Goal: Task Accomplishment & Management: Manage account settings

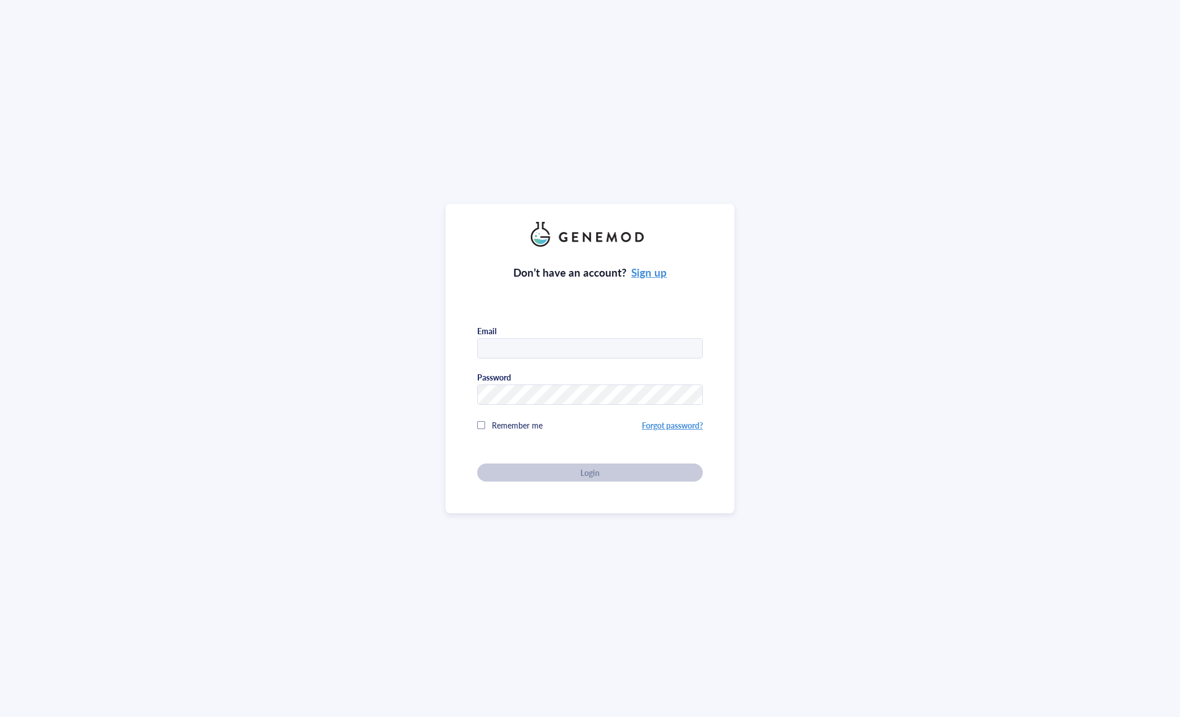
type input "celltherapy@genemod.net"
click at [572, 488] on div "Don’t have an account? Sign up Email celltherapy@genemod.net Password Remember …" at bounding box center [590, 358] width 289 height 309
click at [581, 474] on span "Login" at bounding box center [590, 472] width 19 height 10
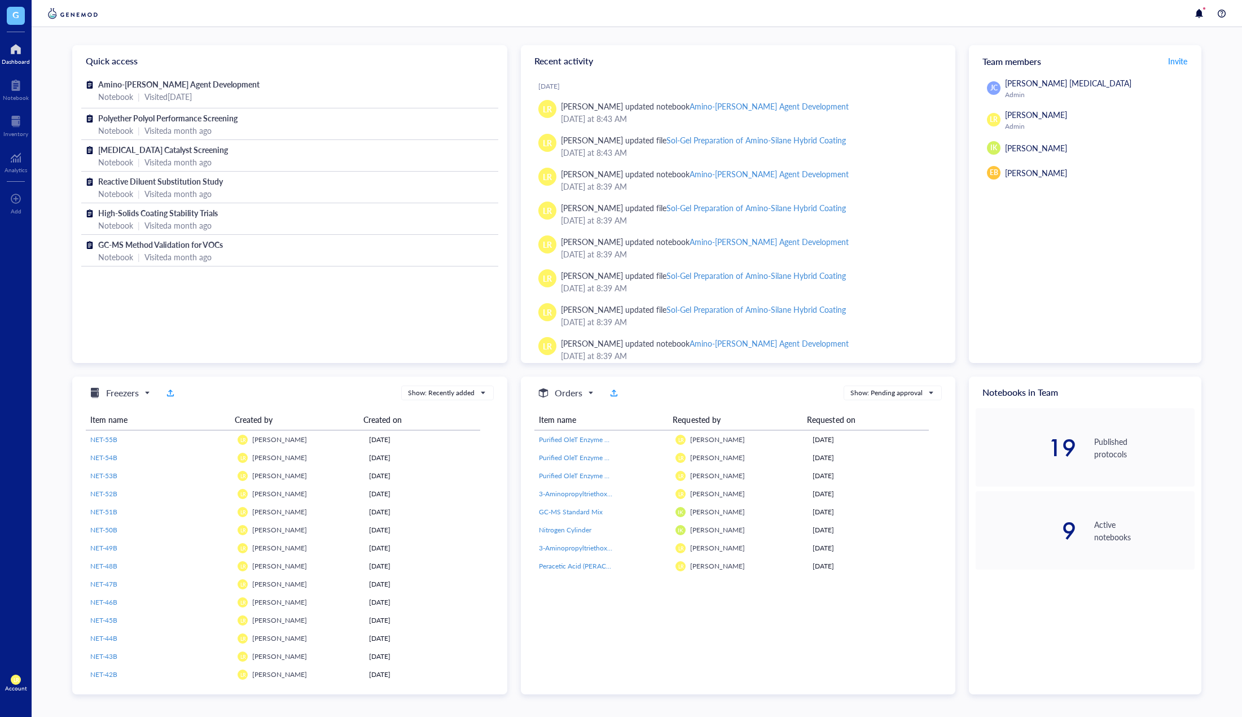
click at [18, 54] on div at bounding box center [16, 49] width 28 height 18
click at [23, 94] on div "Notebook" at bounding box center [16, 97] width 26 height 7
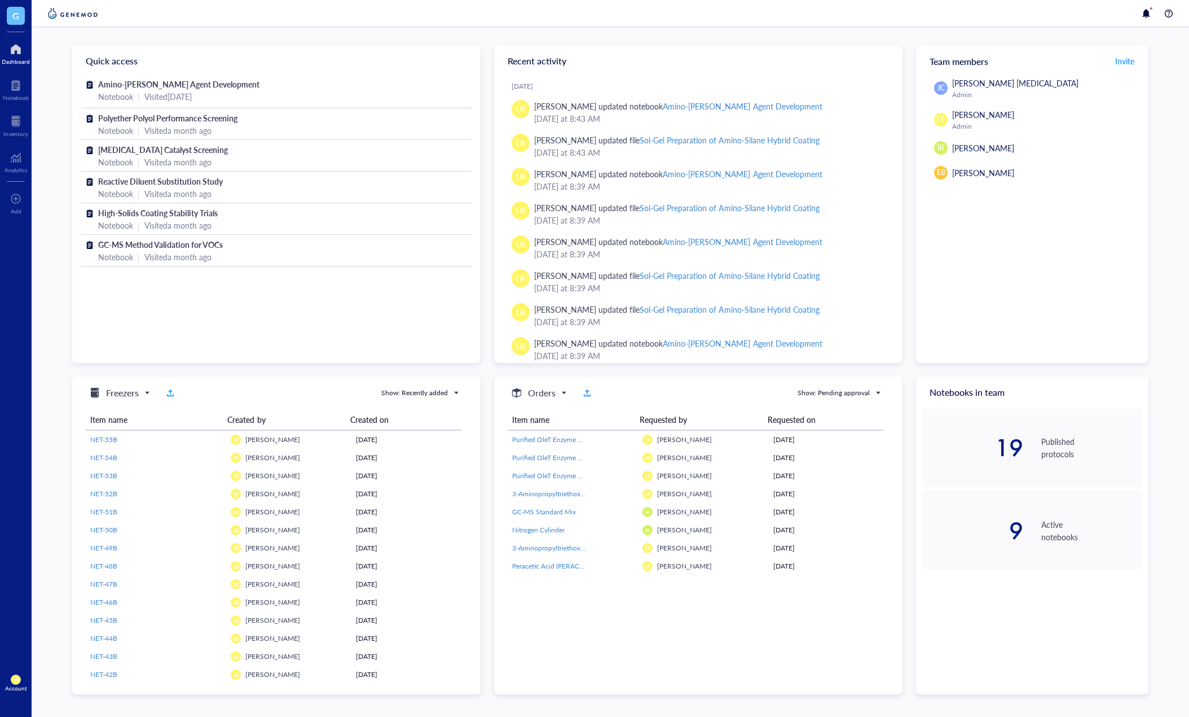
click at [969, 239] on div "JC Jin Choe Cell Therapy Admin LR Laura Rodriguez Admin IK Isao Kanazawa EB Emi…" at bounding box center [1032, 220] width 232 height 286
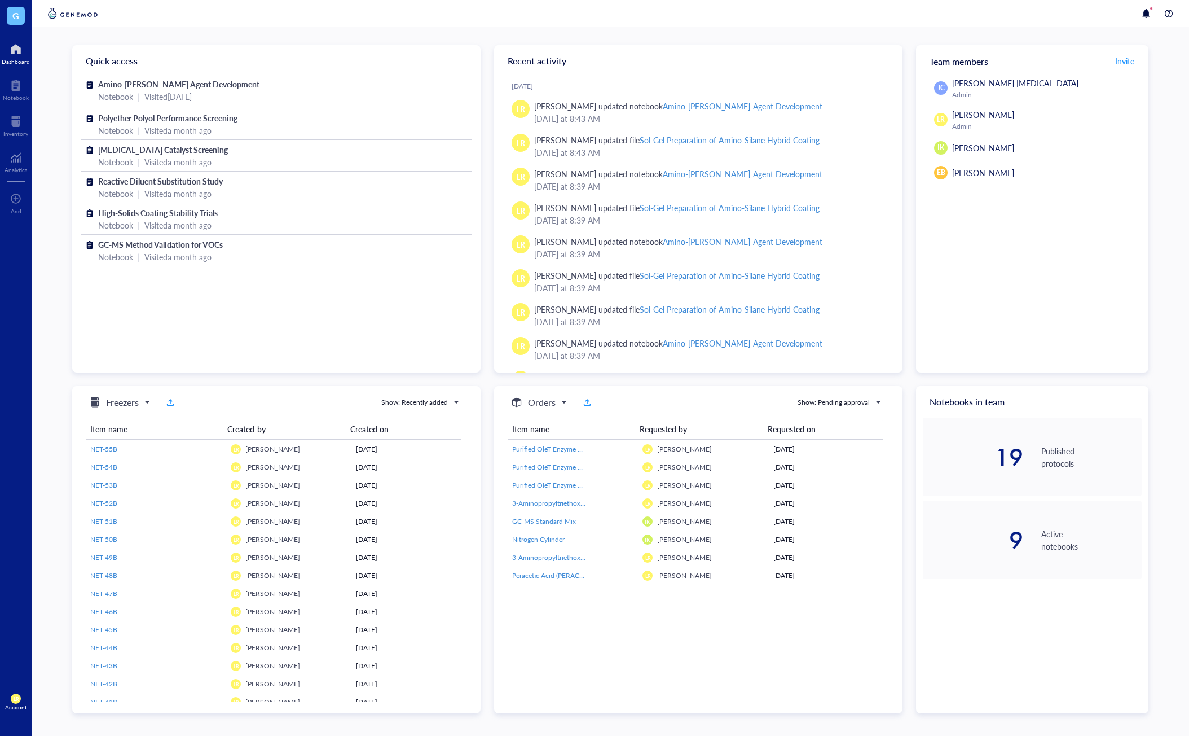
click at [969, 262] on div "Quick access Amino-Silane Coupling Agent Development Notebook | Visited 3 days …" at bounding box center [611, 381] width 1158 height 709
click at [969, 335] on div "JC Jin Choe Cell Therapy Admin LR Laura Rodriguez Admin IK Isao Kanazawa EB Emi…" at bounding box center [1032, 225] width 232 height 296
click at [969, 328] on div "JC Jin Choe Cell Therapy Admin LR Laura Rodriguez Admin IK Isao Kanazawa EB Emi…" at bounding box center [1032, 225] width 232 height 296
click at [14, 96] on div "Notebook" at bounding box center [16, 97] width 26 height 7
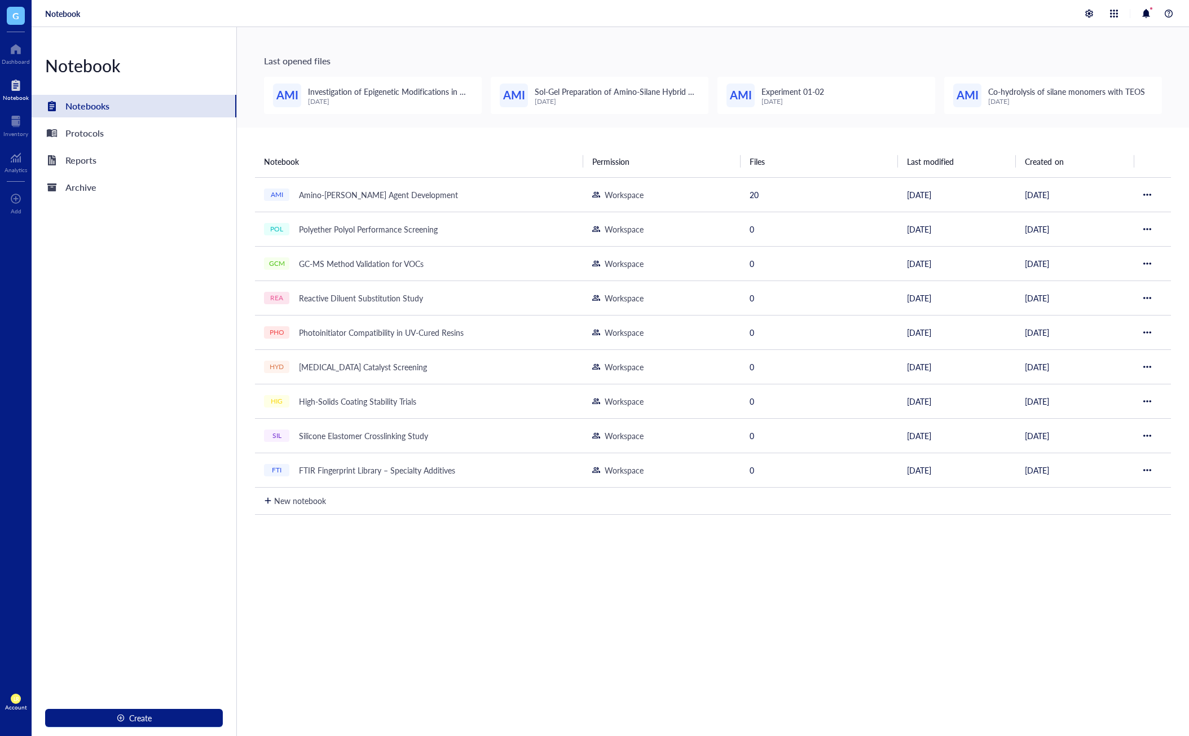
click at [465, 622] on div "Notebook Permission Files Last modified Created on AMI Amino-Silane Coupling Ag…" at bounding box center [713, 482] width 952 height 709
click at [705, 587] on div "Notebook Permission Files Last modified Created on AMI Amino-Silane Coupling Ag…" at bounding box center [713, 482] width 952 height 709
click at [134, 131] on div "Protocols" at bounding box center [134, 133] width 205 height 23
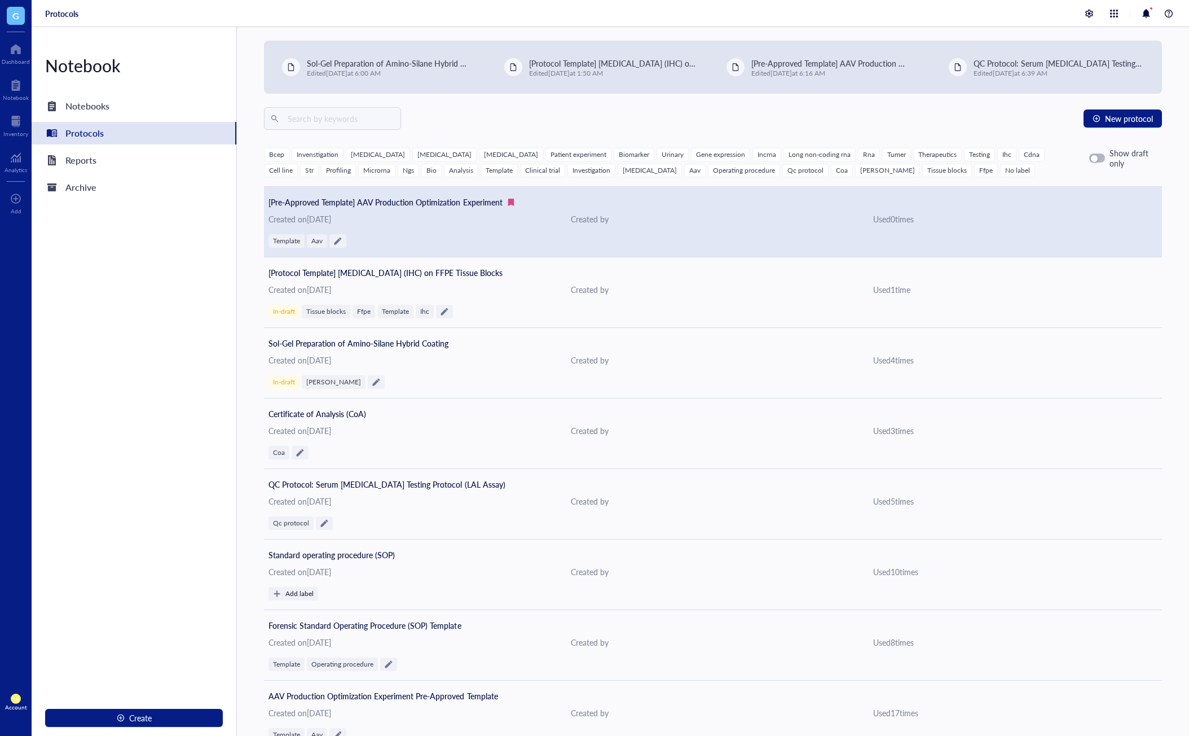
click at [520, 230] on div "[Pre-Approved Template] AAV Production Optimization Experiment Created on Febru…" at bounding box center [713, 222] width 898 height 71
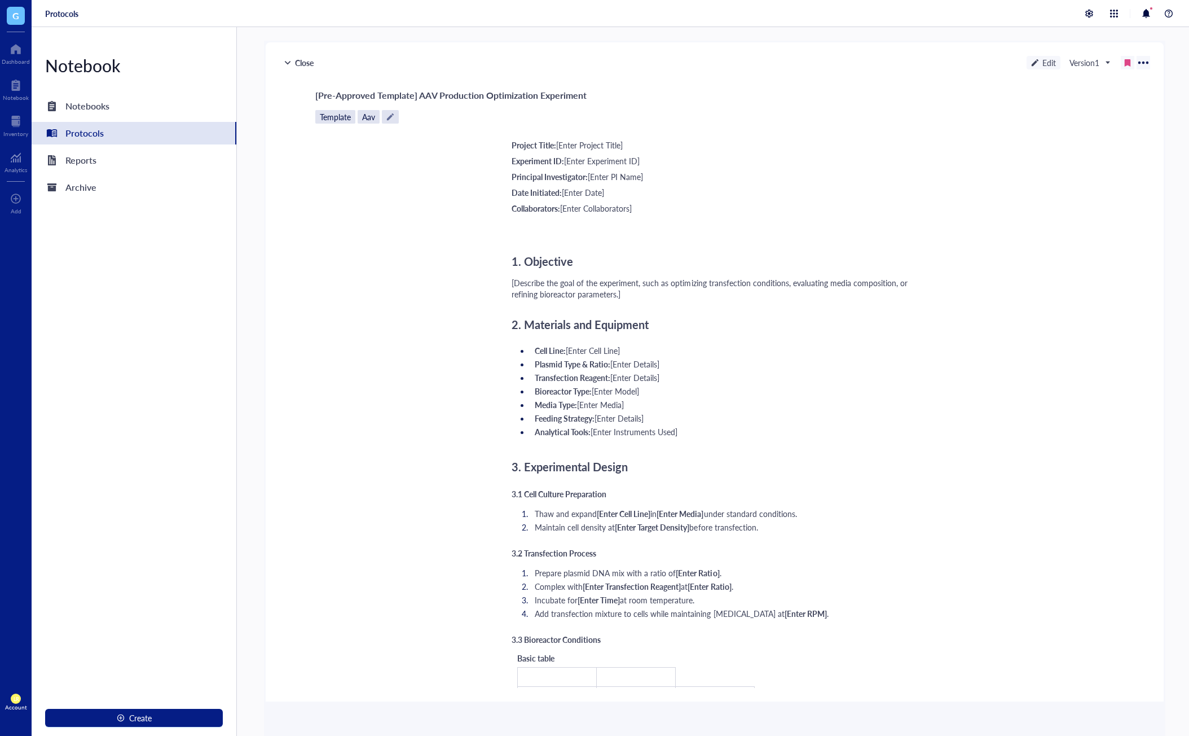
click at [969, 64] on div "Edit" at bounding box center [1044, 63] width 34 height 14
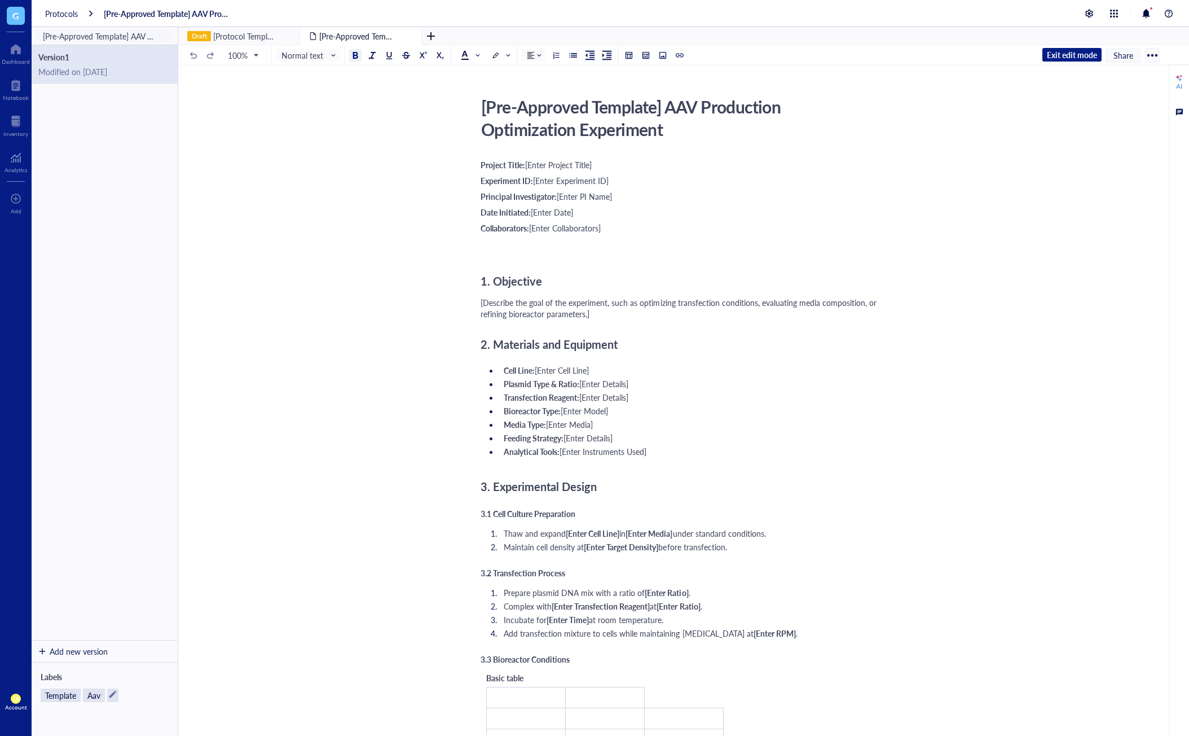
click at [557, 217] on span "[Enter Date]" at bounding box center [552, 211] width 42 height 11
click at [672, 324] on div "Project Title: [Enter Project Title] Experiment ID: [Enter Experiment ID] Princ…" at bounding box center [682, 614] width 402 height 914
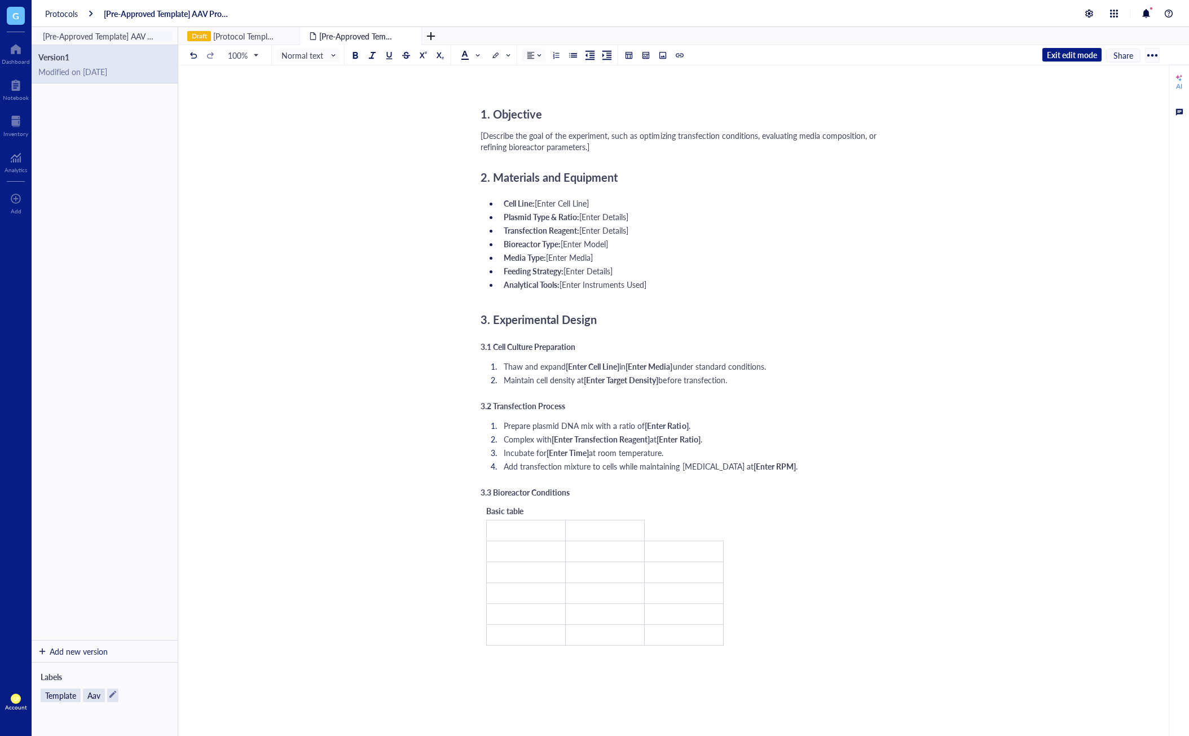
scroll to position [169, 0]
click at [753, 696] on div at bounding box center [682, 673] width 402 height 45
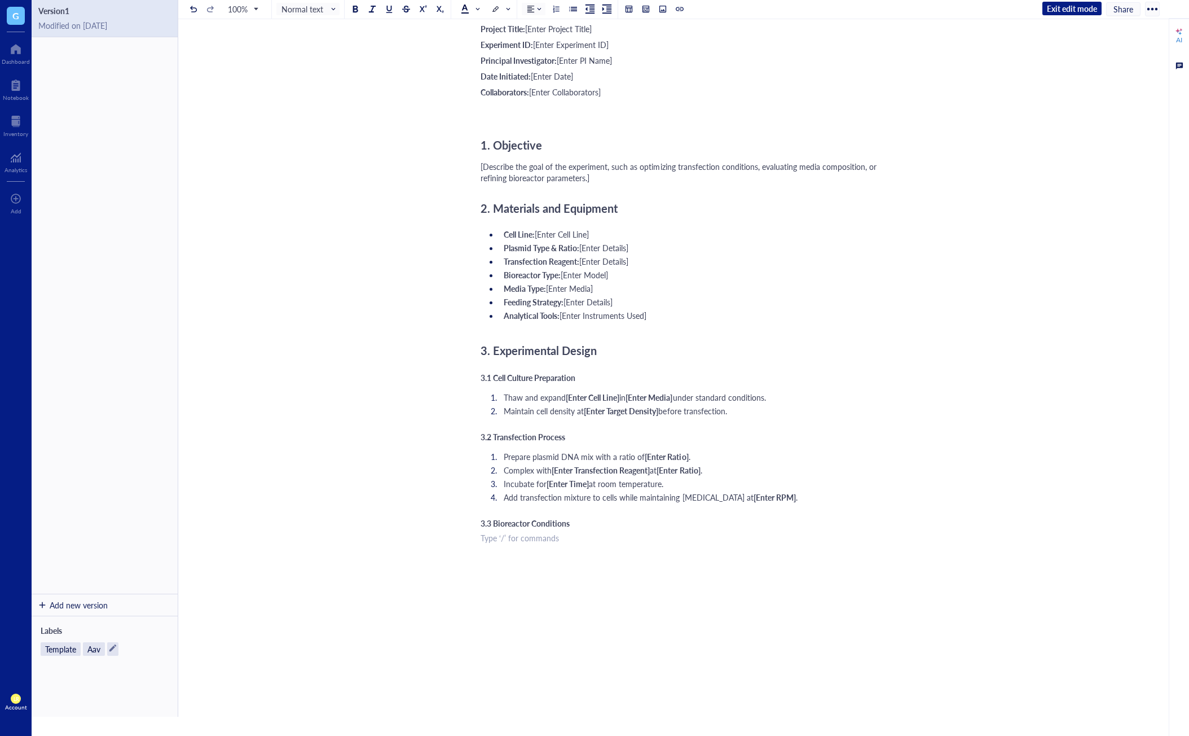
scroll to position [0, 0]
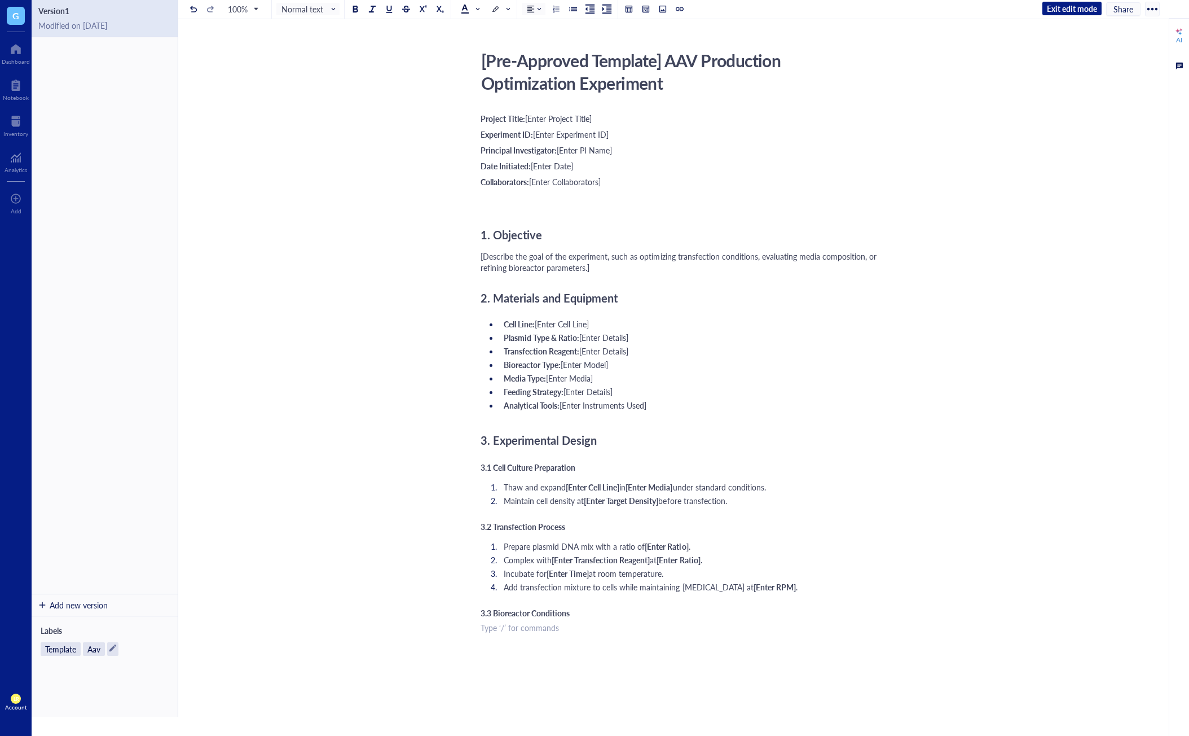
click at [73, 609] on div "Add new version" at bounding box center [79, 605] width 58 height 10
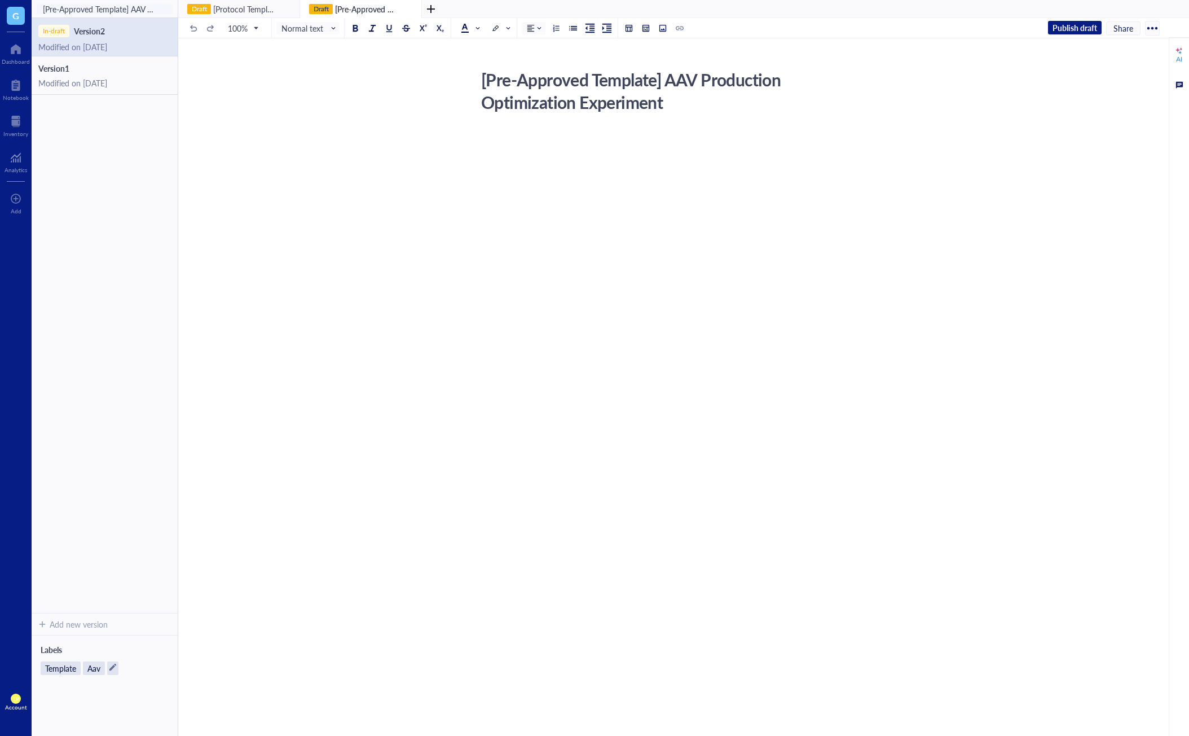
scroll to position [15, 0]
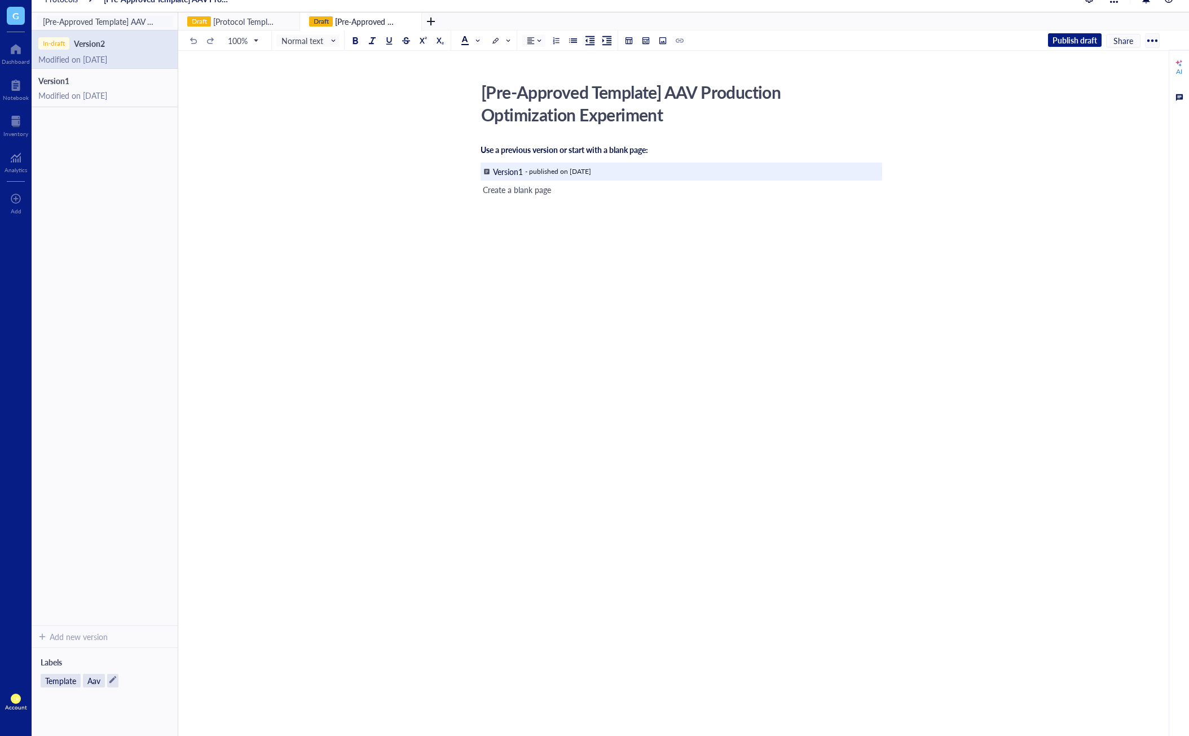
click at [556, 172] on div "- published on August 6, 2025" at bounding box center [558, 171] width 66 height 9
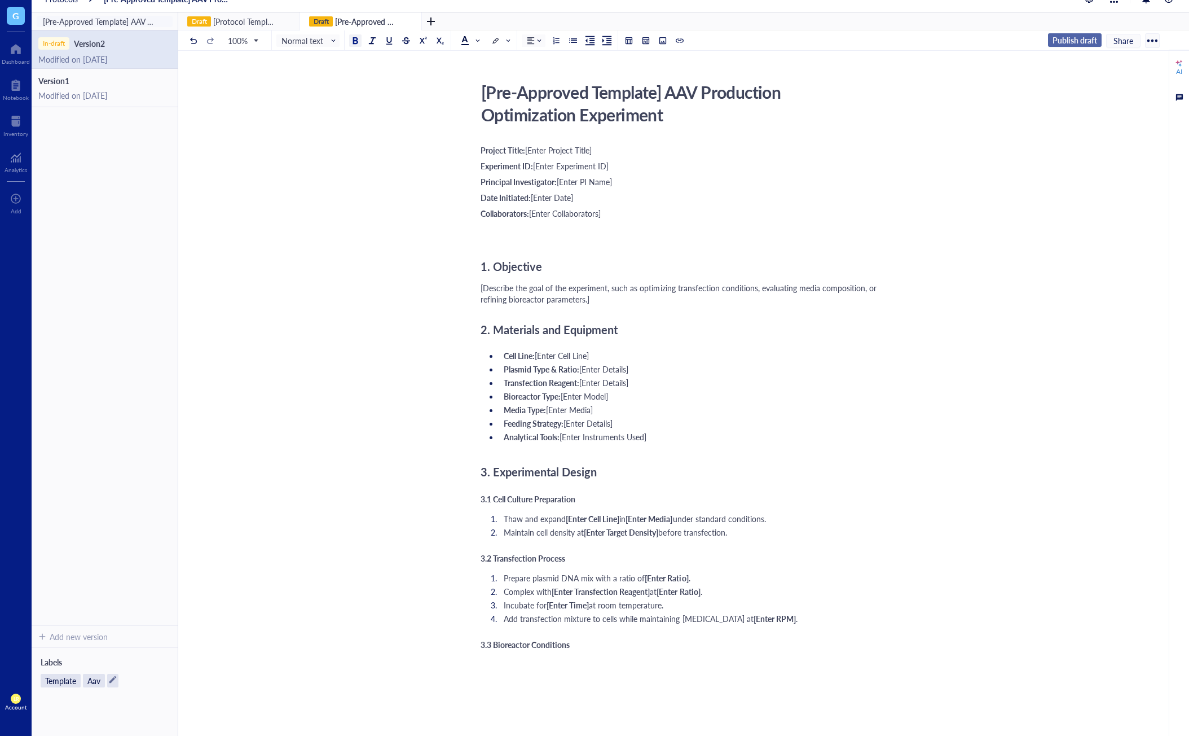
click at [969, 44] on span "Publish draft" at bounding box center [1075, 40] width 45 height 10
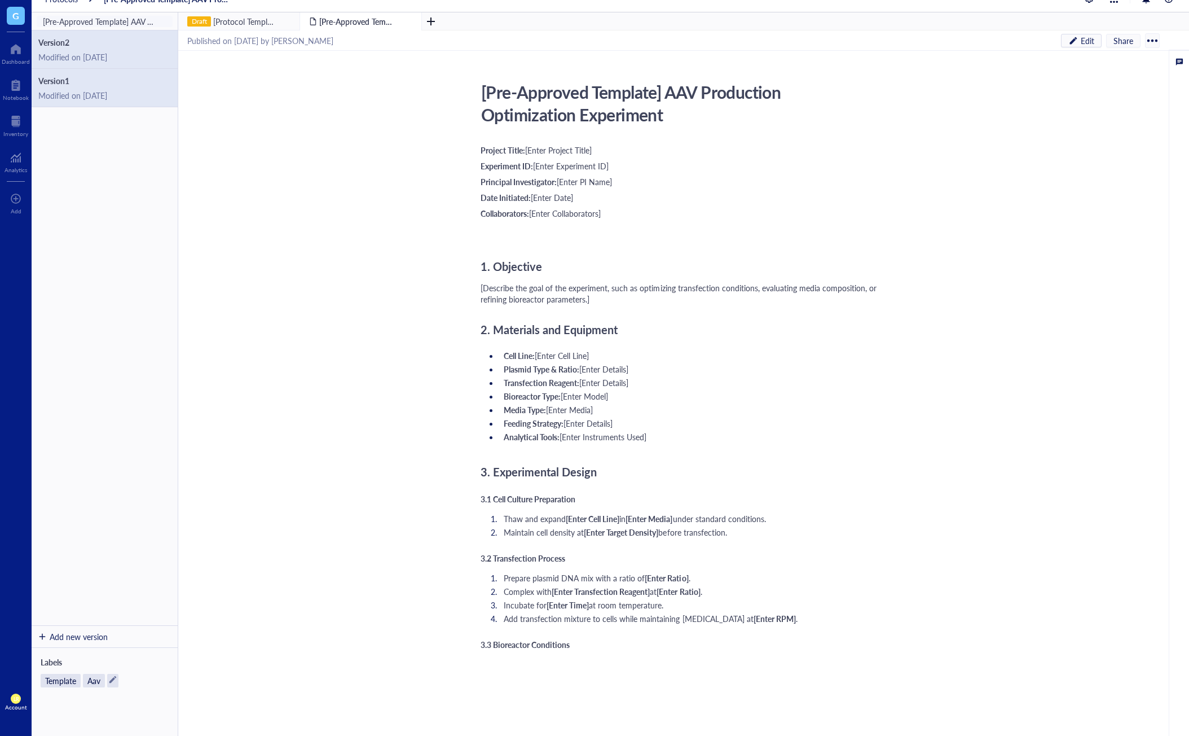
click at [91, 91] on div "Modified on September 29, 2025" at bounding box center [104, 95] width 133 height 10
click at [100, 46] on span "Version 2" at bounding box center [104, 42] width 133 height 10
click at [20, 96] on div "Notebook" at bounding box center [16, 97] width 26 height 7
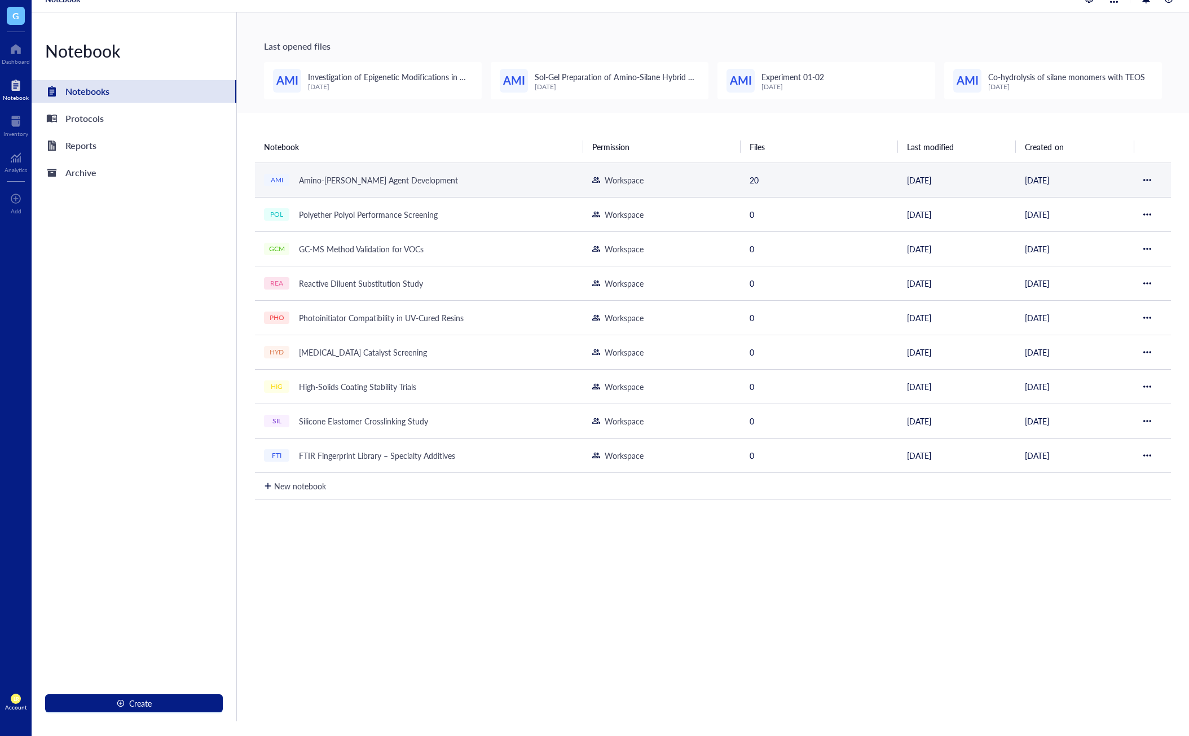
click at [459, 179] on div "AMI Amino-[PERSON_NAME] Agent Development" at bounding box center [405, 180] width 282 height 16
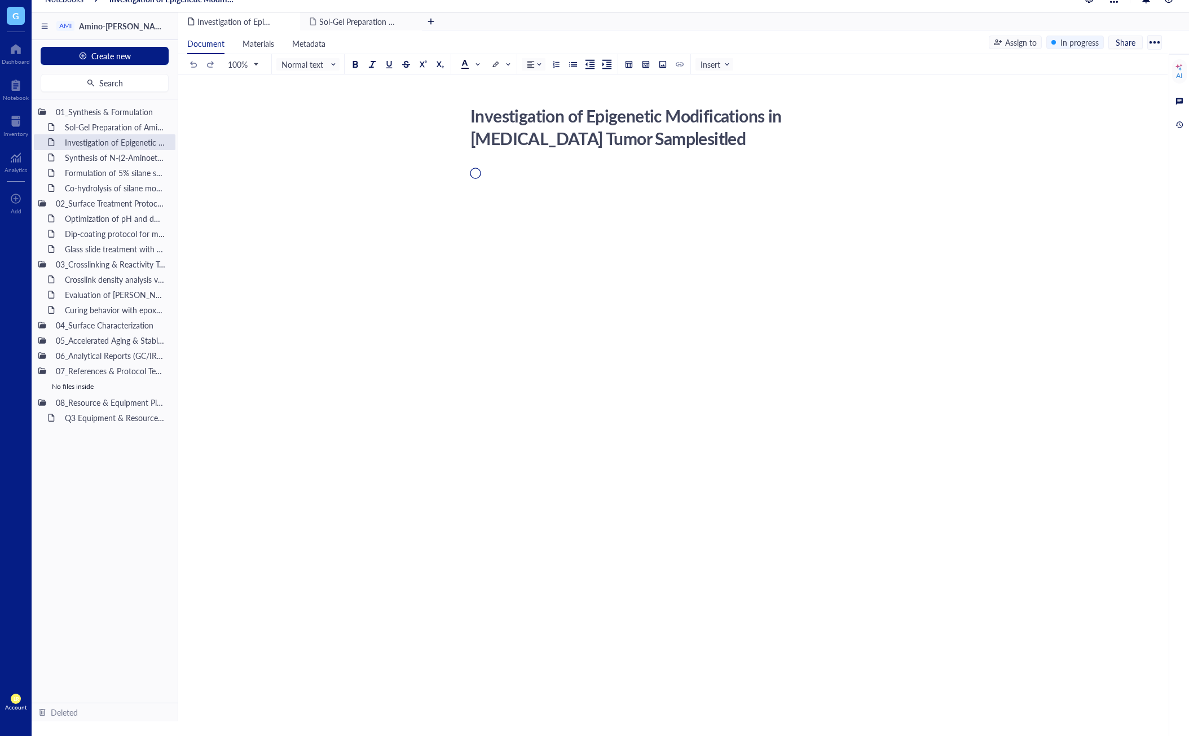
scroll to position [15, 0]
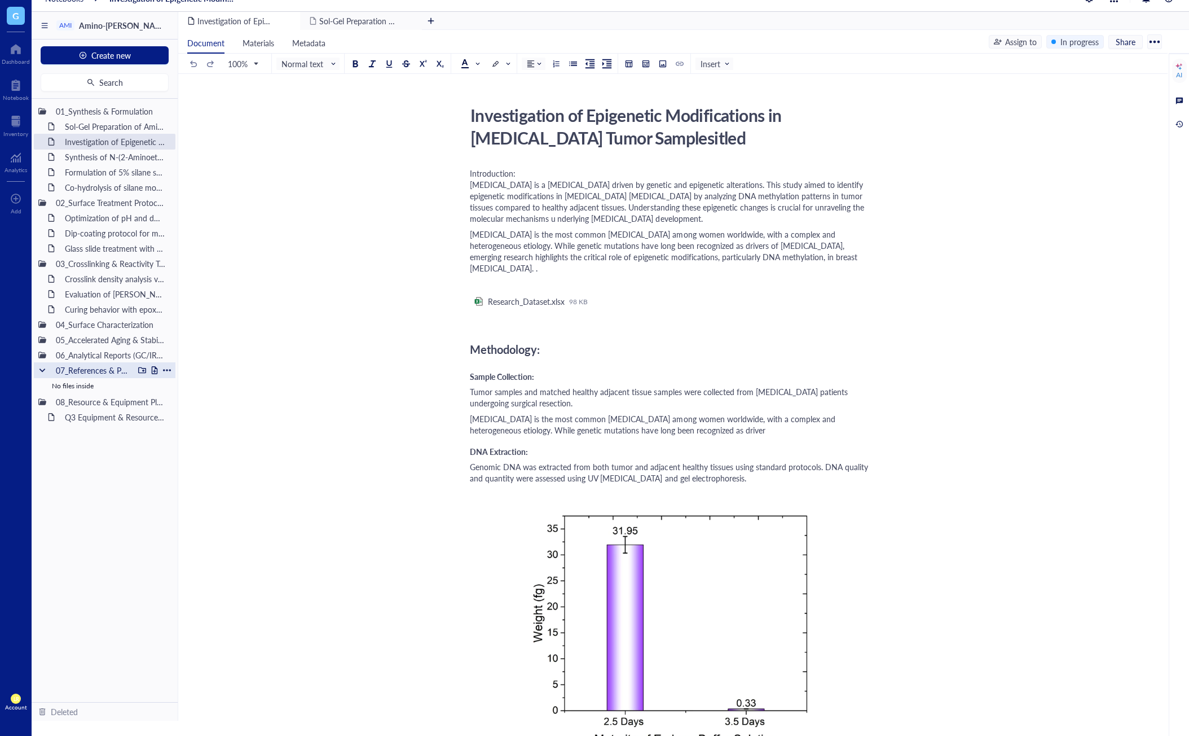
click at [36, 370] on div "07_References & Protocol Templates" at bounding box center [105, 370] width 142 height 16
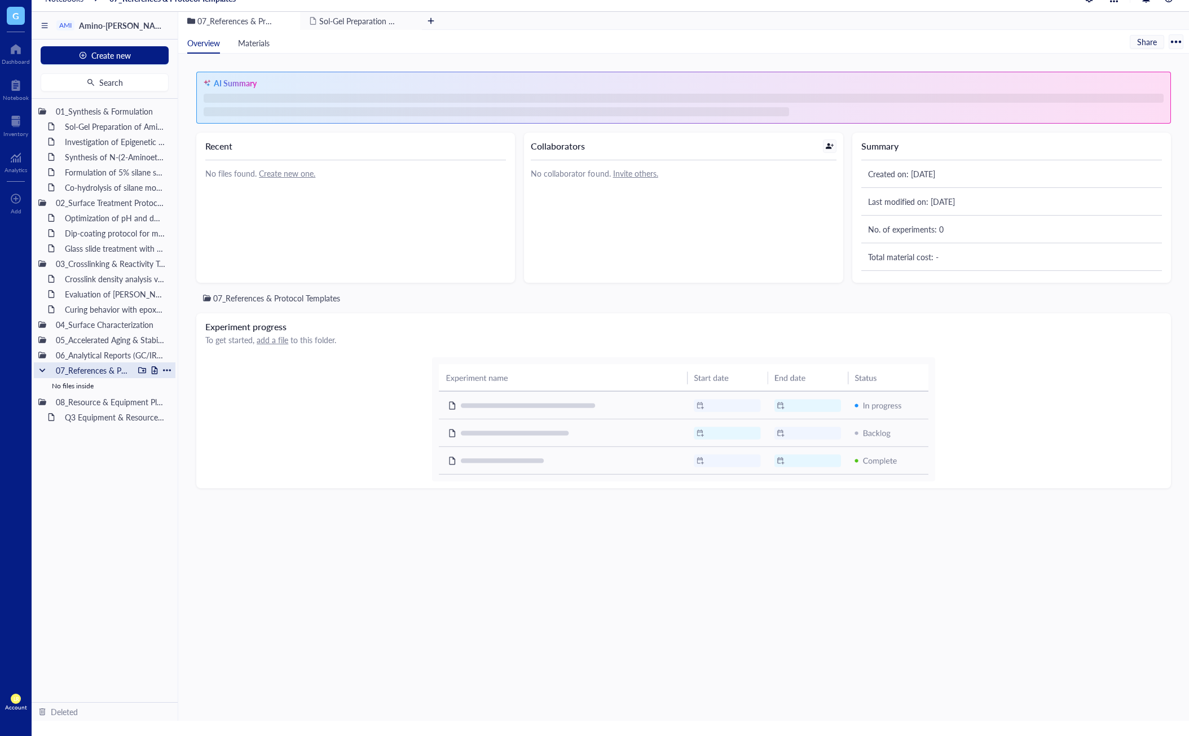
click at [41, 370] on div at bounding box center [42, 370] width 8 height 8
drag, startPoint x: 95, startPoint y: 108, endPoint x: 138, endPoint y: 108, distance: 42.9
click at [95, 108] on div "01_Synthesis & Formulation" at bounding box center [92, 111] width 83 height 16
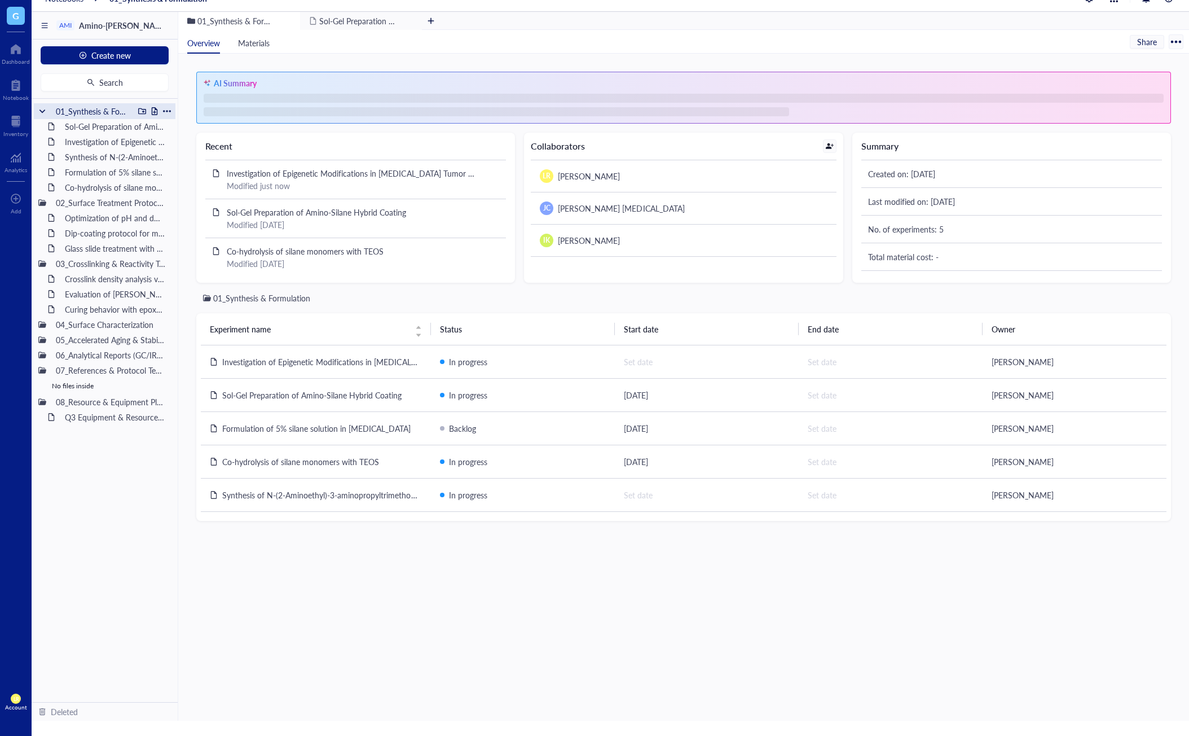
click at [152, 112] on div at bounding box center [155, 111] width 8 height 8
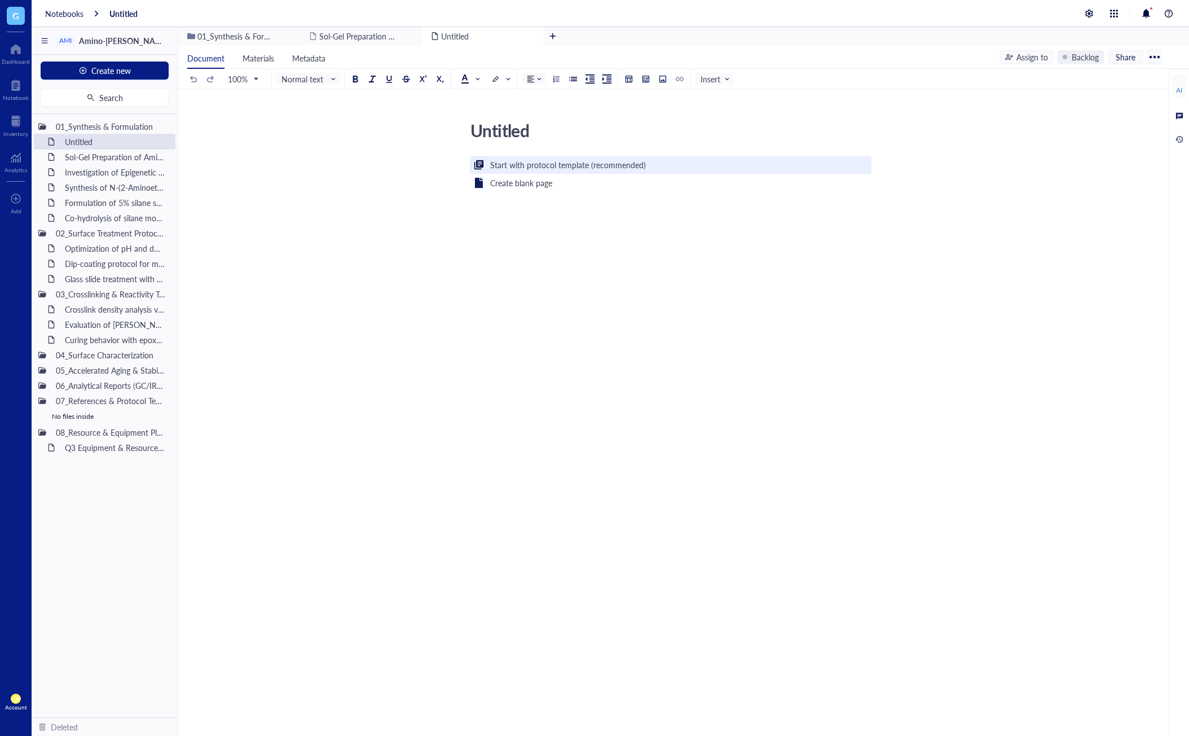
click at [590, 161] on div "Start with protocol template (recommended)" at bounding box center [568, 165] width 156 height 12
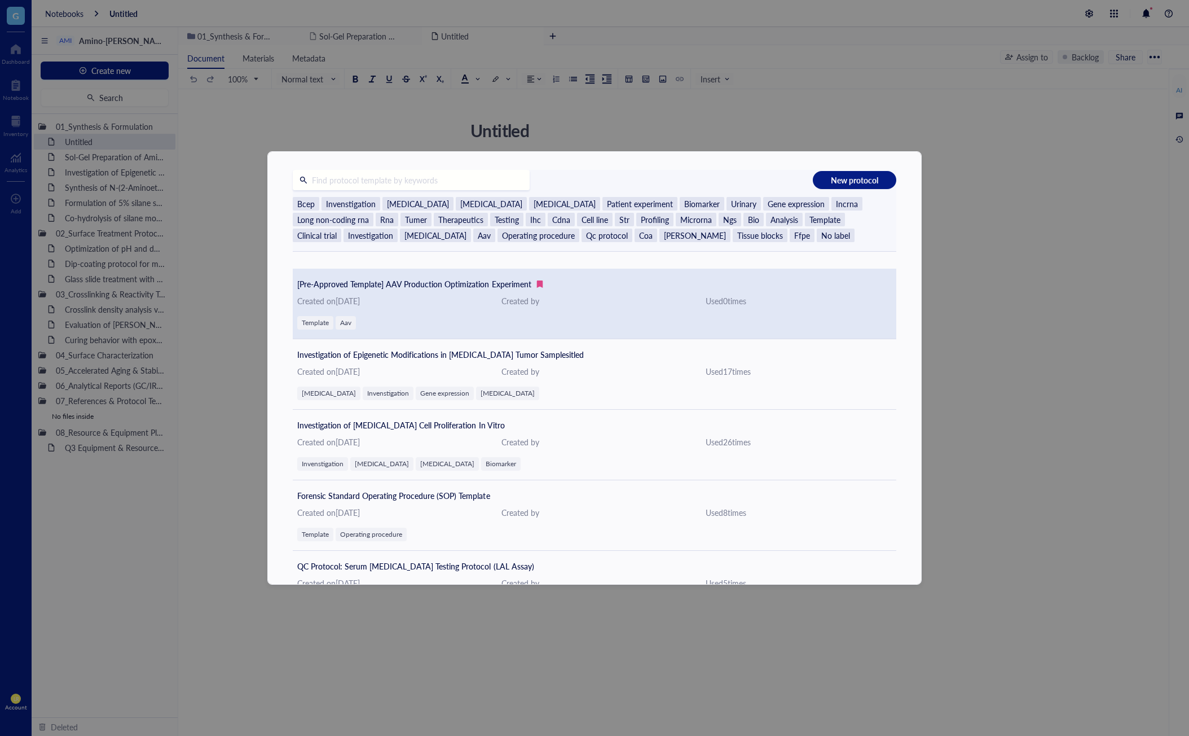
click at [603, 299] on div "Created by" at bounding box center [595, 300] width 186 height 12
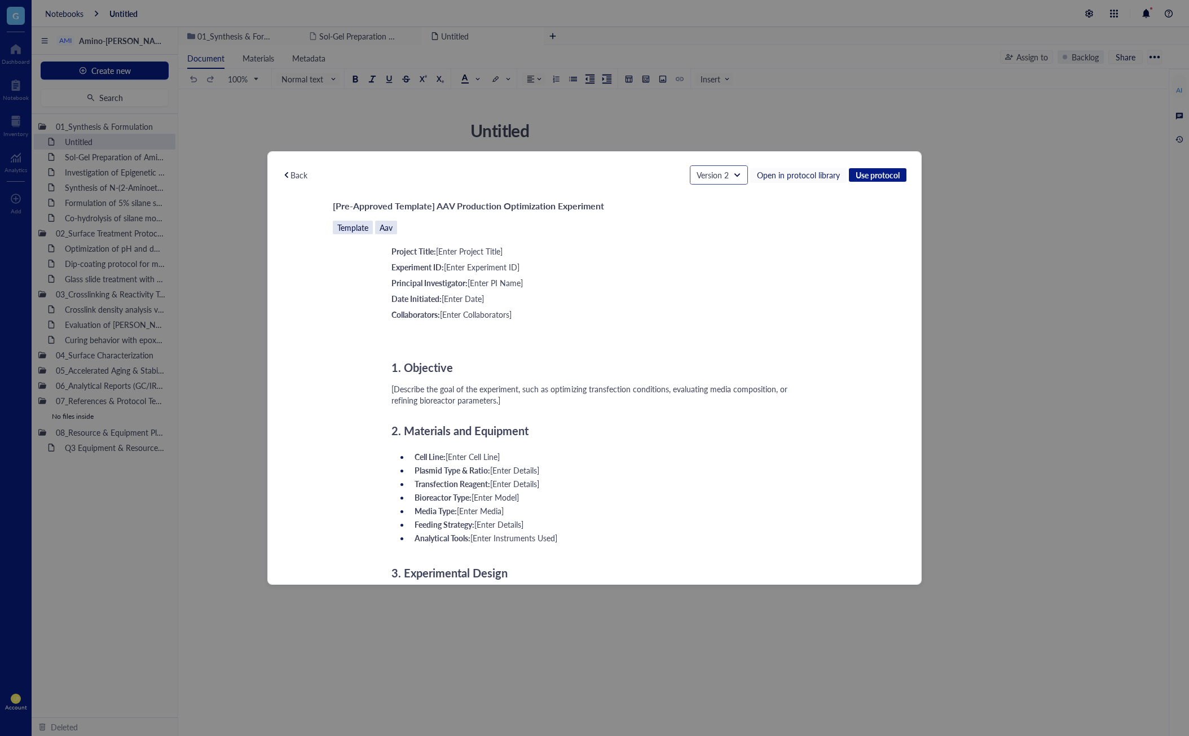
click at [723, 174] on span "Version 2" at bounding box center [718, 175] width 42 height 10
click at [832, 224] on div "Template Aav" at bounding box center [595, 228] width 524 height 14
click at [877, 175] on span "Use protocol" at bounding box center [878, 175] width 44 height 10
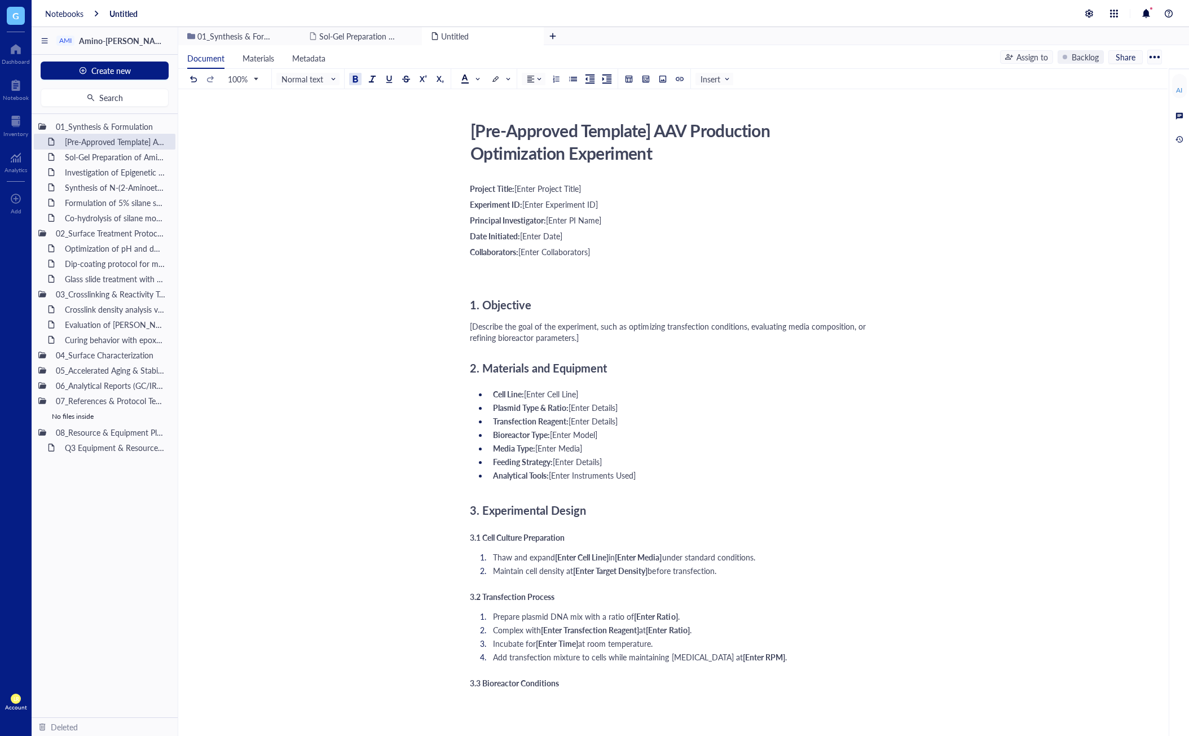
scroll to position [56, 0]
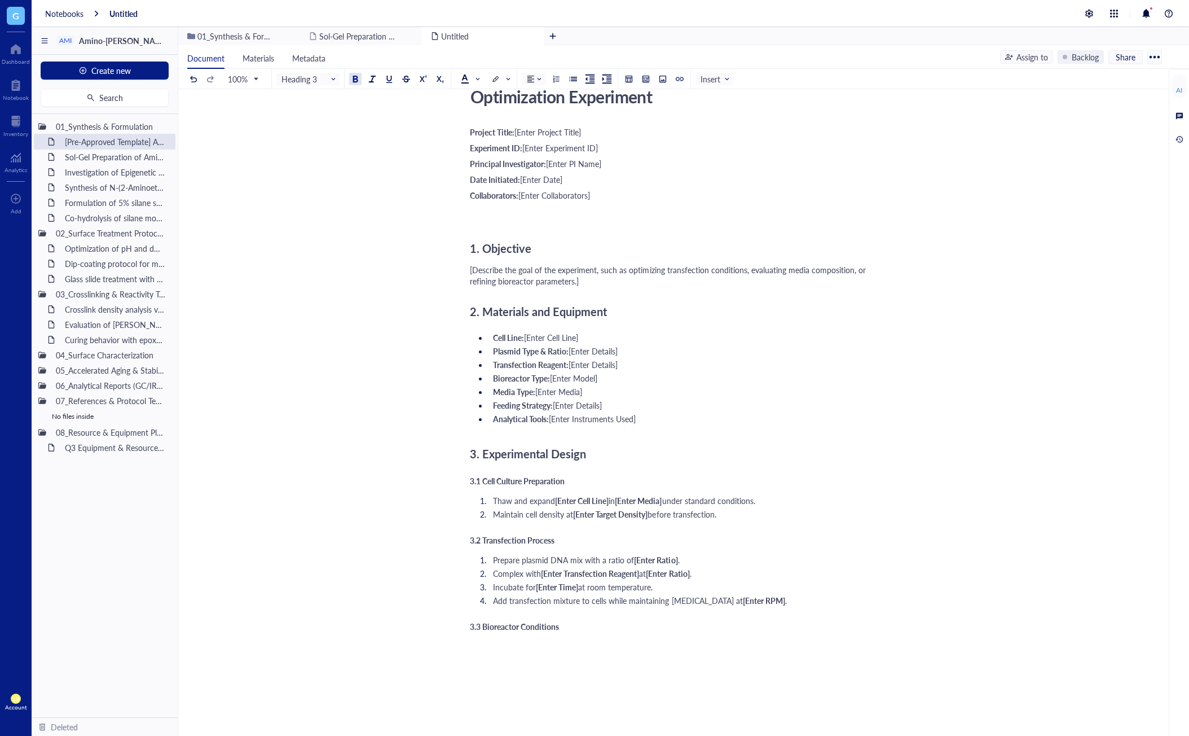
click at [830, 615] on div "Project Title: [Enter Project Title] Experiment ID: [Enter Experiment ID] Princ…" at bounding box center [671, 488] width 402 height 728
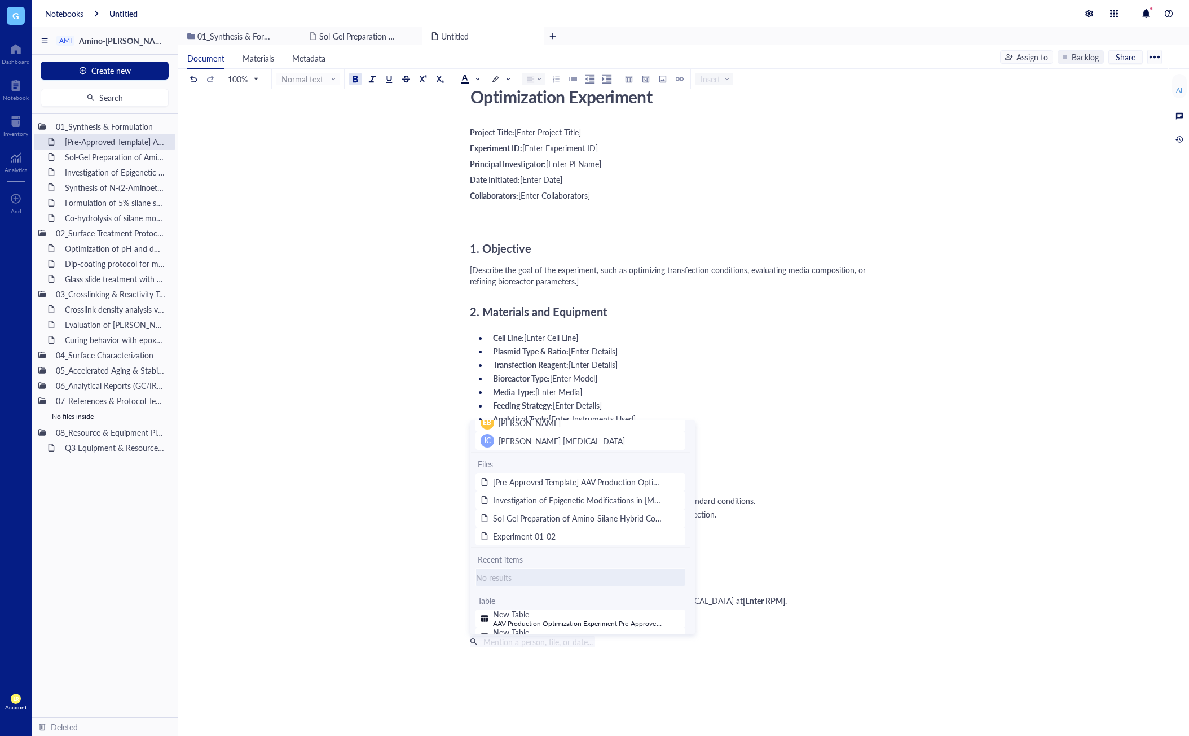
scroll to position [0, 0]
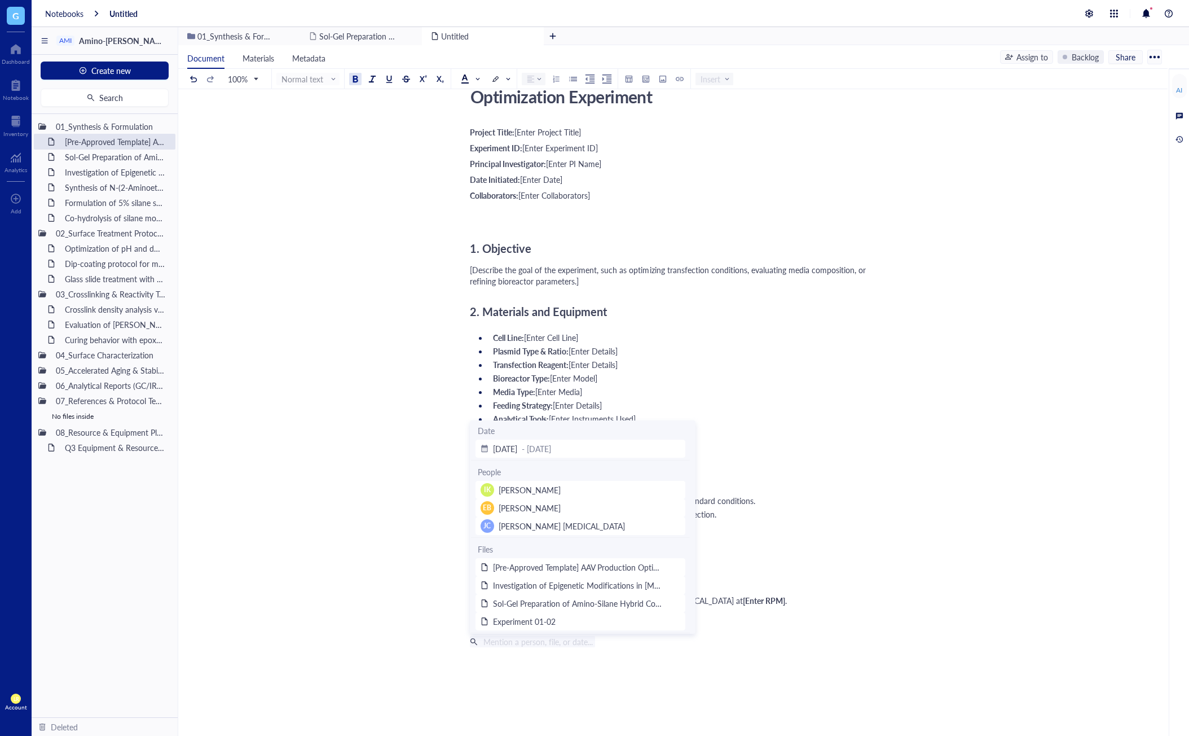
click at [775, 632] on div "Project Title: [Enter Project Title] Experiment ID: [Enter Experiment ID] Princ…" at bounding box center [671, 496] width 402 height 744
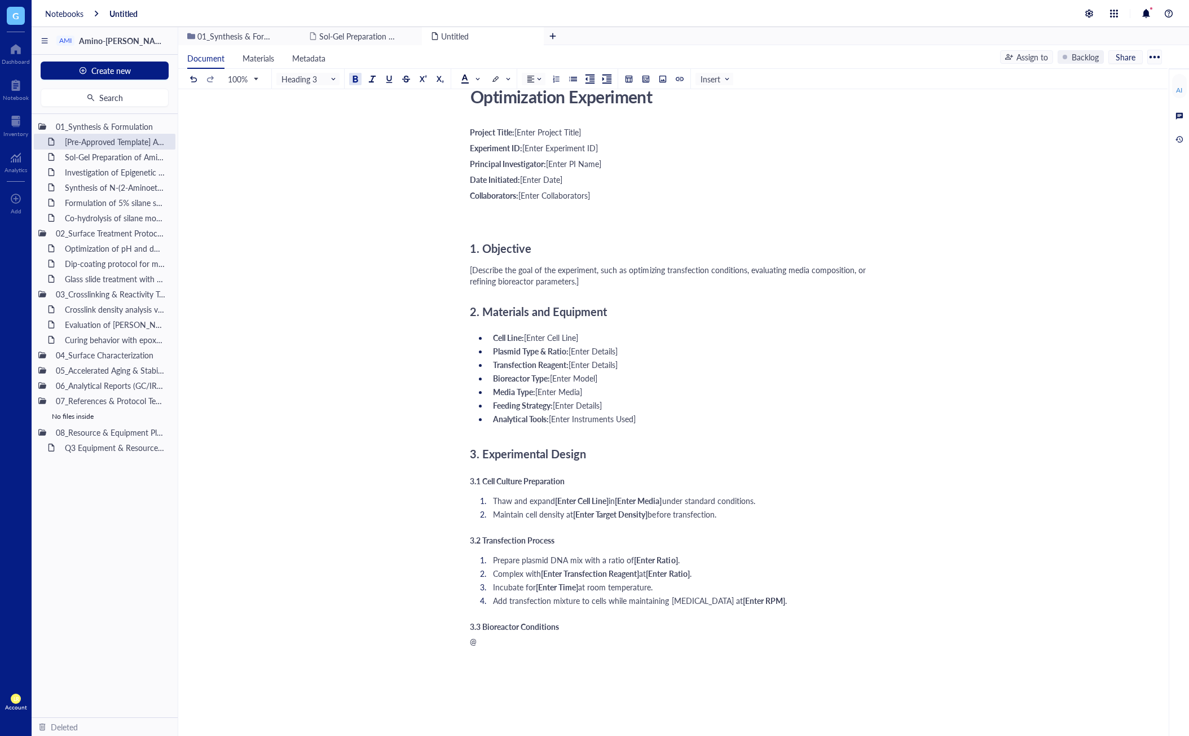
click at [512, 641] on div "@" at bounding box center [671, 640] width 402 height 11
click at [720, 71] on input "search" at bounding box center [712, 79] width 22 height 17
click at [739, 177] on div "Link to item" at bounding box center [731, 171] width 70 height 24
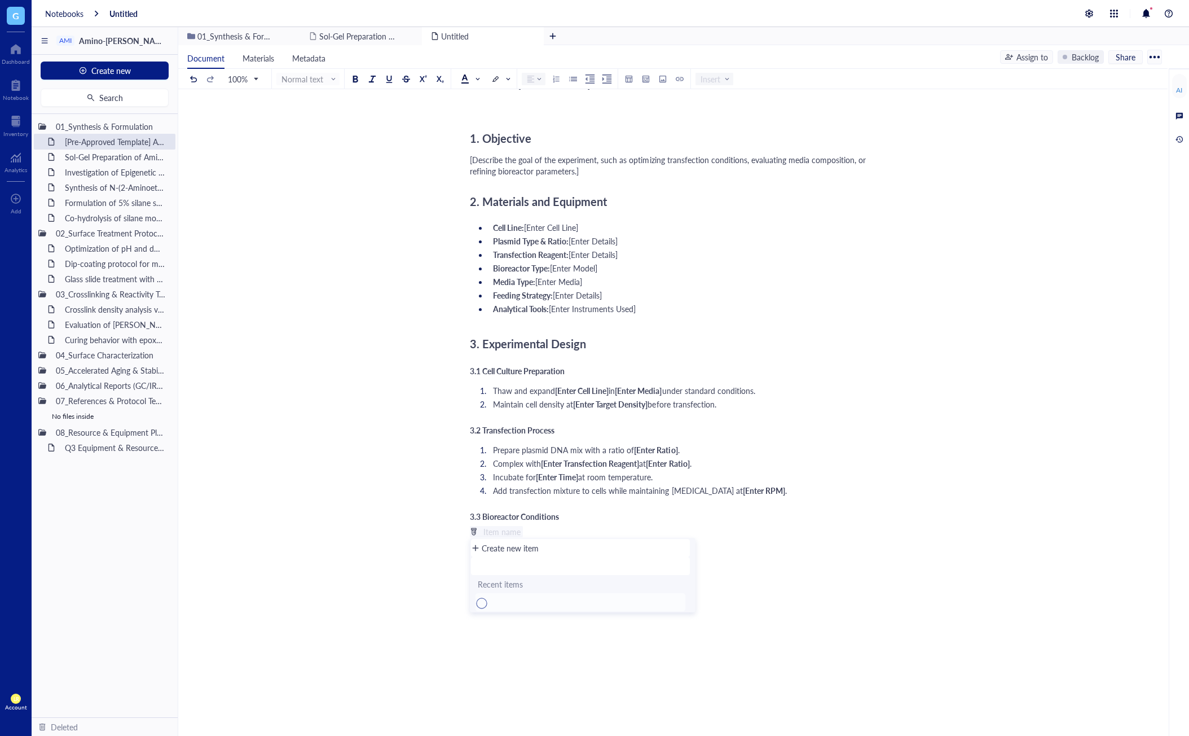
scroll to position [169, 0]
click at [518, 548] on div "Create new item" at bounding box center [510, 547] width 57 height 12
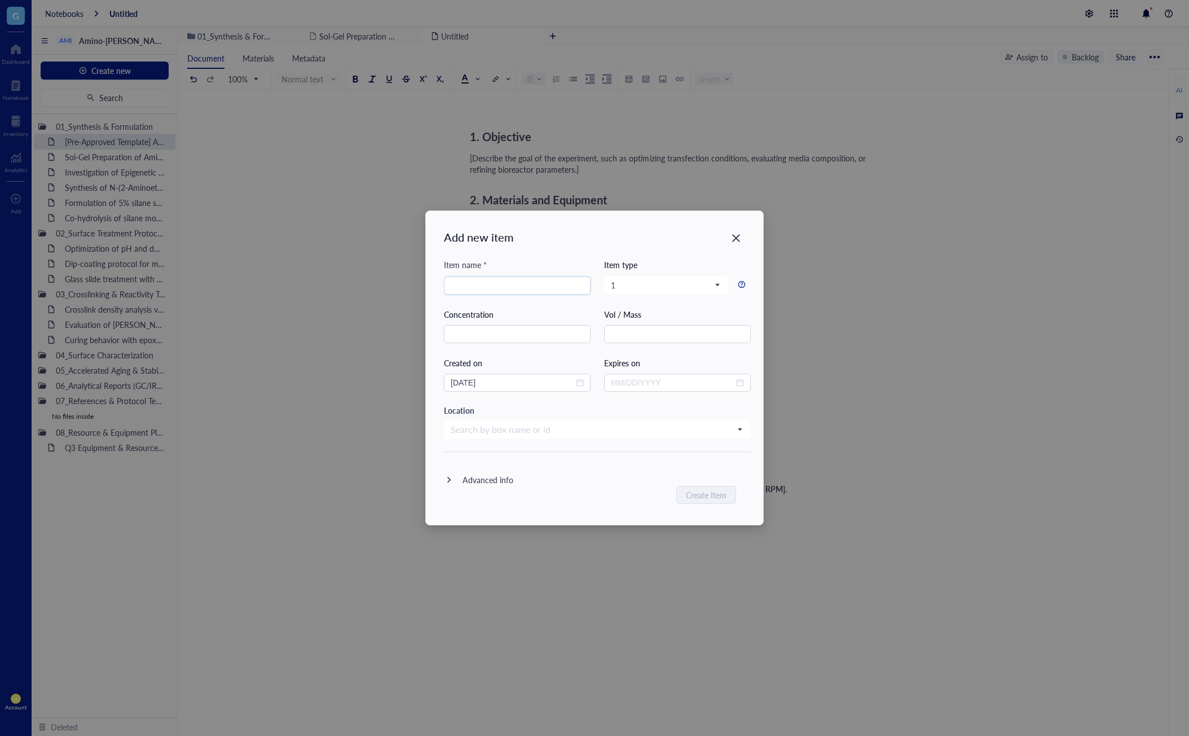
drag, startPoint x: 740, startPoint y: 238, endPoint x: 725, endPoint y: 256, distance: 22.8
click at [740, 238] on icon "Close" at bounding box center [736, 238] width 11 height 11
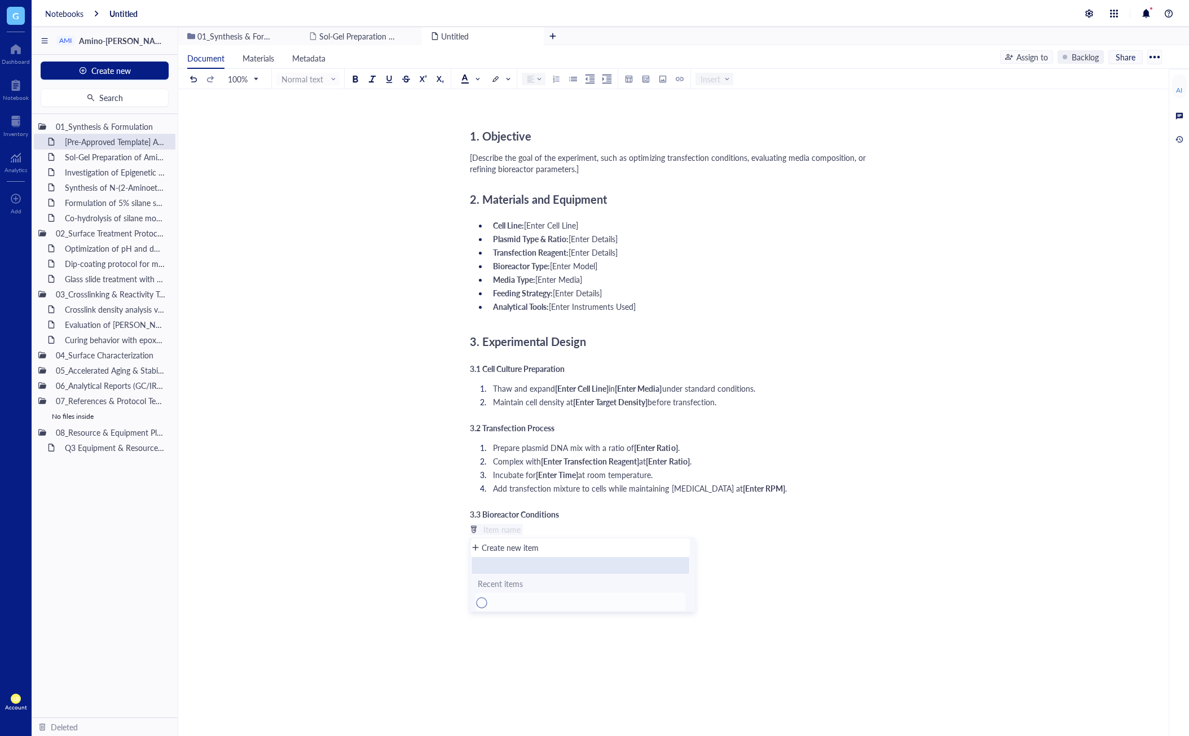
click at [504, 565] on li at bounding box center [580, 565] width 219 height 18
click at [516, 606] on span at bounding box center [580, 601] width 209 height 13
drag, startPoint x: 503, startPoint y: 576, endPoint x: 508, endPoint y: 565, distance: 12.2
click at [503, 576] on div "Recent items" at bounding box center [580, 583] width 219 height 18
click at [508, 564] on li at bounding box center [580, 565] width 219 height 18
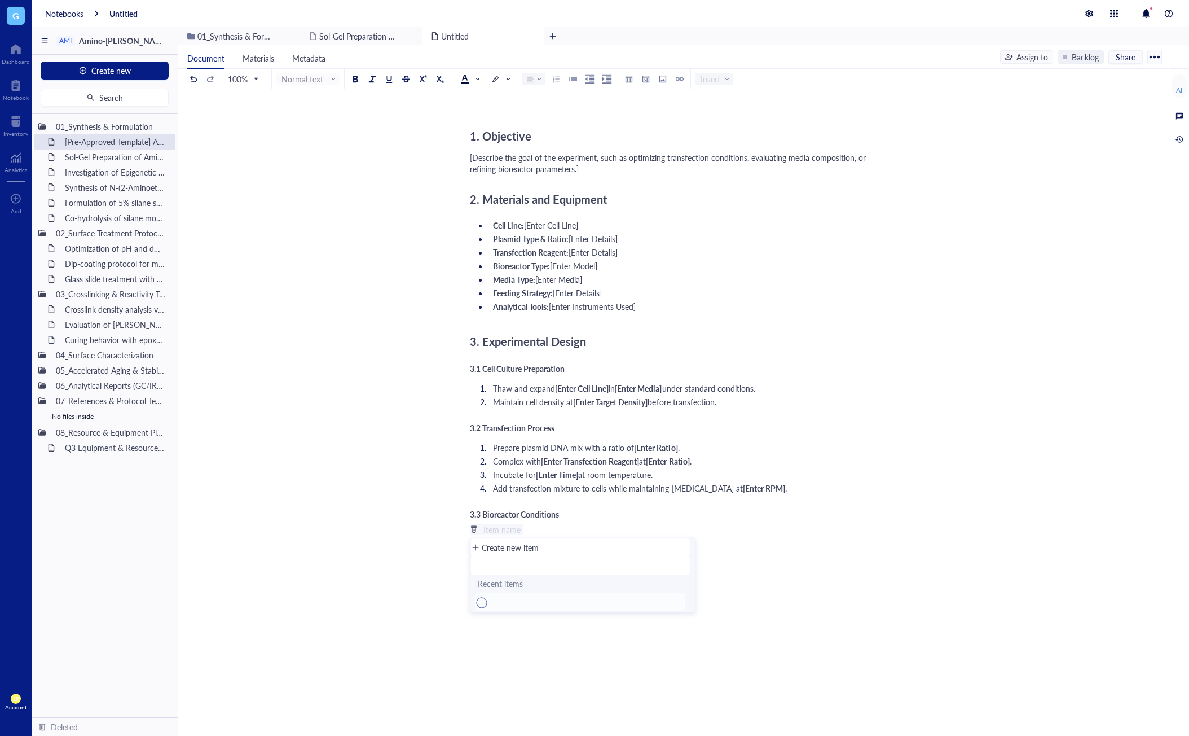
click at [515, 647] on div "Project Title: [Enter Project Title] Experiment ID: [Enter Experiment ID] Princ…" at bounding box center [671, 384] width 402 height 744
click at [271, 55] on span "Materials" at bounding box center [259, 57] width 32 height 11
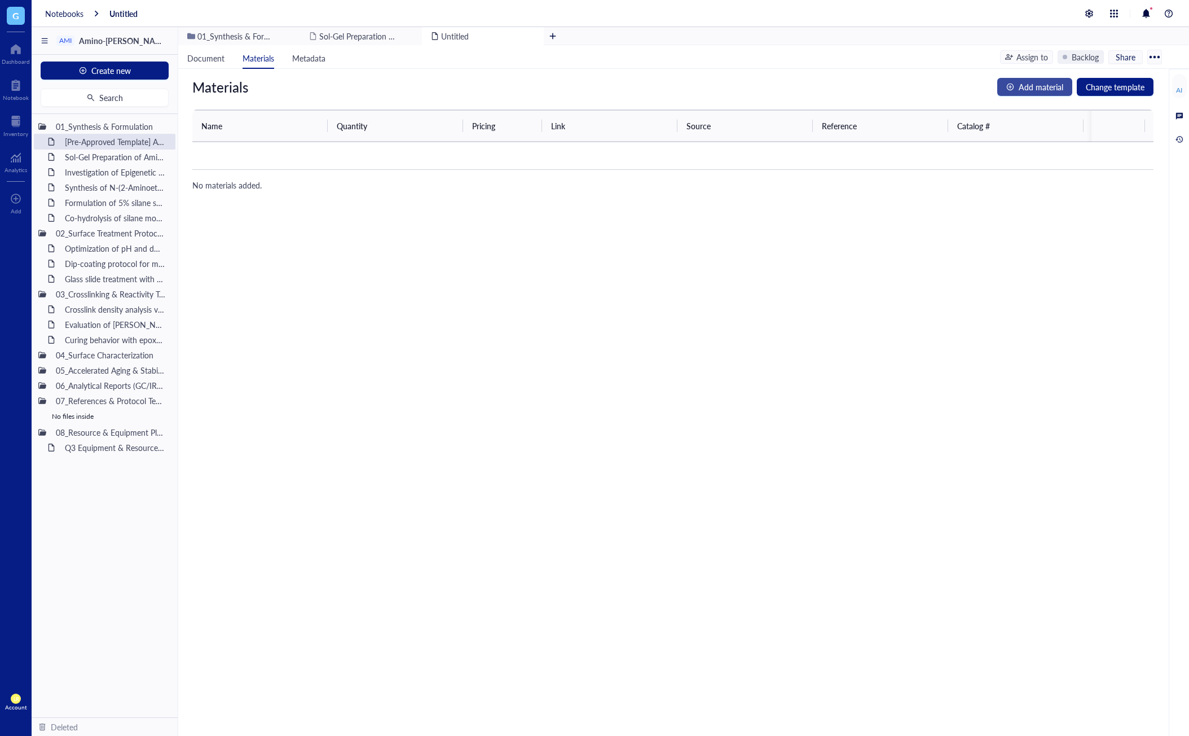
click at [969, 87] on span "Add material" at bounding box center [1041, 87] width 45 height 12
click at [272, 153] on input "search" at bounding box center [260, 155] width 108 height 17
type input "h"
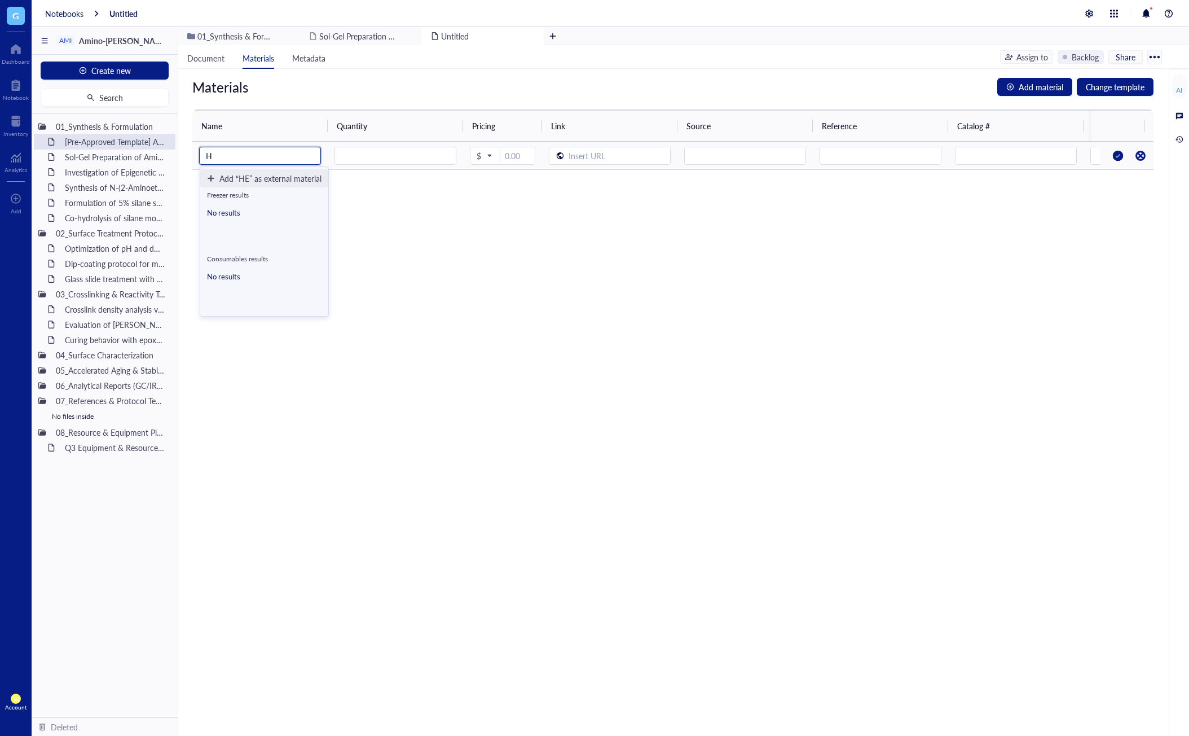
type input "H"
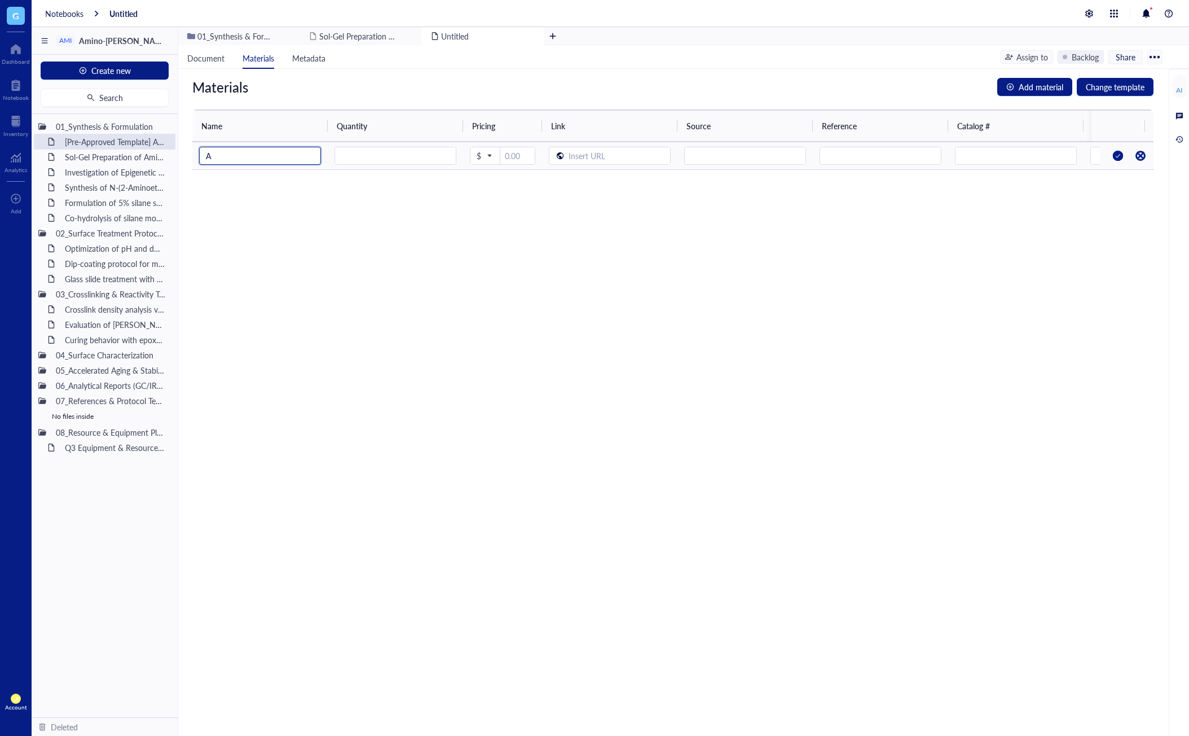
type input "A"
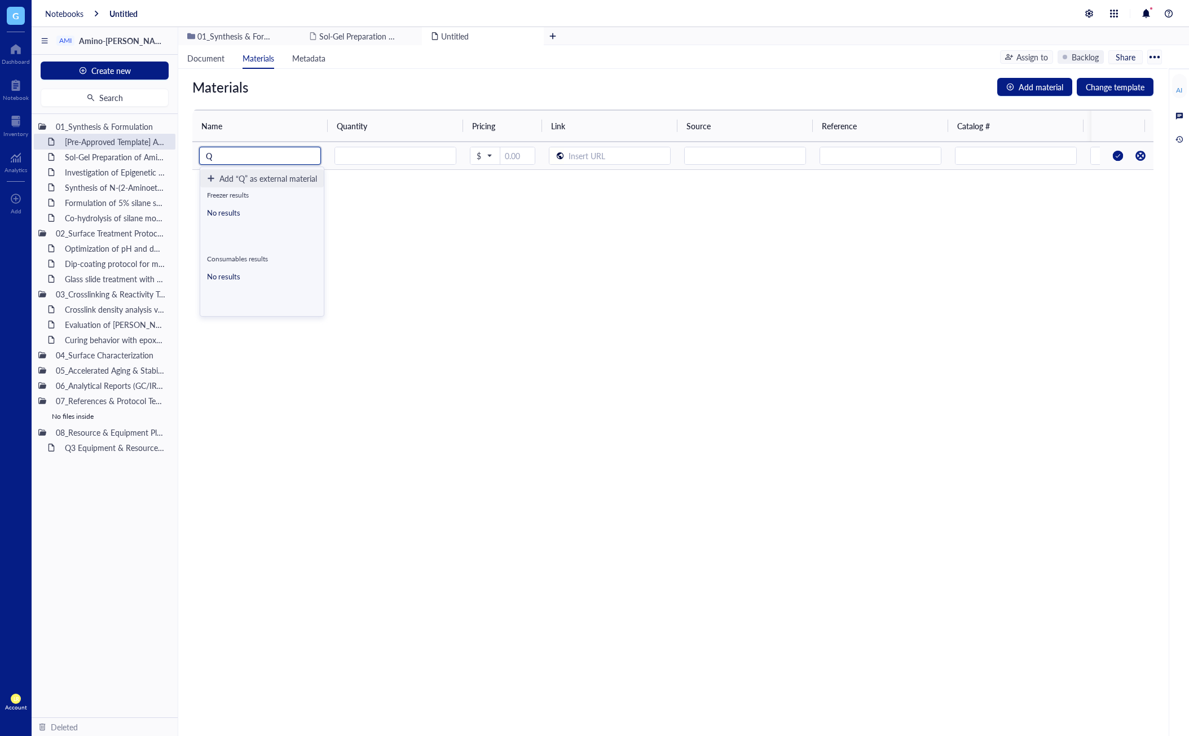
type input "Q"
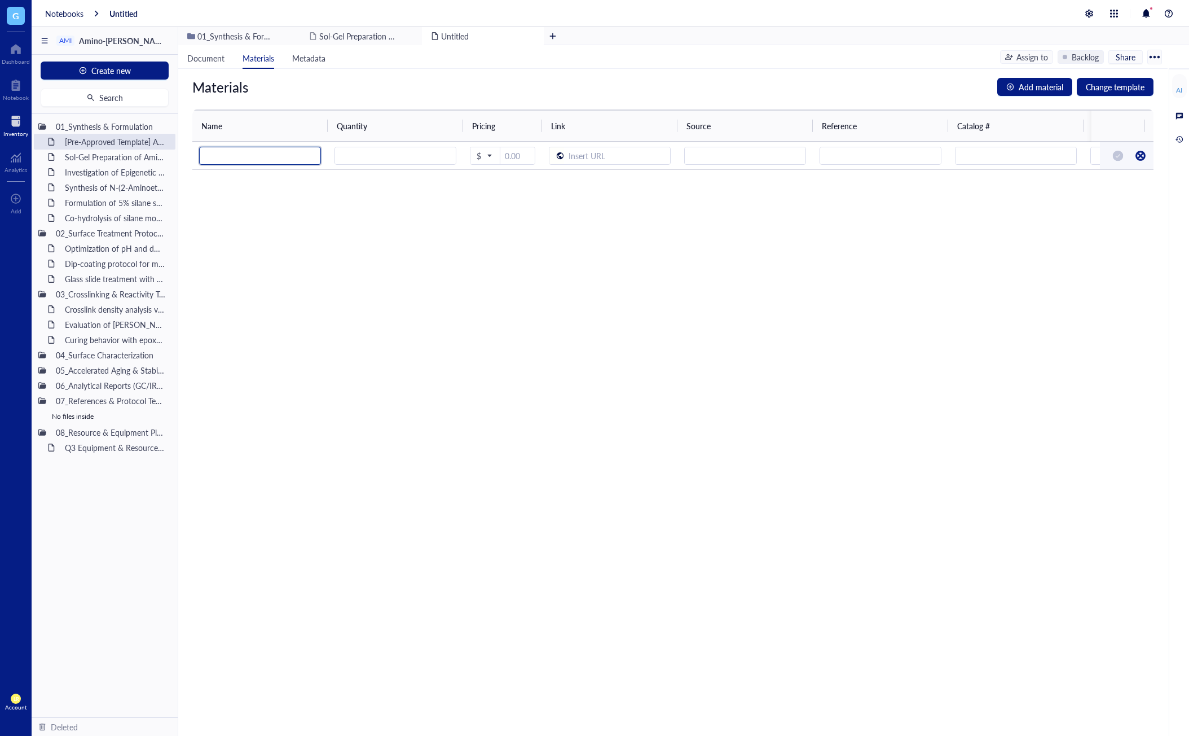
click at [14, 121] on div at bounding box center [15, 121] width 25 height 18
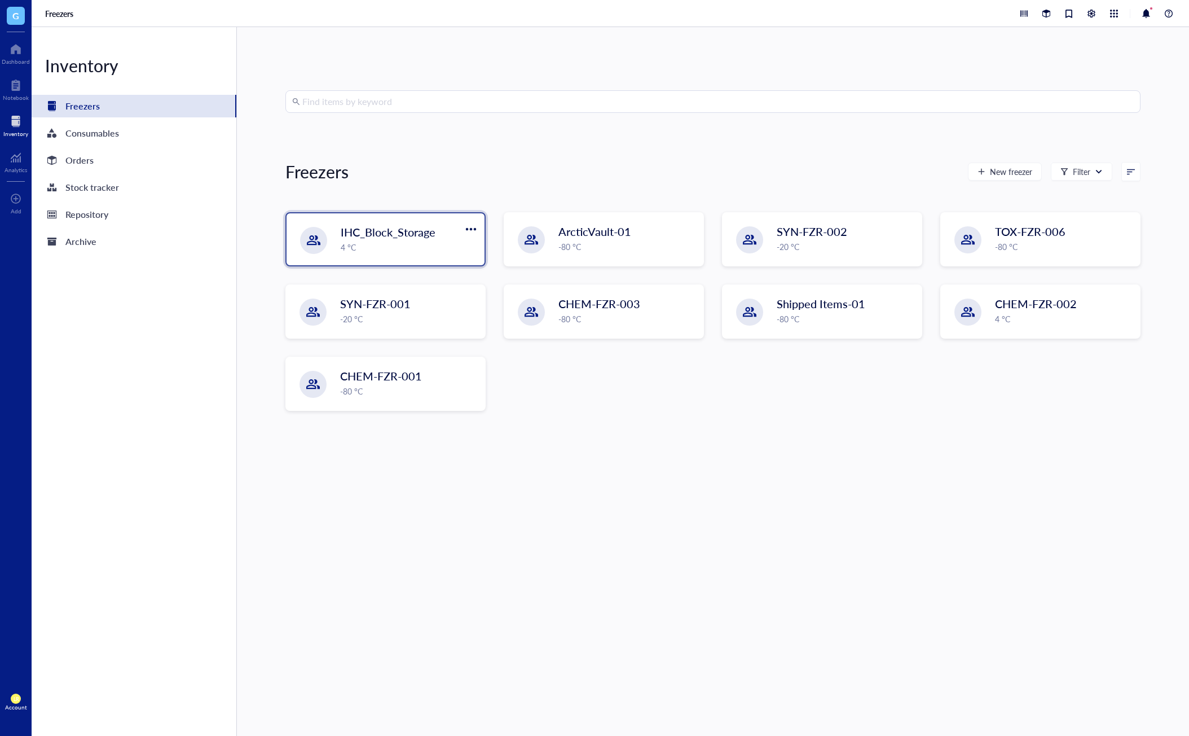
click at [426, 248] on div "4 °C" at bounding box center [409, 247] width 137 height 12
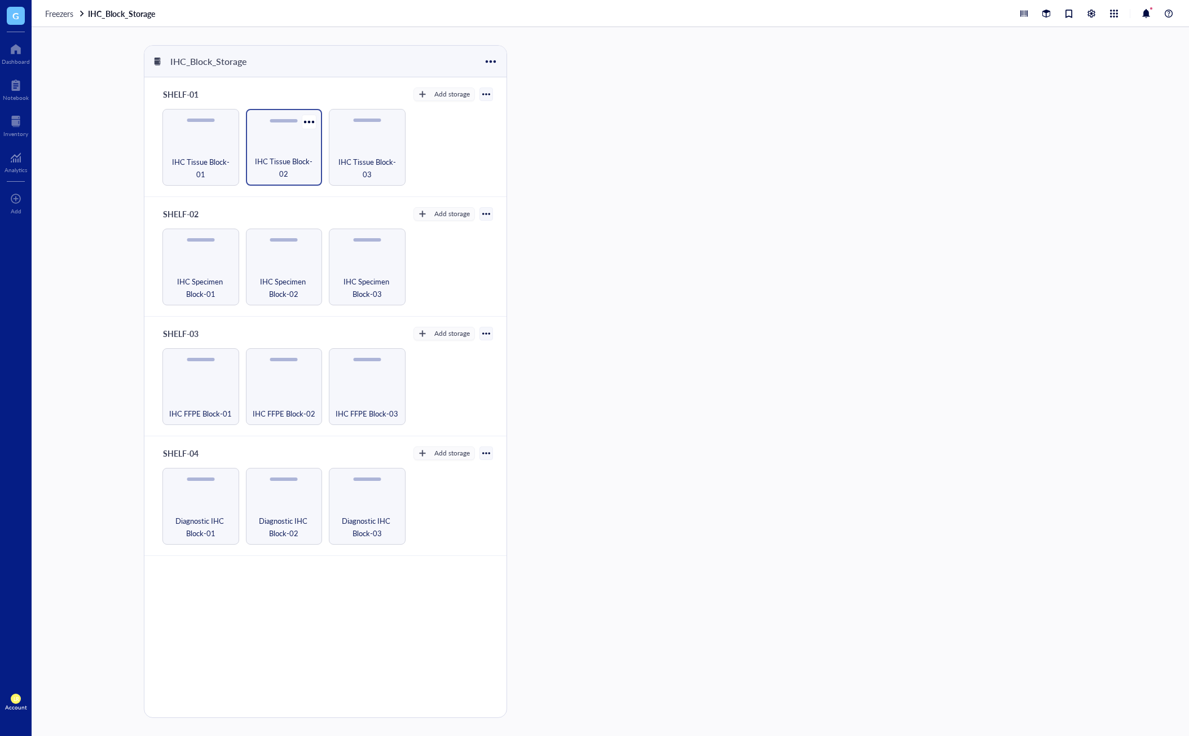
drag, startPoint x: 209, startPoint y: 153, endPoint x: 297, endPoint y: 178, distance: 91.3
click at [209, 153] on div "IHC Tissue Block-01" at bounding box center [200, 147] width 77 height 77
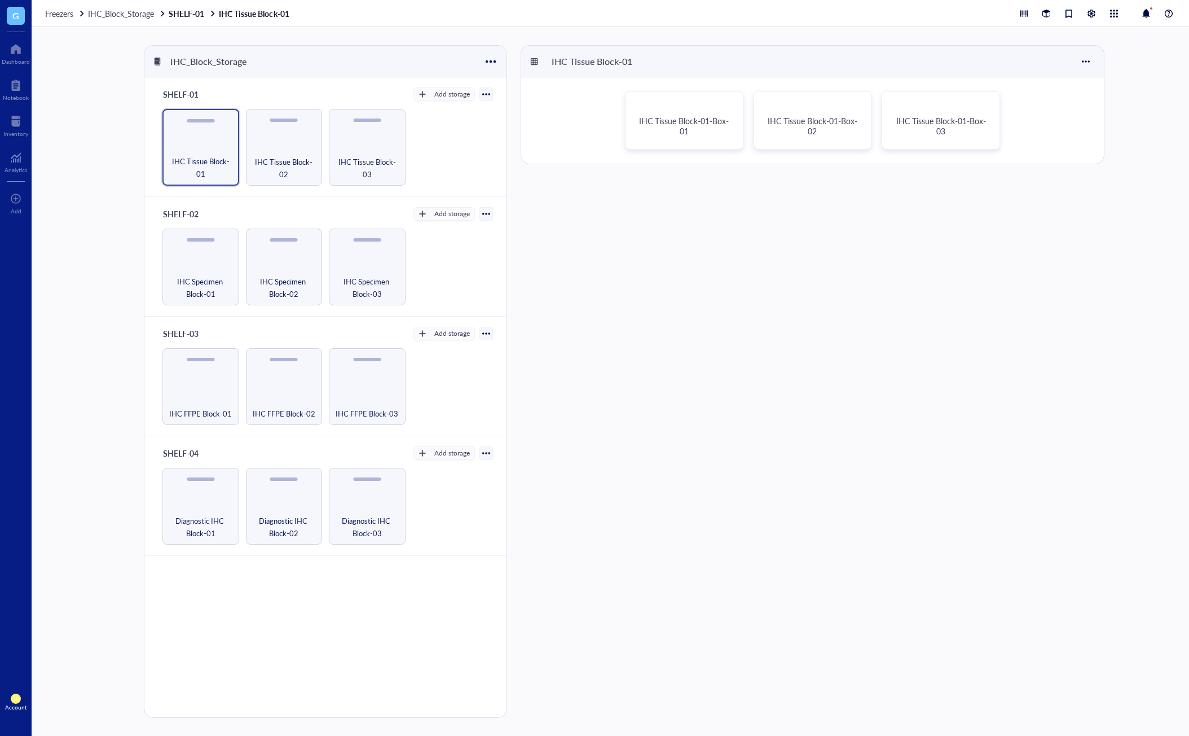
click at [707, 150] on div "IHC Tissue Block-01-Box-01 IHC Tissue Block-01-Box-02 IHC Tissue Block-01-Box-03" at bounding box center [812, 120] width 583 height 86
click at [710, 131] on div "IHC Tissue Block-01-Box-01" at bounding box center [684, 126] width 89 height 20
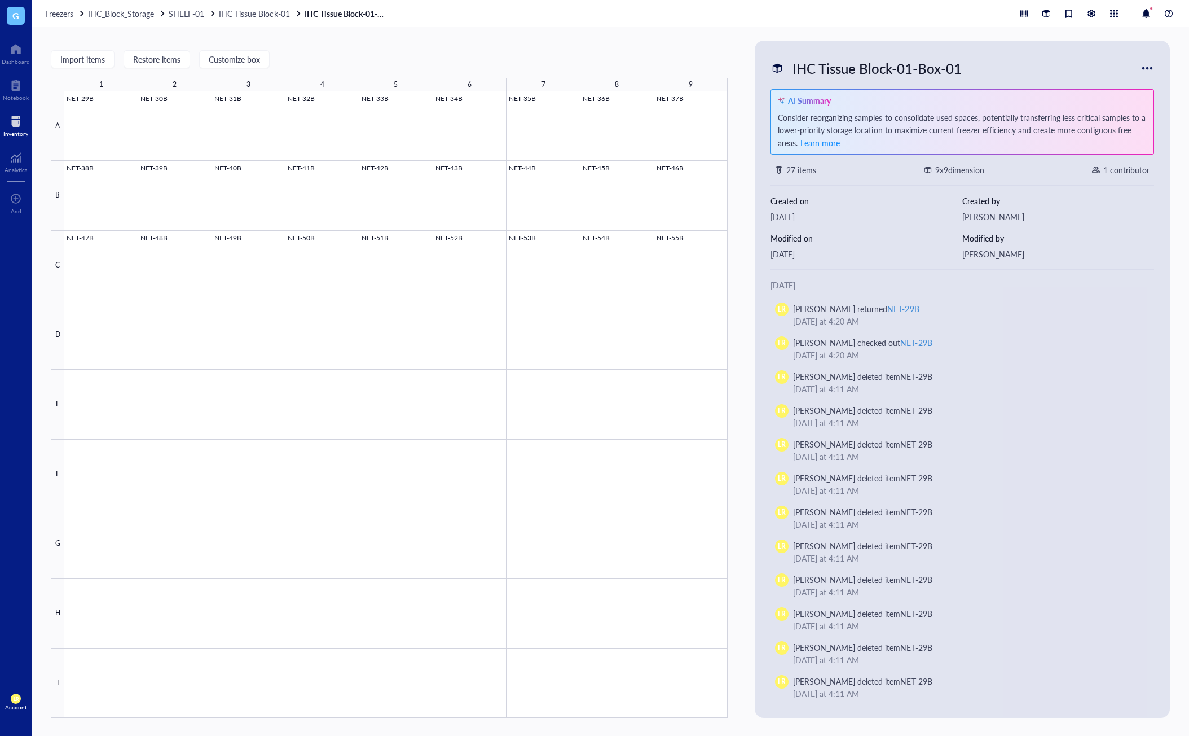
click at [20, 131] on div "Inventory" at bounding box center [15, 133] width 25 height 7
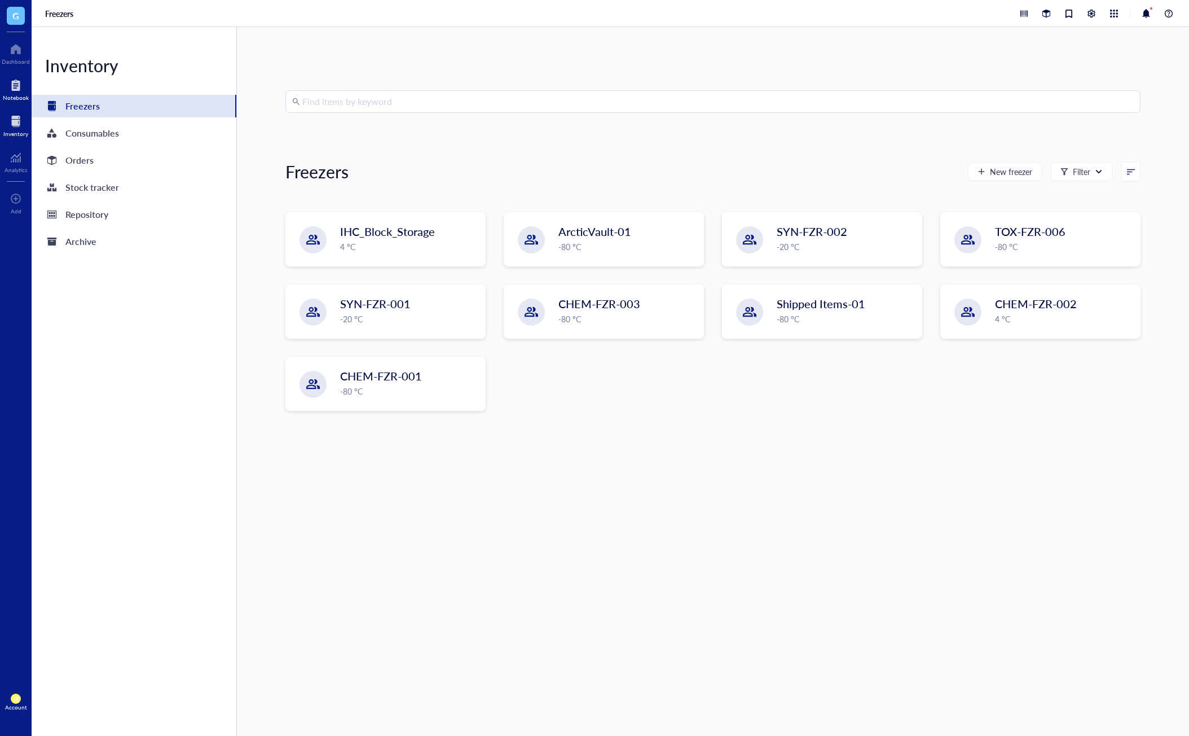
click at [11, 77] on div at bounding box center [16, 85] width 26 height 18
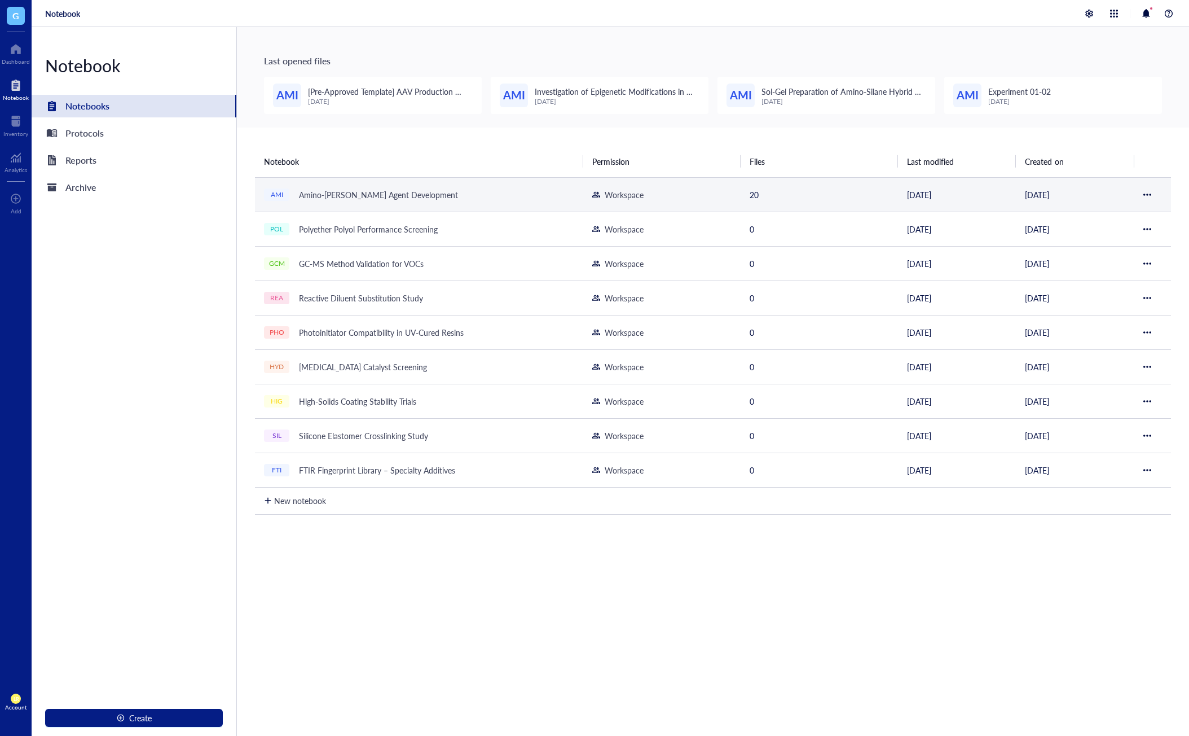
click at [356, 210] on td "AMI Amino-[PERSON_NAME] Agent Development" at bounding box center [419, 194] width 328 height 34
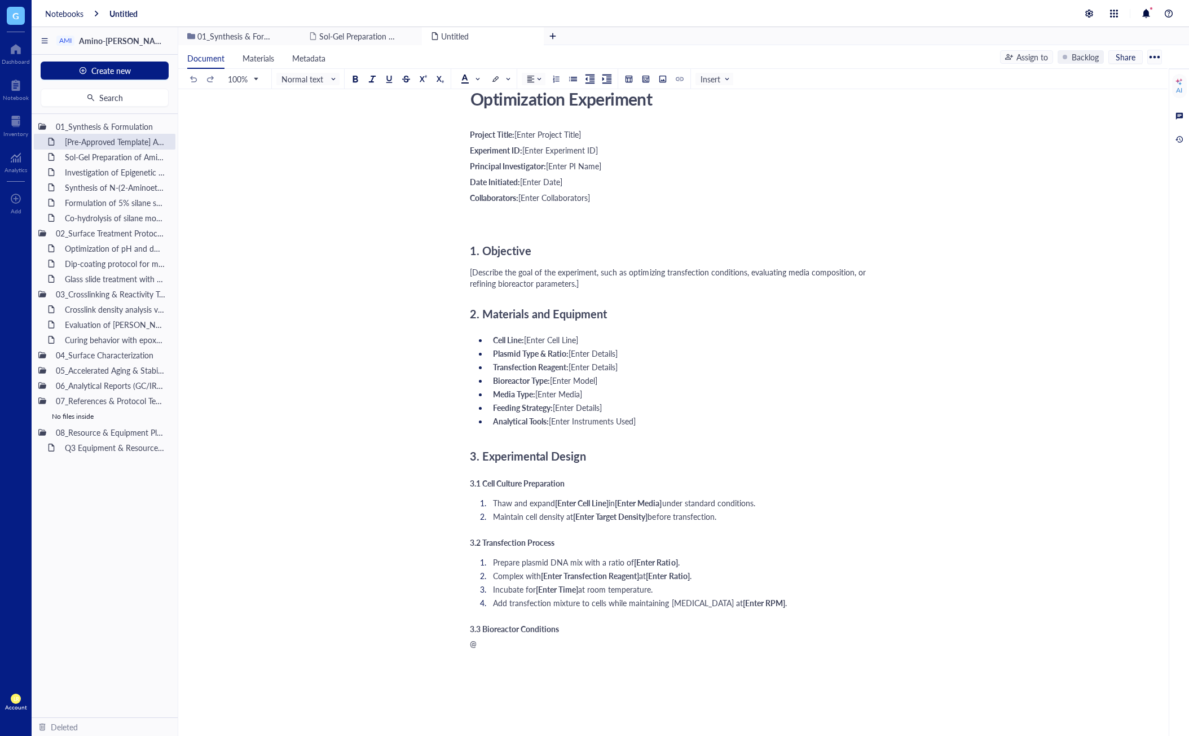
scroll to position [168, 0]
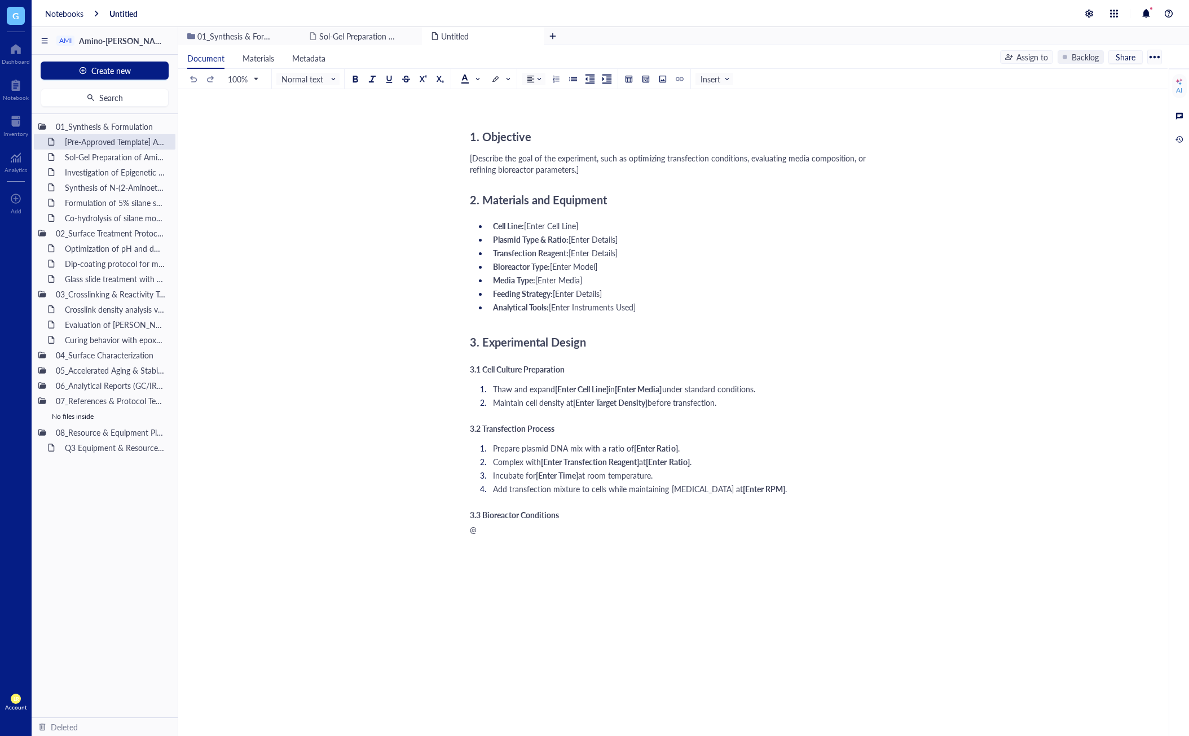
click at [525, 552] on div "Project Title: [Enter Project Title] Experiment ID: [Enter Experiment ID] Princ…" at bounding box center [671, 384] width 402 height 744
click at [520, 537] on div "Project Title: [Enter Project Title] Experiment ID: [Enter Experiment ID] Princ…" at bounding box center [671, 384] width 402 height 744
click at [519, 530] on div "@" at bounding box center [671, 529] width 402 height 11
drag, startPoint x: 274, startPoint y: 53, endPoint x: 300, endPoint y: 58, distance: 26.4
click at [274, 53] on span "Materials" at bounding box center [259, 57] width 32 height 11
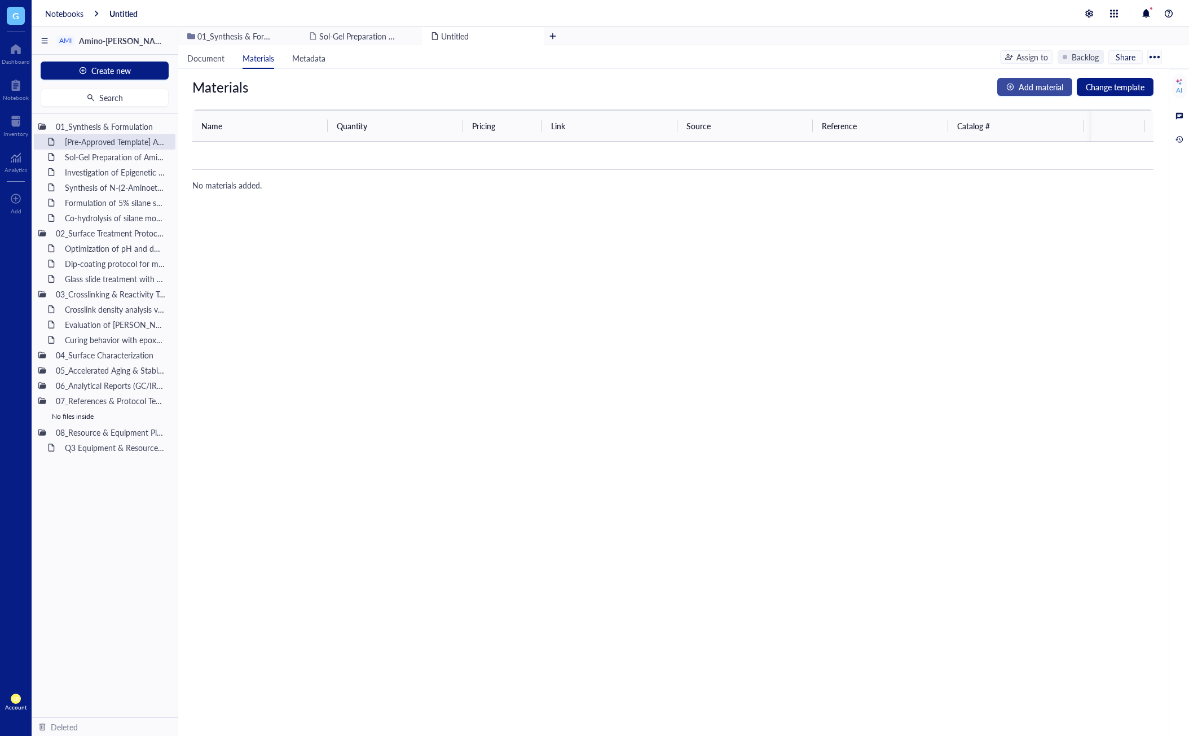
click at [969, 89] on span "Add material" at bounding box center [1041, 87] width 45 height 12
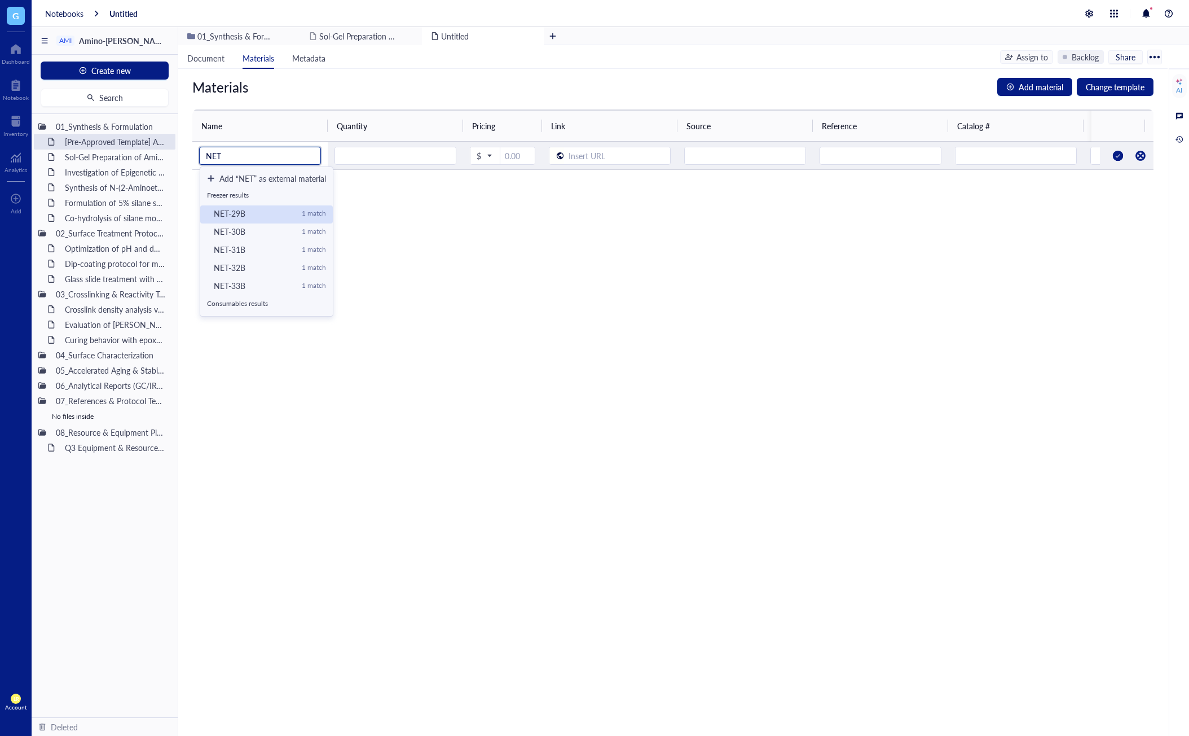
click at [263, 217] on div "NET-29B" at bounding box center [253, 213] width 79 height 10
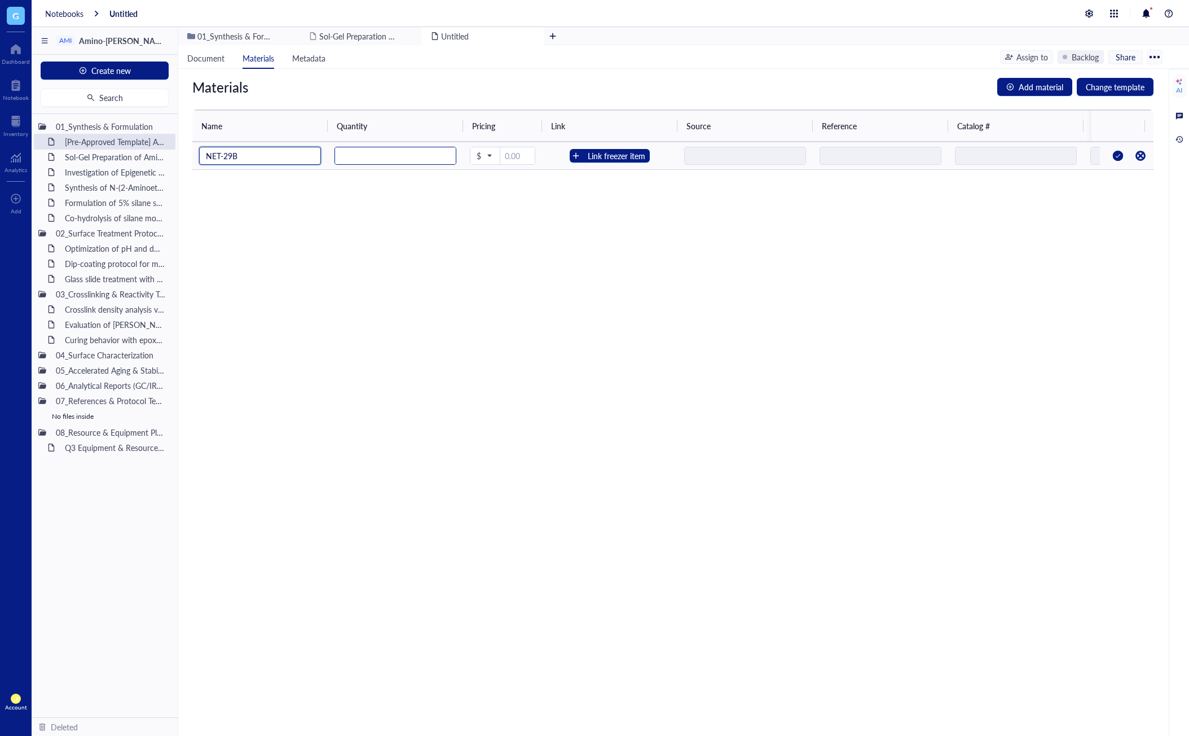
type input "NET-29B"
click at [403, 160] on input "number" at bounding box center [395, 156] width 121 height 18
click at [586, 156] on button "Link freezer item" at bounding box center [610, 156] width 80 height 14
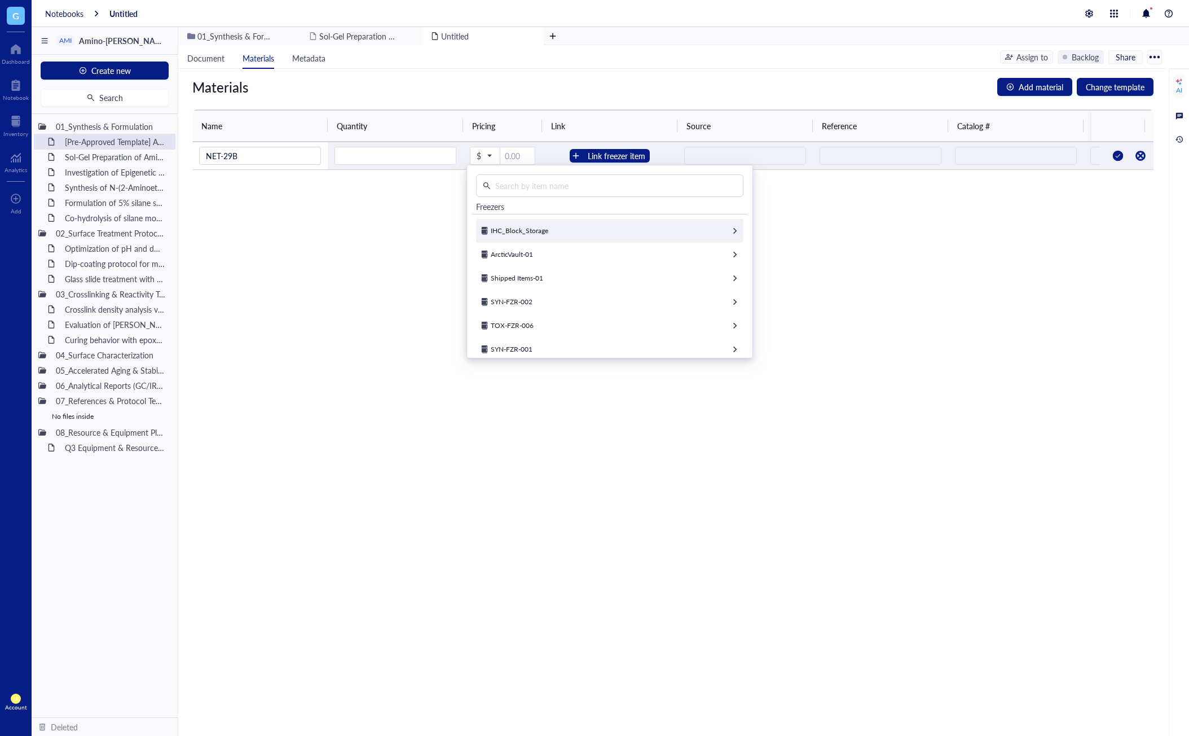
click at [578, 232] on div "IHC_Block_Storage" at bounding box center [609, 231] width 267 height 24
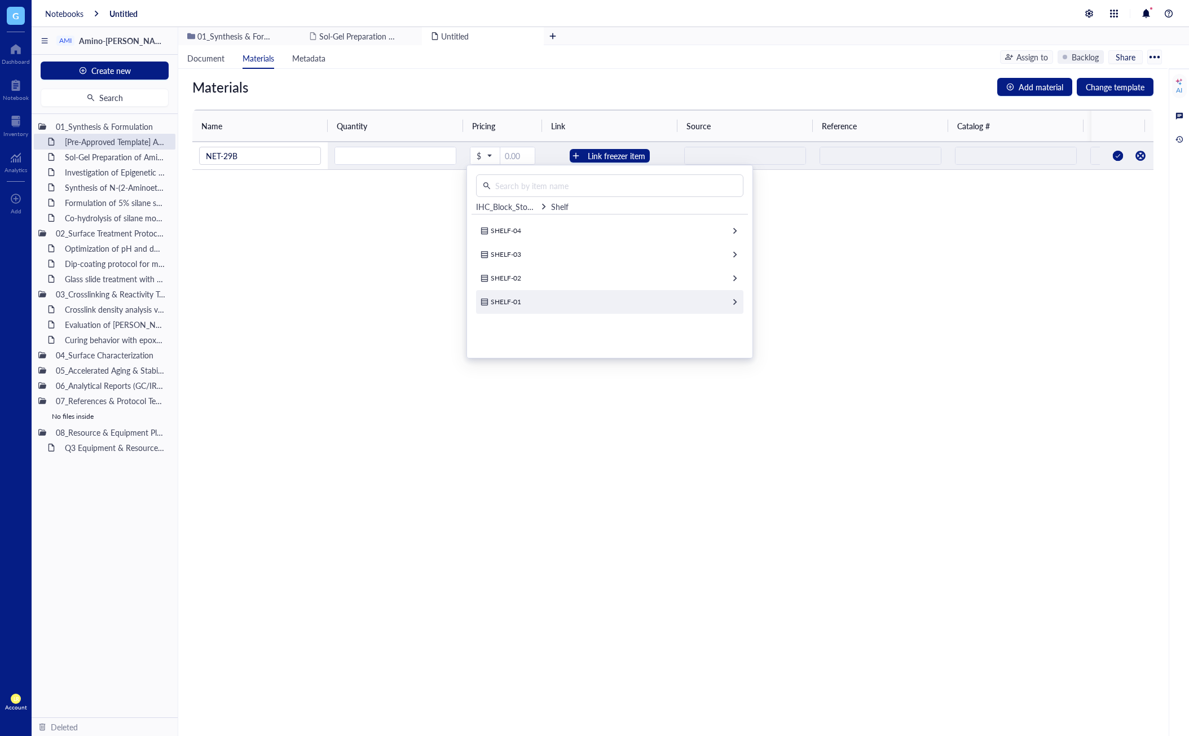
click at [544, 299] on div "SHELF-01" at bounding box center [609, 302] width 267 height 24
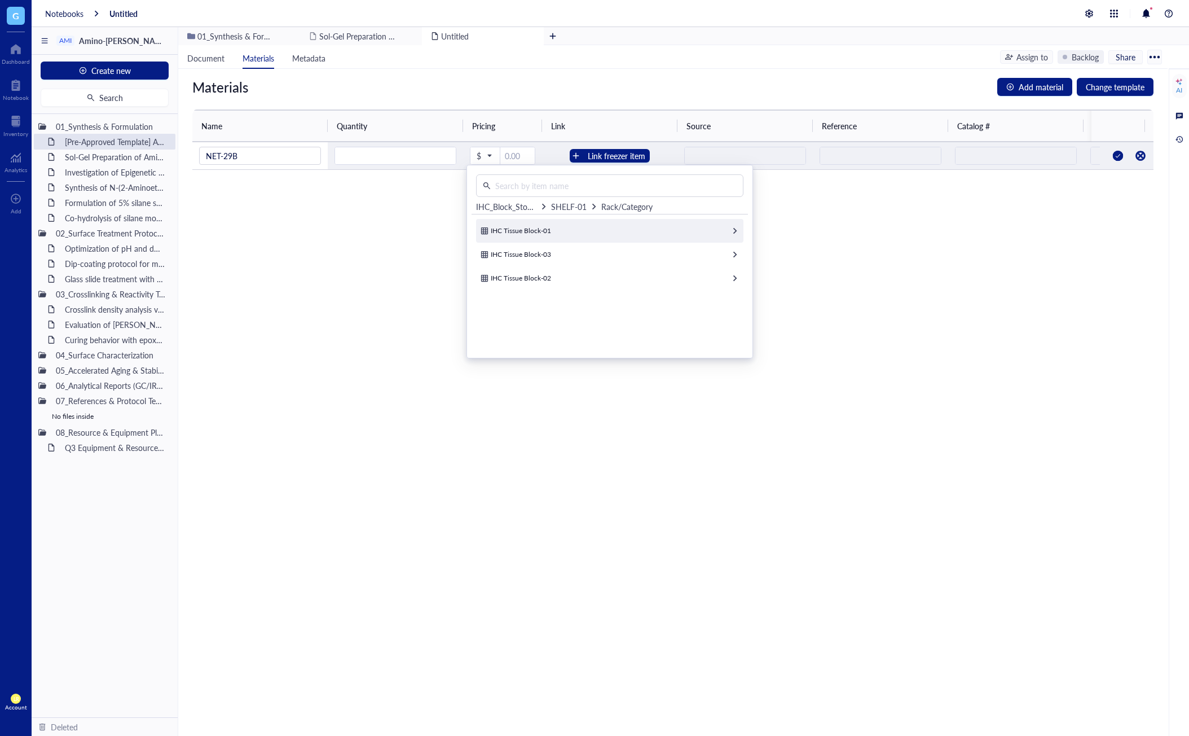
click at [576, 233] on div "IHC Tissue Block-01" at bounding box center [609, 231] width 267 height 24
click at [585, 233] on div "IHC Tissue Block-01-Box-01" at bounding box center [609, 231] width 267 height 24
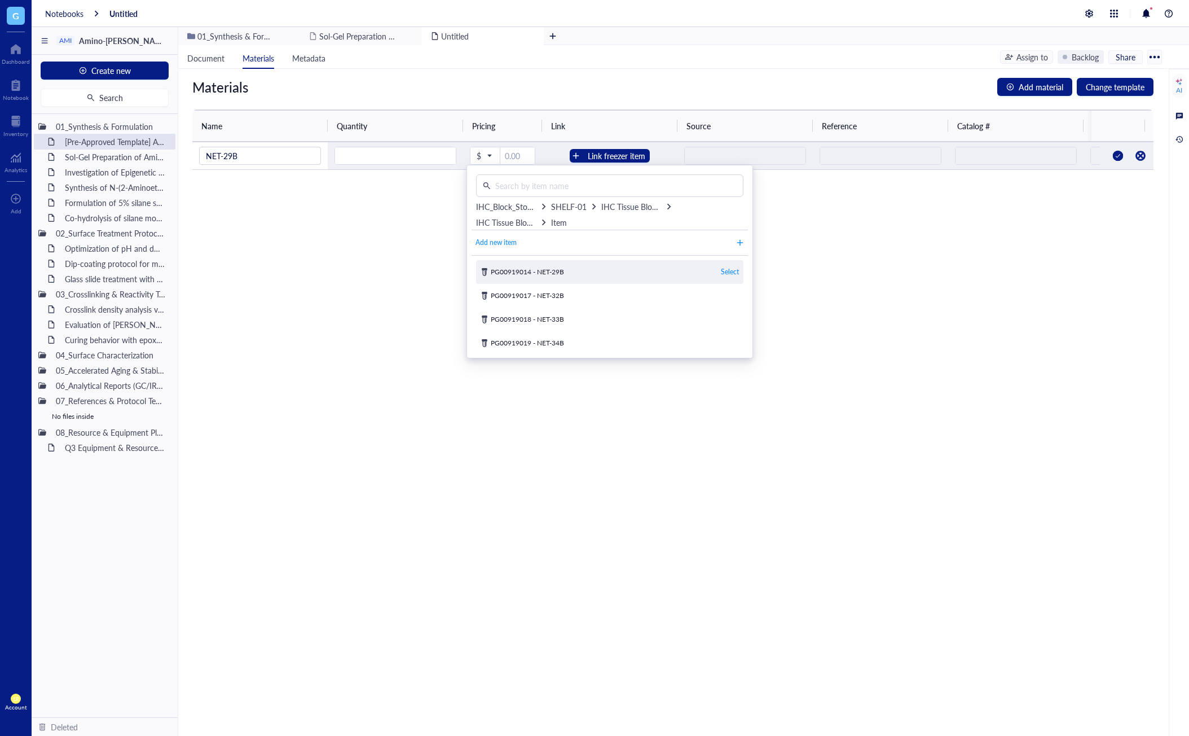
click at [727, 272] on div "Select" at bounding box center [730, 272] width 18 height 10
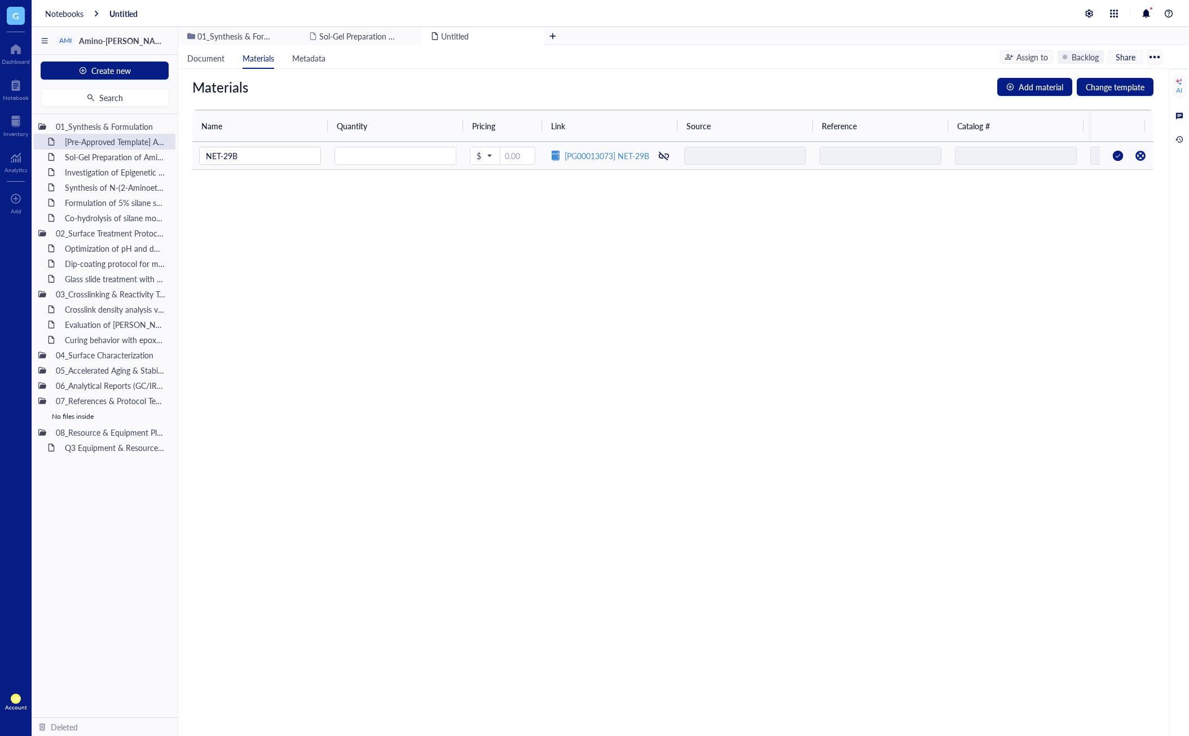
click at [969, 156] on div at bounding box center [1118, 156] width 18 height 18
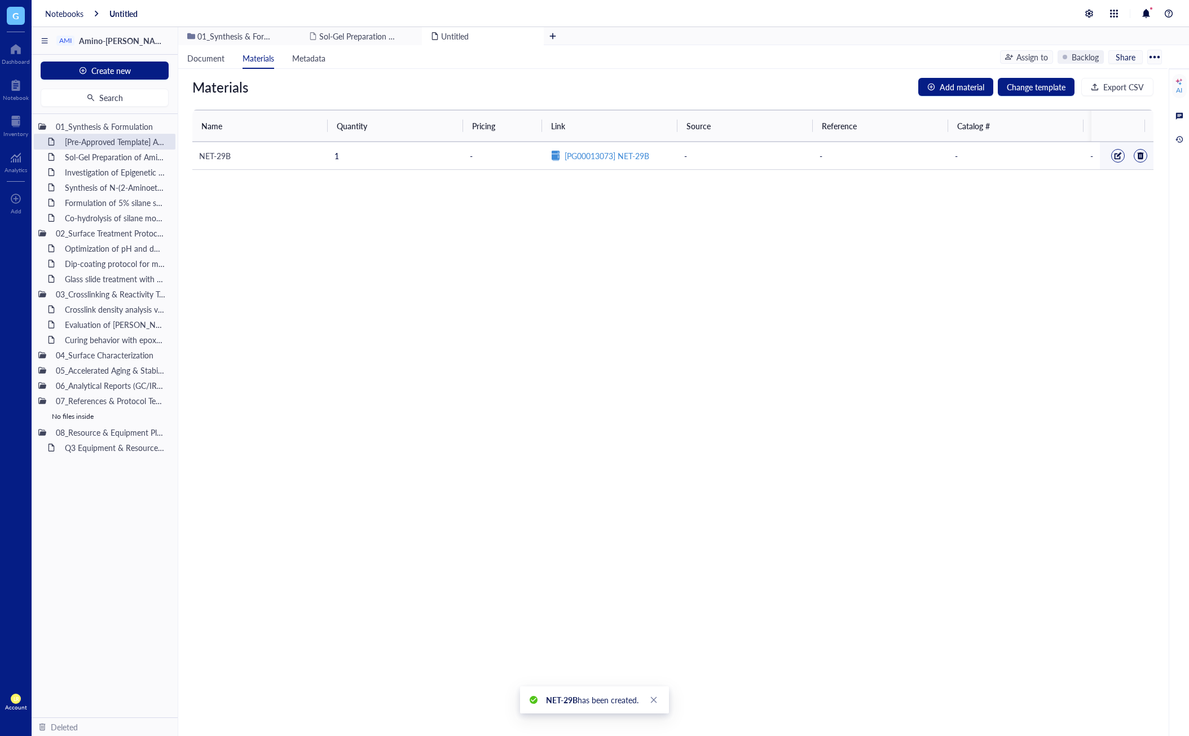
click at [652, 319] on div "Materials Add material Change template Export CSV Name Quantity Pricing Link So…" at bounding box center [673, 402] width 990 height 667
drag, startPoint x: 192, startPoint y: 159, endPoint x: 245, endPoint y: 164, distance: 52.7
click at [245, 164] on td "NET-29B" at bounding box center [259, 155] width 135 height 27
click at [284, 214] on div "Materials Add material Change template Export CSV Name Quantity Pricing Link So…" at bounding box center [673, 402] width 990 height 667
click at [615, 157] on link "[PG00013073] NET-29B" at bounding box center [607, 156] width 85 height 12
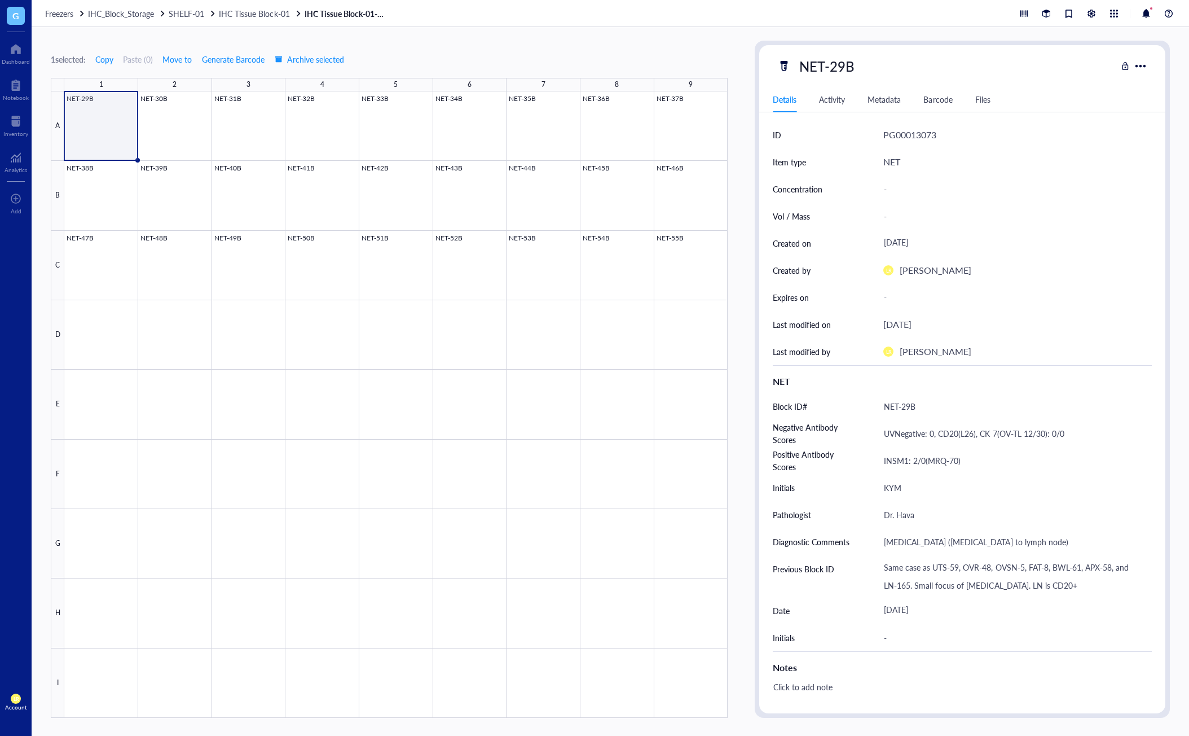
click at [412, 50] on div "1 selected: Copy Paste ( 0 ) Move to Generate Barcode Archive selected 1 2 3 4 …" at bounding box center [389, 379] width 677 height 677
click at [398, 47] on div "1 selected: Copy Paste ( 0 ) Move to Generate Barcode Archive selected 1 2 3 4 …" at bounding box center [389, 379] width 677 height 677
click at [393, 47] on div "1 selected: Copy Paste ( 0 ) Move to Generate Barcode Archive selected 1 2 3 4 …" at bounding box center [389, 379] width 677 height 677
click at [385, 48] on div "1 selected: Copy Paste ( 0 ) Move to Generate Barcode Archive selected 1 2 3 4 …" at bounding box center [389, 379] width 677 height 677
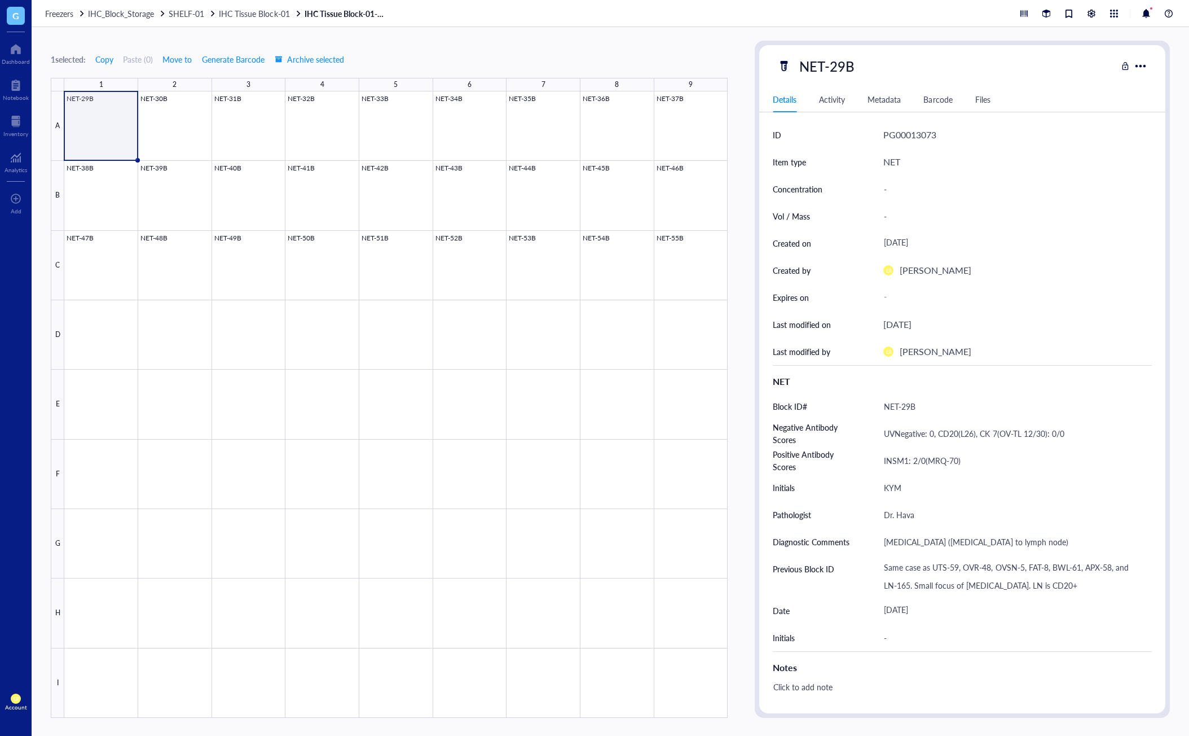
click at [896, 104] on div "Metadata" at bounding box center [884, 99] width 33 height 12
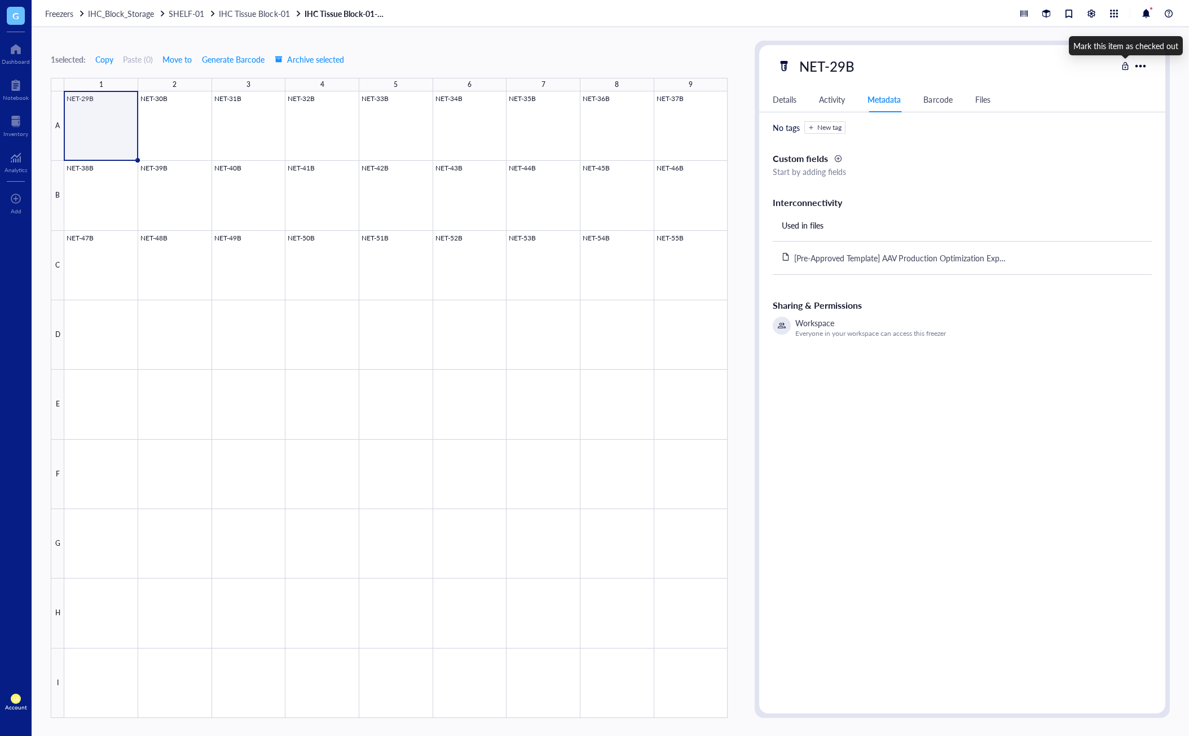
click at [1123, 69] on div at bounding box center [1126, 66] width 8 height 8
click at [863, 461] on div "ID PG00013073 Item type NET Concentration - Vol / Mass - Created on [DATE] Crea…" at bounding box center [962, 412] width 406 height 583
click at [13, 134] on div "Inventory" at bounding box center [15, 133] width 25 height 7
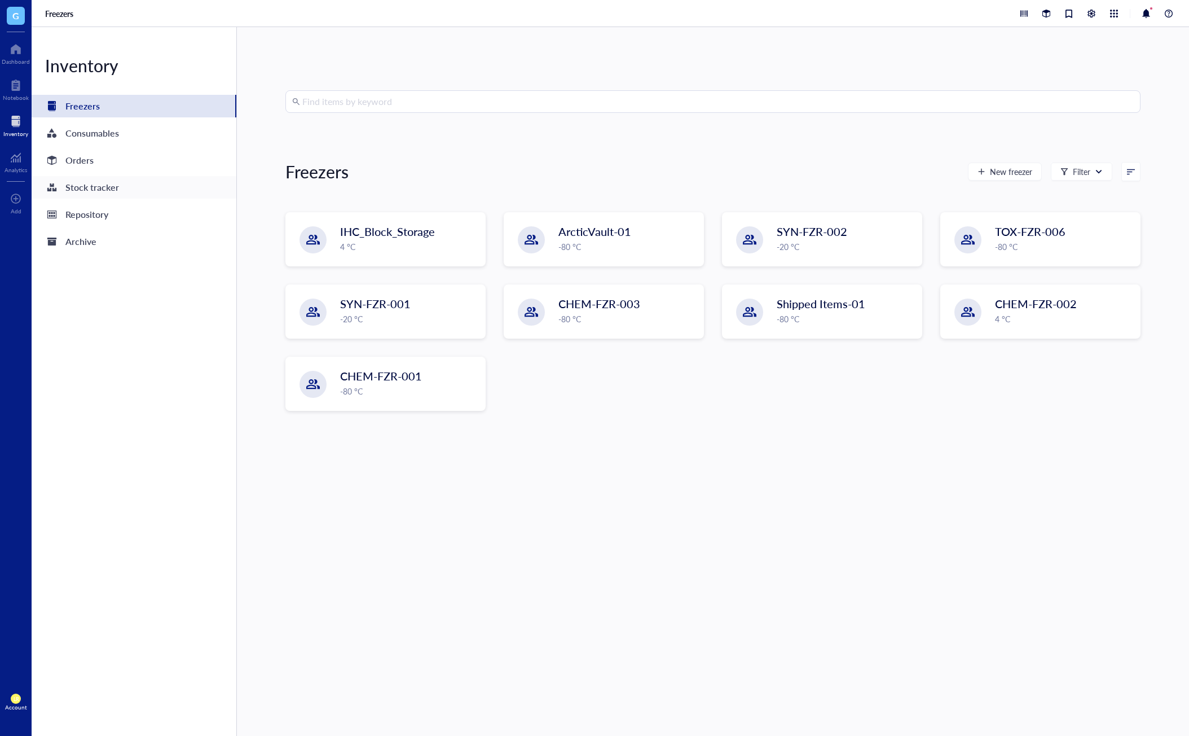
click at [149, 192] on div "Stock tracker" at bounding box center [134, 187] width 205 height 23
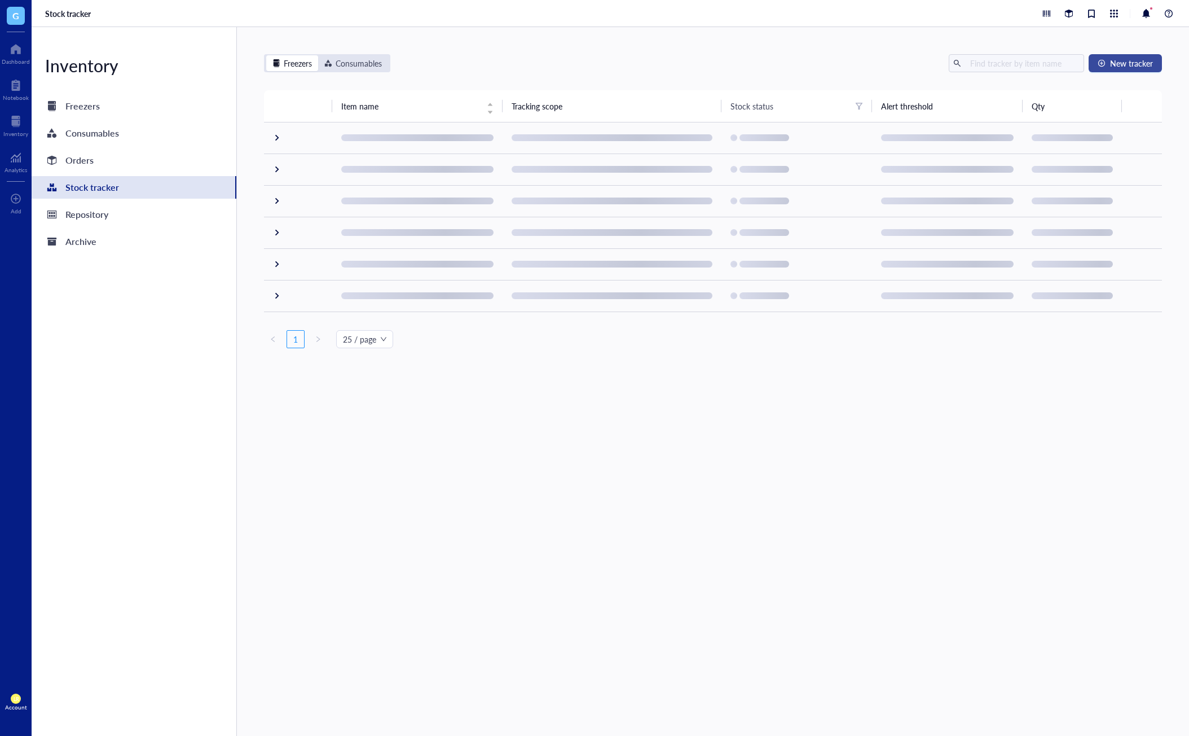
click at [1098, 71] on button "New tracker" at bounding box center [1125, 63] width 73 height 18
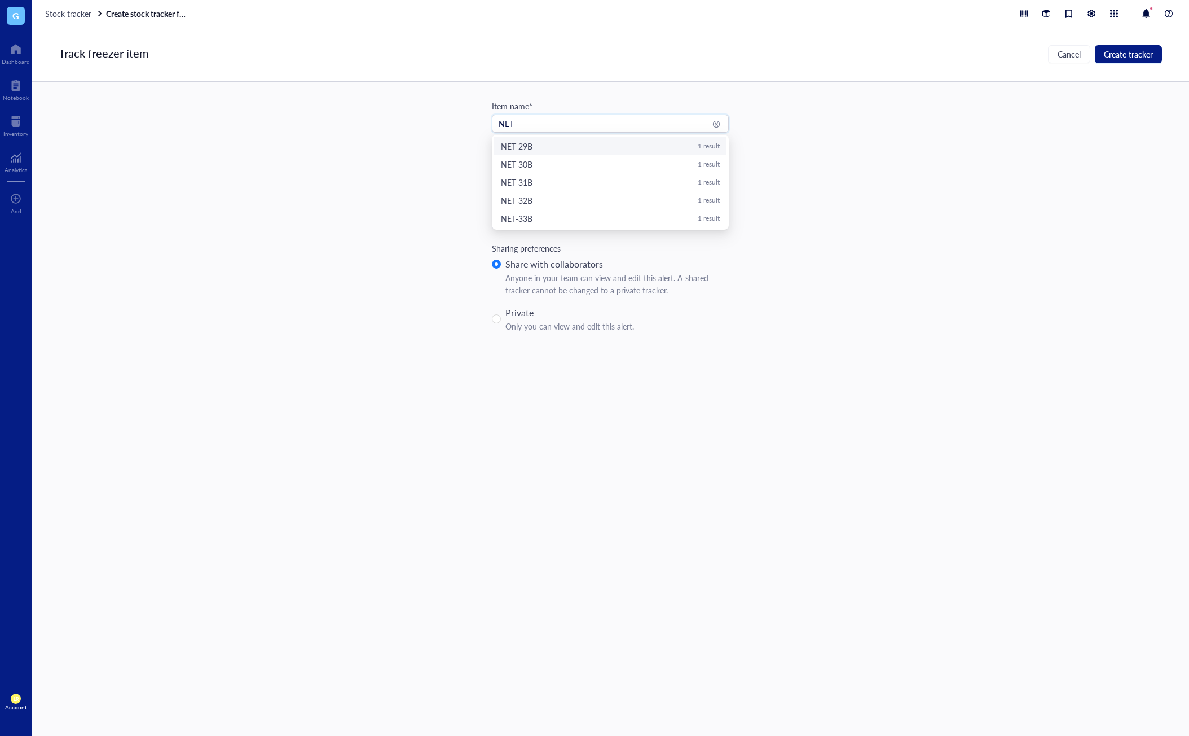
click at [627, 153] on div "NET-29B 1 result" at bounding box center [610, 146] width 232 height 18
type input "NET-29B"
drag, startPoint x: 519, startPoint y: 225, endPoint x: 497, endPoint y: 225, distance: 22.0
click at [497, 225] on input "20" at bounding box center [518, 219] width 50 height 17
click at [731, 225] on div "Track freezer item Cancel Create tracker Item name* NET-29B NET-29B NET-30B NET…" at bounding box center [611, 381] width 1158 height 709
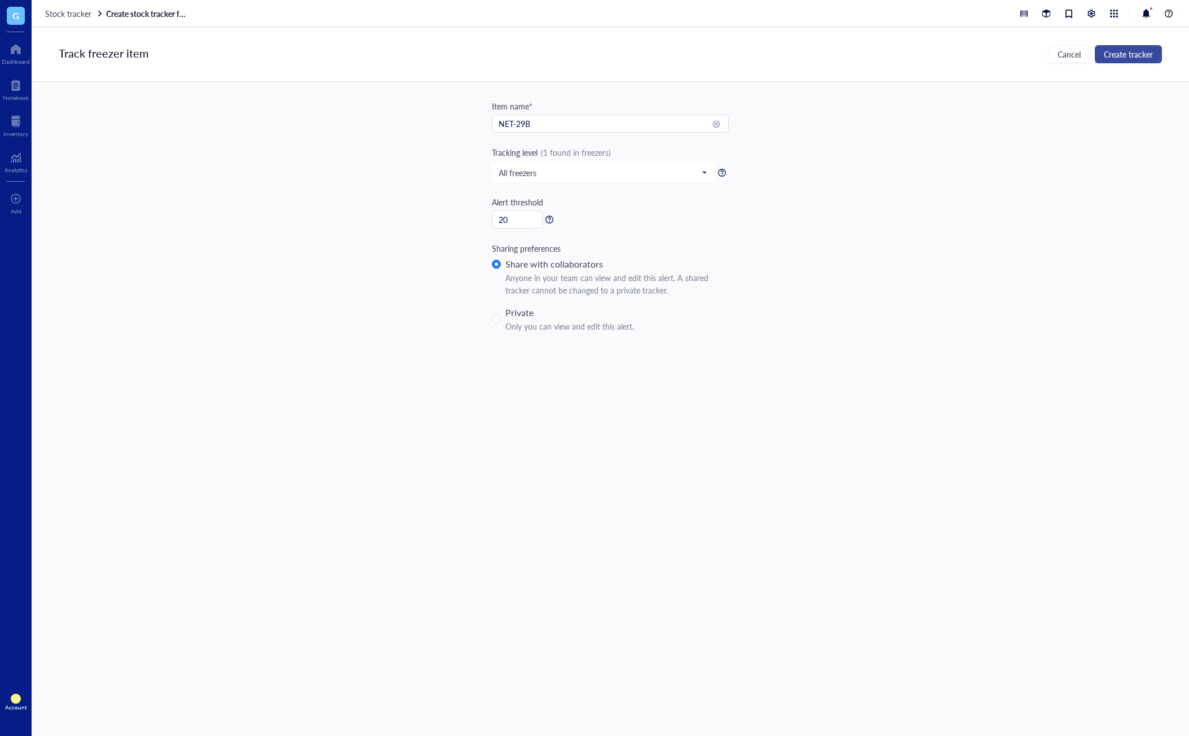
click at [1145, 57] on span "Create tracker" at bounding box center [1128, 54] width 49 height 9
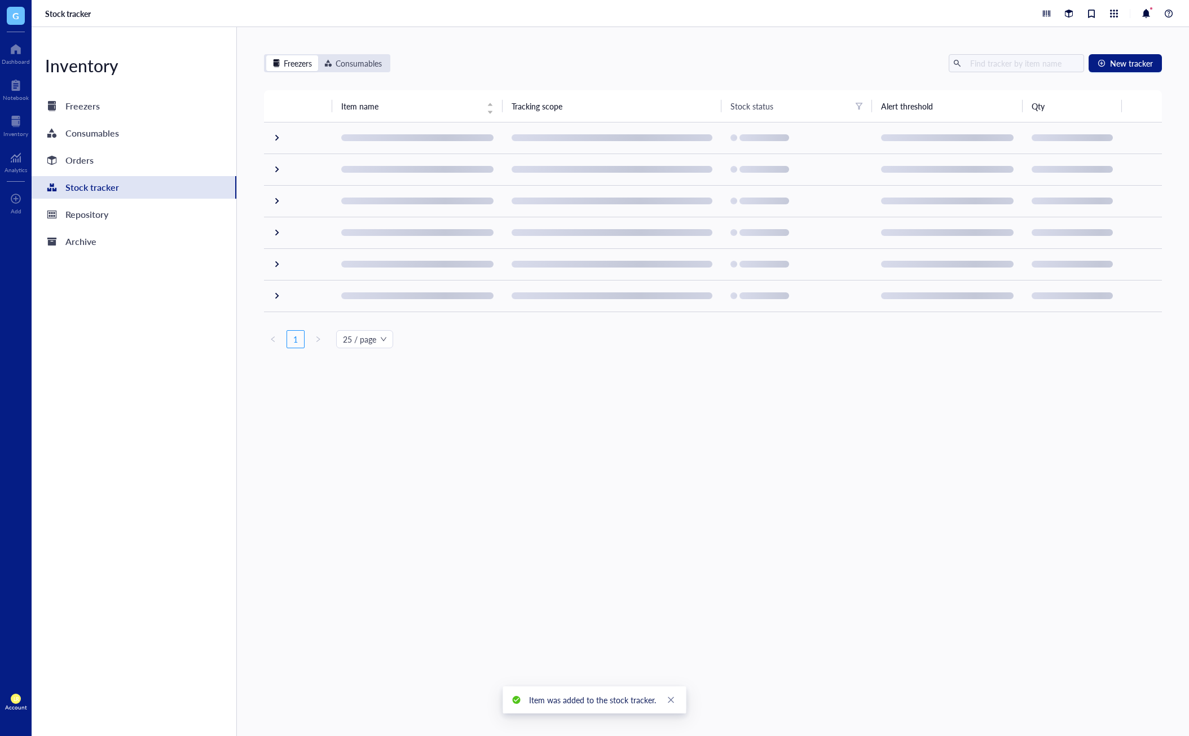
click at [850, 594] on div "Freezers Consumables New tracker Item name Tracking scope Stock status Alert th…" at bounding box center [713, 381] width 952 height 709
click at [1150, 10] on div at bounding box center [1147, 14] width 14 height 14
drag, startPoint x: 160, startPoint y: 191, endPoint x: 137, endPoint y: 191, distance: 23.7
click at [160, 191] on div "Stock tracker" at bounding box center [134, 187] width 205 height 23
click at [108, 191] on div "Stock tracker" at bounding box center [92, 187] width 54 height 16
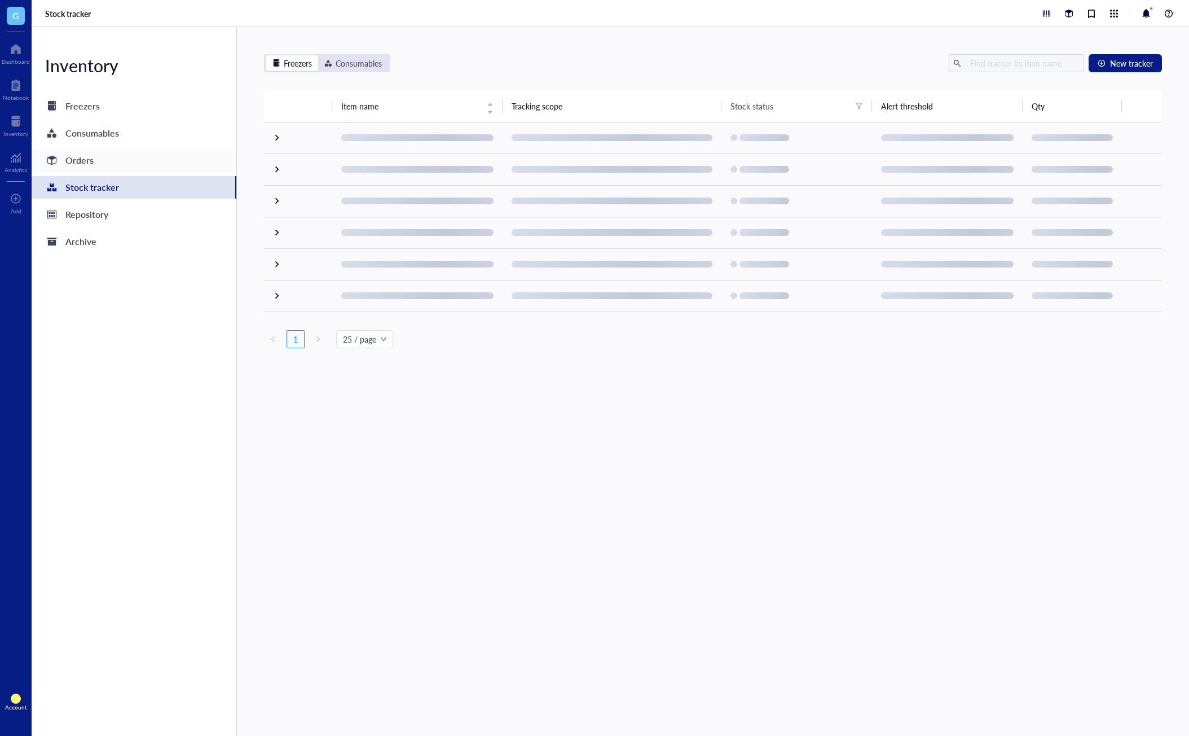
click at [99, 159] on div "Orders" at bounding box center [134, 160] width 205 height 23
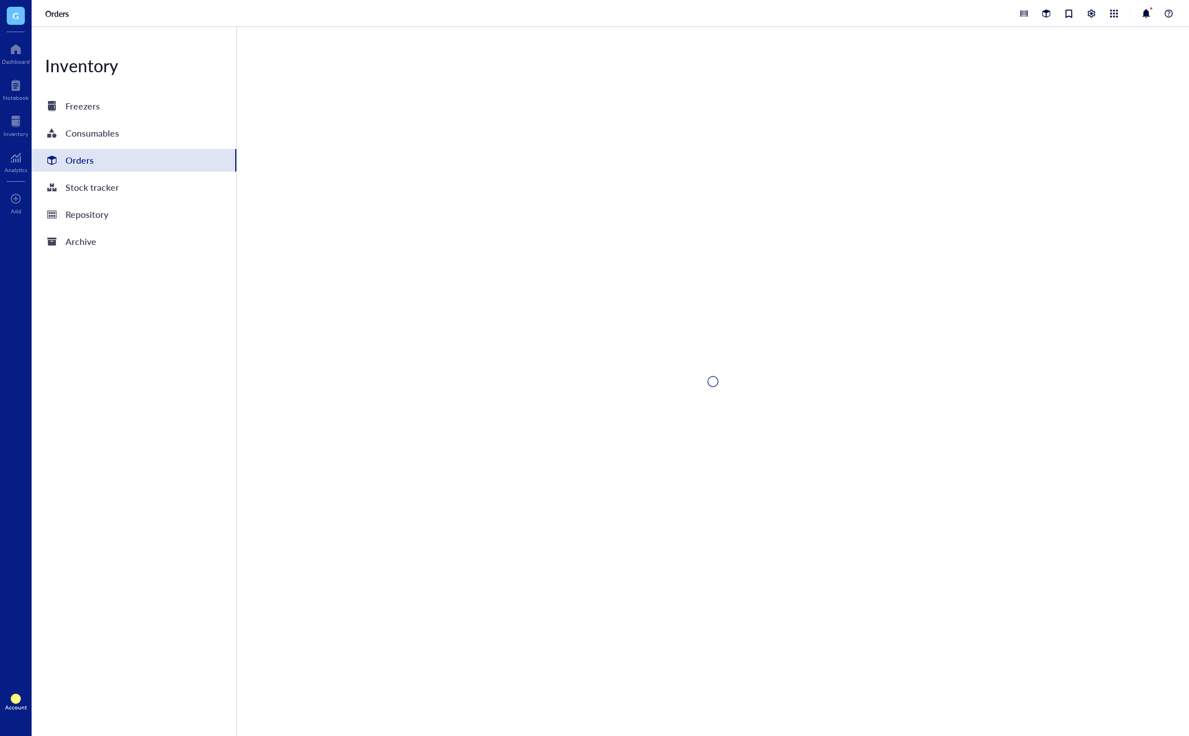
click at [0, 0] on div "Stock tracker" at bounding box center [0, 0] width 0 height 0
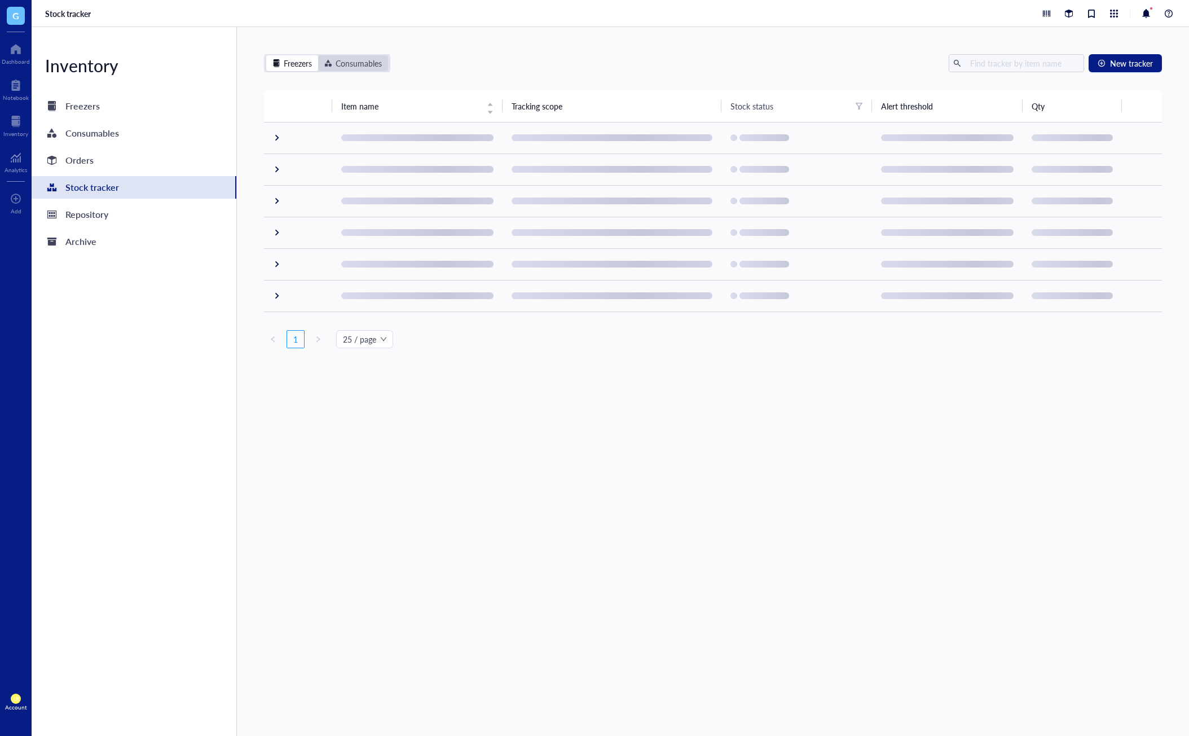
click at [335, 67] on div "Consumables" at bounding box center [353, 63] width 58 height 12
click at [318, 55] on input "Consumables" at bounding box center [318, 55] width 0 height 0
click at [305, 67] on div "Freezers" at bounding box center [298, 63] width 28 height 12
click at [266, 55] on input "Freezers" at bounding box center [266, 55] width 0 height 0
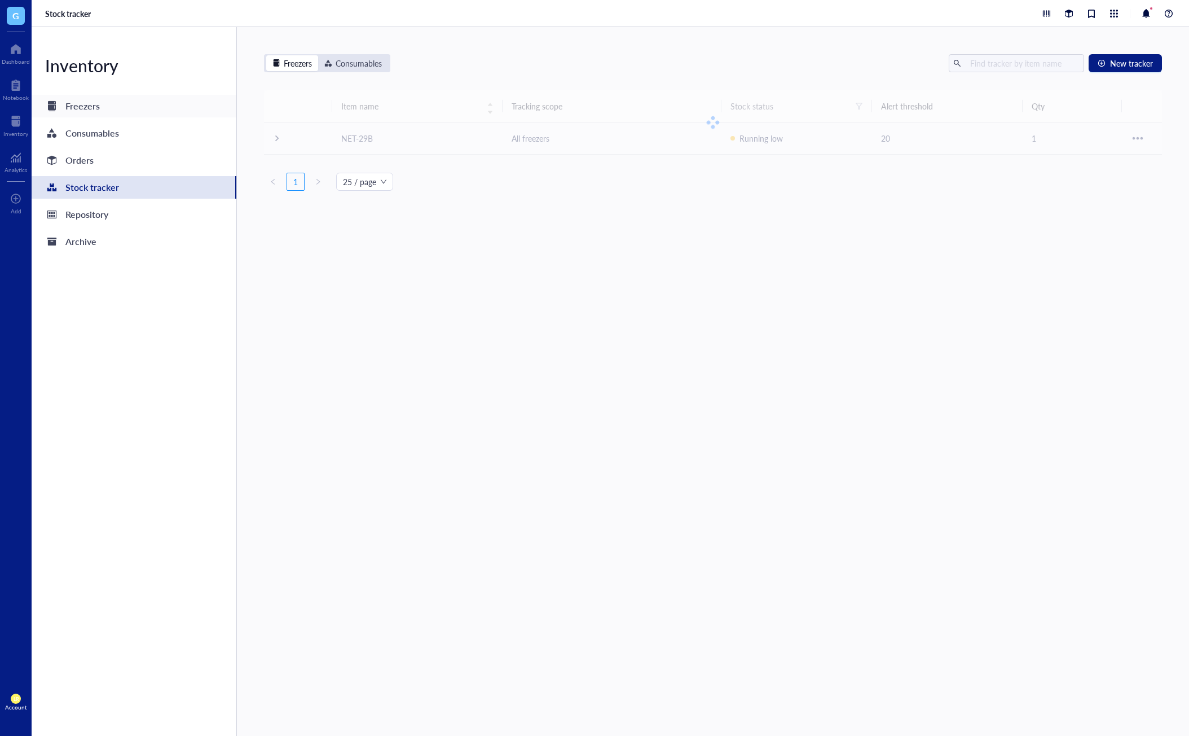
click at [155, 116] on div "Freezers" at bounding box center [134, 106] width 205 height 23
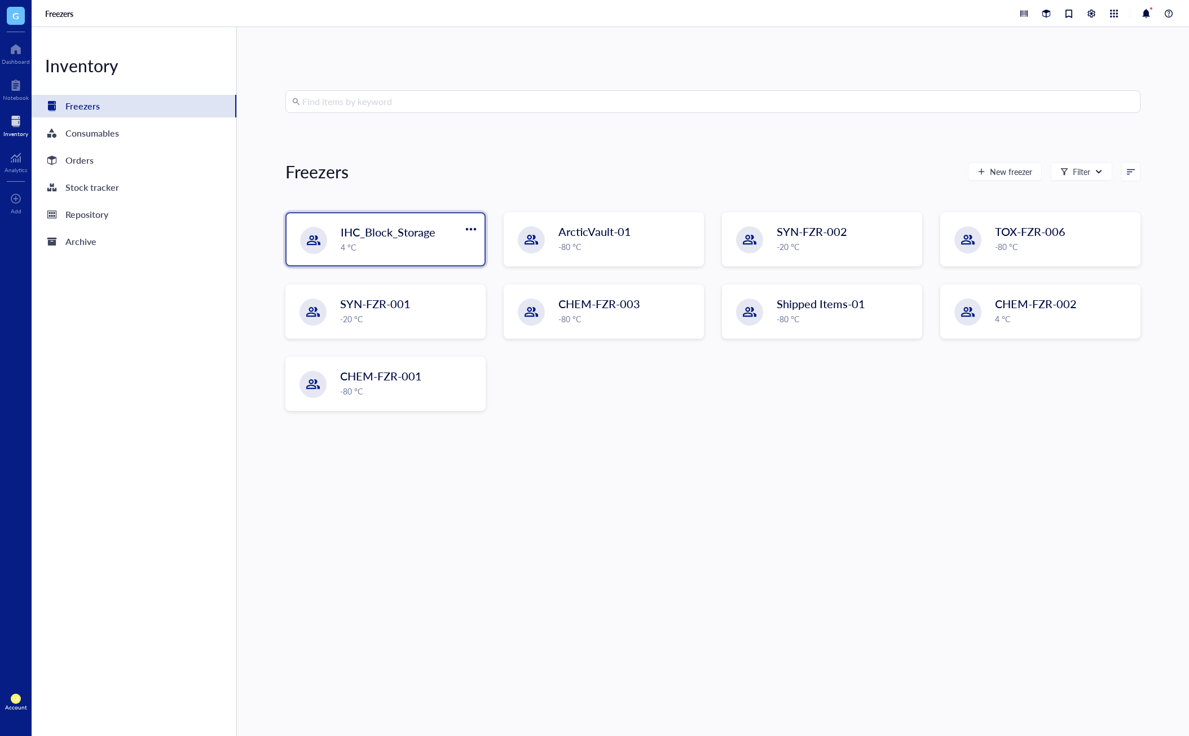
click at [392, 245] on div "4 °C" at bounding box center [409, 247] width 137 height 12
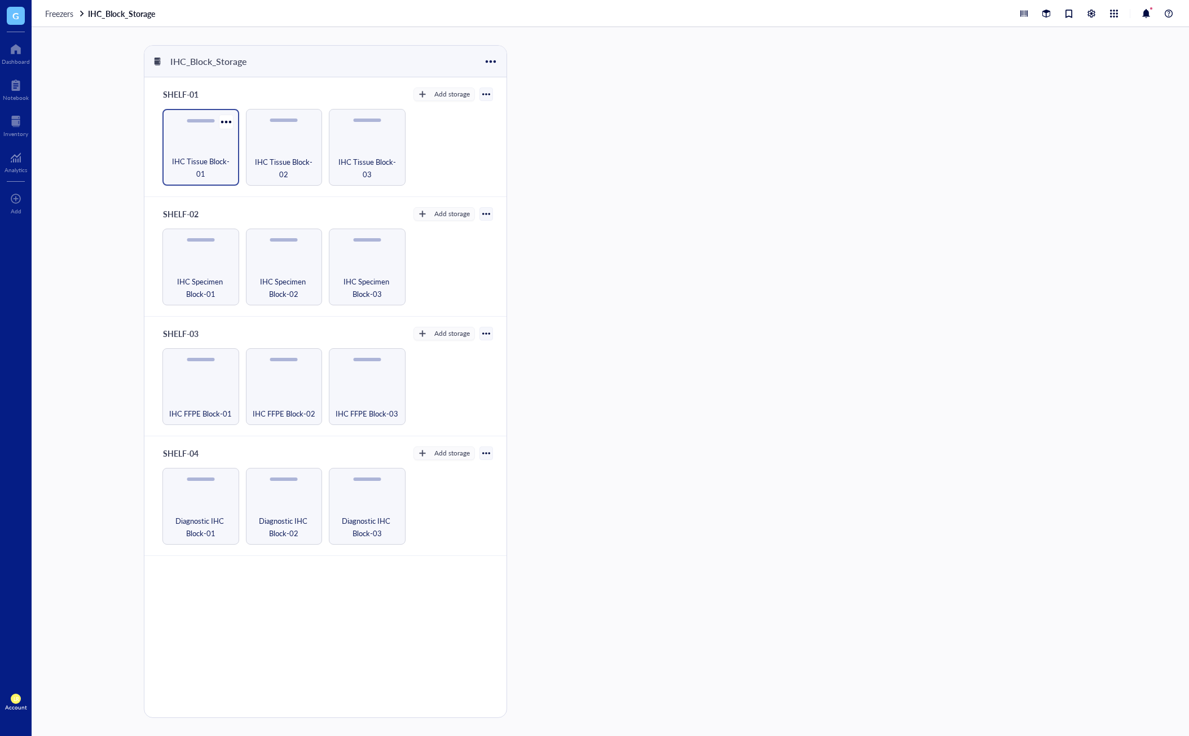
click at [208, 165] on span "IHC Tissue Block-01" at bounding box center [200, 167] width 65 height 25
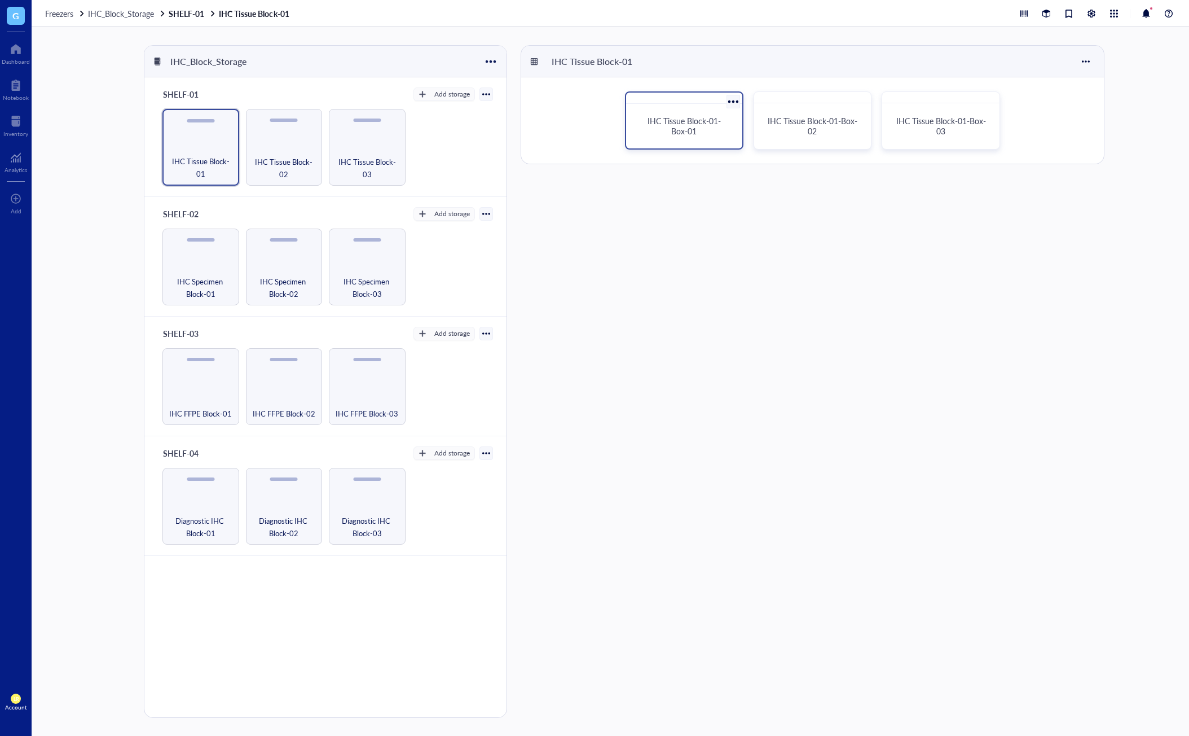
click at [675, 144] on div "IHC Tissue Block-01-Box-01" at bounding box center [684, 120] width 118 height 58
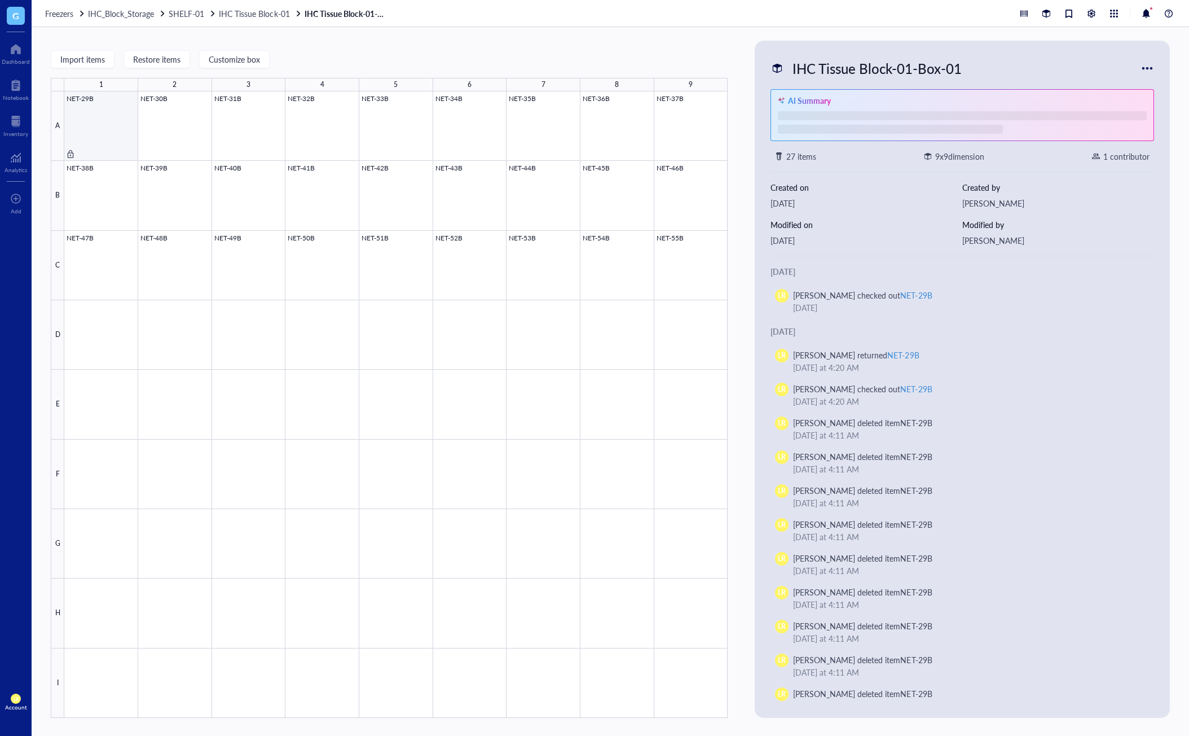
click at [99, 135] on div at bounding box center [395, 404] width 663 height 626
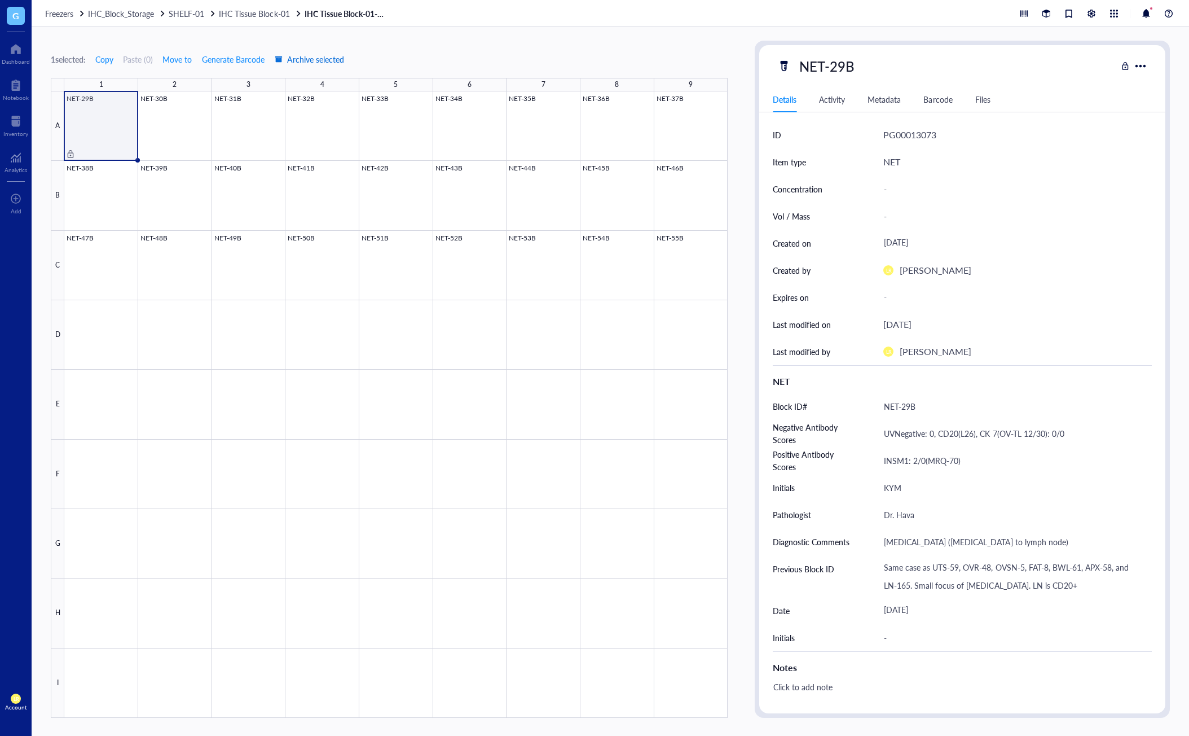
click at [307, 68] on button "Archive selected" at bounding box center [309, 59] width 71 height 18
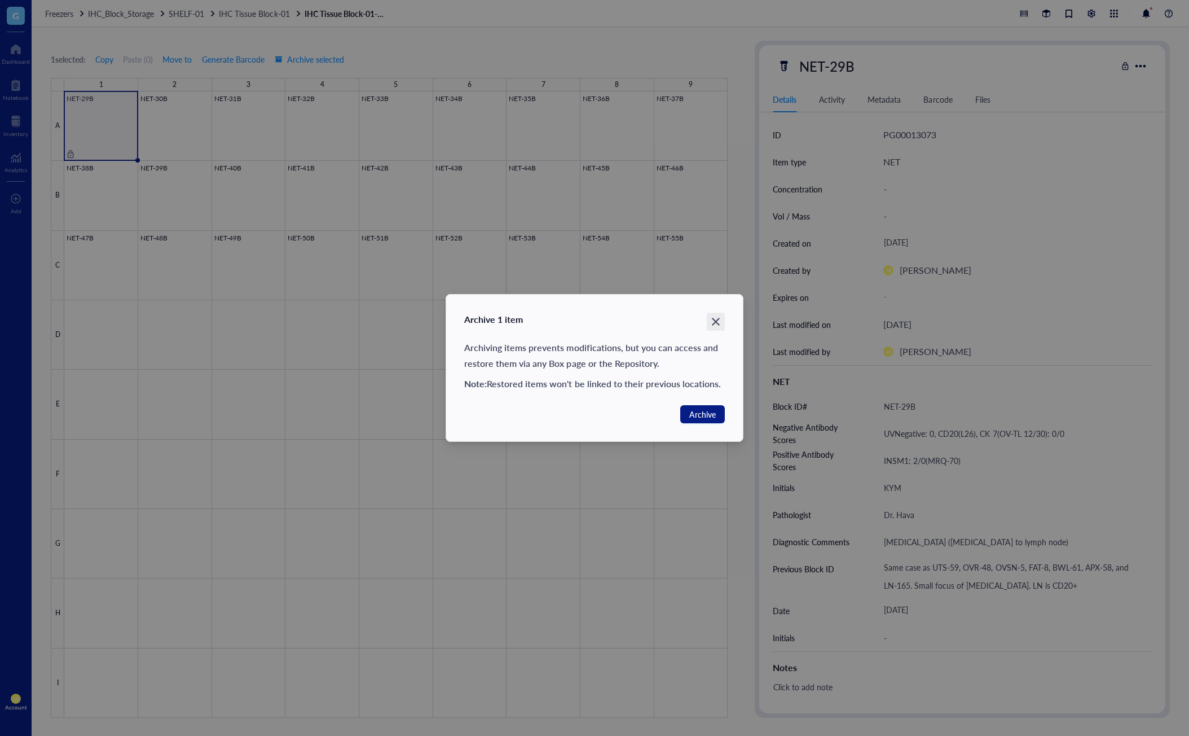
click at [716, 317] on icon "Close" at bounding box center [716, 322] width 11 height 11
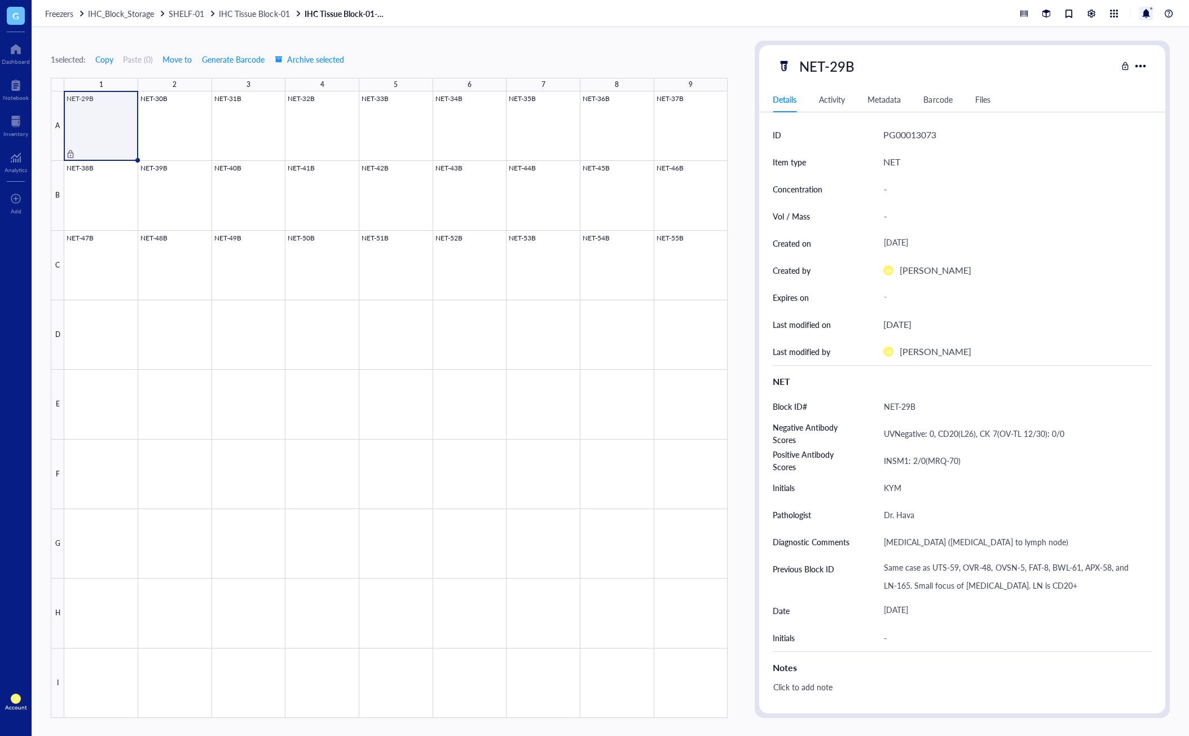
click at [1151, 15] on div at bounding box center [1147, 14] width 14 height 14
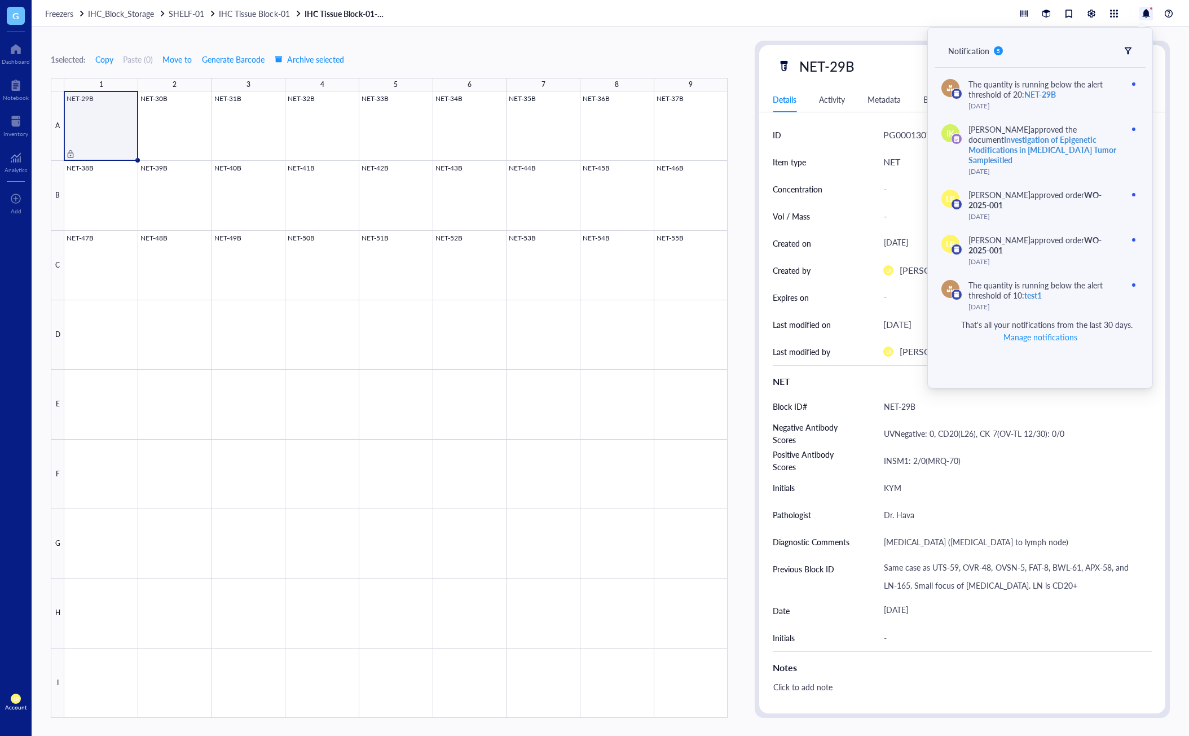
click at [860, 25] on div "Freezers IHC_Block_Storage SHELF-01 IHC Tissue Block-01 IHC Tissue Block-01-Box…" at bounding box center [611, 13] width 1158 height 27
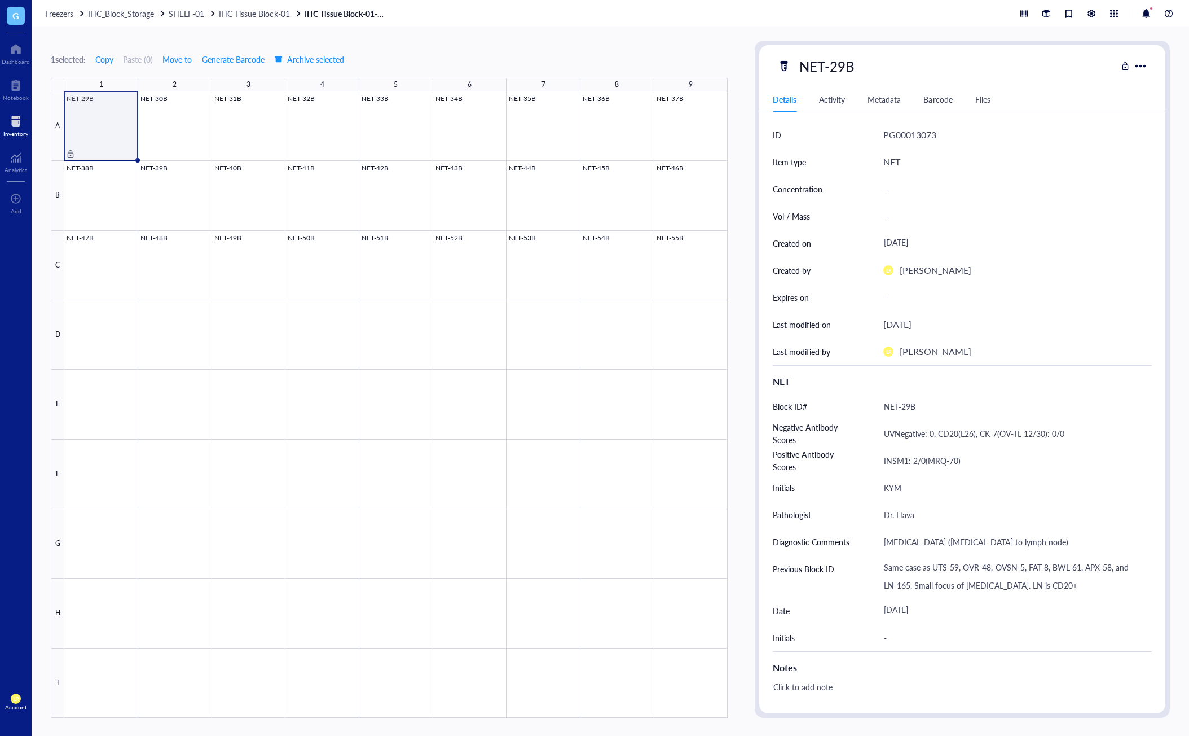
click at [15, 138] on div "Inventory" at bounding box center [16, 125] width 32 height 32
click at [16, 121] on div at bounding box center [15, 121] width 25 height 18
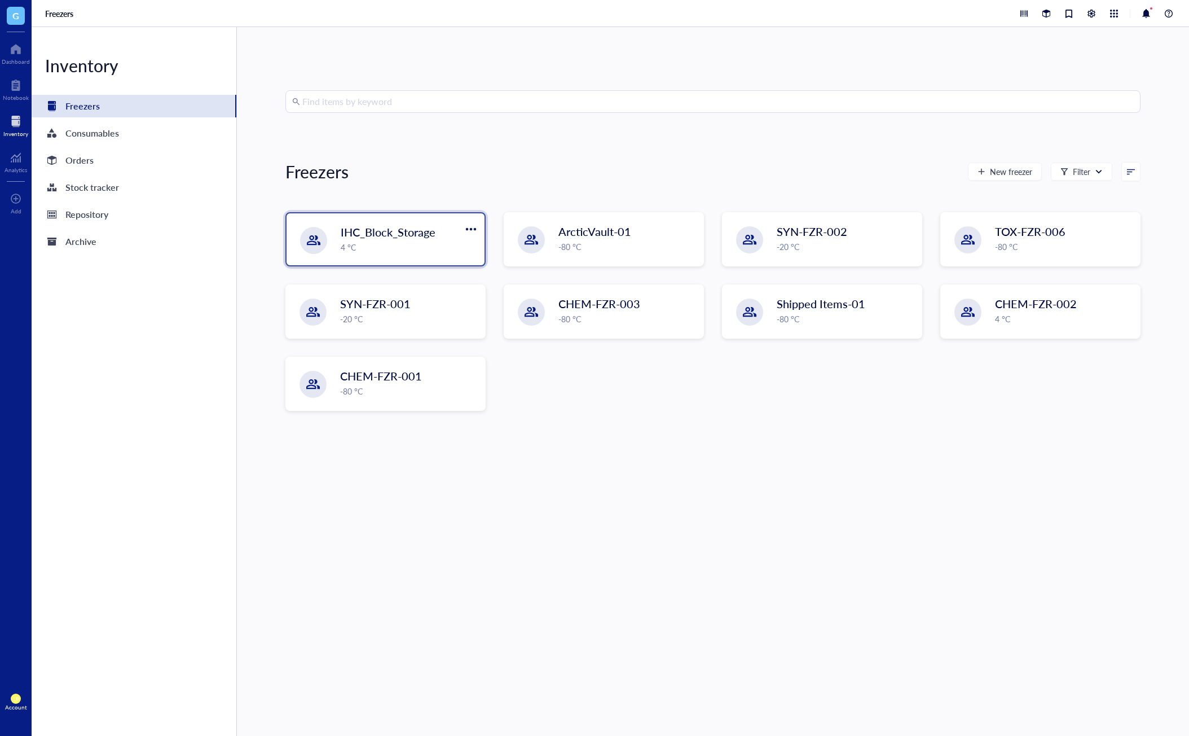
click at [314, 259] on div "IHC_Block_Storage 4 °C" at bounding box center [386, 239] width 198 height 52
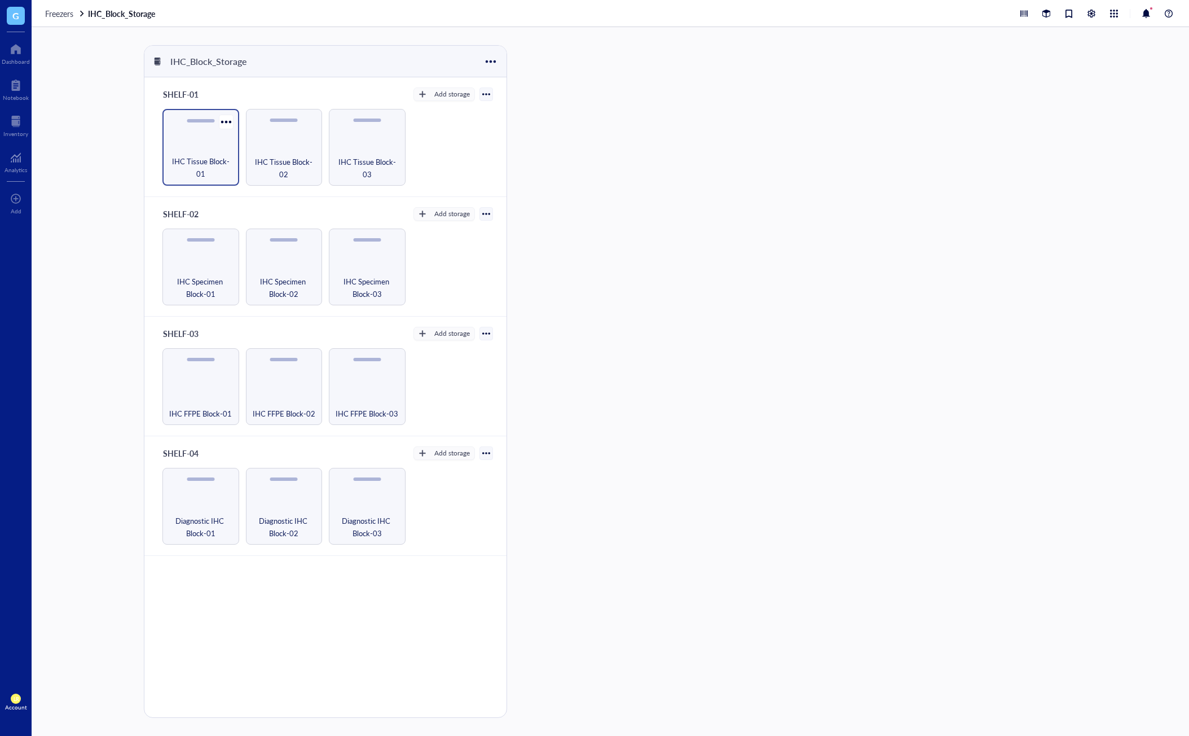
click at [199, 166] on div "IHC Tissue Block-01" at bounding box center [200, 167] width 65 height 25
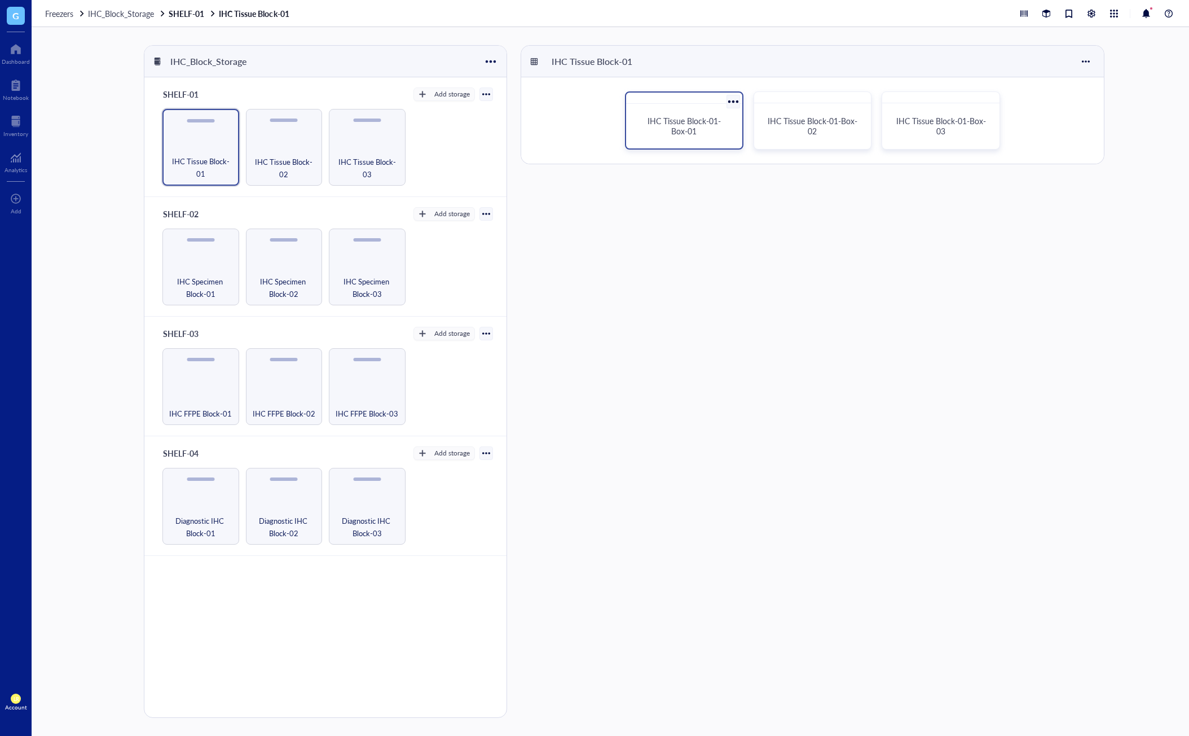
click at [669, 132] on div "IHC Tissue Block-01-Box-01" at bounding box center [684, 126] width 89 height 20
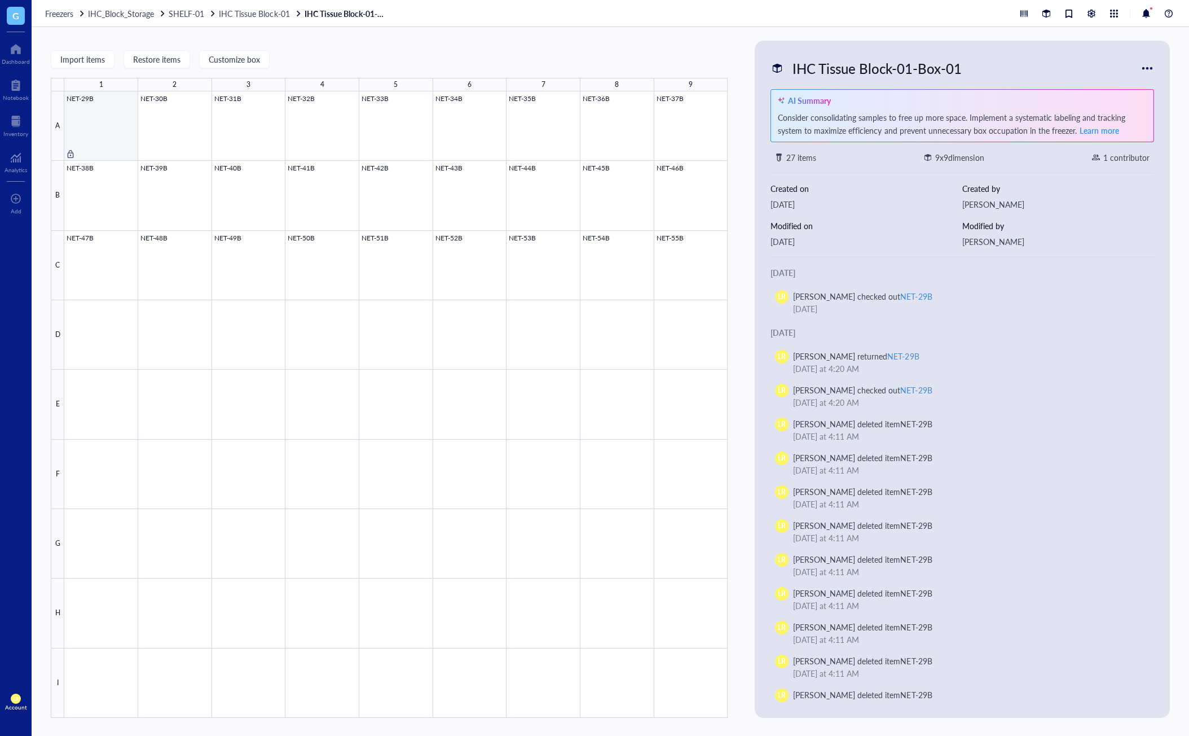
click at [77, 139] on div at bounding box center [395, 404] width 663 height 626
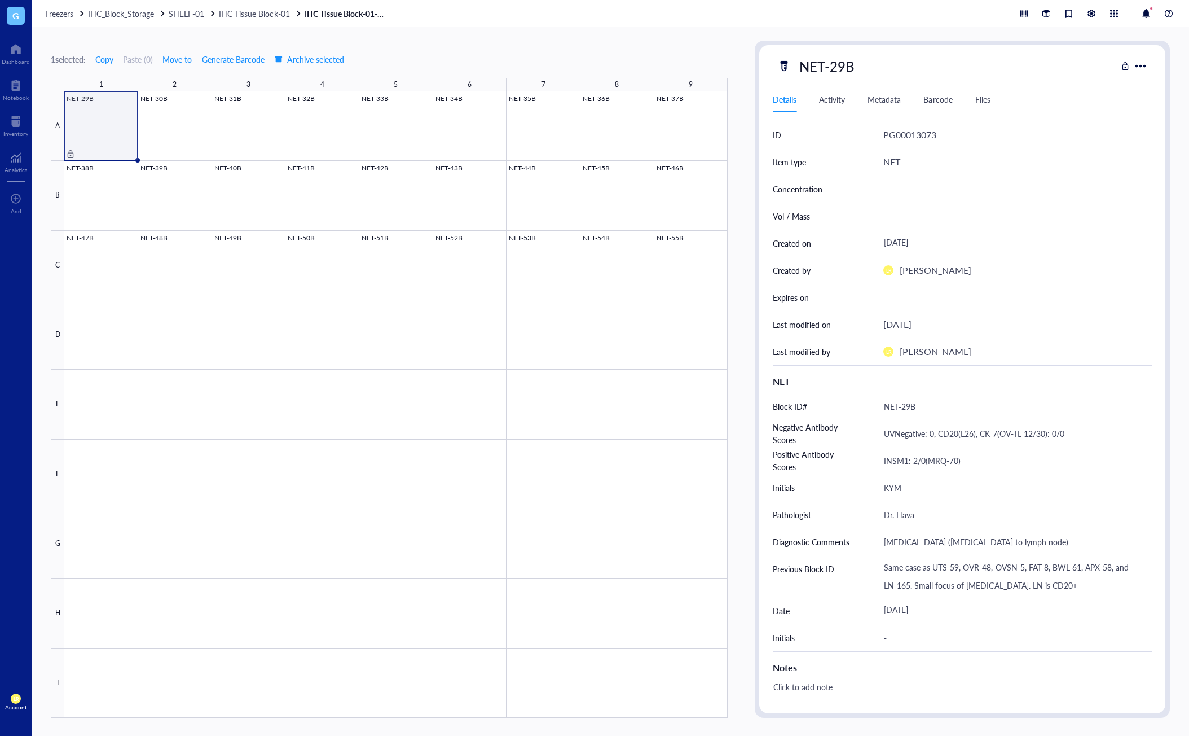
click at [832, 100] on div "Activity" at bounding box center [832, 99] width 26 height 12
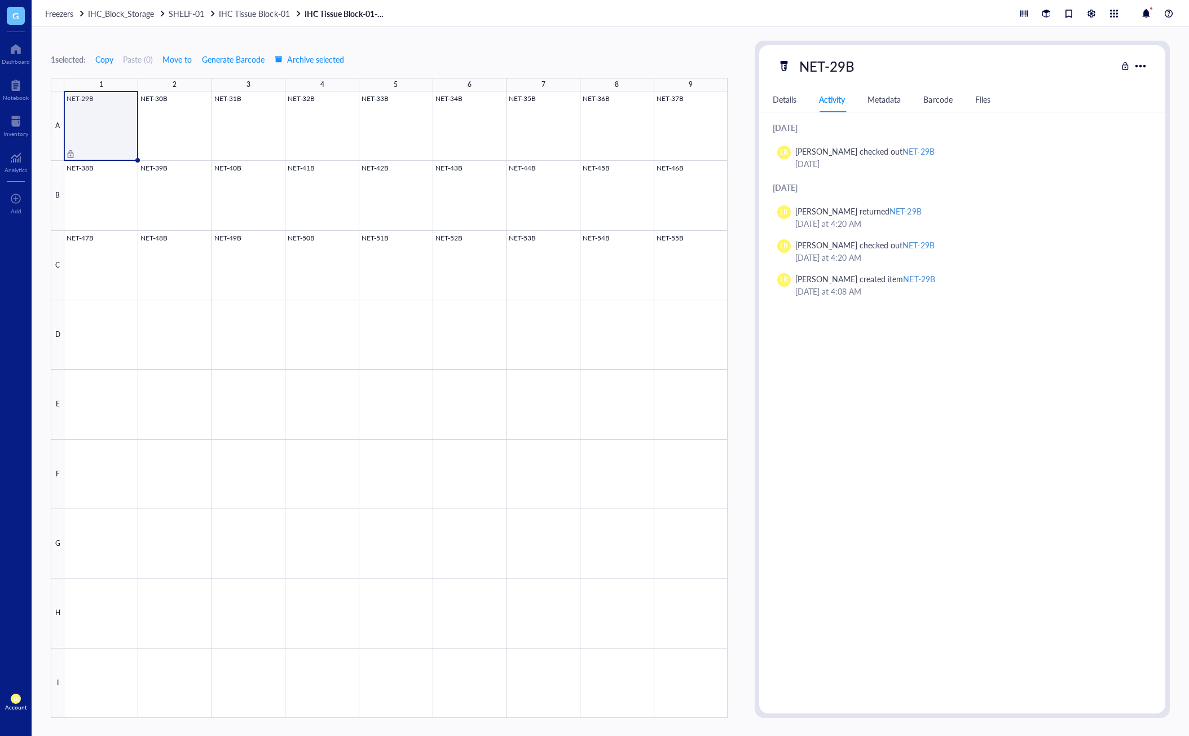
click at [983, 538] on div "ID PG00013073 Item type NET Concentration - Vol / Mass - Created on [DATE] Crea…" at bounding box center [962, 412] width 406 height 583
click at [978, 354] on div "ID PG00013073 Item type NET Concentration - Vol / Mass - Created on [DATE] Crea…" at bounding box center [962, 412] width 406 height 583
click at [1023, 401] on div "ID PG00013073 Item type NET Concentration - Vol / Mass - Created on [DATE] Crea…" at bounding box center [962, 412] width 406 height 583
click at [989, 416] on div "ID PG00013073 Item type NET Concentration - Vol / Mass - Created on [DATE] Crea…" at bounding box center [962, 412] width 406 height 583
click at [227, 8] on span "IHC Tissue Block-01" at bounding box center [254, 13] width 71 height 11
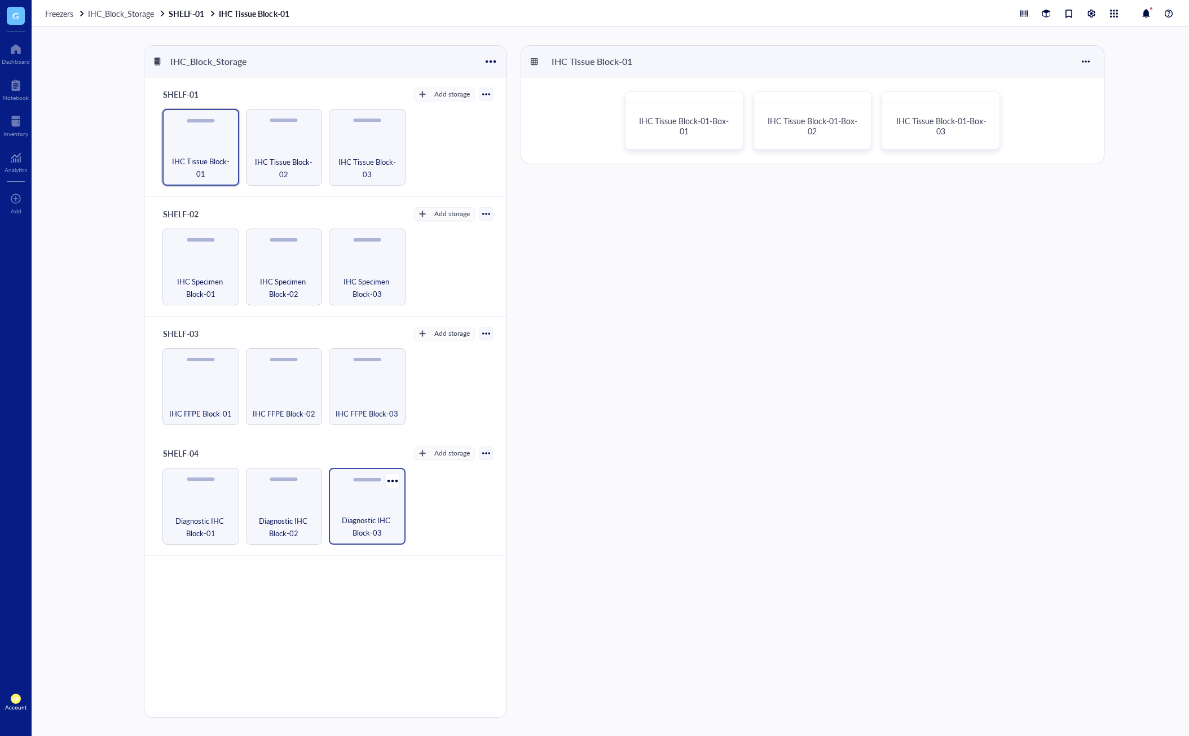
click at [365, 497] on div "Diagnostic IHC Block-03" at bounding box center [367, 506] width 77 height 77
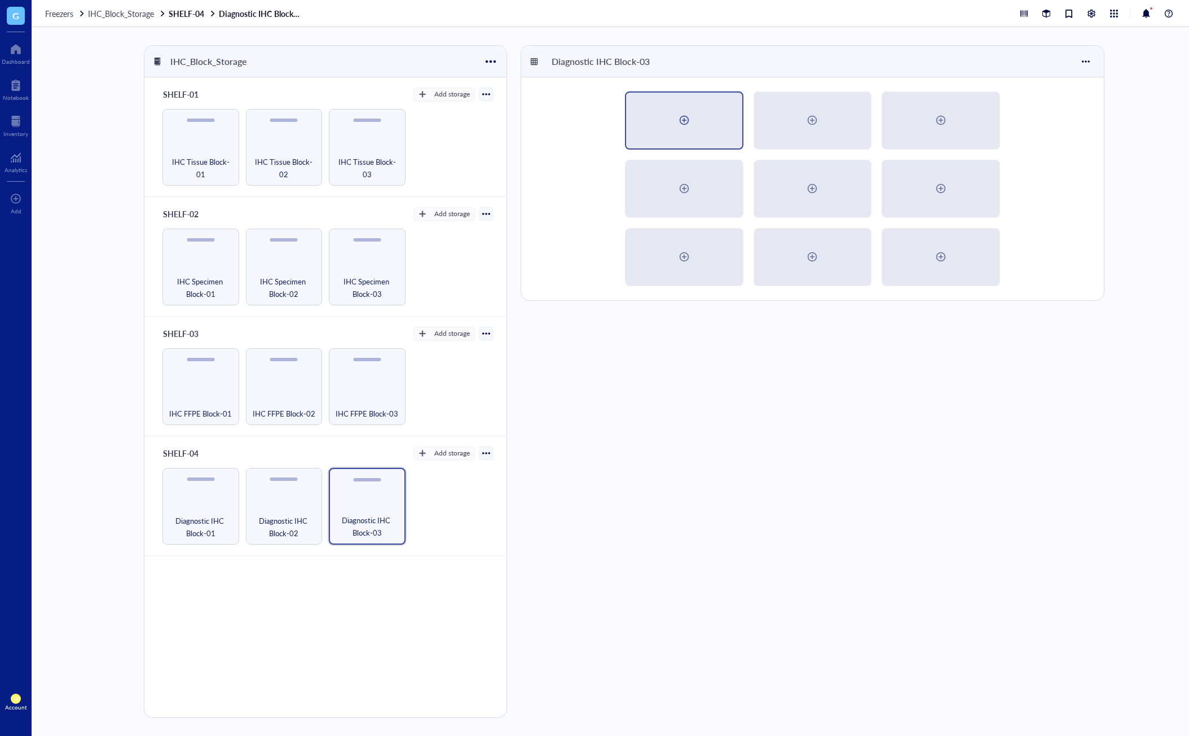
click at [705, 131] on div at bounding box center [684, 121] width 116 height 56
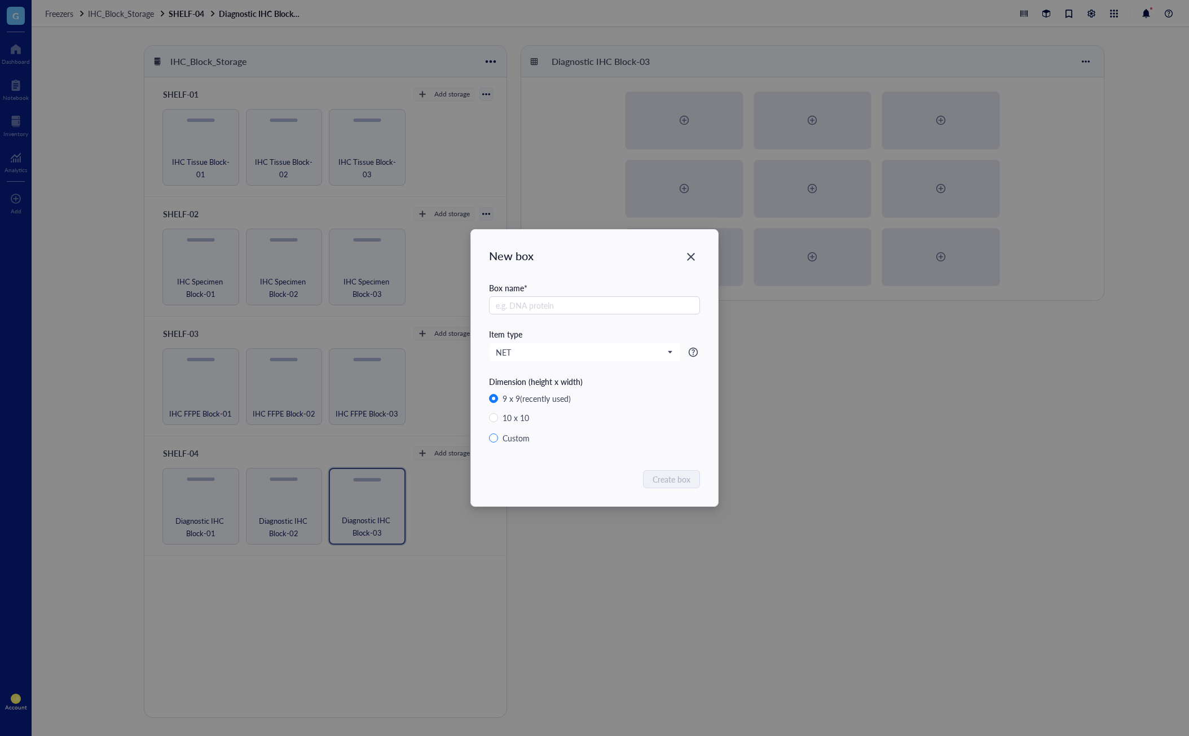
click at [508, 437] on div "Custom" at bounding box center [516, 438] width 27 height 12
click at [498, 437] on input "Custom" at bounding box center [493, 437] width 9 height 9
radio input "true"
radio input "false"
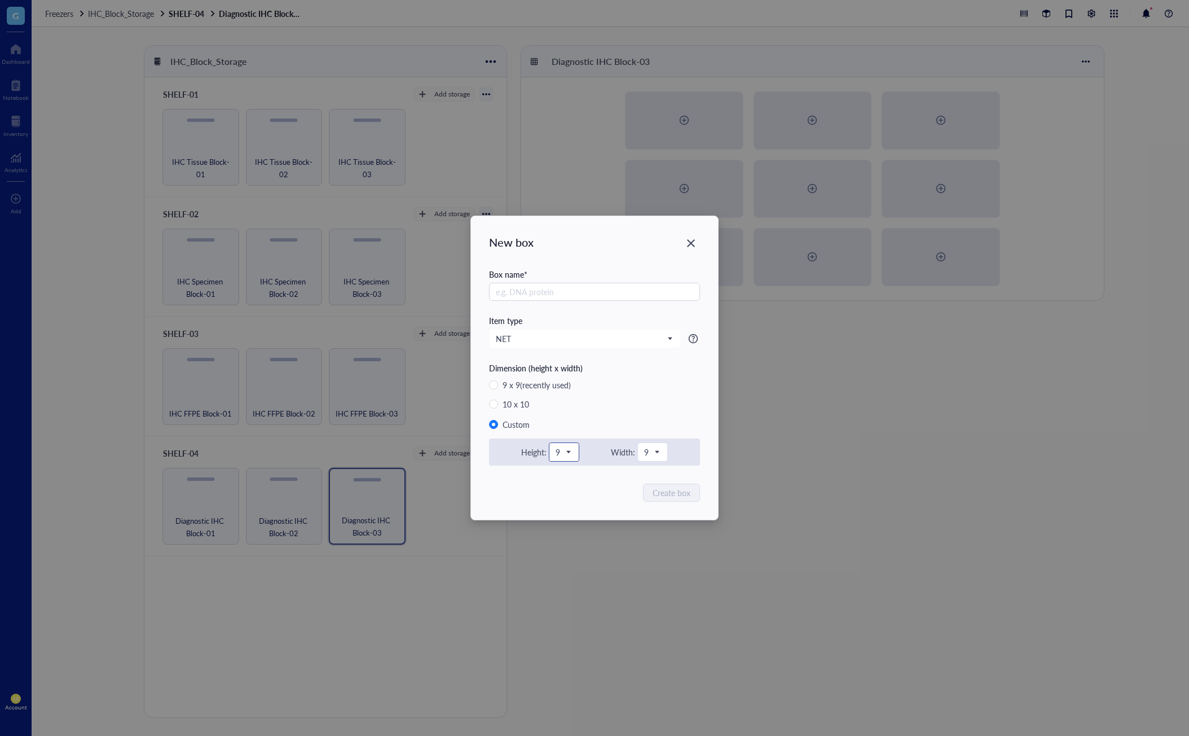
drag, startPoint x: 564, startPoint y: 452, endPoint x: 572, endPoint y: 452, distance: 7.9
click at [564, 452] on span "9" at bounding box center [563, 452] width 15 height 10
click at [656, 451] on span "9" at bounding box center [651, 452] width 15 height 10
click at [596, 503] on div "New box Box name * Item type NET Dimension (height x width) 9 x 9 (recently use…" at bounding box center [594, 368] width 247 height 304
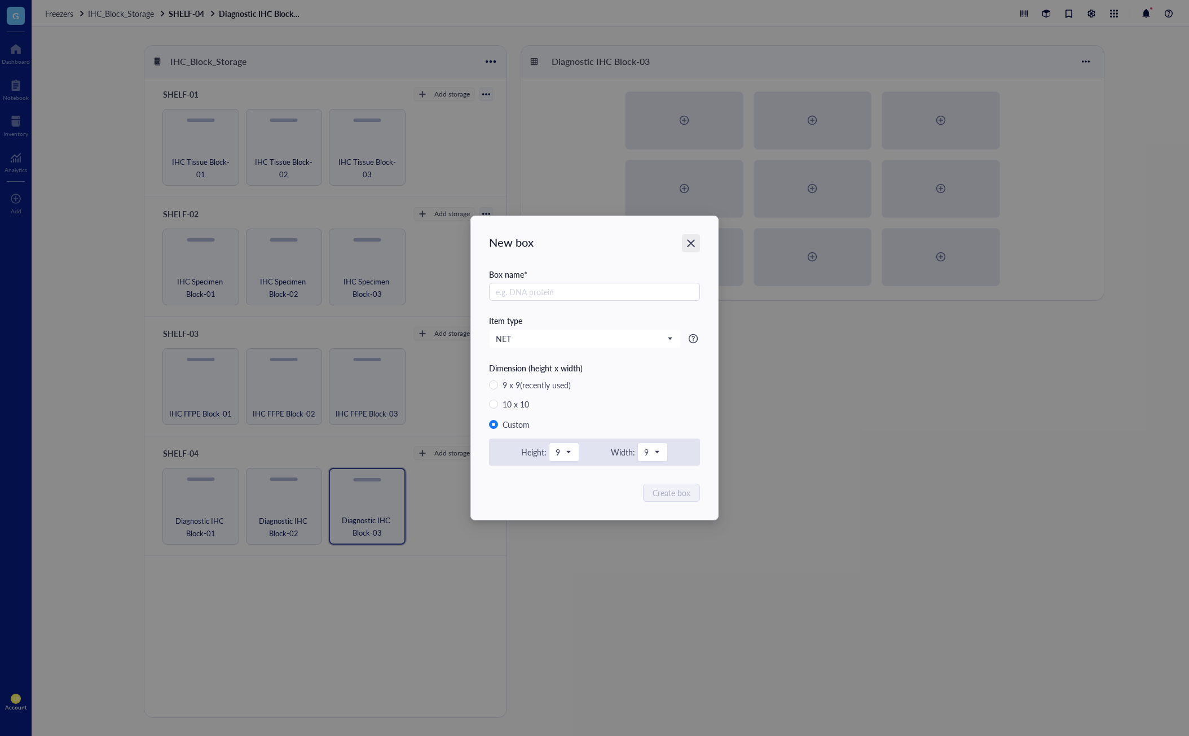
click at [691, 249] on div "Close" at bounding box center [691, 243] width 18 height 18
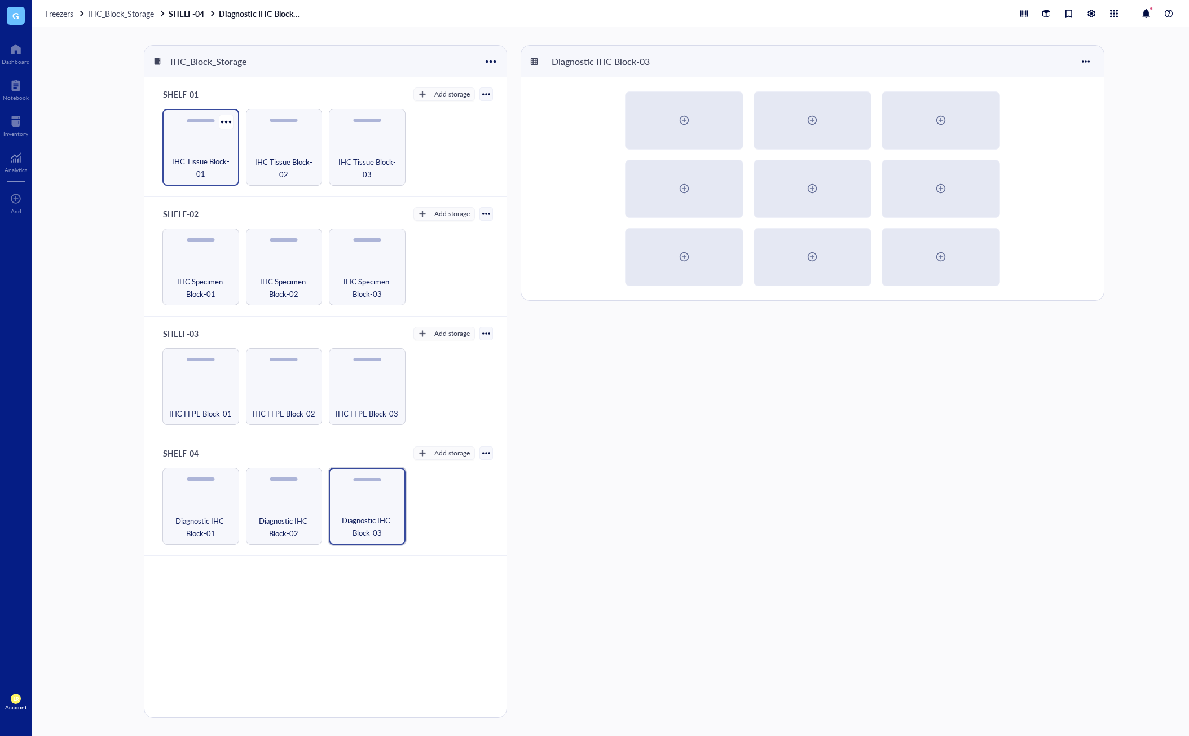
click at [216, 143] on div "IHC Tissue Block-01" at bounding box center [200, 147] width 77 height 77
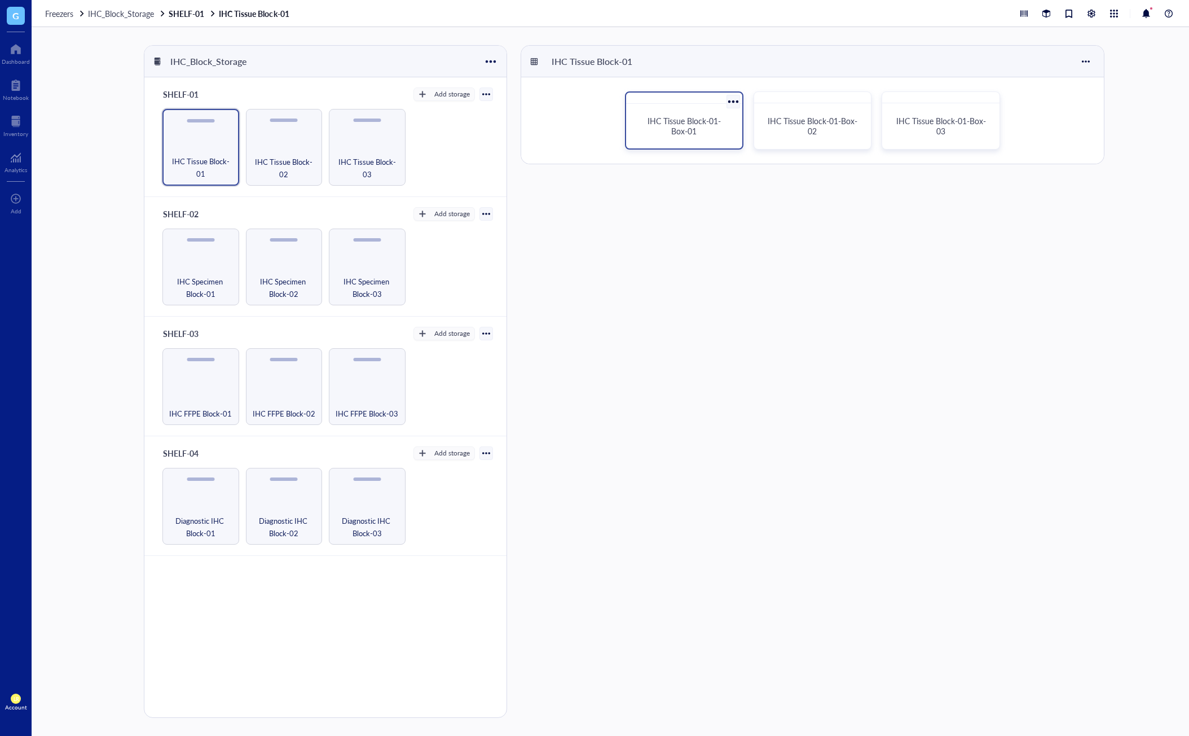
click at [658, 137] on div "IHC Tissue Block-01-Box-01" at bounding box center [684, 126] width 107 height 36
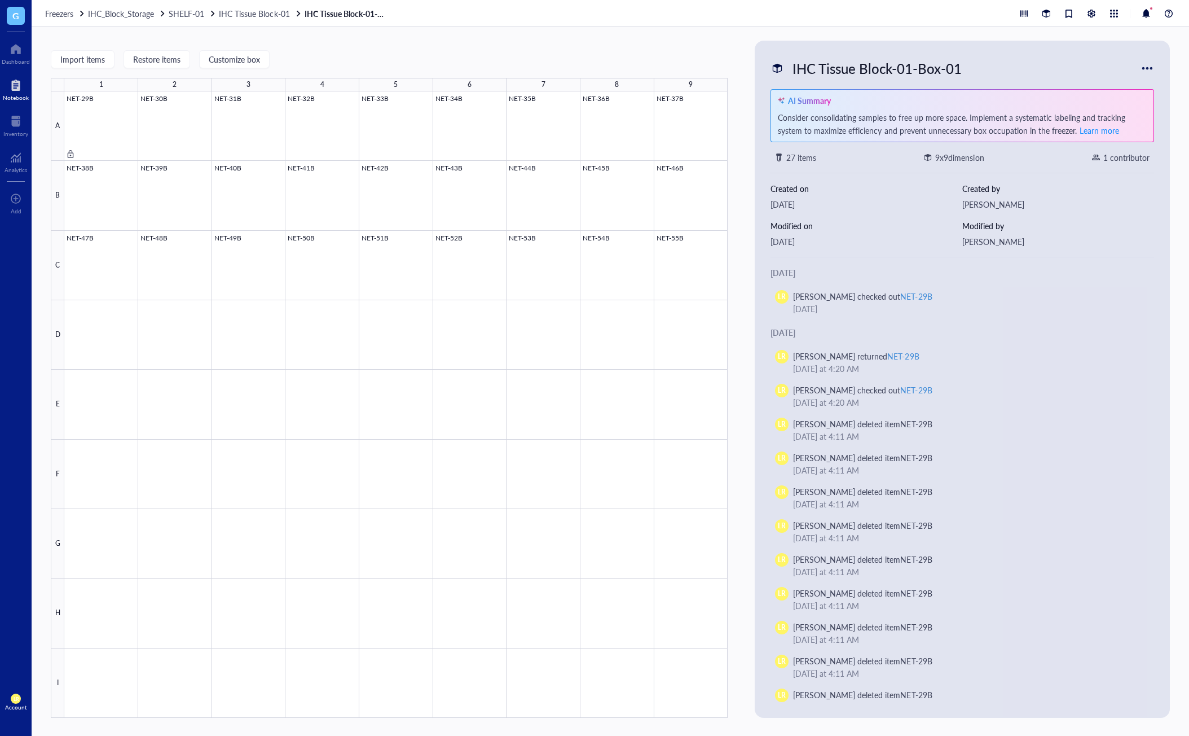
click at [16, 90] on div at bounding box center [16, 85] width 26 height 18
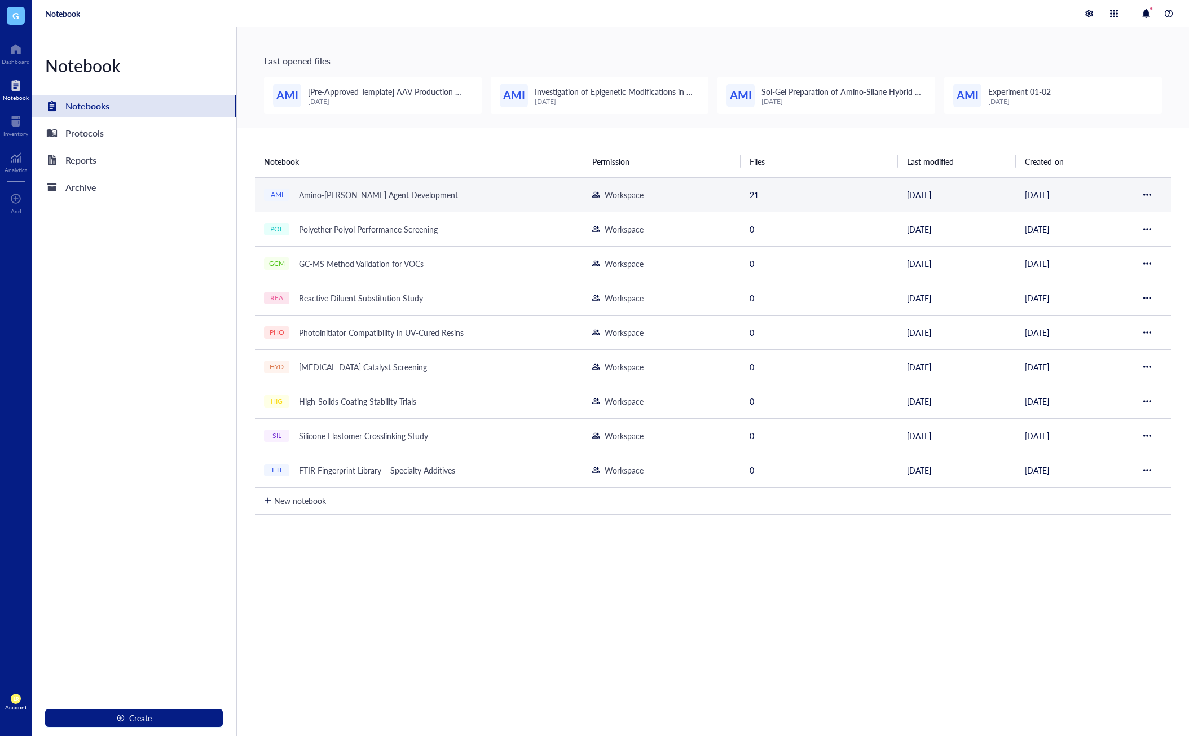
click at [406, 202] on div "Amino-[PERSON_NAME] Agent Development" at bounding box center [378, 195] width 169 height 16
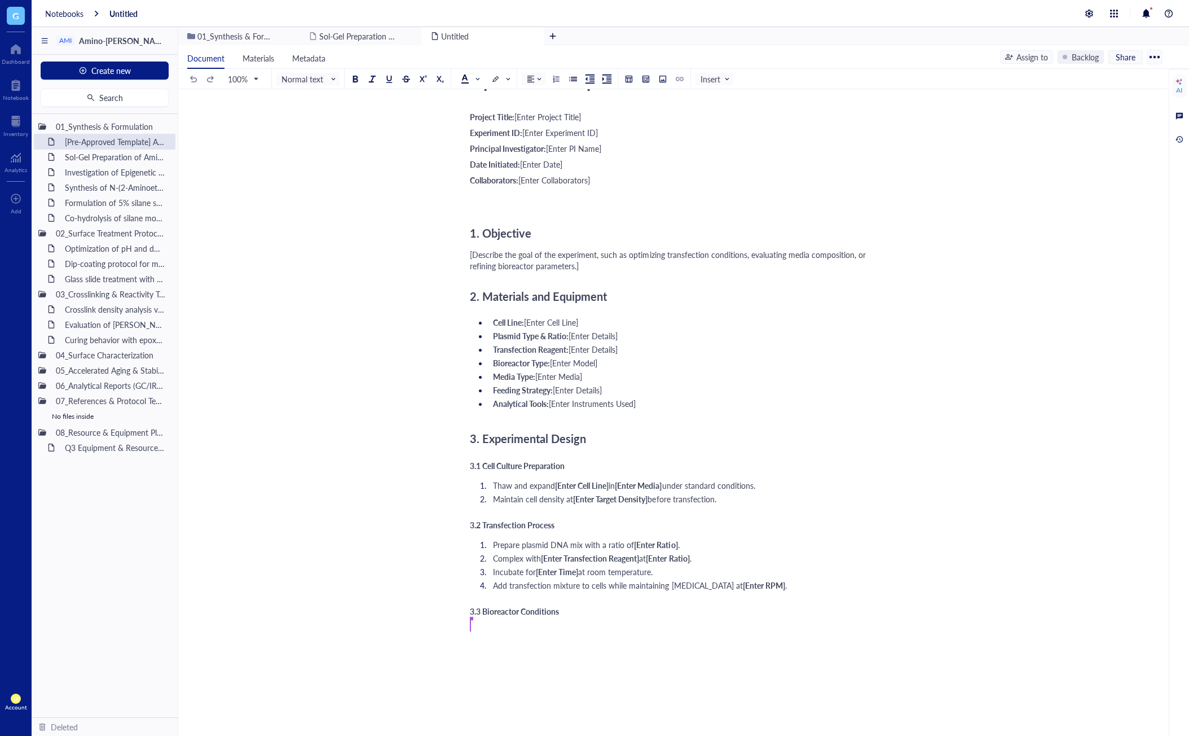
scroll to position [168, 0]
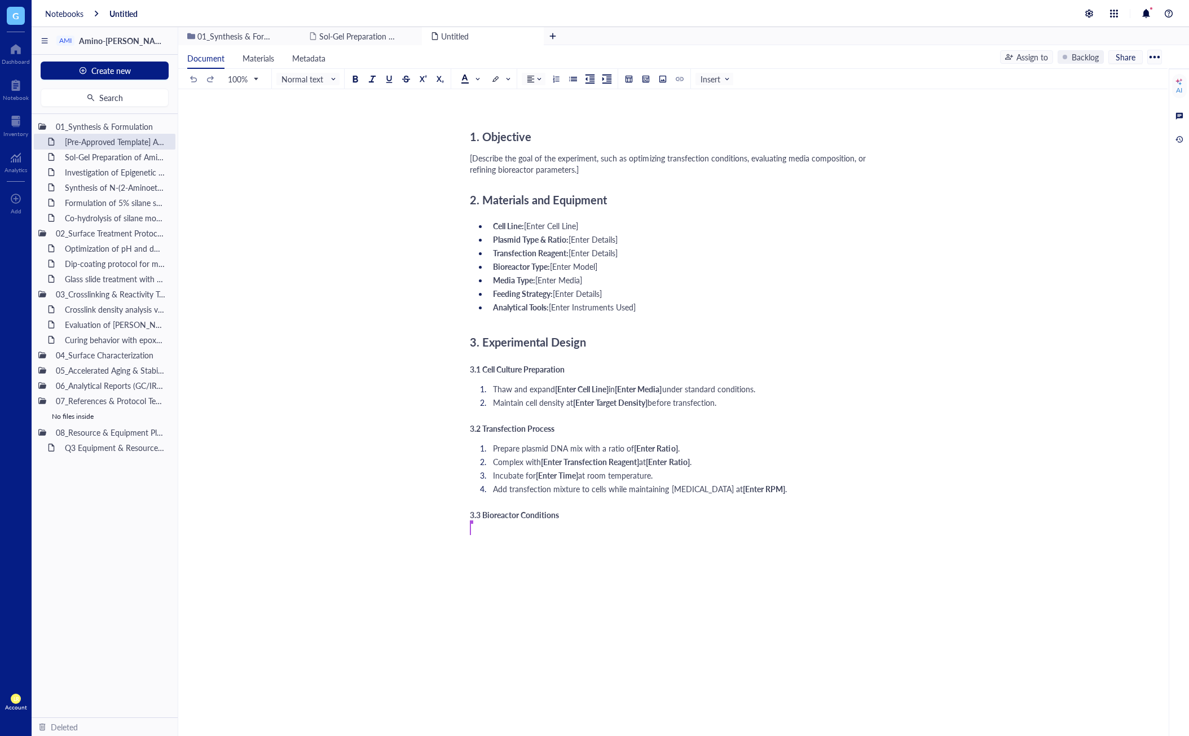
click at [682, 551] on div "﻿" at bounding box center [671, 544] width 402 height 11
click at [647, 82] on div at bounding box center [646, 79] width 8 height 8
click at [688, 112] on table at bounding box center [681, 129] width 80 height 80
click at [687, 111] on td at bounding box center [685, 109] width 7 height 7
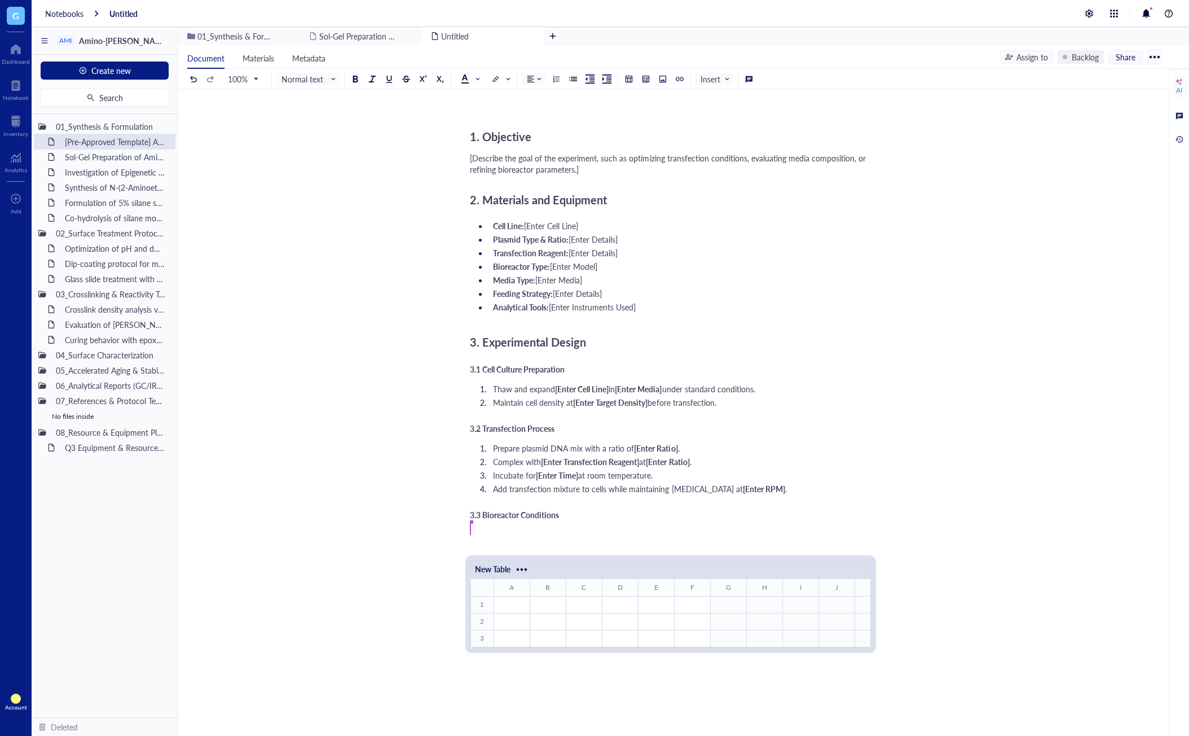
click at [552, 685] on div "Project Title: [Enter Project Title] Experiment ID: [Enter Experiment ID] Princ…" at bounding box center [671, 450] width 402 height 877
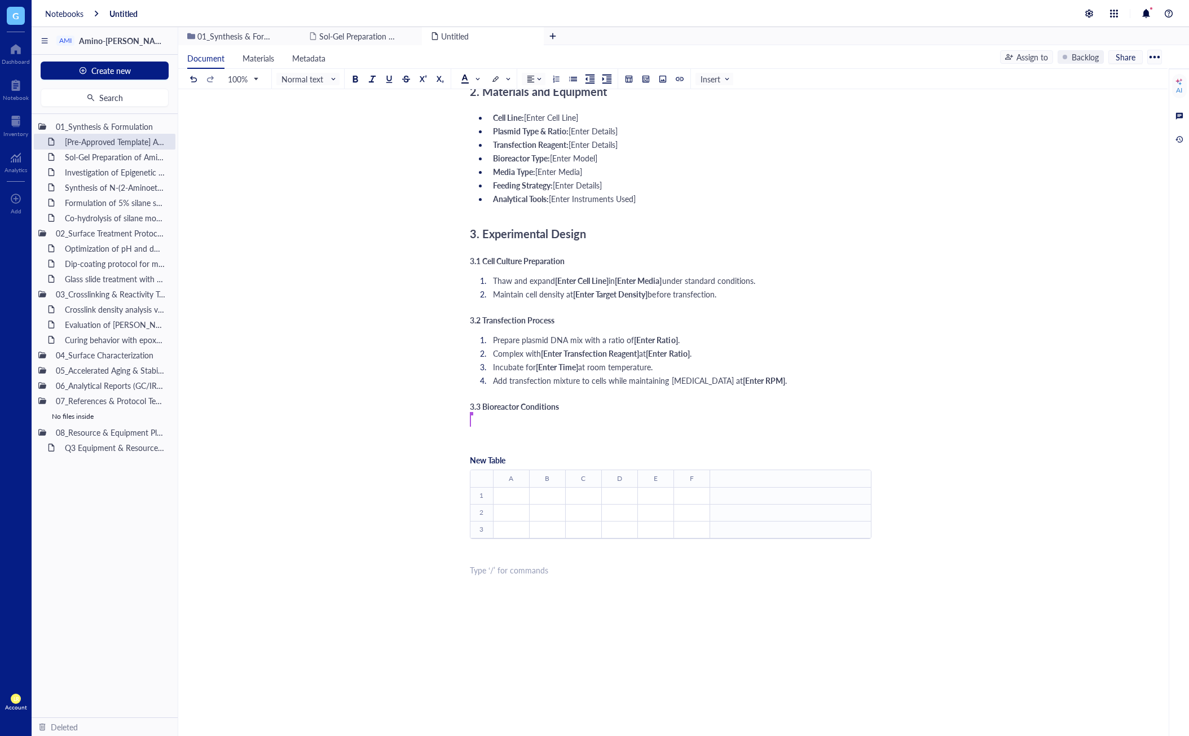
scroll to position [281, 0]
click at [516, 491] on div "﻿" at bounding box center [511, 491] width 34 height 10
type input "5"
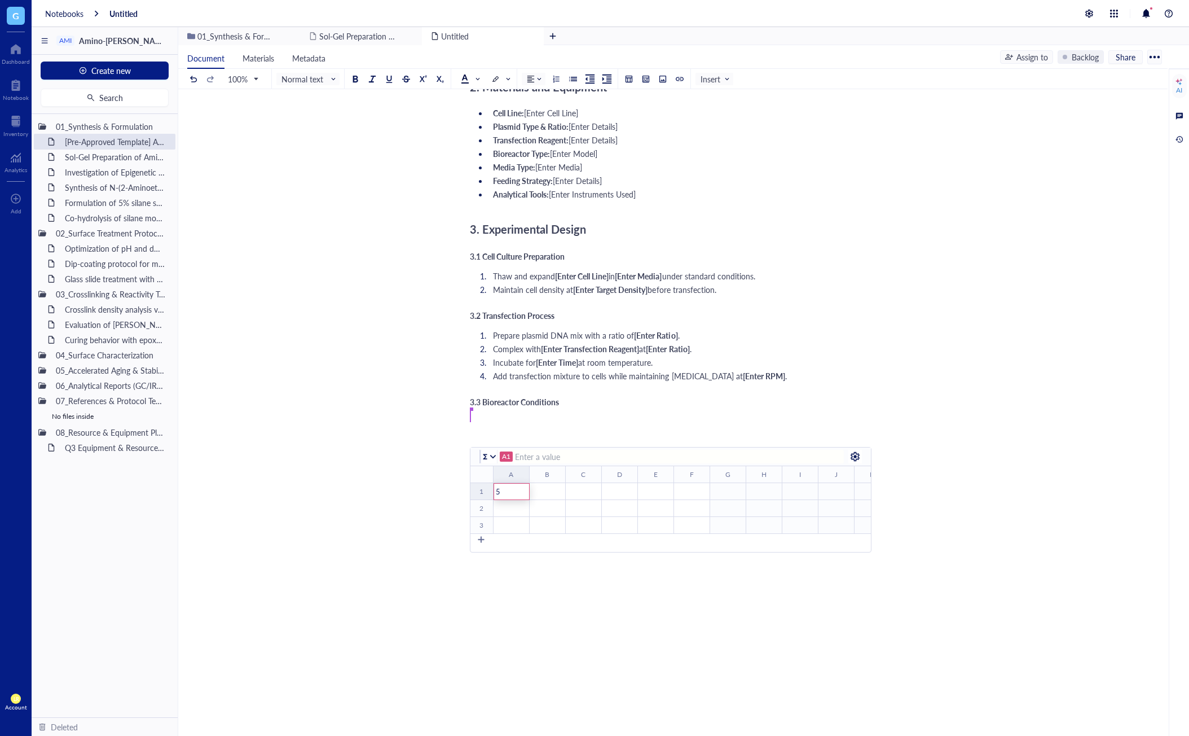
drag, startPoint x: 546, startPoint y: 491, endPoint x: 567, endPoint y: 490, distance: 21.4
click at [546, 491] on div "﻿" at bounding box center [547, 491] width 34 height 10
type input "1"
click at [584, 490] on div "﻿" at bounding box center [583, 491] width 34 height 10
type input "="
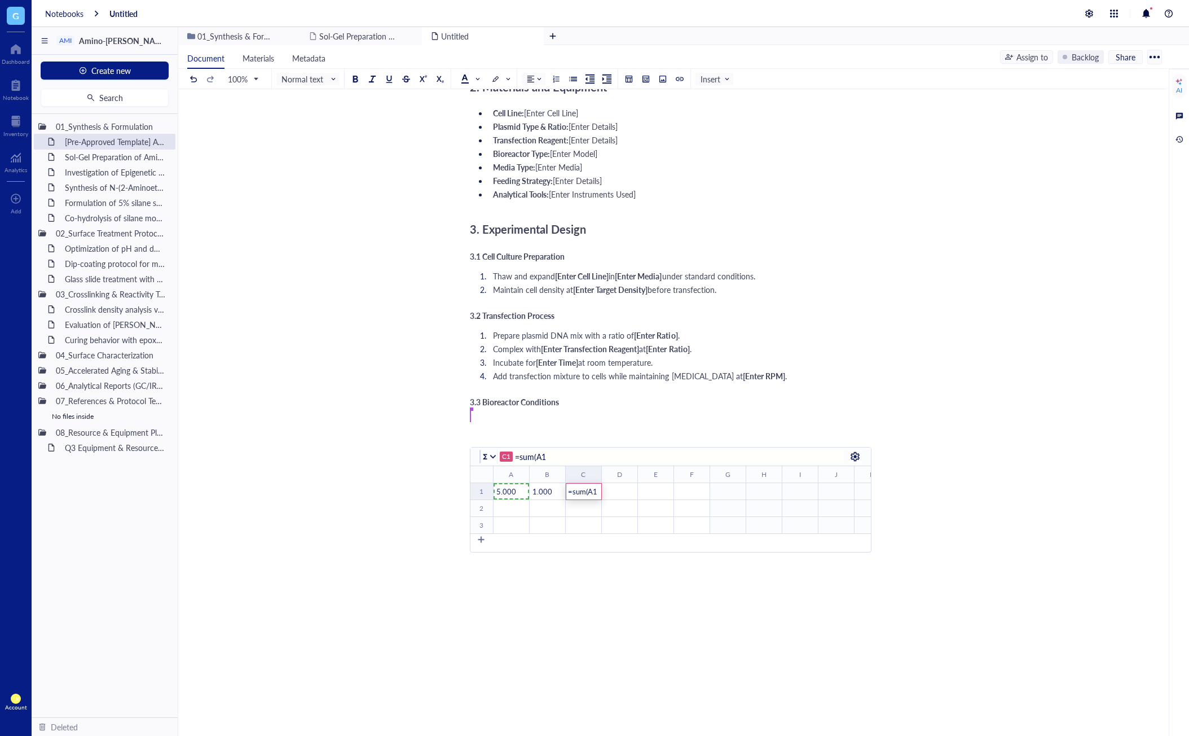
drag, startPoint x: 526, startPoint y: 490, endPoint x: 549, endPoint y: 490, distance: 23.1
click at [549, 490] on tr "1 ﻿ To pick up a draggable item, press the space bar. While dragging, use the a…" at bounding box center [771, 491] width 600 height 17
click at [549, 490] on div "1" at bounding box center [547, 491] width 34 height 10
type input "=sum(A1B1)"
click at [577, 490] on span "=sum(A1B1)" at bounding box center [589, 491] width 40 height 11
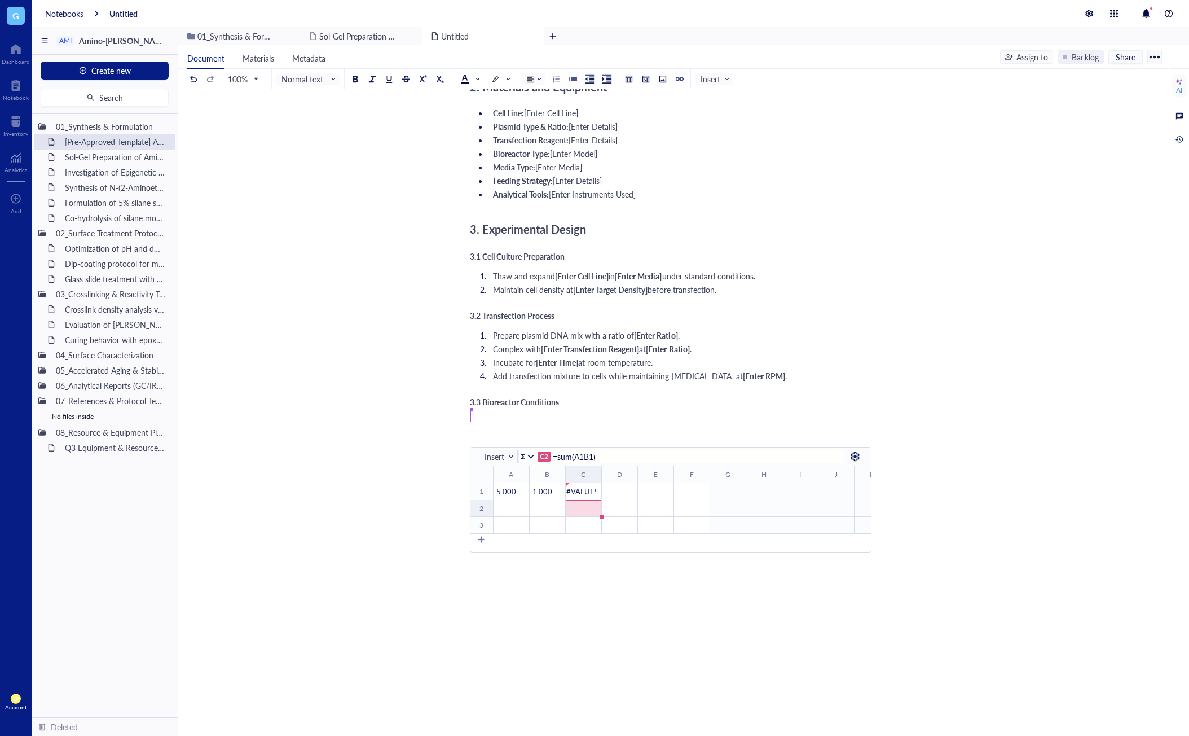
click at [577, 490] on span "=sum(A1B1)" at bounding box center [589, 491] width 40 height 11
click at [594, 492] on div "=sum(A1B1)" at bounding box center [602, 491] width 72 height 17
type input "=sum(A1,B1)"
click at [592, 494] on span "=sum(A1,B1)" at bounding box center [590, 491] width 42 height 11
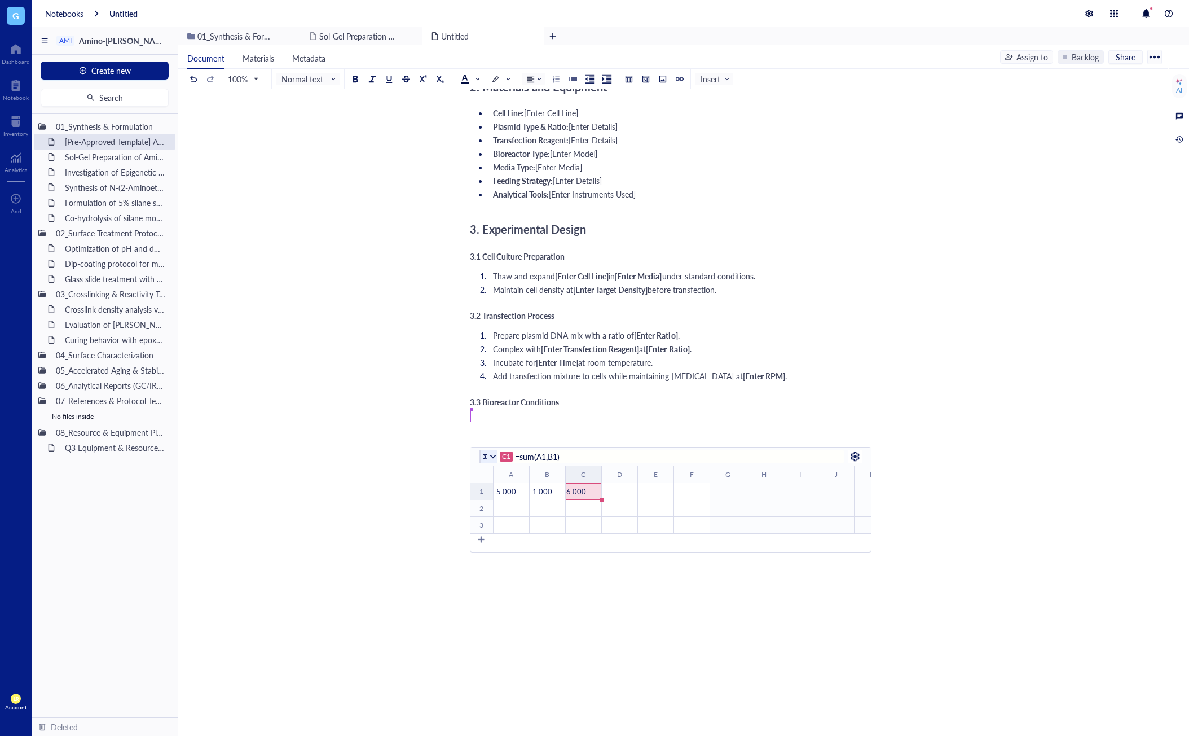
click at [492, 454] on div at bounding box center [493, 456] width 8 height 8
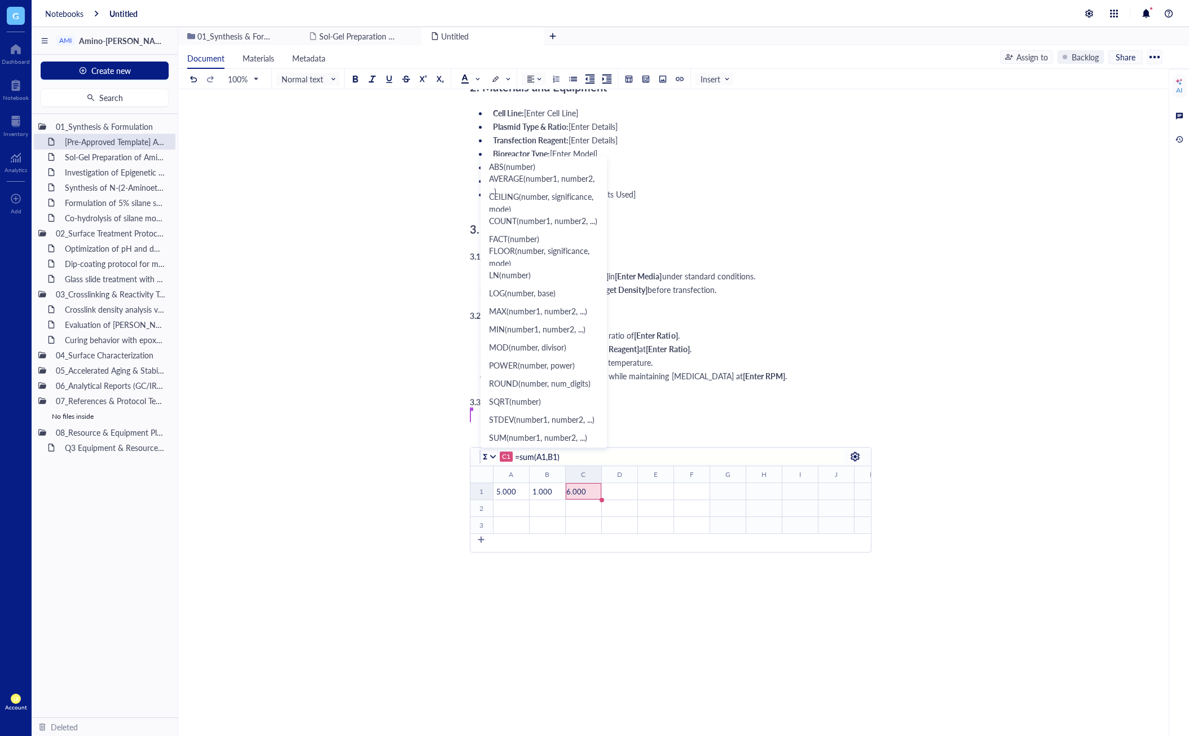
click at [601, 637] on div "Project Title: [Enter Project Title] Experiment ID: [Enter Experiment ID] Princ…" at bounding box center [671, 338] width 402 height 877
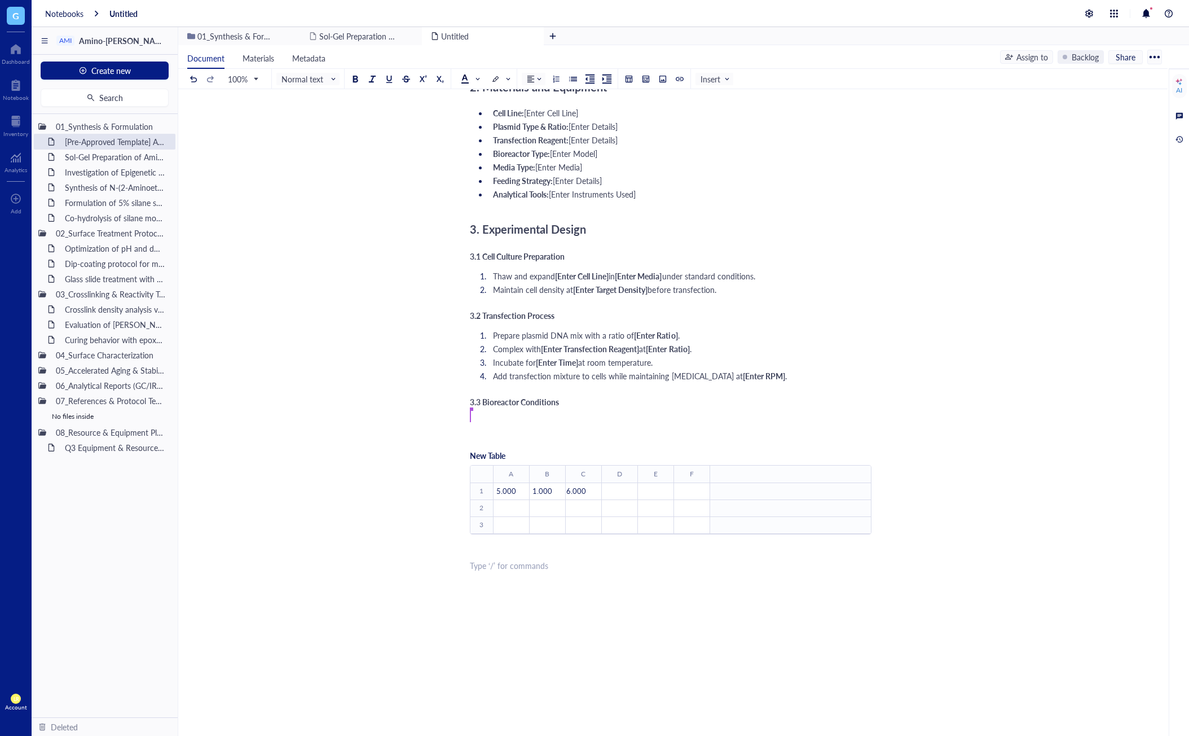
click at [632, 580] on div "Project Title: [Enter Project Title] Experiment ID: [Enter Experiment ID] Princ…" at bounding box center [671, 338] width 402 height 877
click at [630, 81] on div at bounding box center [629, 79] width 8 height 8
click at [674, 129] on td at bounding box center [676, 132] width 7 height 7
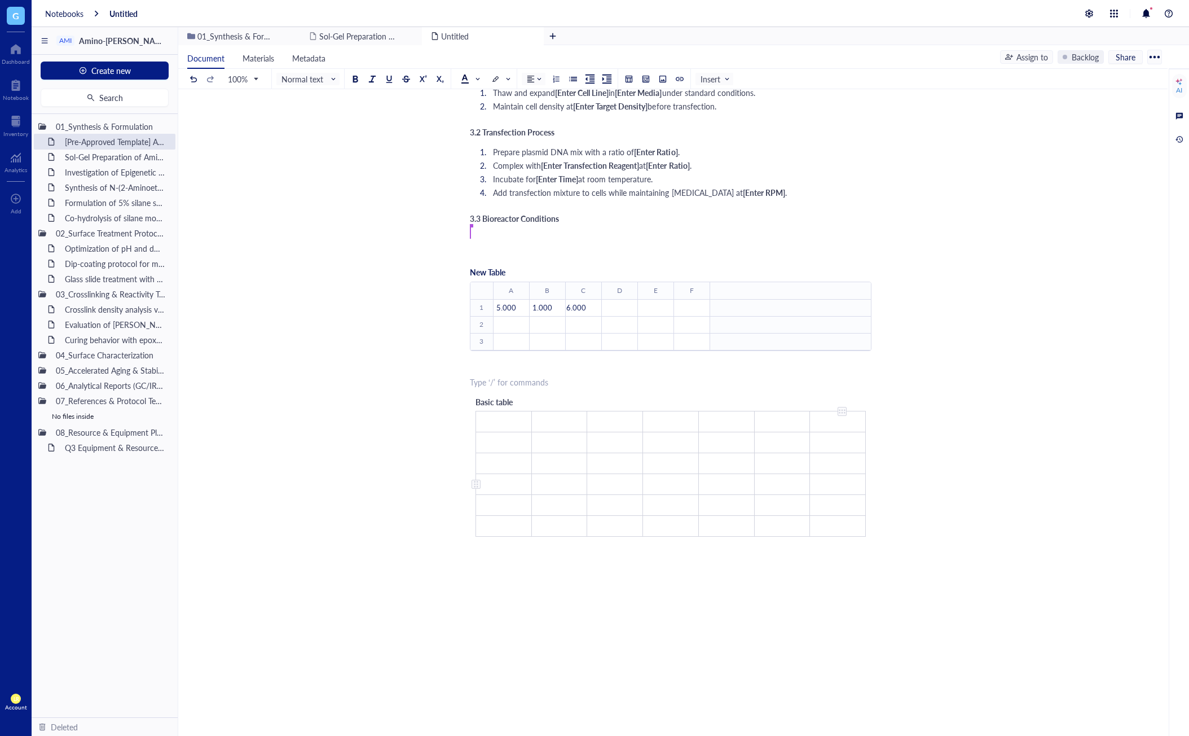
scroll to position [469, 0]
click at [539, 235] on div "Project Title: [Enter Project Title] Experiment ID: [Enter Experiment ID] Princ…" at bounding box center [671, 233] width 402 height 1045
click at [574, 560] on div "Project Title: [Enter Project Title] Experiment ID: [Enter Experiment ID] Princ…" at bounding box center [671, 233] width 402 height 1045
click at [652, 553] on div "Project Title: [Enter Project Title] Experiment ID: [Enter Experiment ID] Princ…" at bounding box center [671, 233] width 402 height 1045
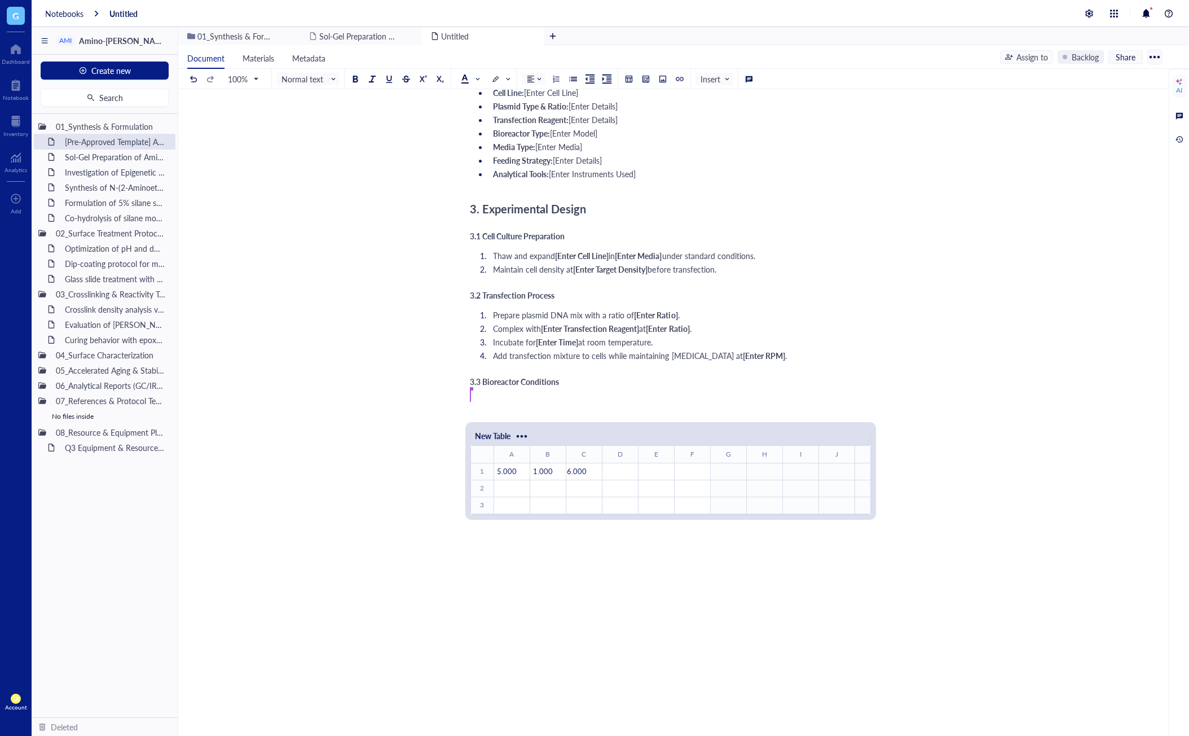
scroll to position [184, 0]
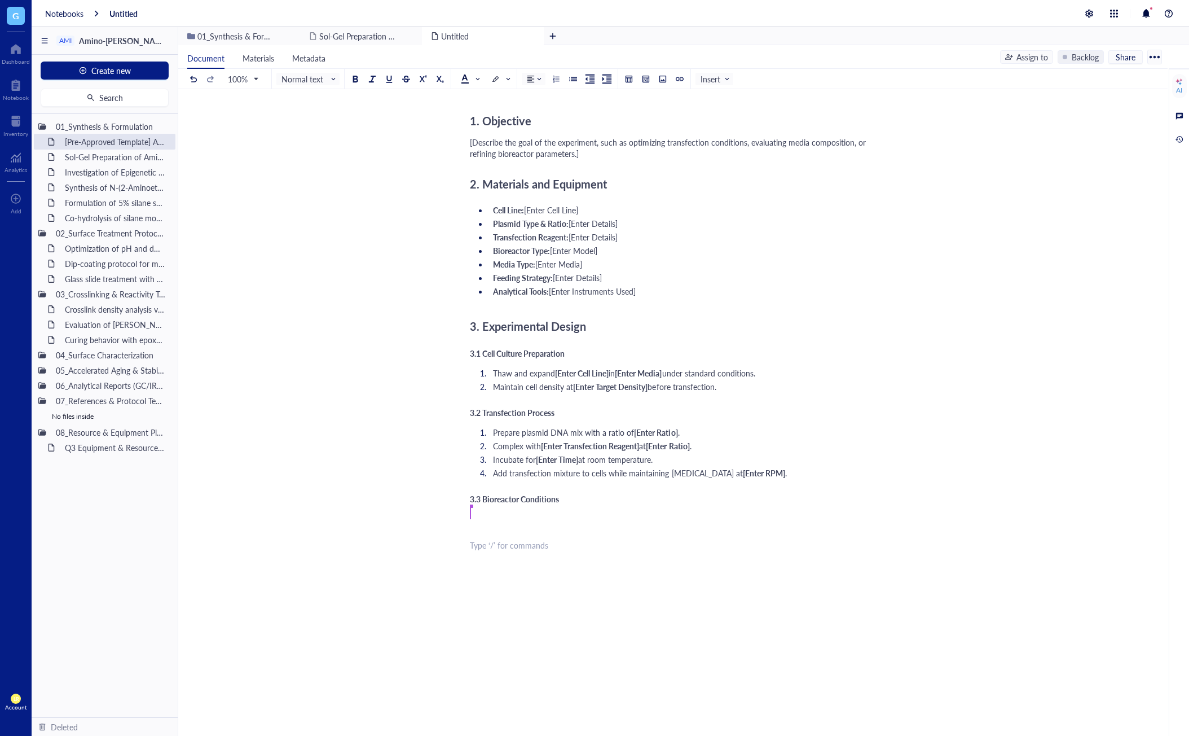
click at [827, 574] on div "Project Title: [Enter Project Title] Experiment ID: [Enter Experiment ID] Princ…" at bounding box center [671, 376] width 402 height 759
click at [639, 550] on div "﻿ Type ‘/’ for commands" at bounding box center [671, 544] width 402 height 11
click at [714, 75] on span "Insert" at bounding box center [716, 79] width 30 height 10
click at [700, 533] on div "﻿" at bounding box center [671, 529] width 402 height 11
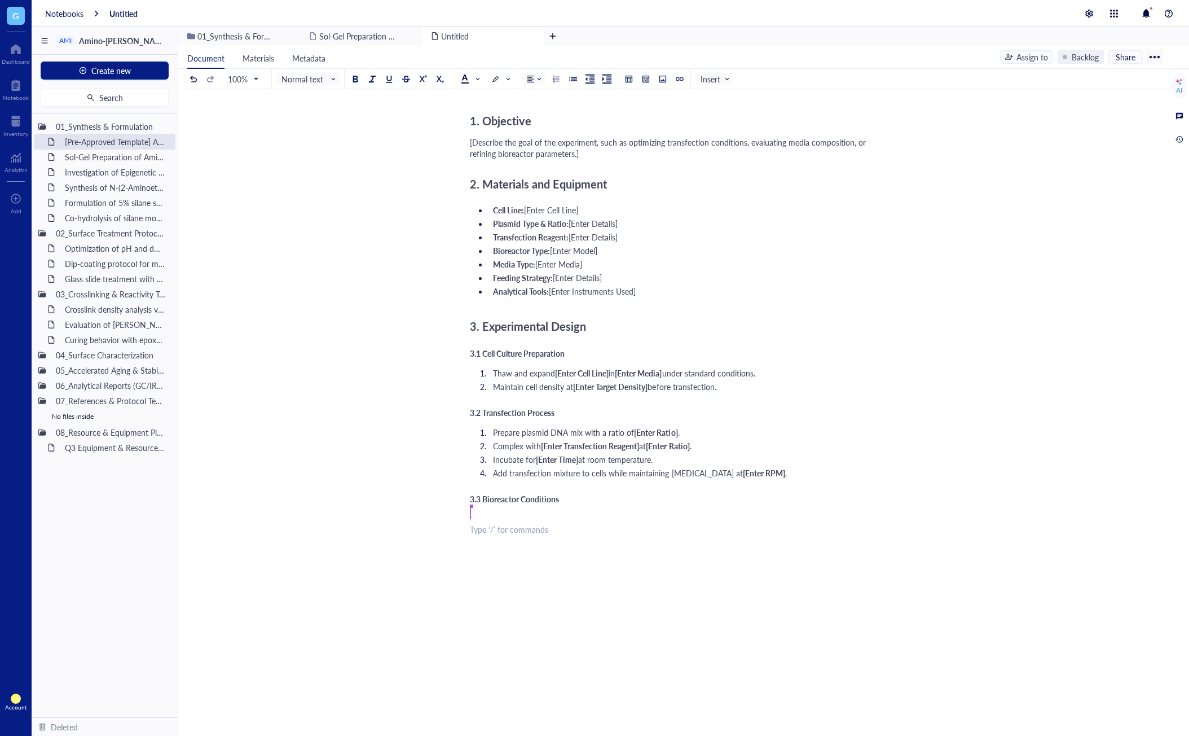
click at [597, 531] on div "﻿ Type ‘/’ for commands" at bounding box center [671, 529] width 402 height 11
click at [14, 704] on div "Account" at bounding box center [16, 707] width 22 height 7
click at [76, 659] on link "Account settings" at bounding box center [80, 660] width 74 height 20
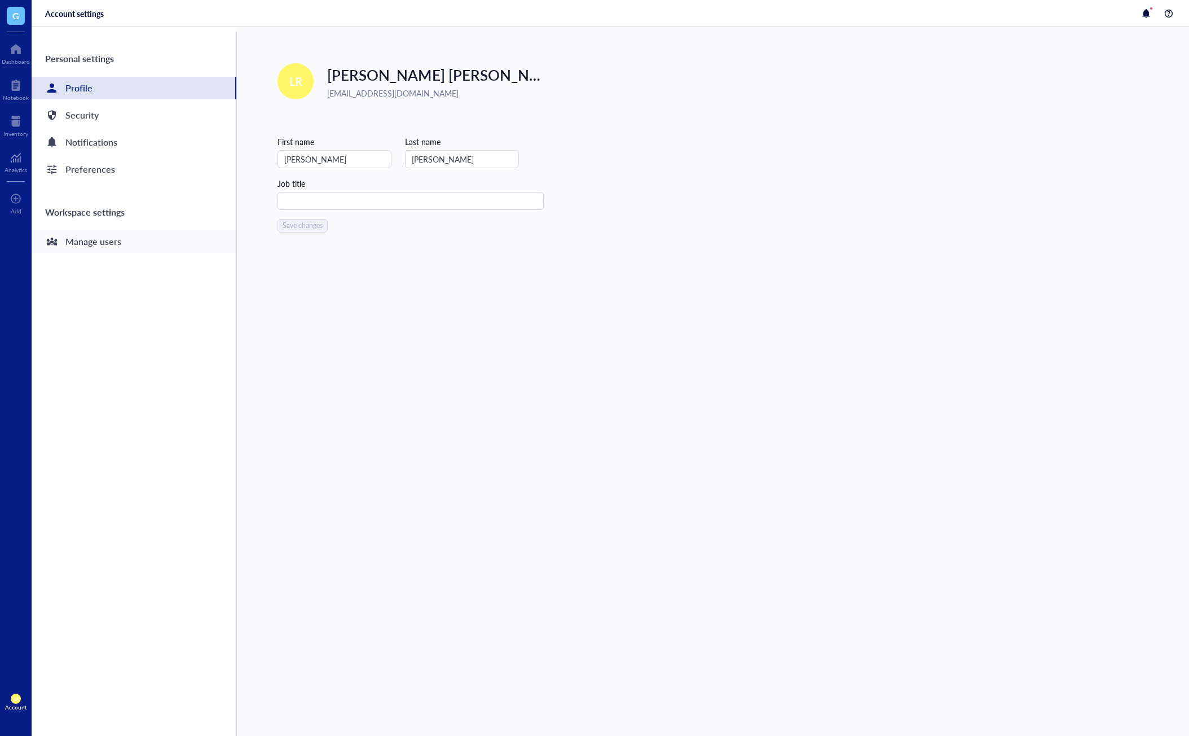
click at [115, 247] on div "Manage users" at bounding box center [93, 242] width 56 height 16
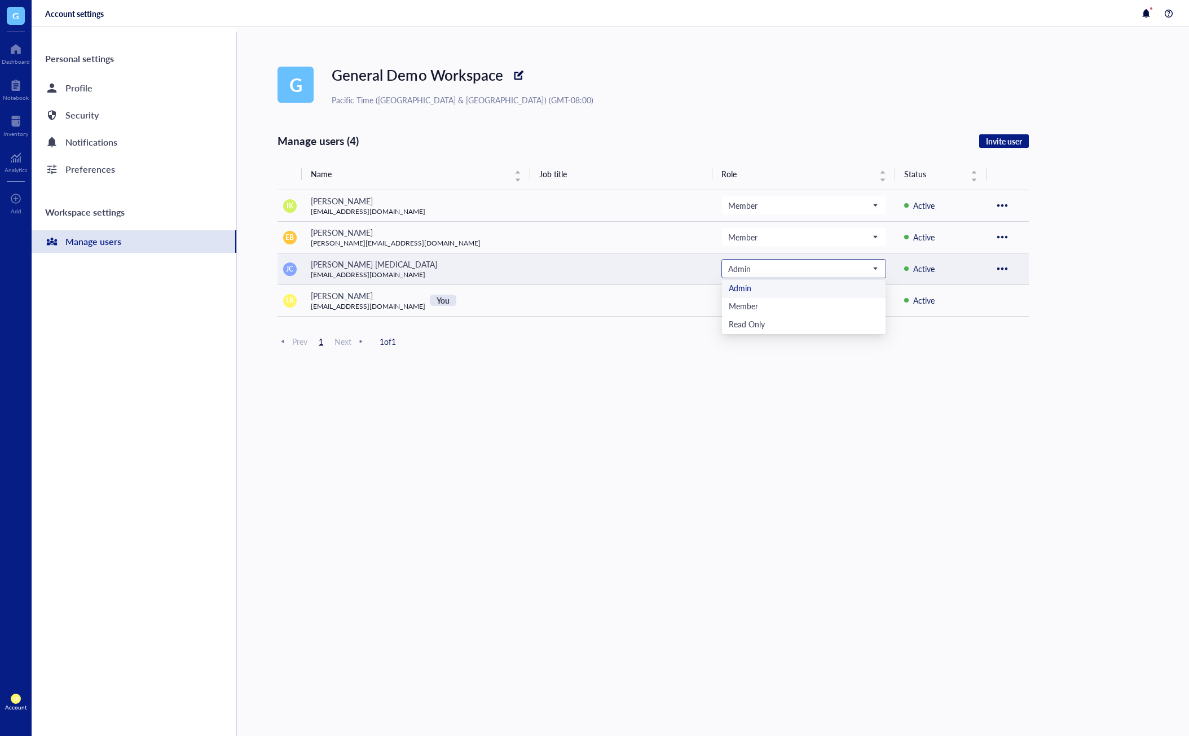
click at [841, 270] on span "Admin" at bounding box center [802, 268] width 149 height 10
click at [801, 339] on div "Prev 1 Next 1 of 1" at bounding box center [653, 342] width 751 height 14
click at [751, 277] on div "Admin" at bounding box center [804, 269] width 164 height 18
click at [734, 447] on div "G General Demo Workspace Pacific Time ([GEOGRAPHIC_DATA] & [GEOGRAPHIC_DATA]) (…" at bounding box center [734, 381] width 912 height 709
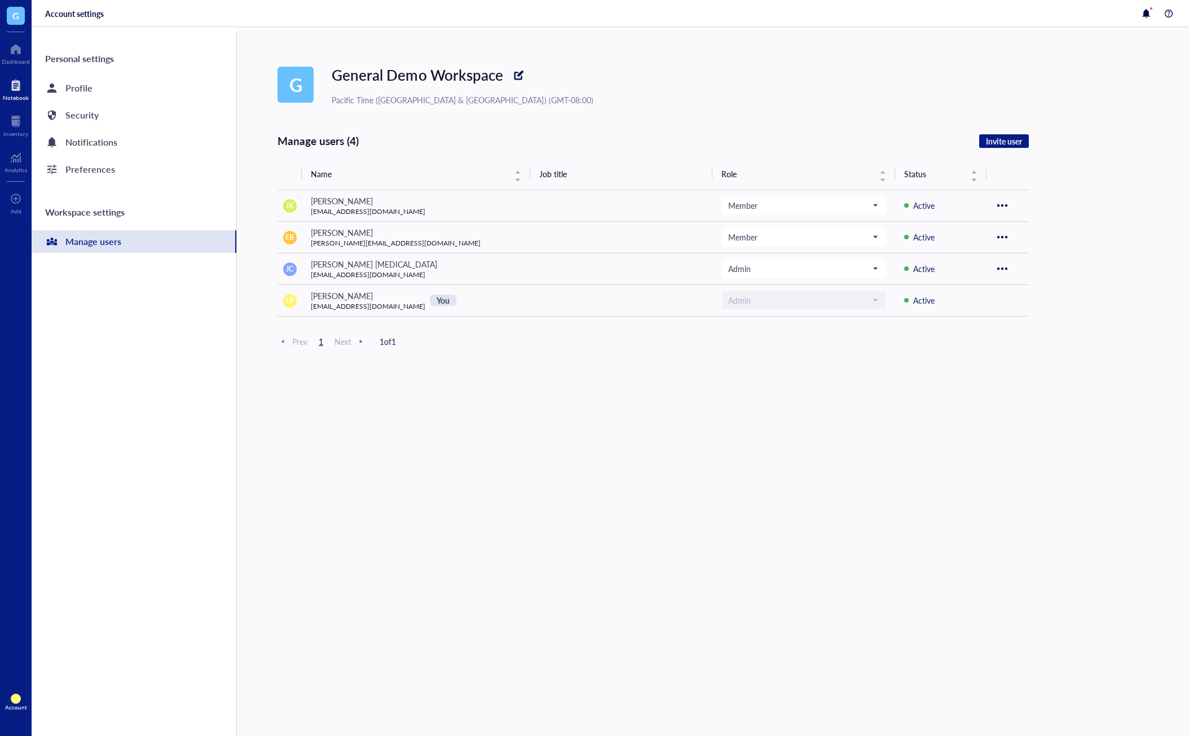
click at [27, 98] on div "Notebook" at bounding box center [16, 97] width 26 height 7
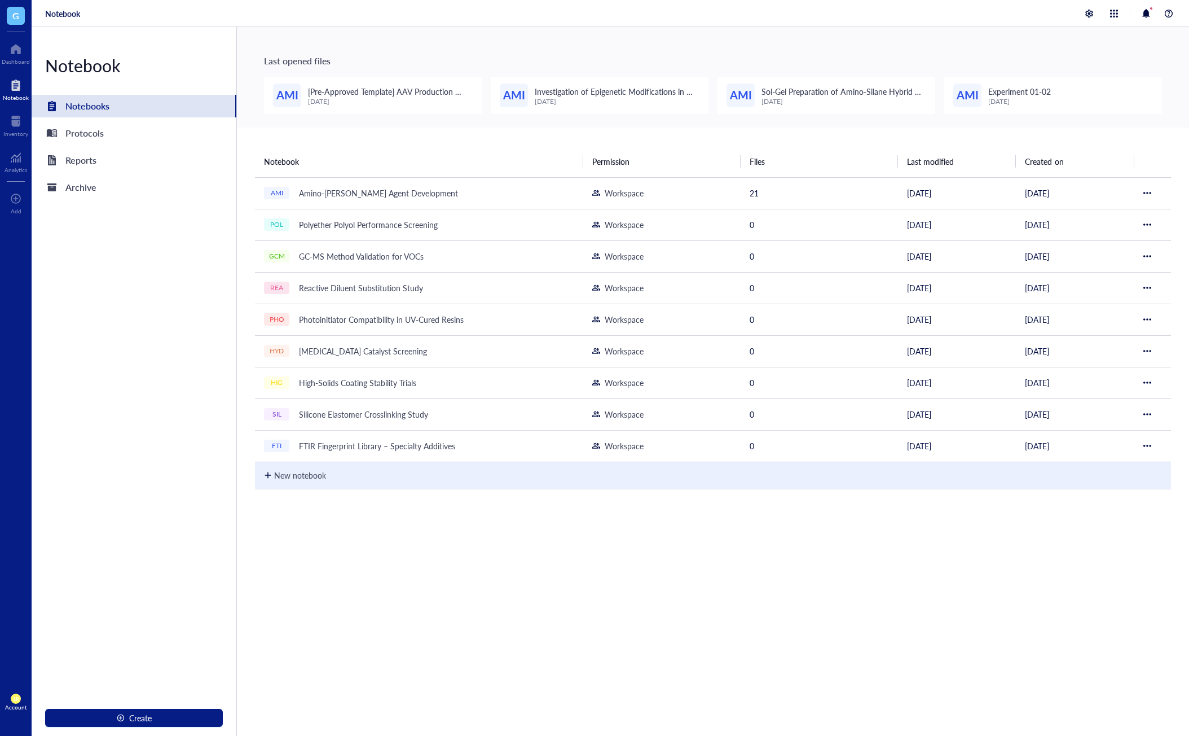
click at [341, 468] on div "New notebook" at bounding box center [713, 474] width 898 height 29
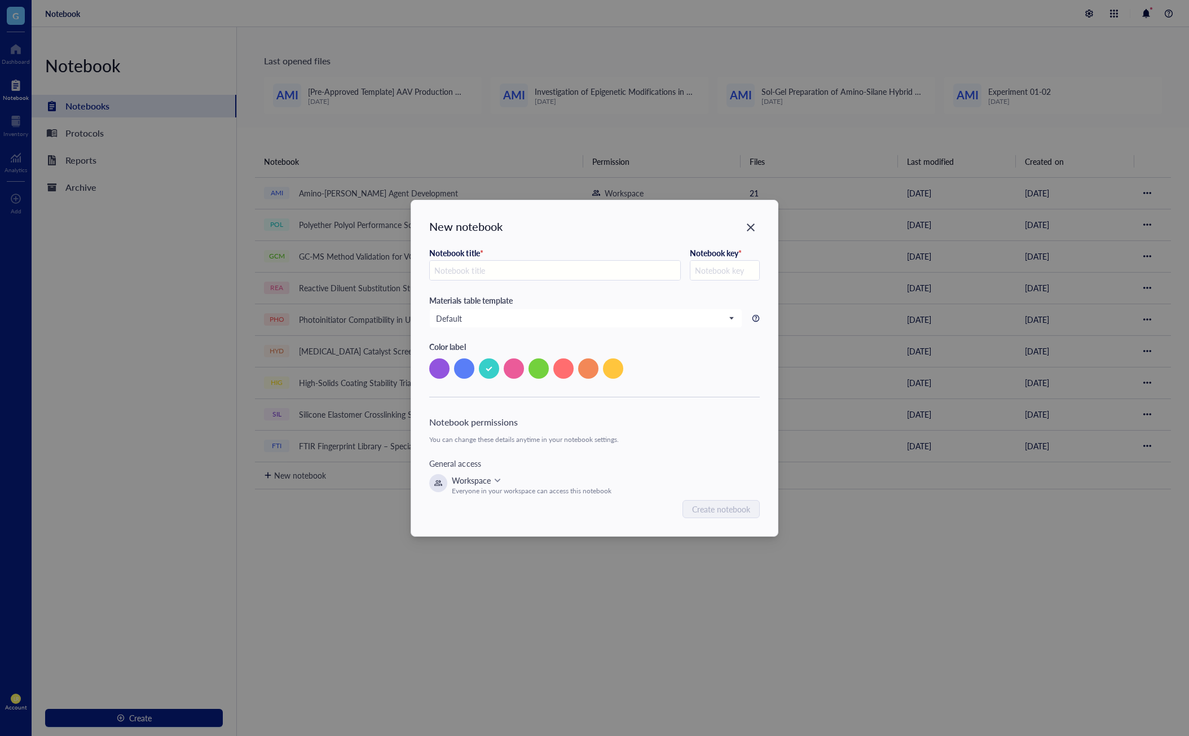
click at [471, 480] on div "Workspace" at bounding box center [471, 480] width 39 height 12
click at [592, 525] on div "Private Workspace Organization" at bounding box center [531, 526] width 159 height 56
click at [758, 227] on div "Close" at bounding box center [751, 227] width 18 height 18
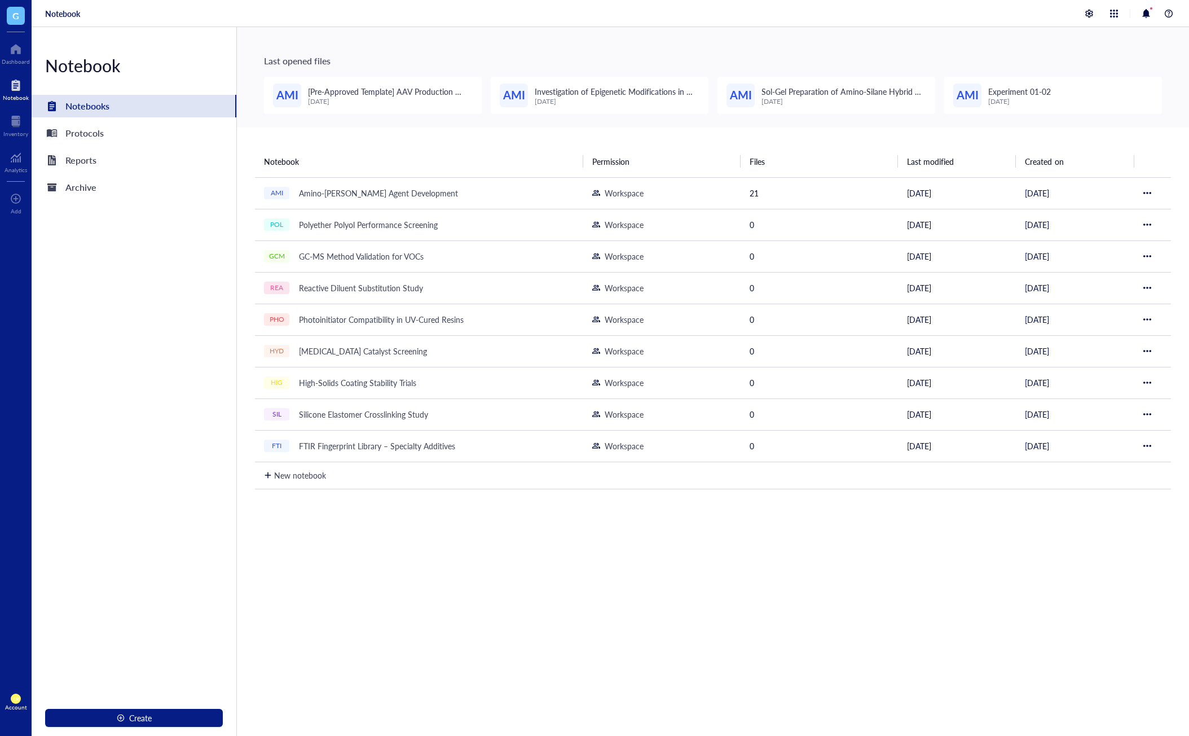
click at [773, 522] on div "Notebook Permission Files Last modified Created on AMI Amino-Silane Coupling Ag…" at bounding box center [713, 482] width 952 height 709
click at [29, 17] on div "G" at bounding box center [16, 16] width 32 height 32
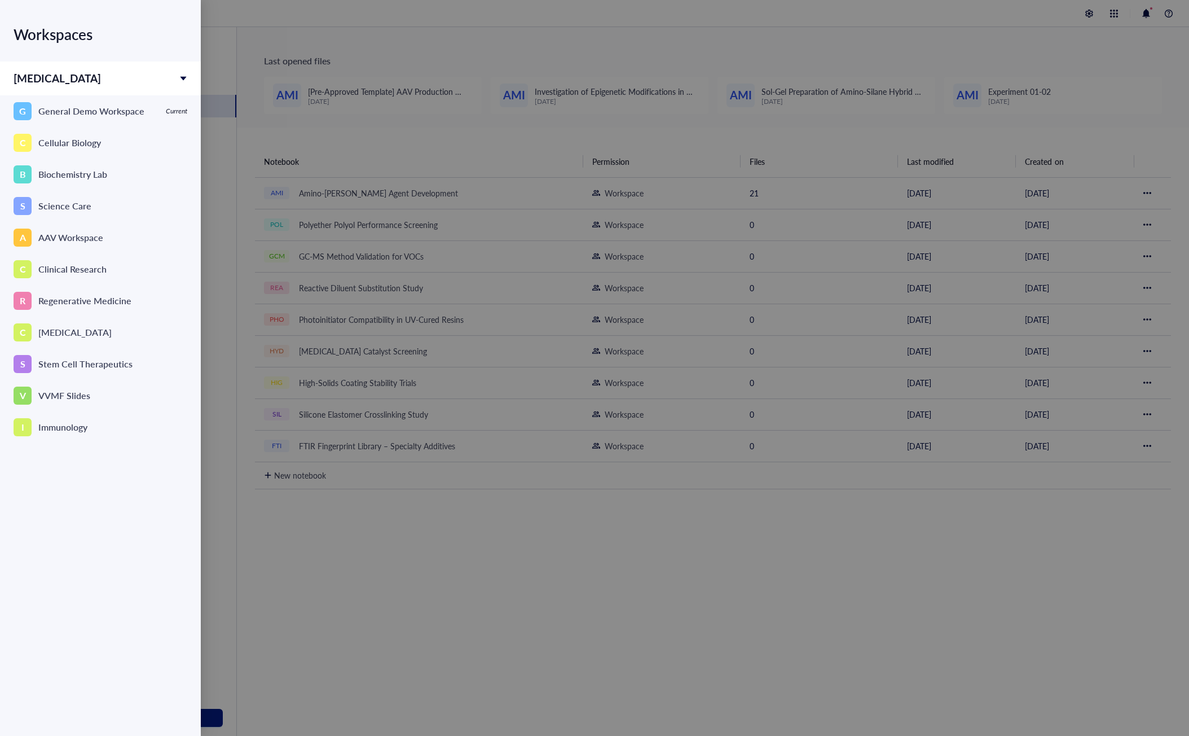
click at [20, 17] on div "Workspaces [MEDICAL_DATA] G General Demo Workspace Current C Cellular Biology S…" at bounding box center [100, 347] width 201 height 695
click at [590, 566] on div at bounding box center [594, 368] width 1189 height 736
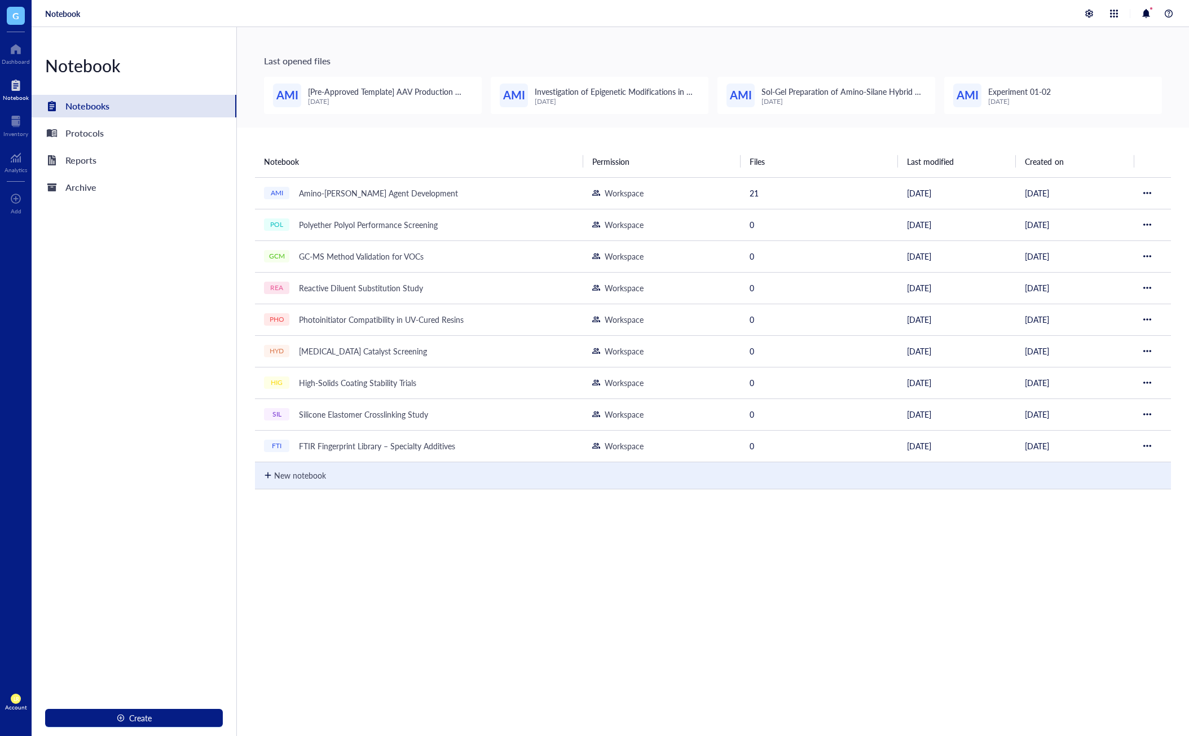
click at [323, 471] on div "New notebook" at bounding box center [300, 475] width 52 height 12
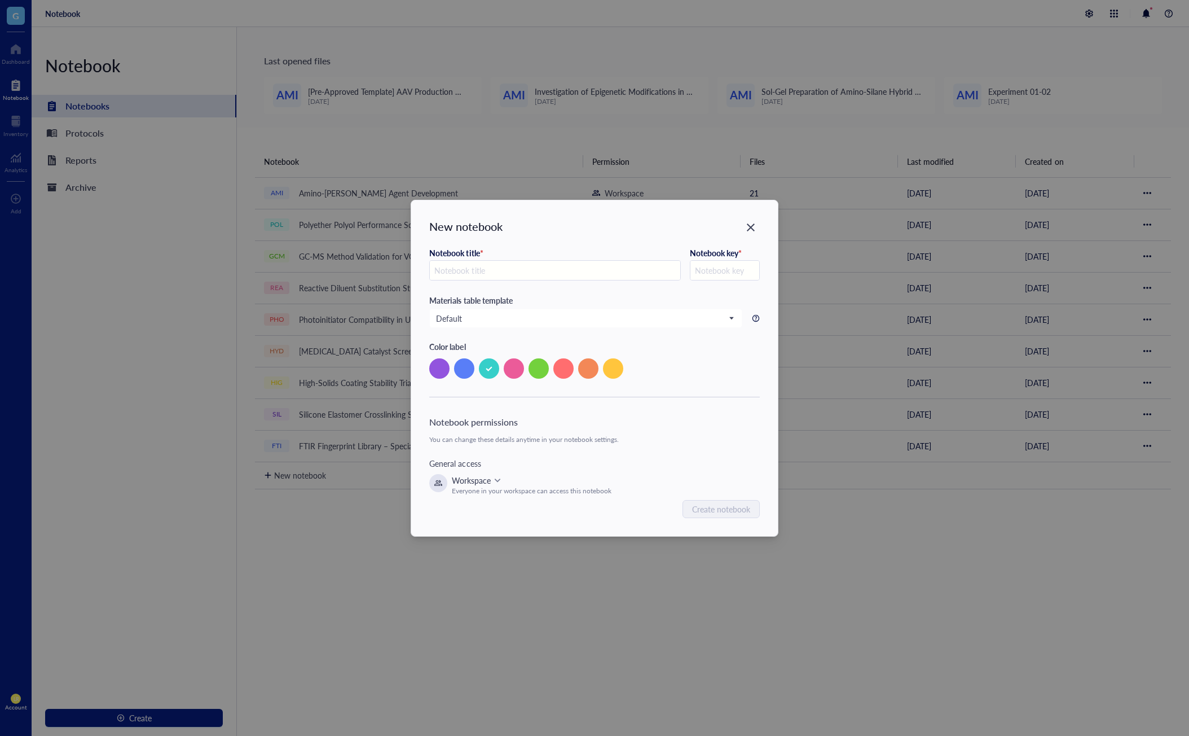
click at [480, 483] on div "Workspace" at bounding box center [471, 480] width 39 height 12
click at [401, 592] on div "New notebook Notebook title * Notebook key * Materials table template Default C…" at bounding box center [594, 368] width 1189 height 736
click at [436, 595] on div "New notebook Notebook title * Notebook key * Materials table template Default C…" at bounding box center [594, 368] width 1189 height 736
click at [756, 232] on icon "Close" at bounding box center [750, 227] width 11 height 11
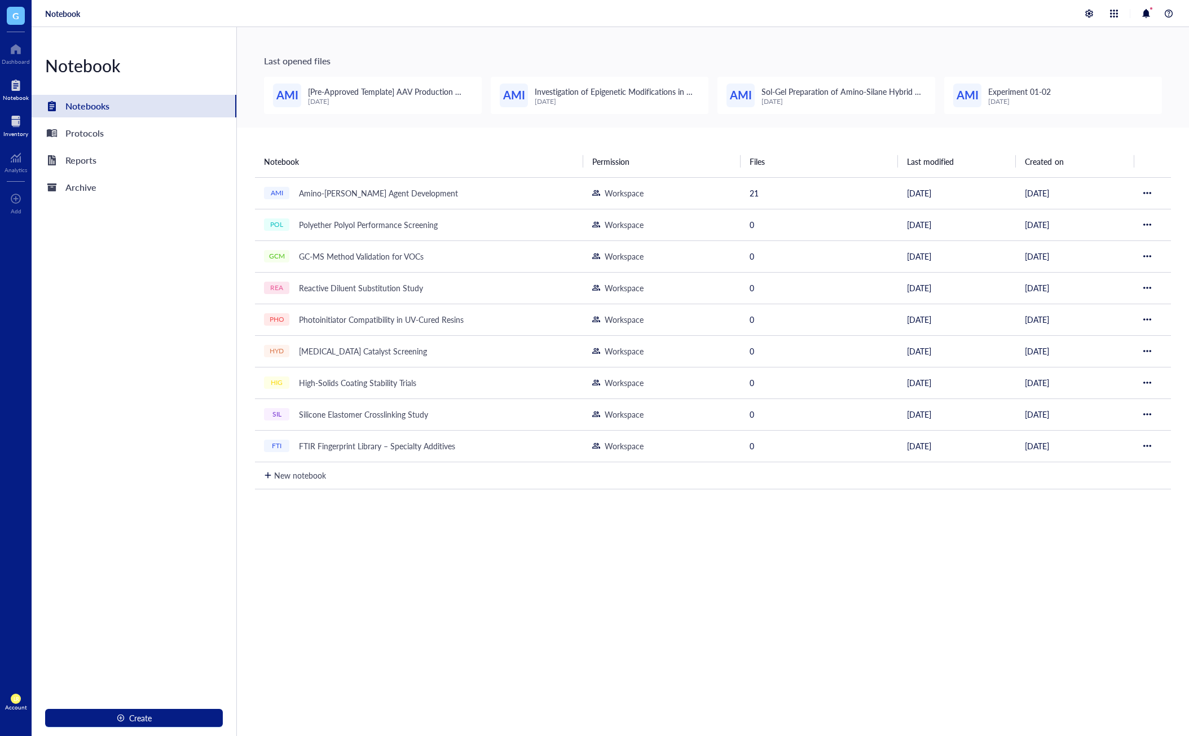
click at [21, 117] on div at bounding box center [15, 121] width 25 height 18
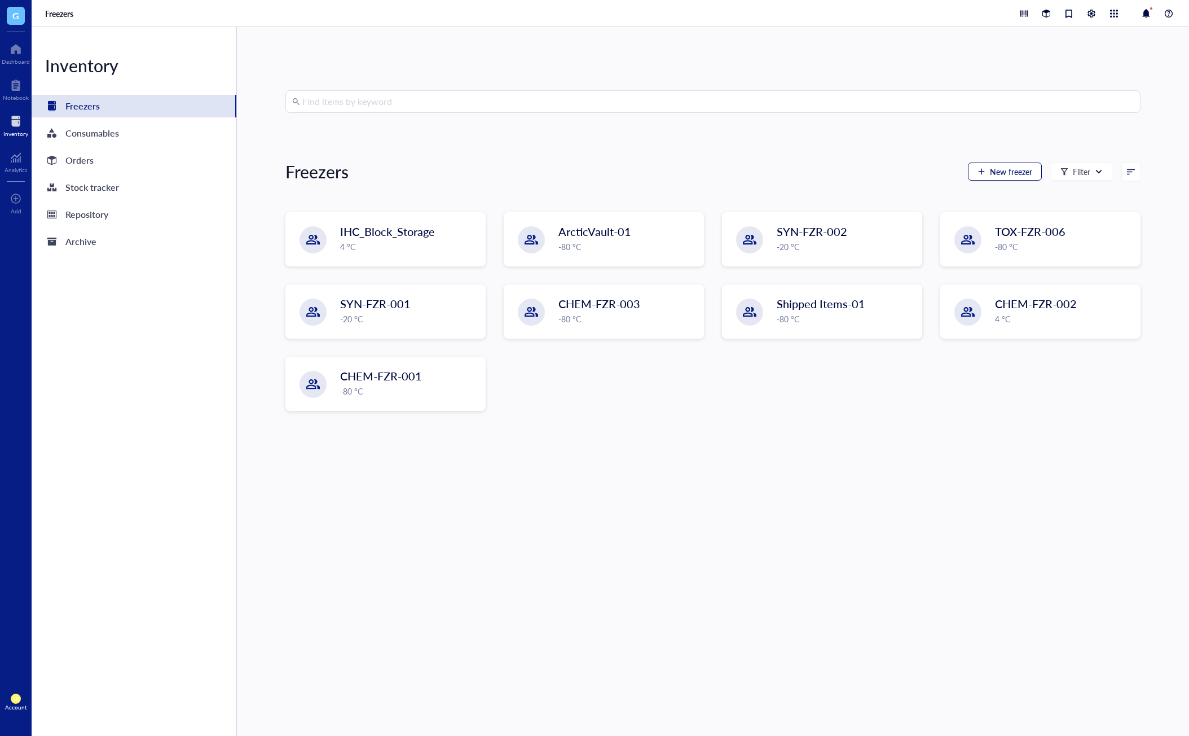
click at [1016, 168] on span "New freezer" at bounding box center [1011, 171] width 42 height 9
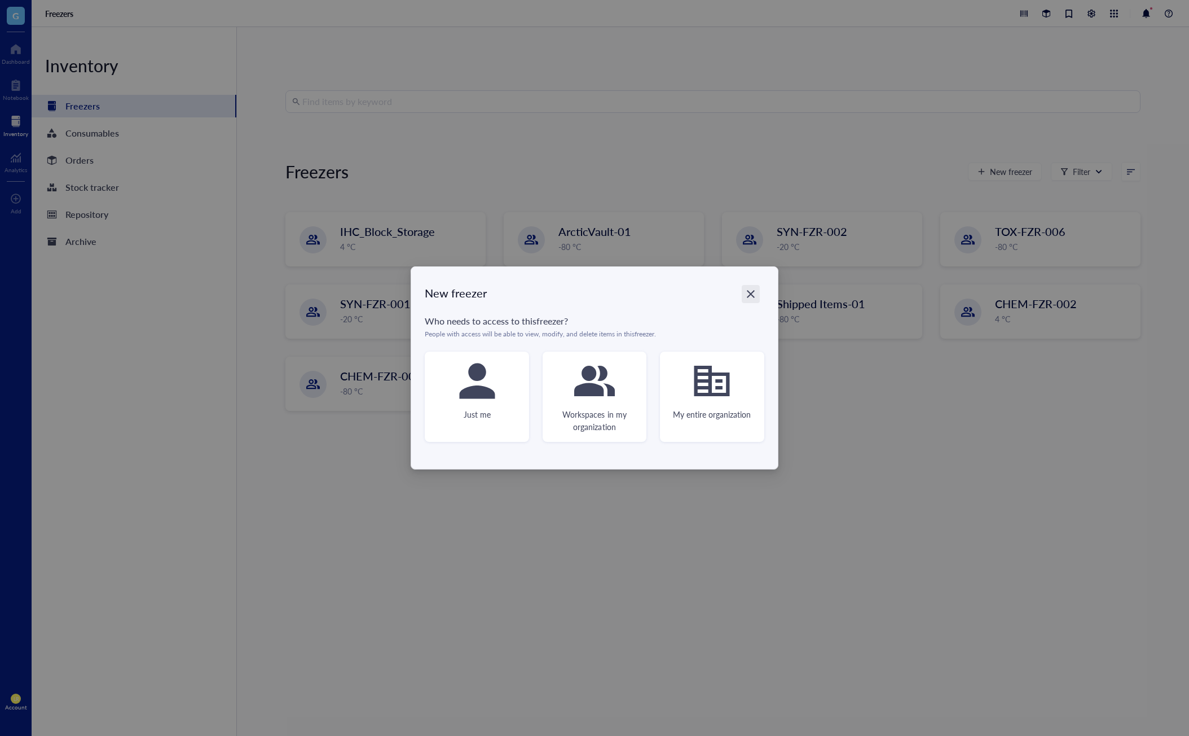
click at [752, 300] on div "Close" at bounding box center [751, 294] width 18 height 18
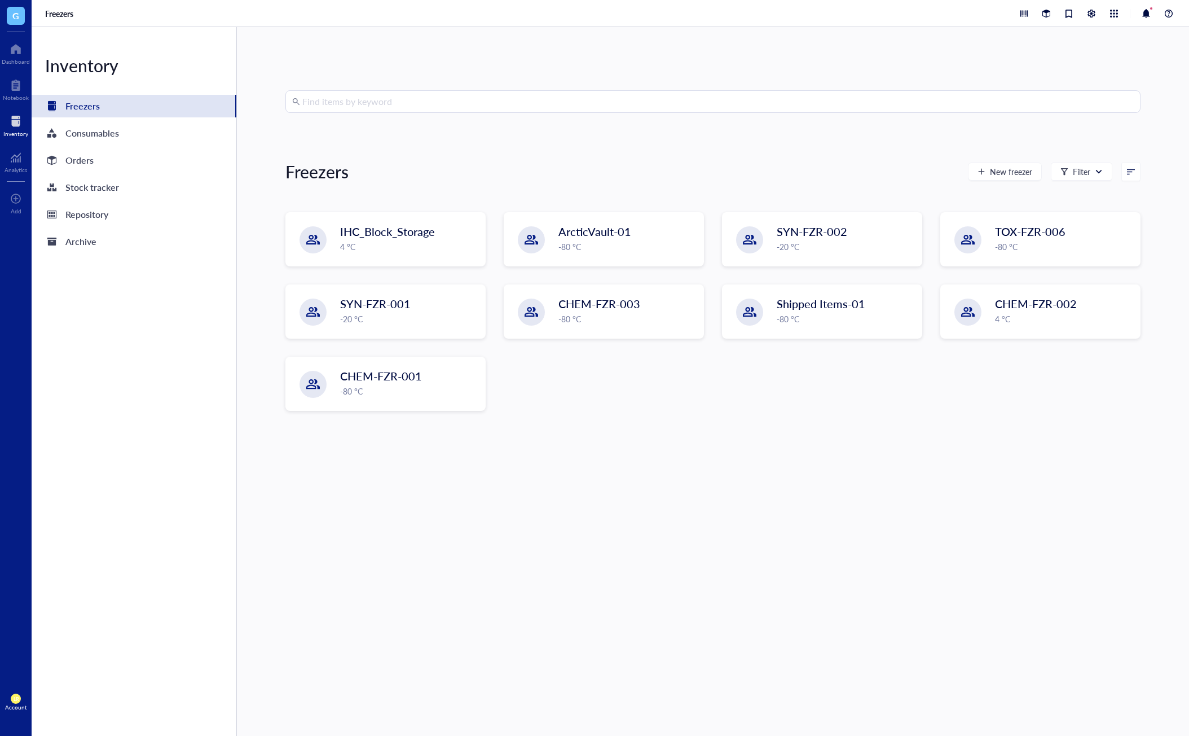
click at [780, 534] on div "Find items by keyword Freezers New freezer Filter IHC_Block_Storage 4 °C Arctic…" at bounding box center [712, 381] width 855 height 582
click at [745, 466] on div "Find items by keyword Freezers New freezer Filter IHC_Block_Storage 4 °C Arctic…" at bounding box center [712, 381] width 855 height 582
click at [707, 477] on div "Find items by keyword Freezers New freezer Filter IHC_Block_Storage 4 °C Arctic…" at bounding box center [712, 381] width 855 height 582
click at [707, 499] on div "Find items by keyword Freezers New freezer Filter IHC_Block_Storage 4 °C Arctic…" at bounding box center [712, 381] width 855 height 582
click at [672, 583] on div "Find items by keyword Freezers New freezer Filter IHC_Block_Storage 4 °C Arctic…" at bounding box center [712, 381] width 855 height 582
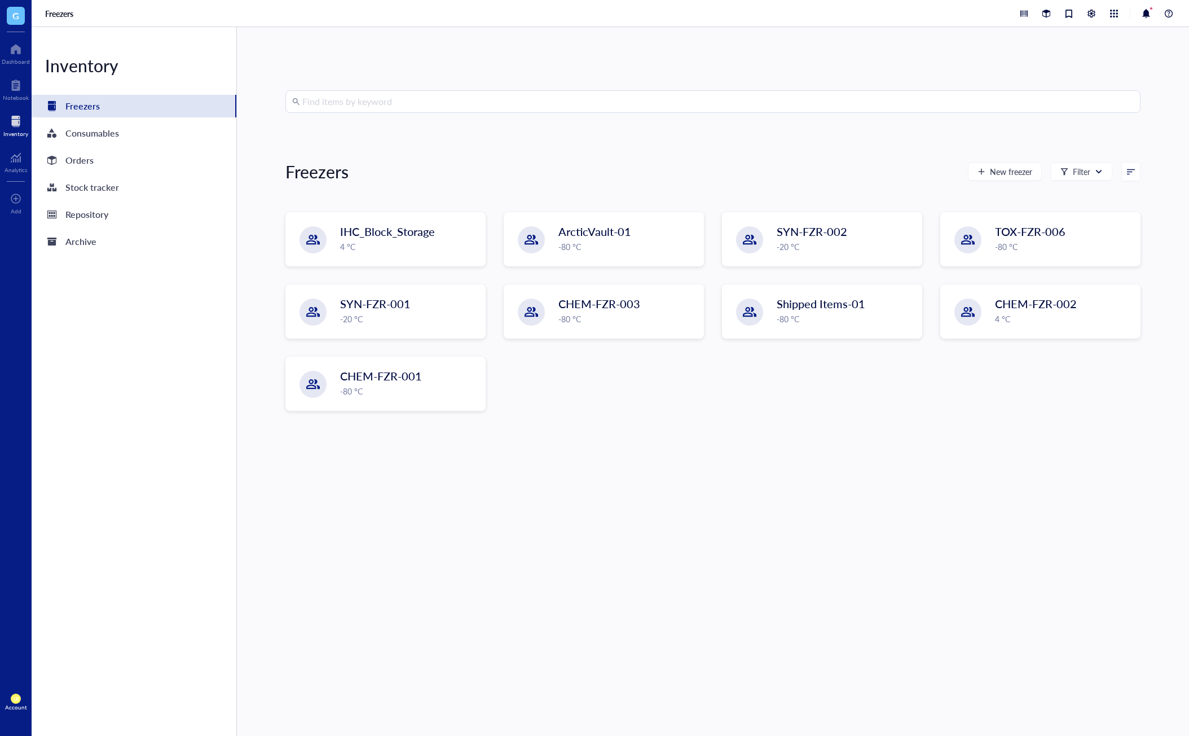
click at [704, 506] on div "Find items by keyword Freezers New freezer Filter IHC_Block_Storage 4 °C Arctic…" at bounding box center [712, 381] width 855 height 582
click at [12, 90] on div at bounding box center [16, 85] width 26 height 18
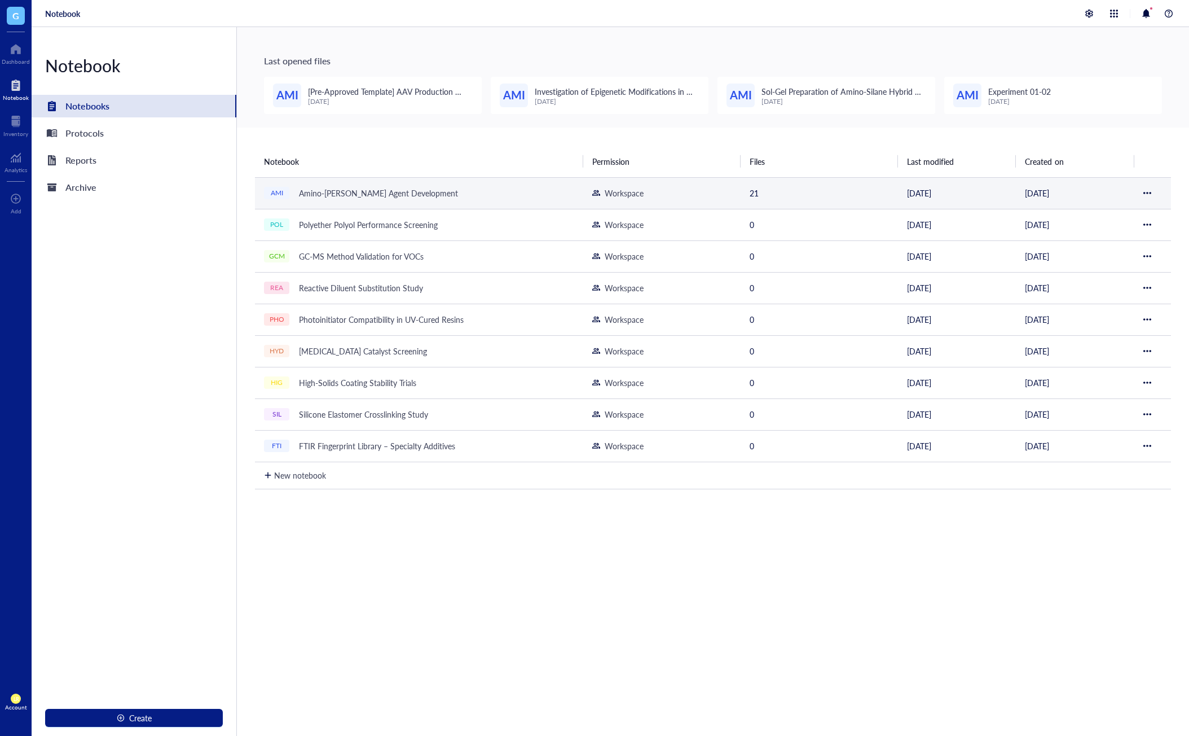
click at [344, 187] on div "Amino-[PERSON_NAME] Agent Development" at bounding box center [378, 193] width 169 height 16
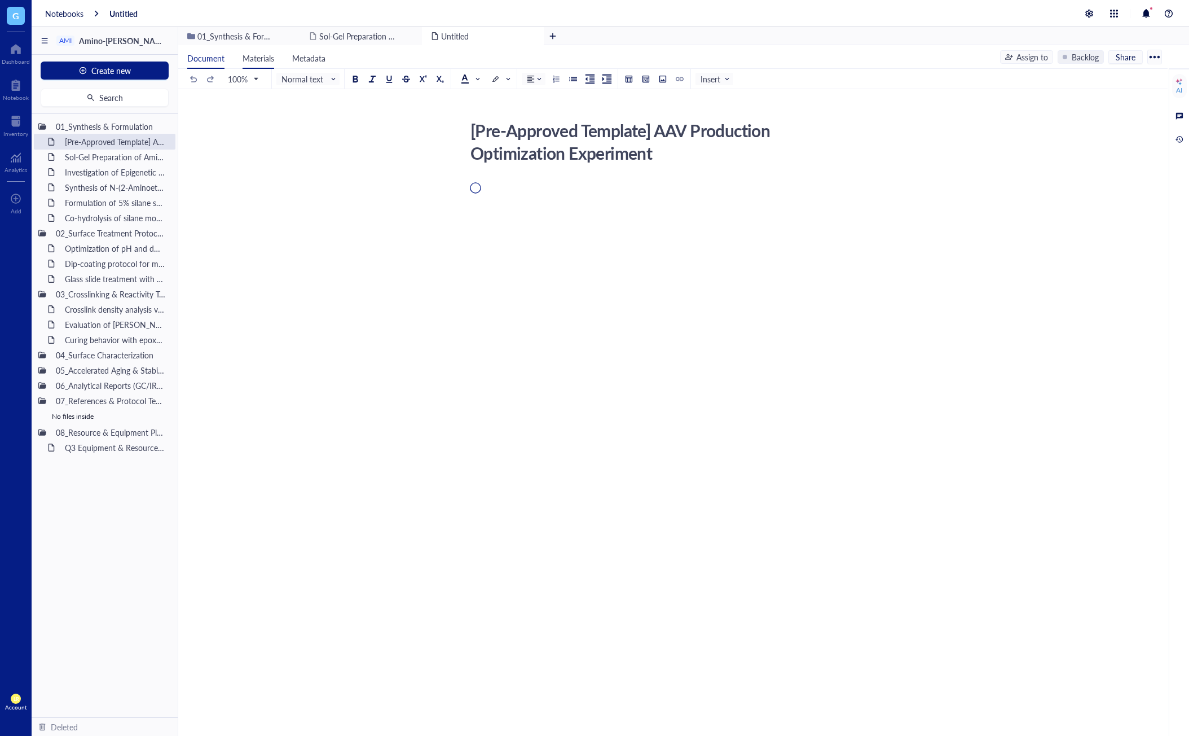
click at [272, 56] on span "Materials" at bounding box center [259, 57] width 32 height 11
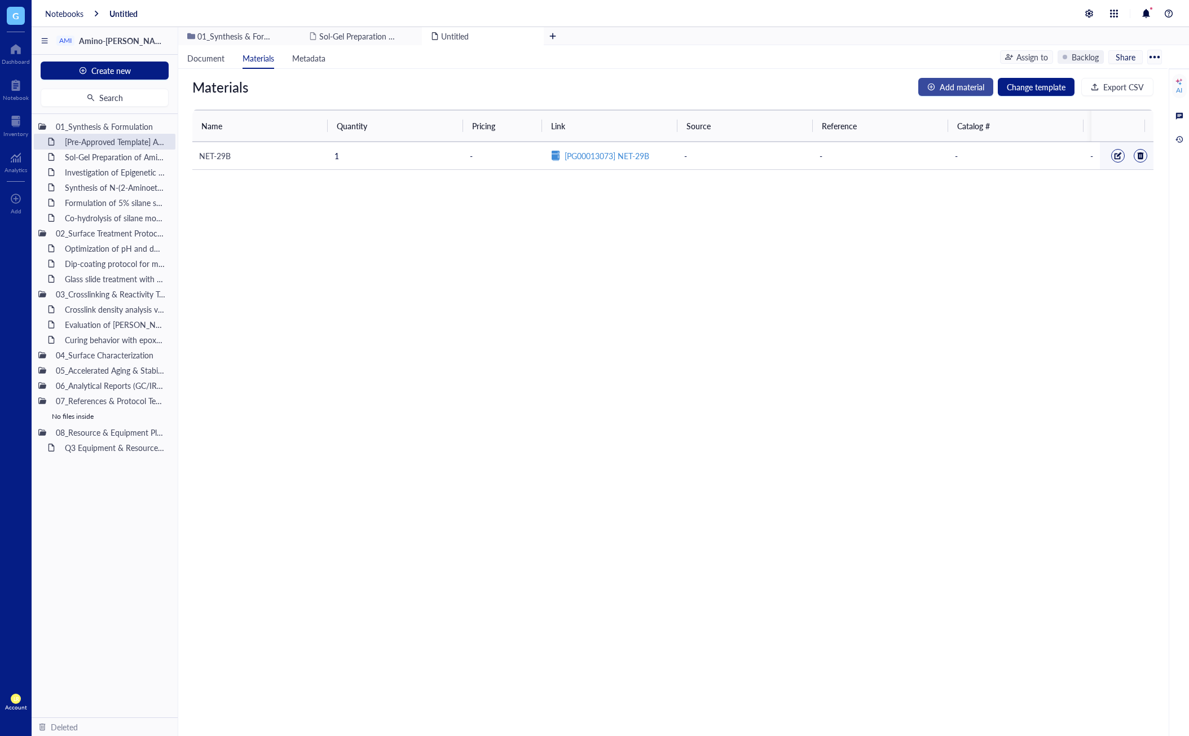
click at [941, 88] on span "Add material" at bounding box center [962, 87] width 45 height 12
click at [297, 152] on input "search" at bounding box center [260, 155] width 108 height 17
type input "d"
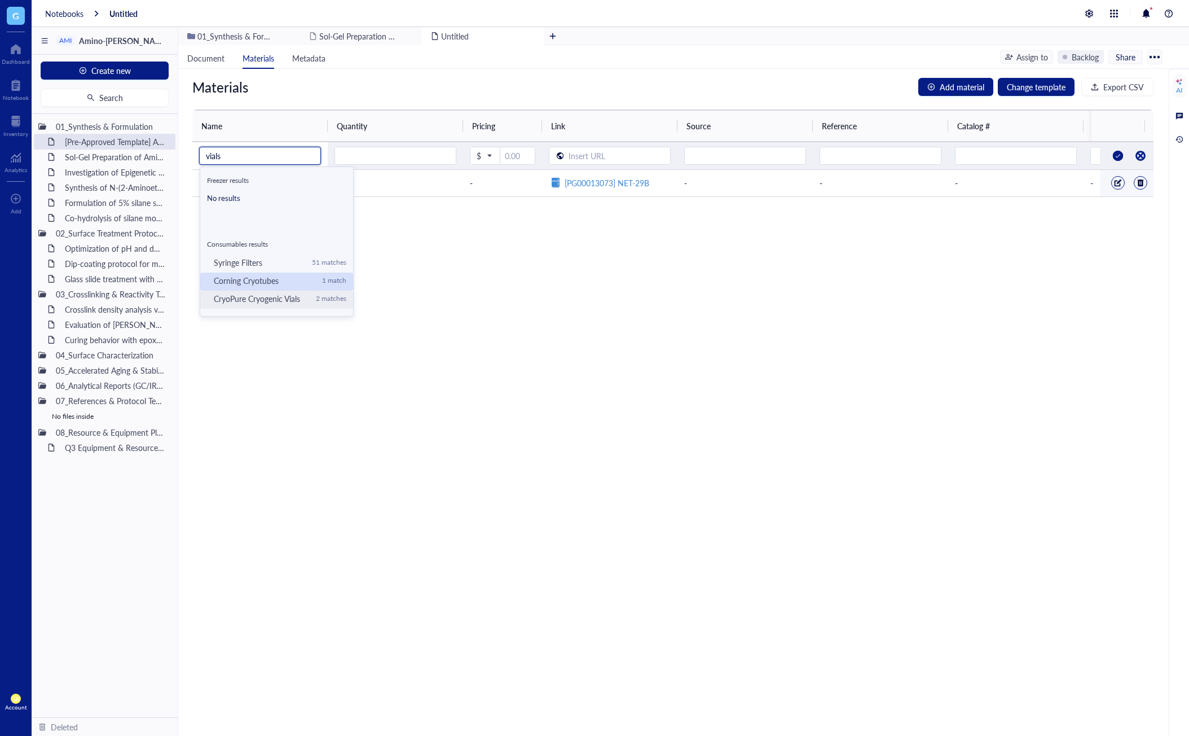
scroll to position [28, 0]
click at [256, 269] on div "Corning Cryotubes" at bounding box center [263, 267] width 99 height 10
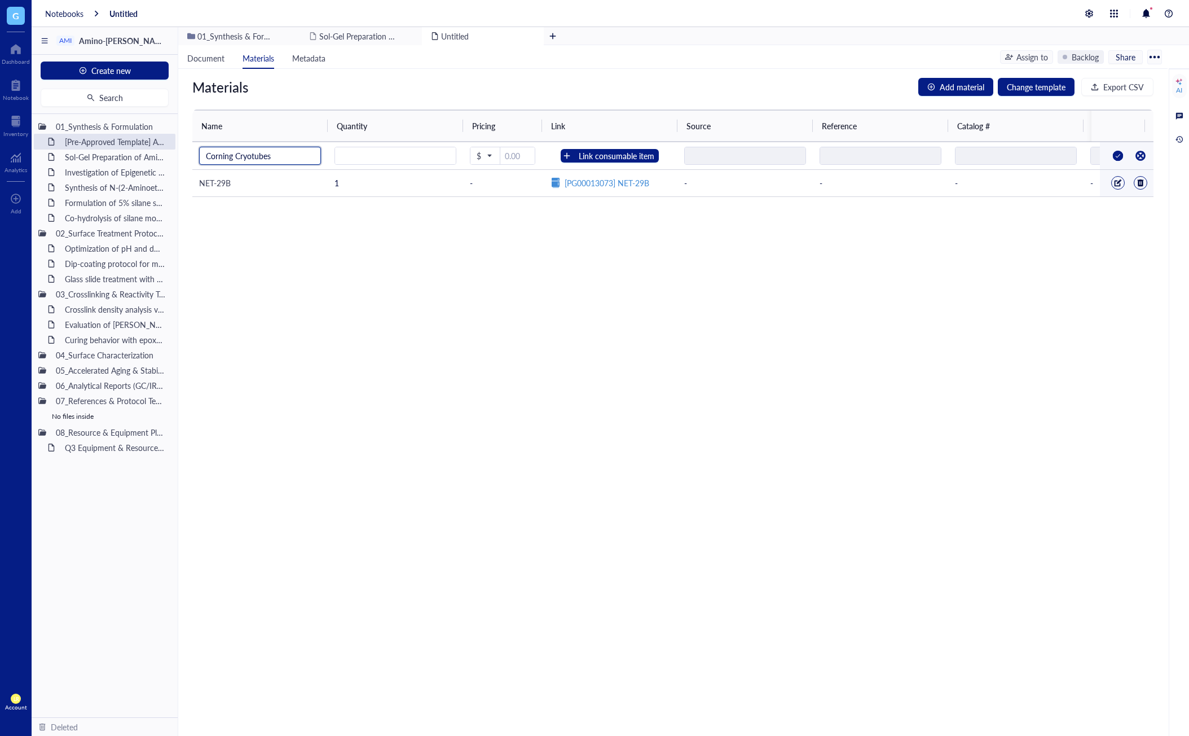
type input "Corning Cryotubes"
click at [565, 306] on div "Materials Add material Change template Export CSV Name Quantity Pricing Link So…" at bounding box center [673, 402] width 990 height 667
click at [603, 158] on div "Link consumable item" at bounding box center [617, 156] width 76 height 12
click at [854, 337] on div "Materials Add material Change template Export CSV Name Quantity Pricing Link So…" at bounding box center [673, 402] width 990 height 667
click at [1133, 154] on div at bounding box center [1141, 156] width 18 height 18
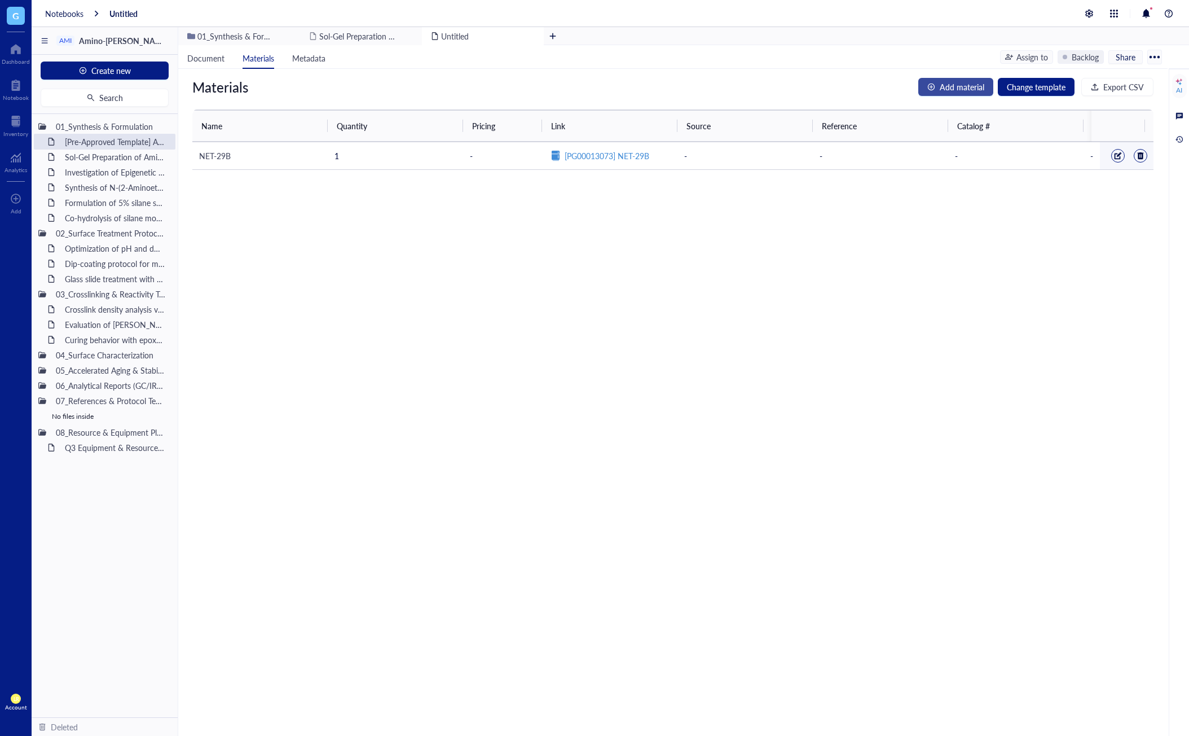
click at [958, 92] on span "Add material" at bounding box center [962, 87] width 45 height 12
click at [303, 155] on input "search" at bounding box center [260, 155] width 108 height 17
type input "c"
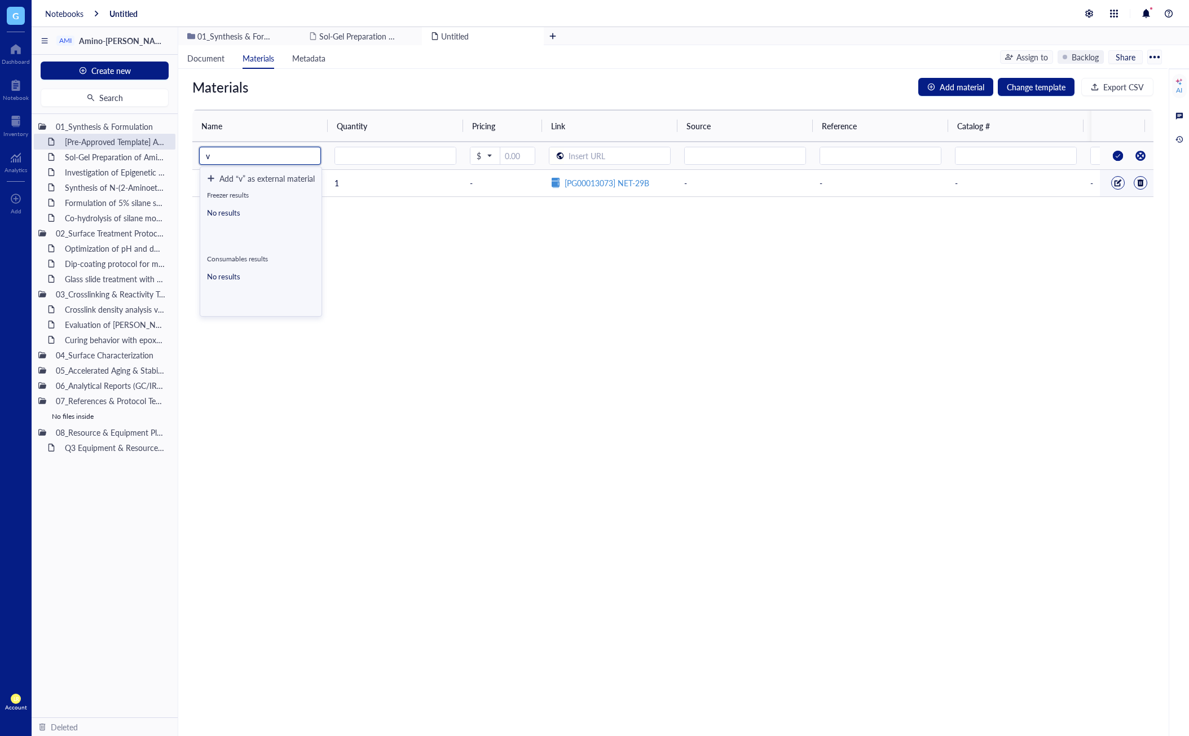
type input "v"
click at [302, 296] on div "Corning Cryotubes" at bounding box center [263, 295] width 99 height 10
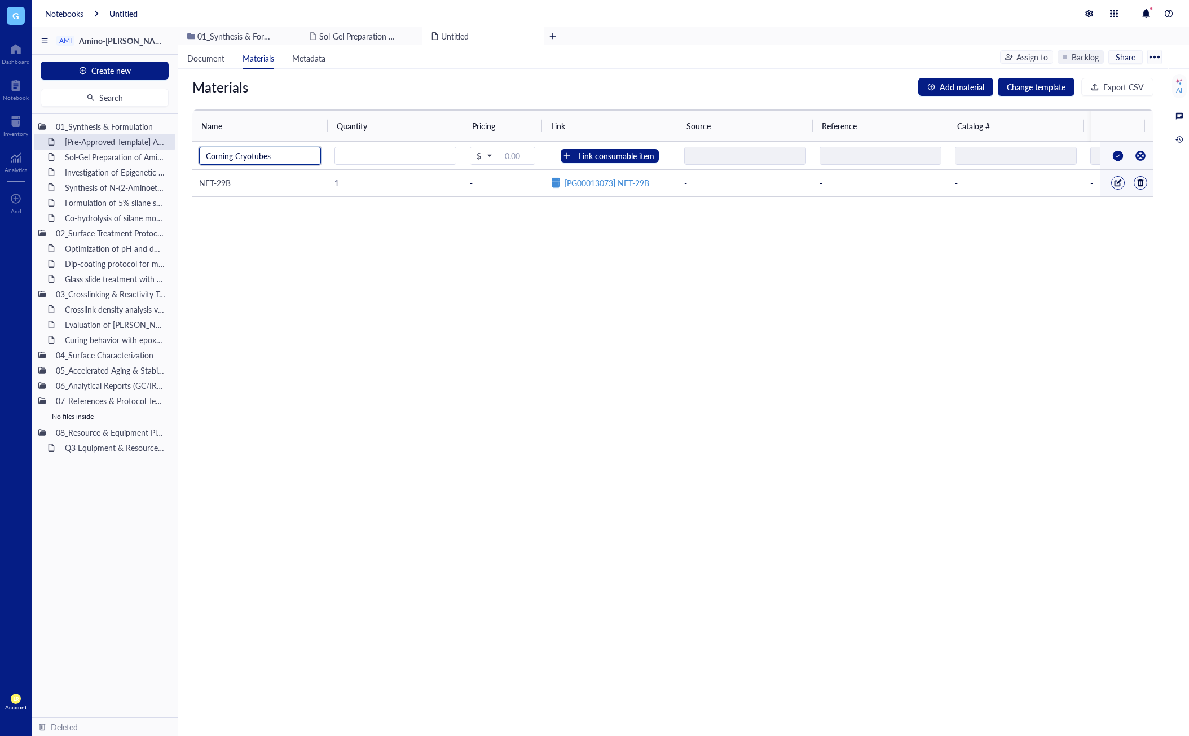
type input "Corning Cryotubes"
click at [456, 276] on div "Materials Add material Change template Export CSV Name Quantity Pricing Link So…" at bounding box center [673, 402] width 990 height 667
click at [631, 156] on div "Link consumable item" at bounding box center [617, 156] width 76 height 12
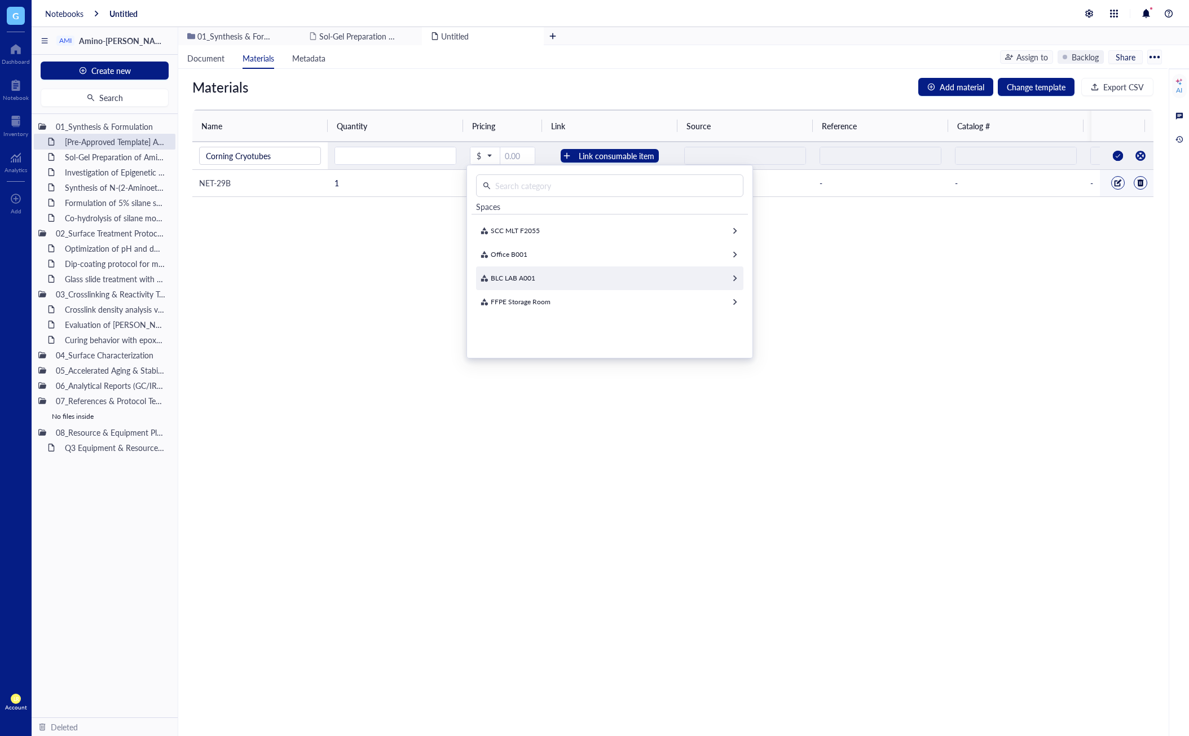
click at [587, 284] on div "BLC LAB A001" at bounding box center [609, 278] width 267 height 24
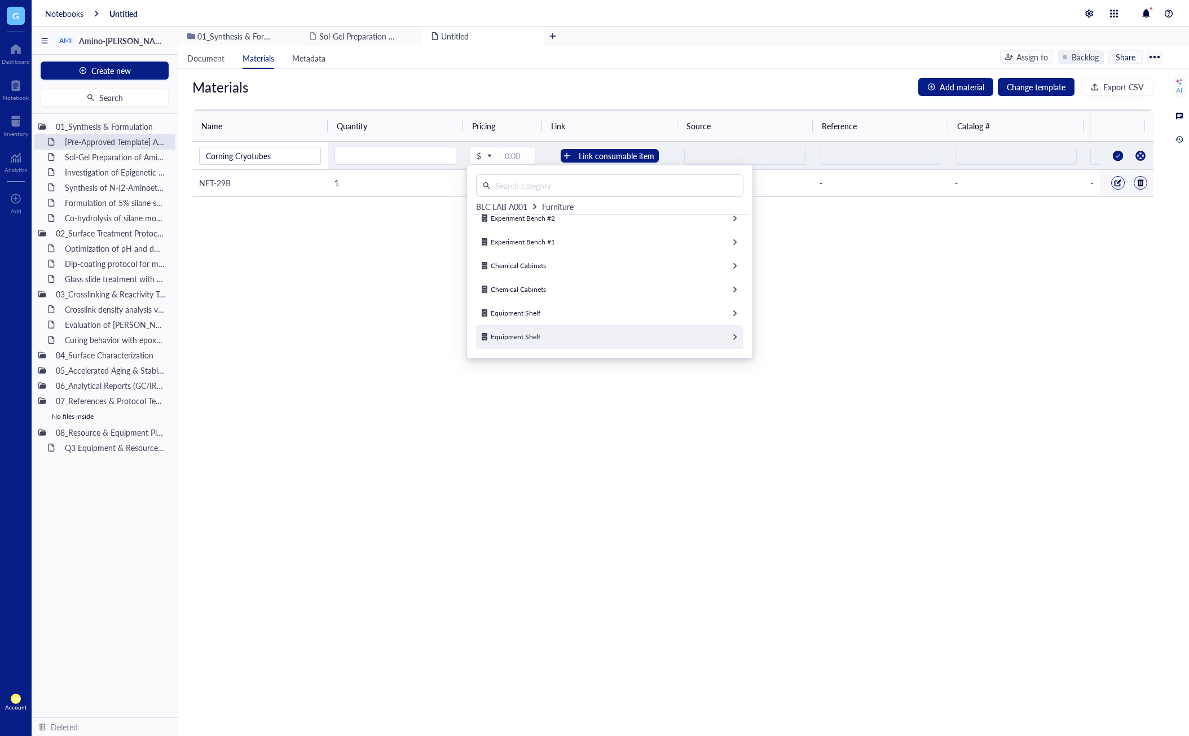
click at [604, 336] on div "Equipment Shelf" at bounding box center [609, 337] width 267 height 24
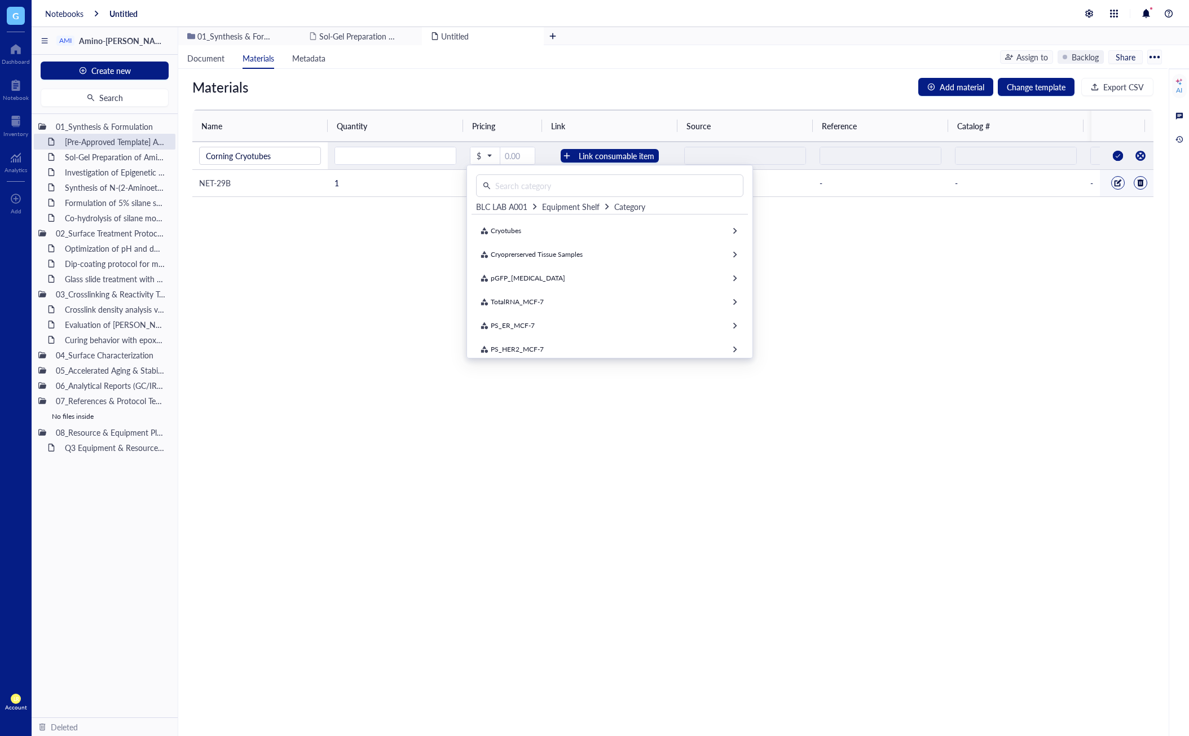
click at [516, 209] on span "BLC LAB A001" at bounding box center [501, 206] width 51 height 11
click at [576, 388] on div "Materials Add material Change template Export CSV Name Quantity Pricing Link So…" at bounding box center [673, 402] width 990 height 667
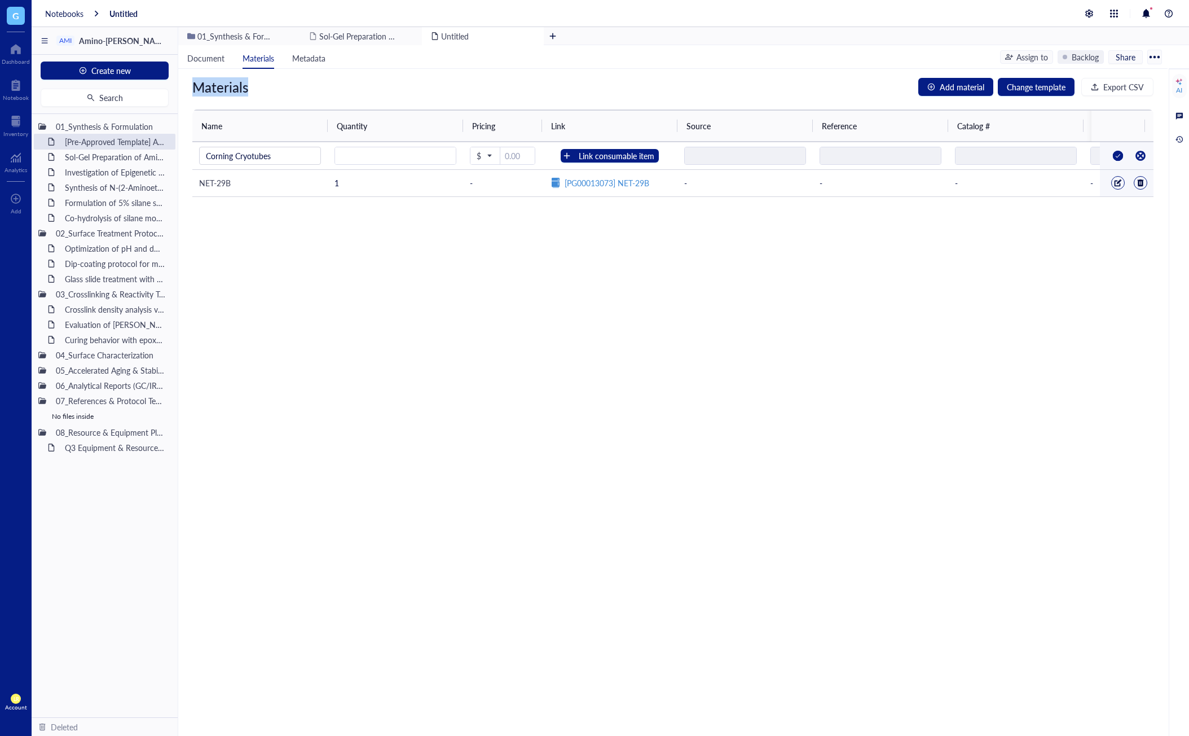
drag, startPoint x: 197, startPoint y: 91, endPoint x: 252, endPoint y: 95, distance: 54.3
click at [252, 95] on div "Materials Add material Change template Export CSV" at bounding box center [673, 87] width 990 height 18
click at [427, 162] on input "number" at bounding box center [395, 156] width 121 height 18
drag, startPoint x: 427, startPoint y: 162, endPoint x: 304, endPoint y: 157, distance: 123.7
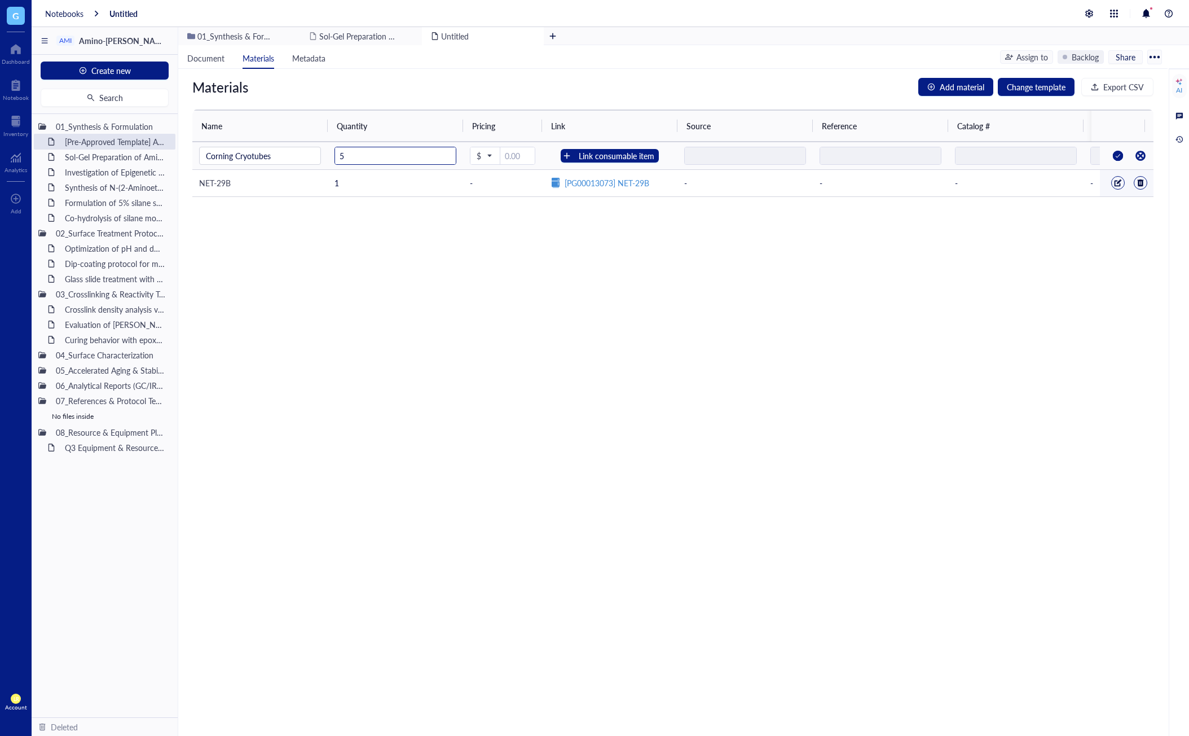
click at [304, 157] on tr "Corning Cryotubes 5 $ Link consumable item Consumables" at bounding box center [867, 155] width 1351 height 27
click at [360, 161] on input "5" at bounding box center [395, 156] width 121 height 18
drag, startPoint x: 371, startPoint y: 161, endPoint x: 314, endPoint y: 161, distance: 56.4
click at [314, 161] on tr "Corning Cryotubes 5 $ Link consumable item Consumables" at bounding box center [867, 155] width 1351 height 27
type input "5"
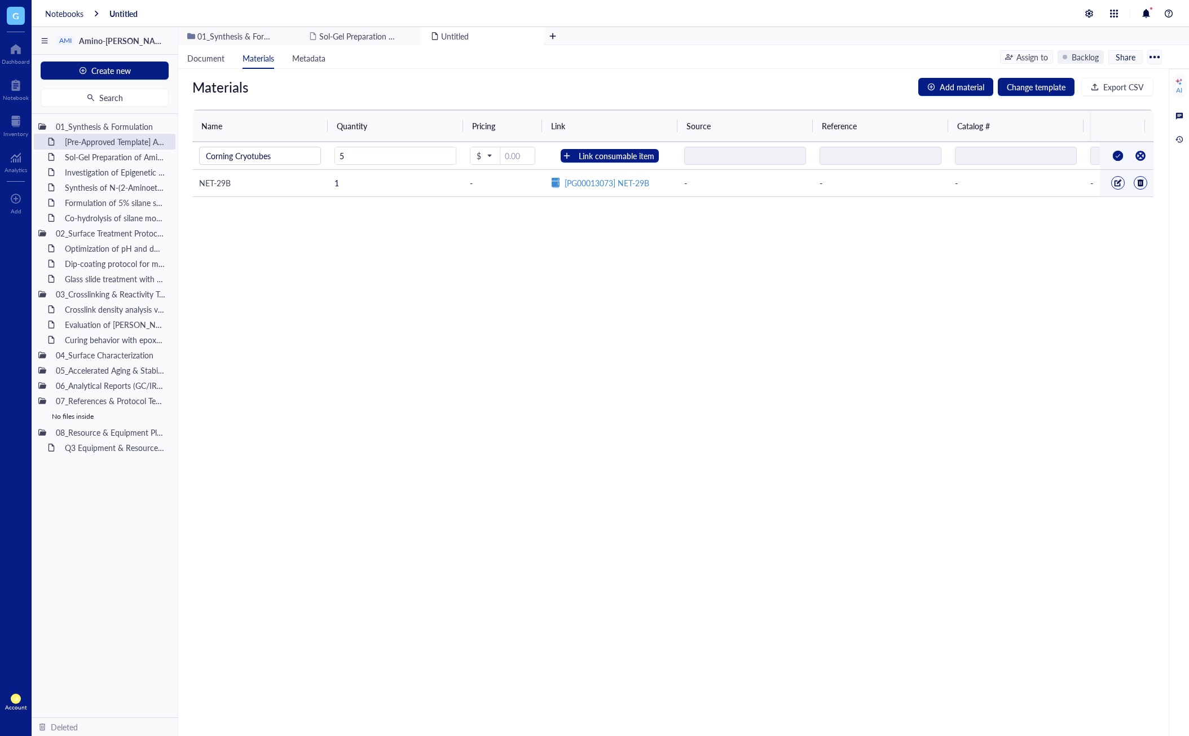
click at [523, 265] on div "Materials Add material Change template Export CSV Name Quantity Pricing Link So…" at bounding box center [673, 402] width 990 height 667
click at [1111, 157] on div at bounding box center [1118, 156] width 18 height 18
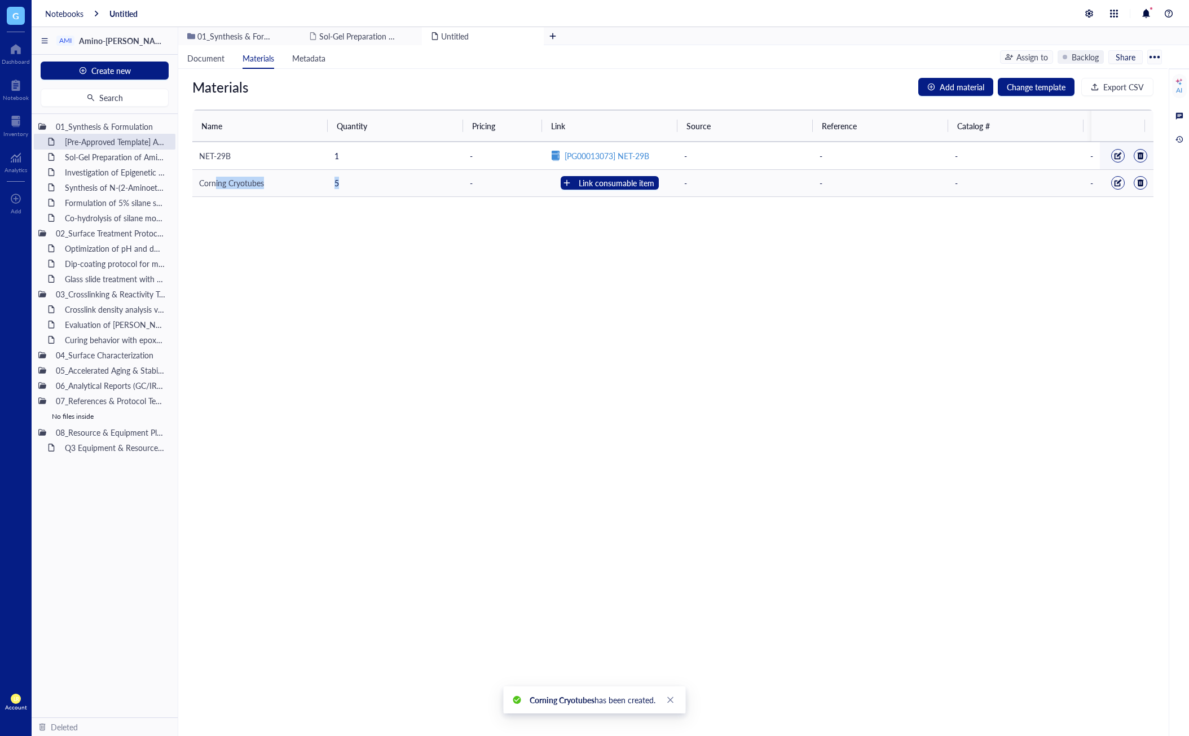
drag, startPoint x: 216, startPoint y: 186, endPoint x: 366, endPoint y: 179, distance: 150.8
click at [366, 179] on tr "Corning Cryotubes 5 - Link consumable item Consumables (1 found)" at bounding box center [867, 182] width 1351 height 27
click at [386, 219] on div "Materials Add material Change template Export CSV Name Quantity Pricing Link So…" at bounding box center [673, 402] width 990 height 667
click at [8, 94] on div "Notebook" at bounding box center [16, 97] width 26 height 7
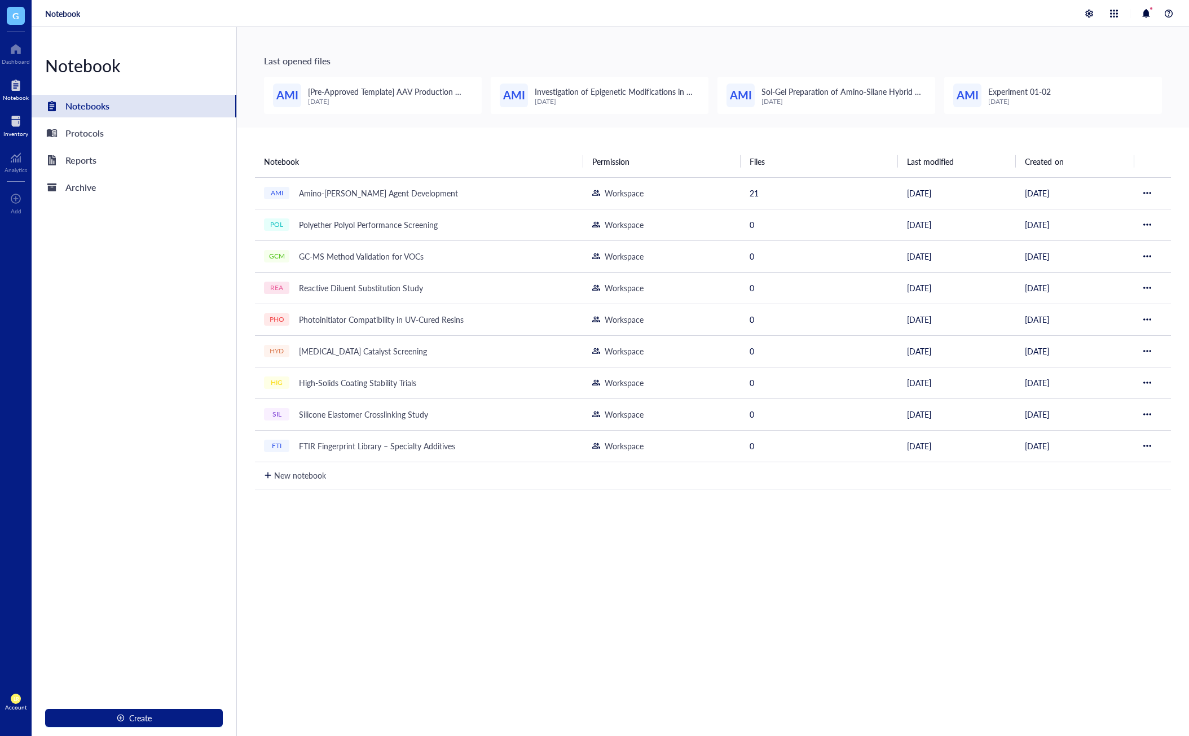
click at [17, 118] on div at bounding box center [15, 121] width 25 height 18
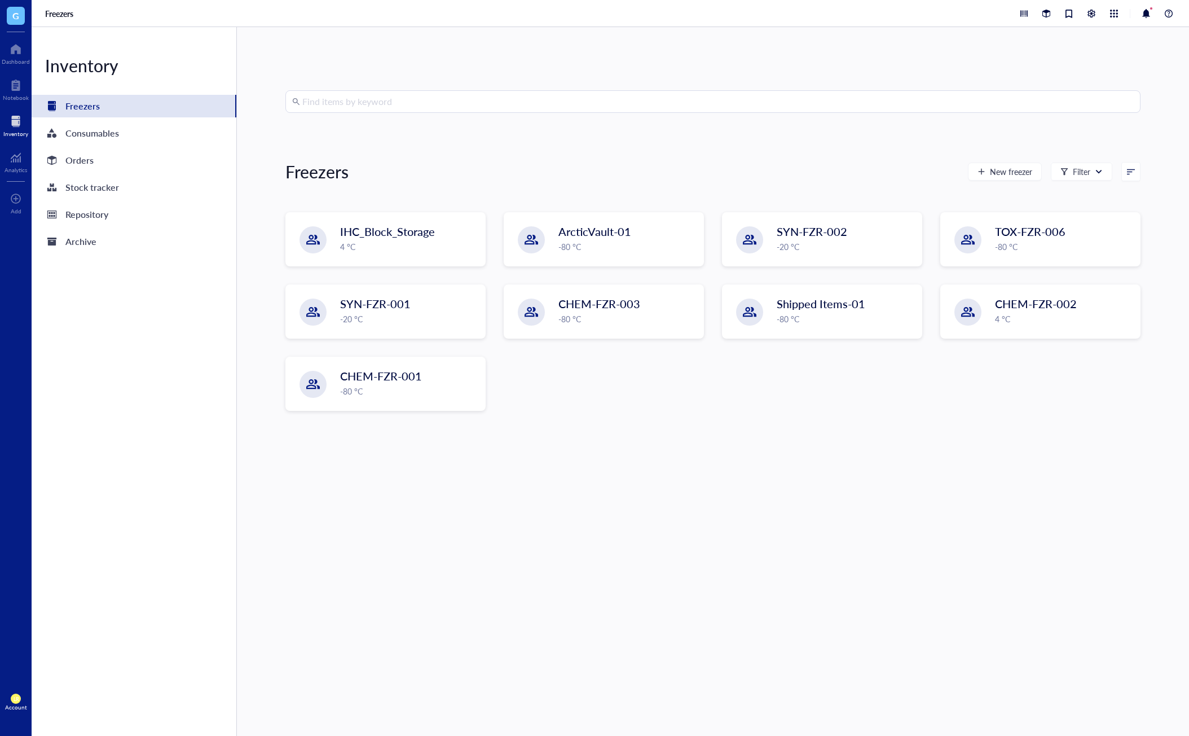
click at [455, 491] on div "Find items by keyword Freezers New freezer Filter IHC_Block_Storage 4 °C Arctic…" at bounding box center [712, 381] width 855 height 582
click at [130, 140] on div "Consumables" at bounding box center [134, 133] width 205 height 23
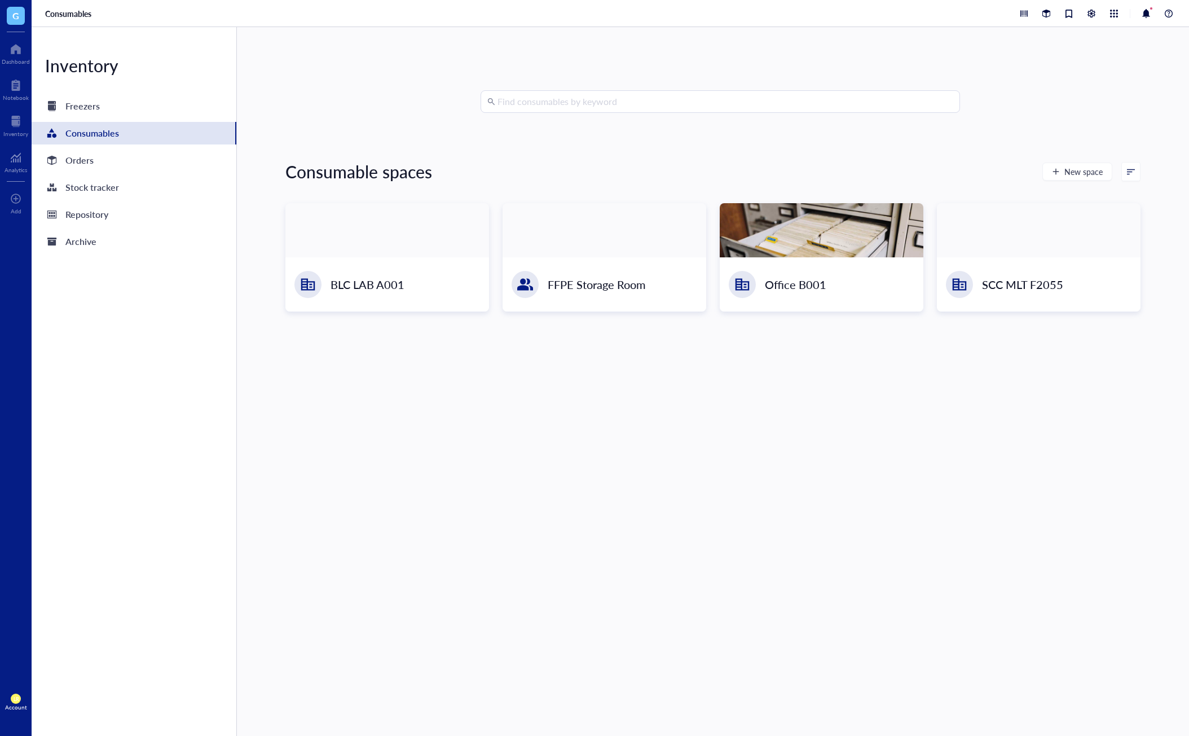
click at [394, 425] on div "Find consumables by keyword Consumable spaces New space BLC LAB A001 FFPE Stora…" at bounding box center [712, 381] width 855 height 582
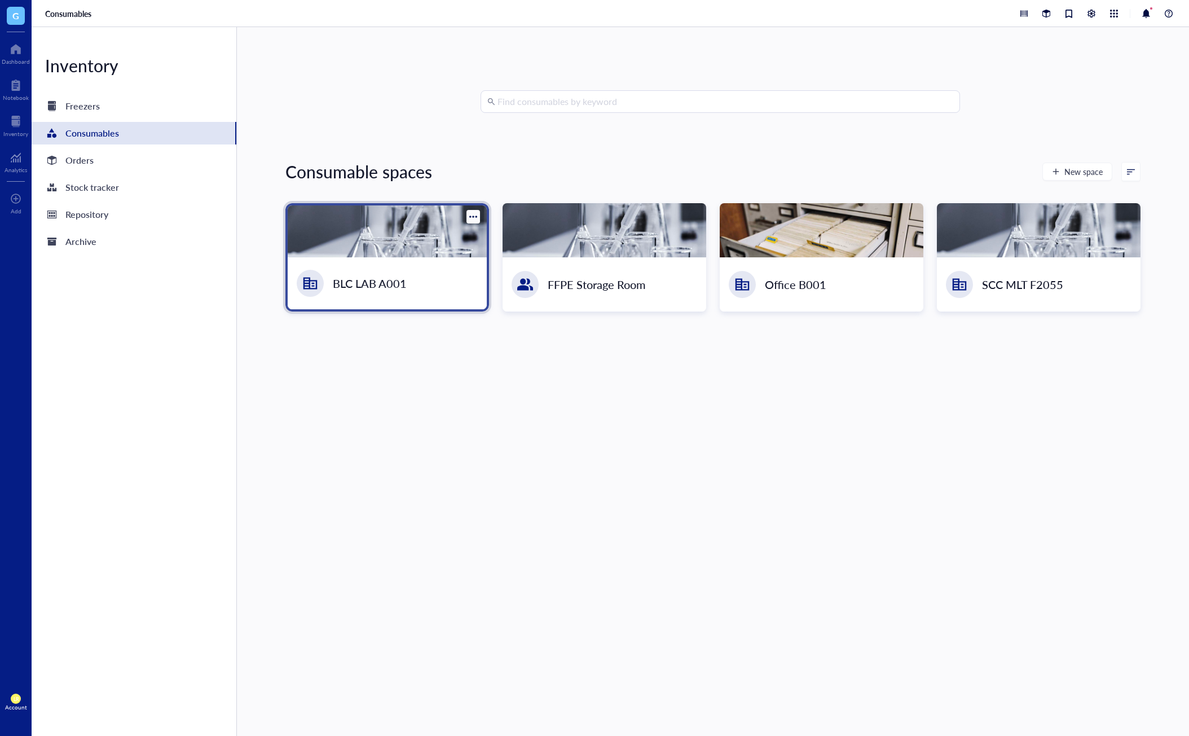
click at [414, 252] on div at bounding box center [387, 231] width 199 height 52
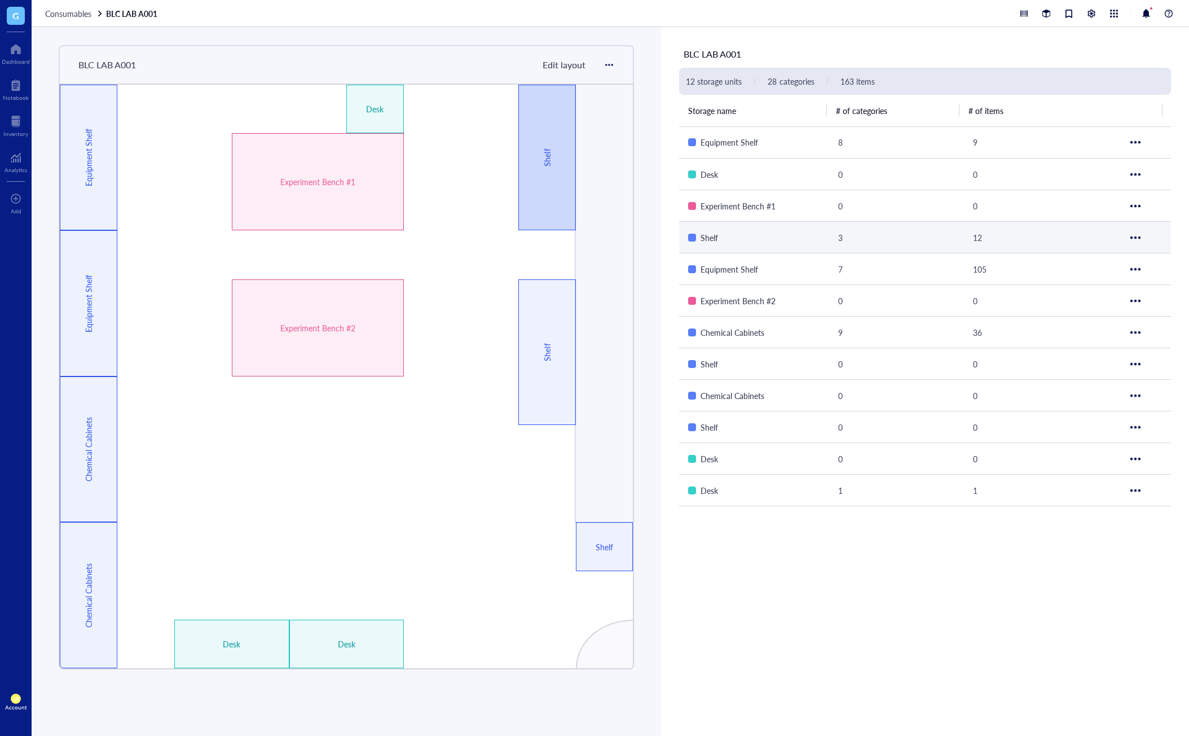
click at [557, 209] on div "Shelf" at bounding box center [547, 158] width 58 height 146
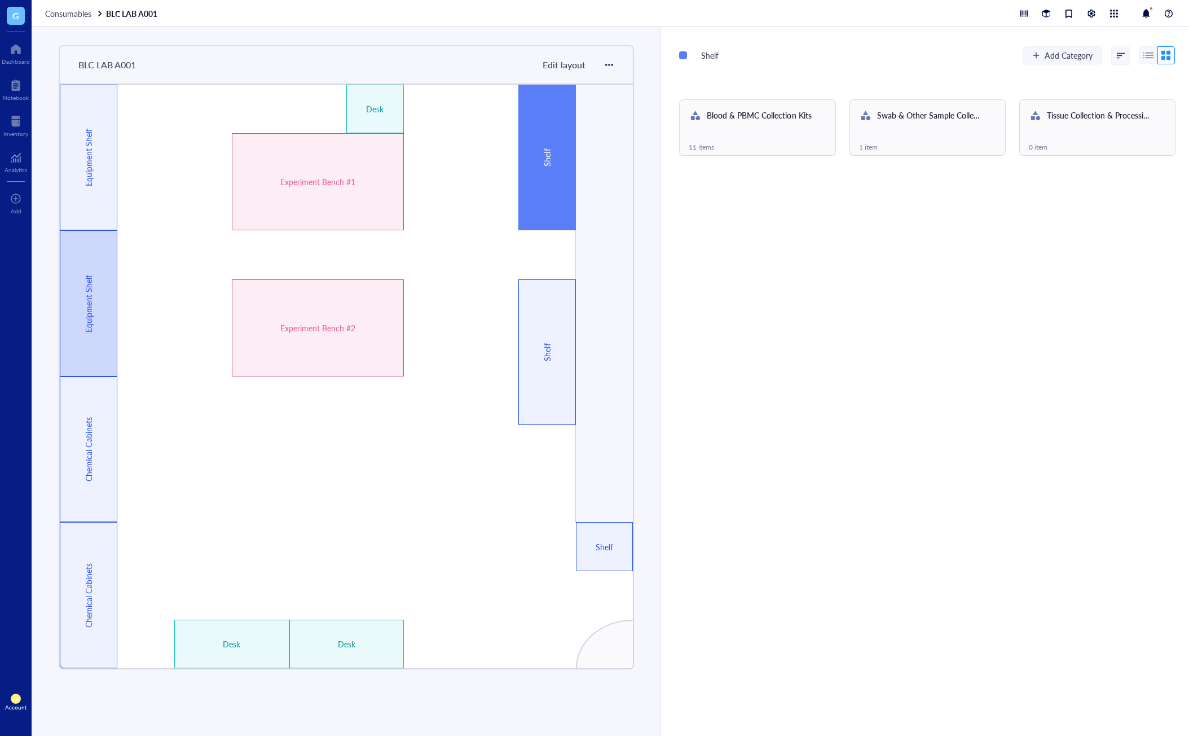
click at [84, 351] on div "Equipment Shelf" at bounding box center [88, 303] width 12 height 101
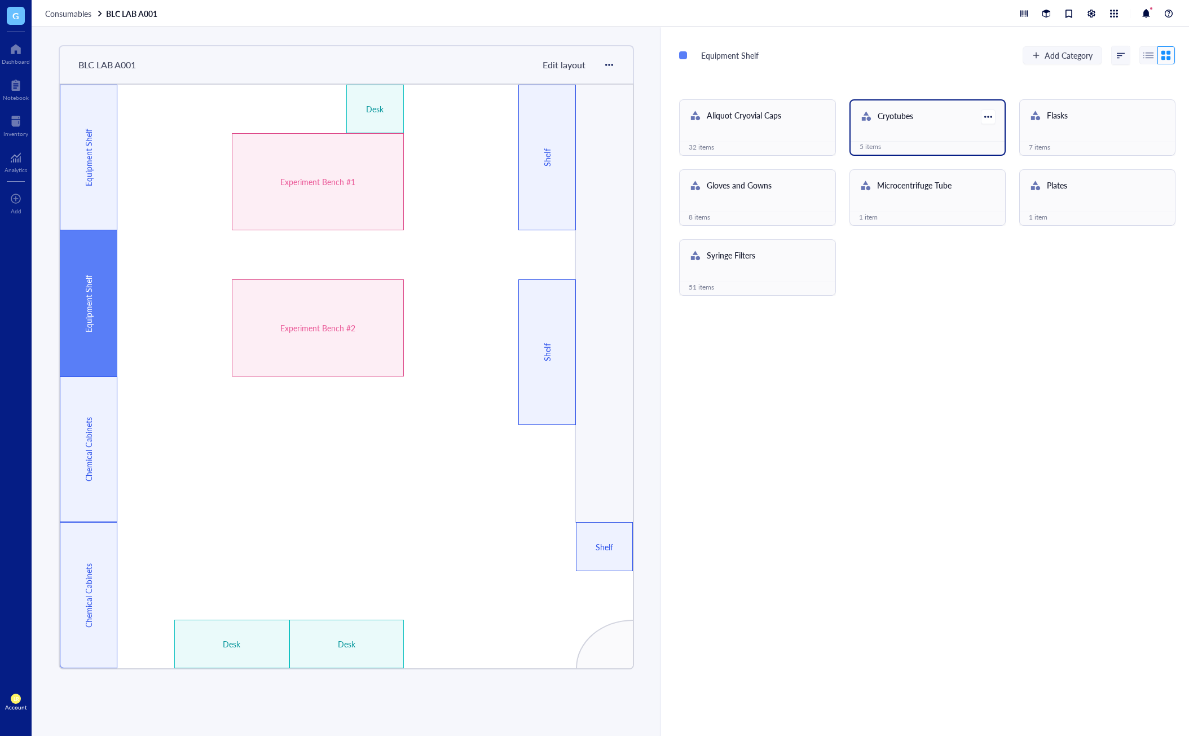
click at [921, 111] on div "Cryotubes" at bounding box center [920, 116] width 121 height 15
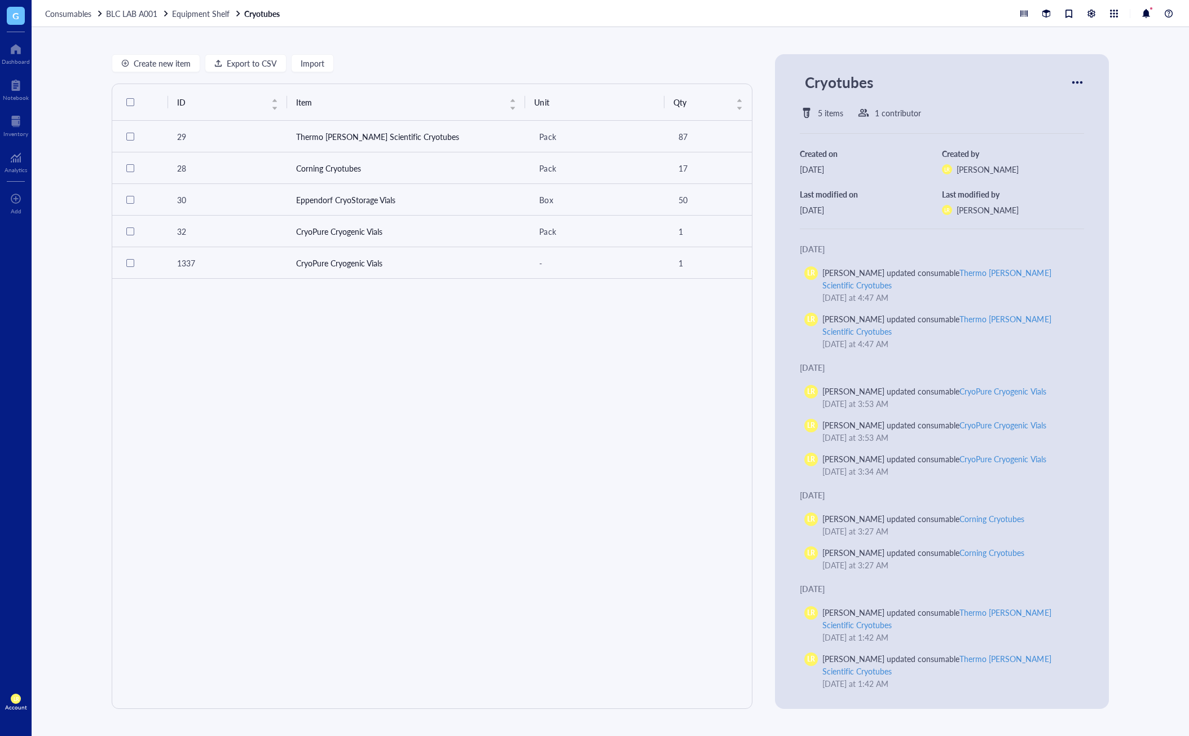
click at [603, 357] on div "ID Item Unit Qty 29 Thermo [PERSON_NAME] Scientific Cryotubes Pack 87 28 Cornin…" at bounding box center [432, 396] width 640 height 624
drag, startPoint x: 685, startPoint y: 133, endPoint x: 666, endPoint y: 134, distance: 19.2
click at [666, 134] on td "87" at bounding box center [708, 137] width 87 height 32
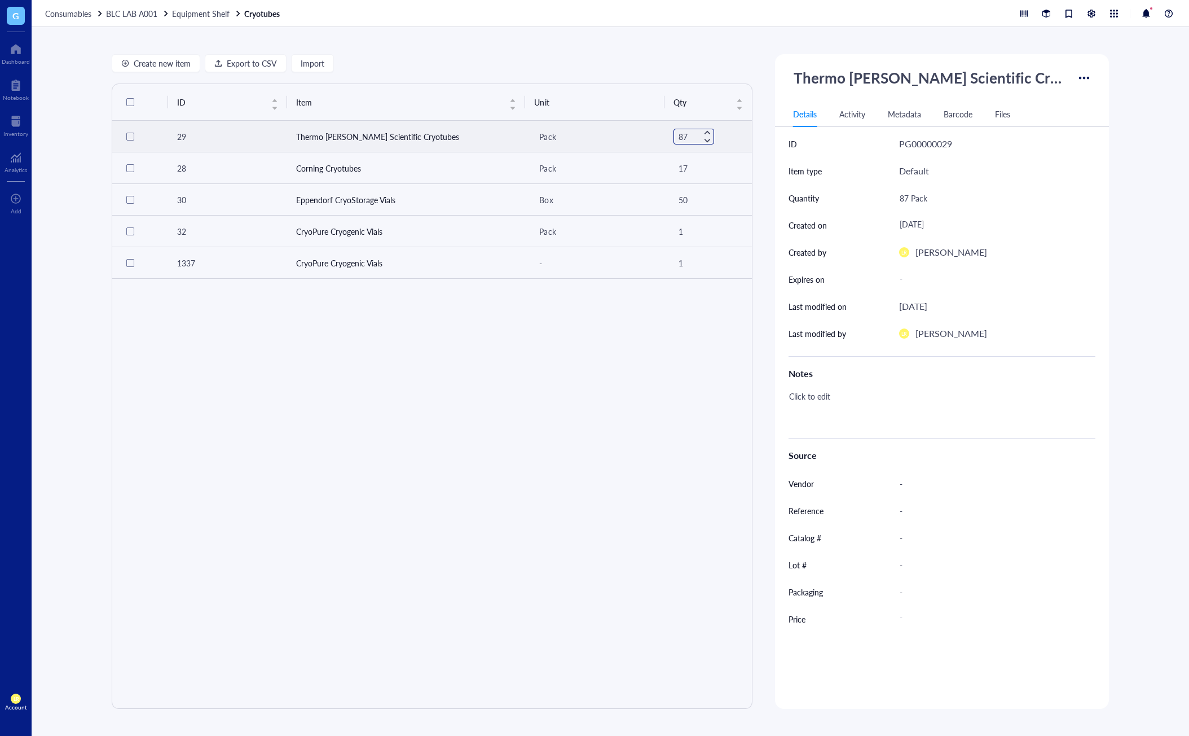
click at [687, 140] on input "87" at bounding box center [691, 136] width 34 height 15
click at [697, 364] on div "ID Item Unit Qty 29 Thermo [PERSON_NAME] Scientific Cryotubes Pack 87 28 Cornin…" at bounding box center [432, 396] width 640 height 624
drag, startPoint x: 695, startPoint y: 267, endPoint x: 661, endPoint y: 260, distance: 34.6
click at [665, 260] on td "1" at bounding box center [708, 263] width 87 height 32
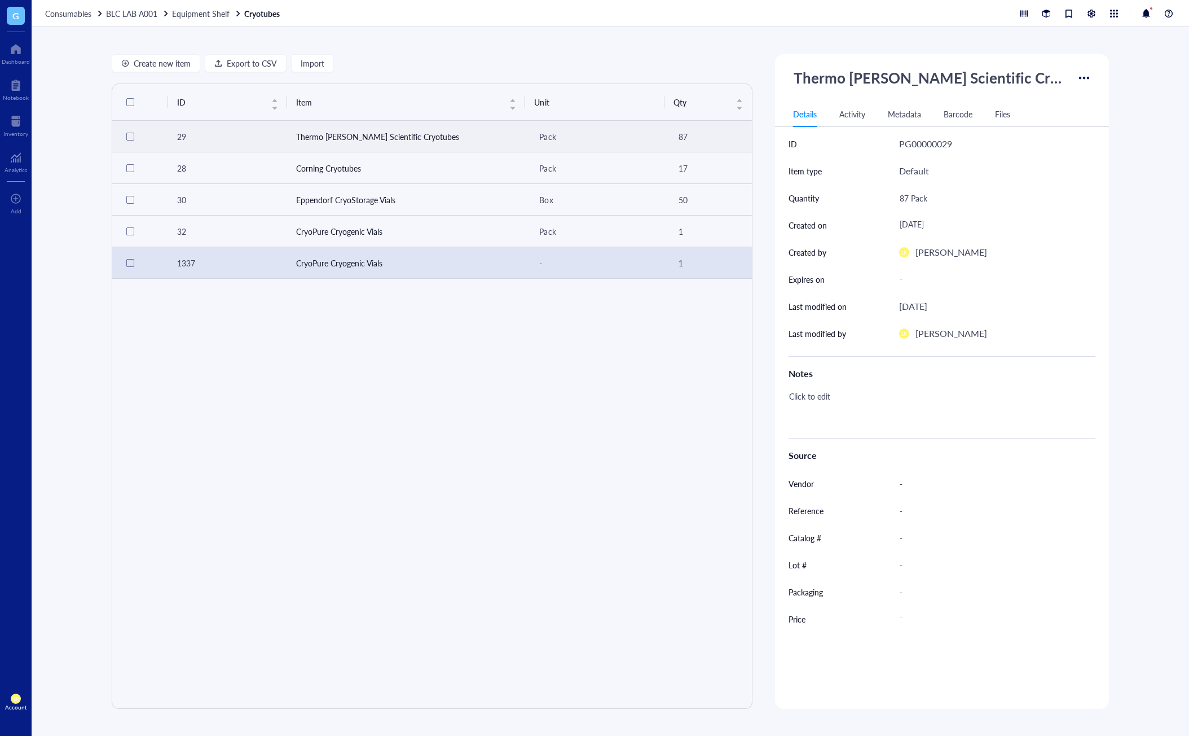
click at [694, 323] on div "ID Item Unit Qty 29 Thermo [PERSON_NAME] Scientific Cryotubes Pack 87 28 Cornin…" at bounding box center [432, 396] width 640 height 624
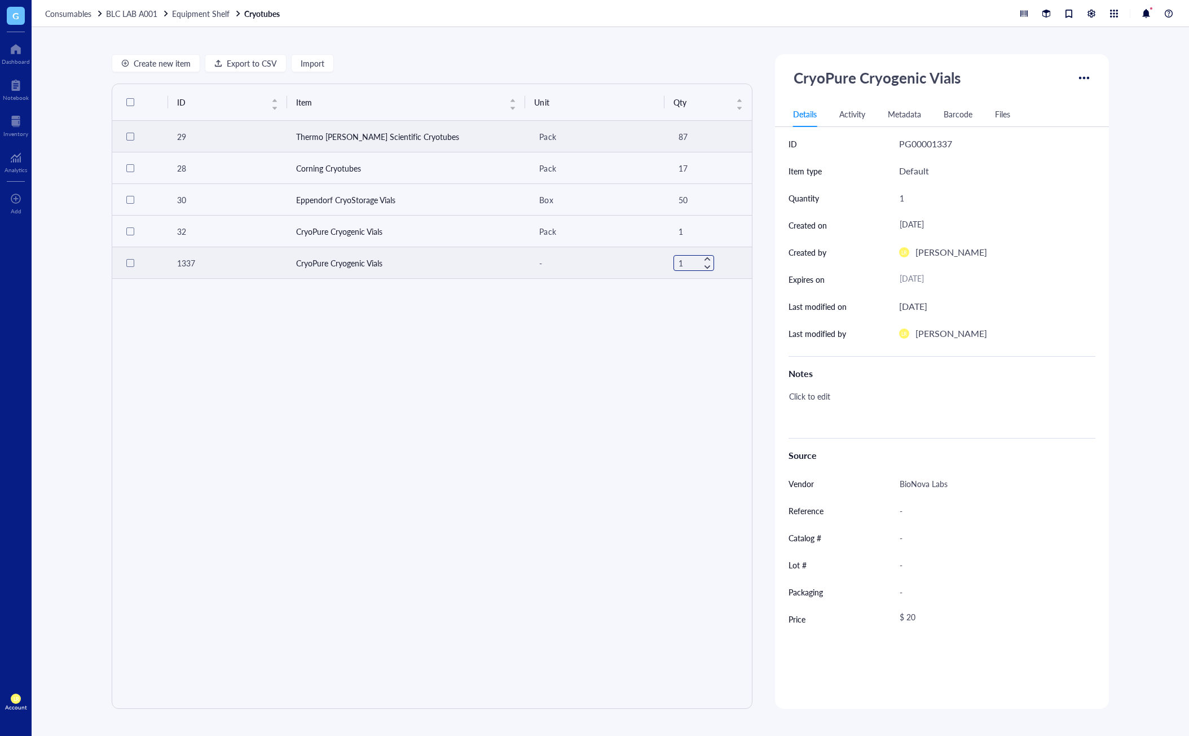
click at [690, 265] on input "1" at bounding box center [691, 263] width 34 height 15
click at [707, 258] on td "1" at bounding box center [708, 263] width 87 height 32
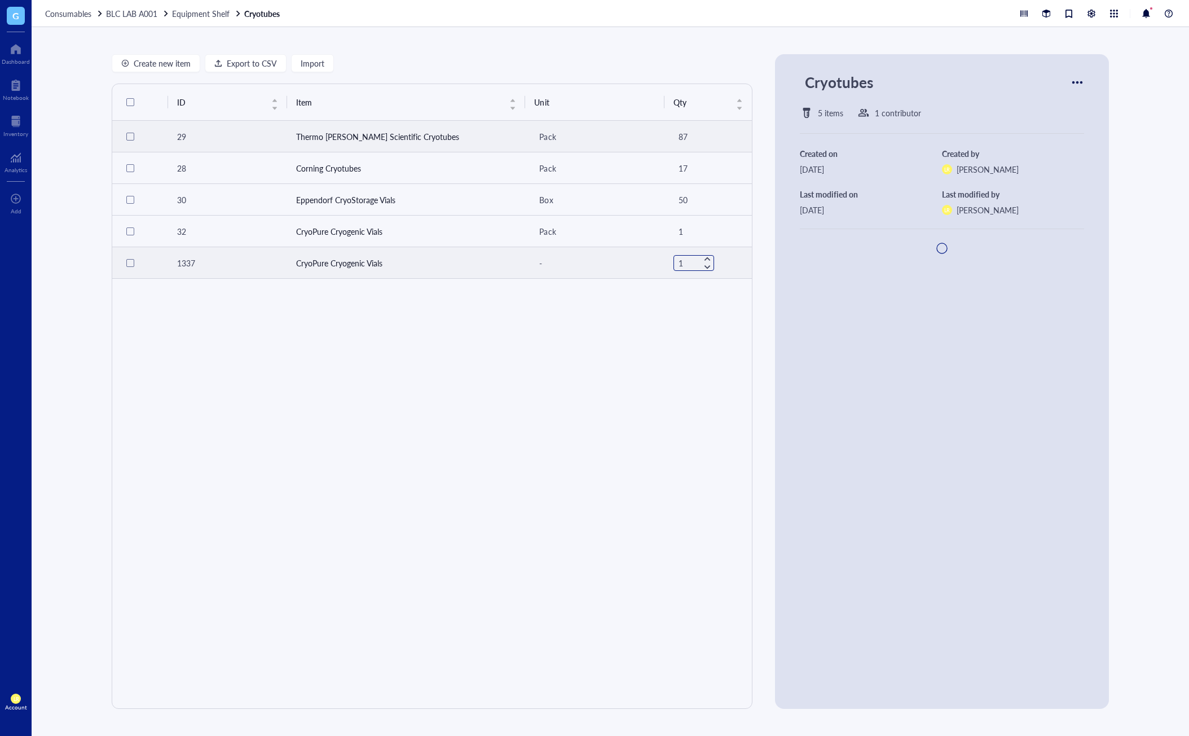
drag, startPoint x: 711, startPoint y: 258, endPoint x: 704, endPoint y: 258, distance: 7.4
click at [704, 258] on div at bounding box center [708, 259] width 8 height 8
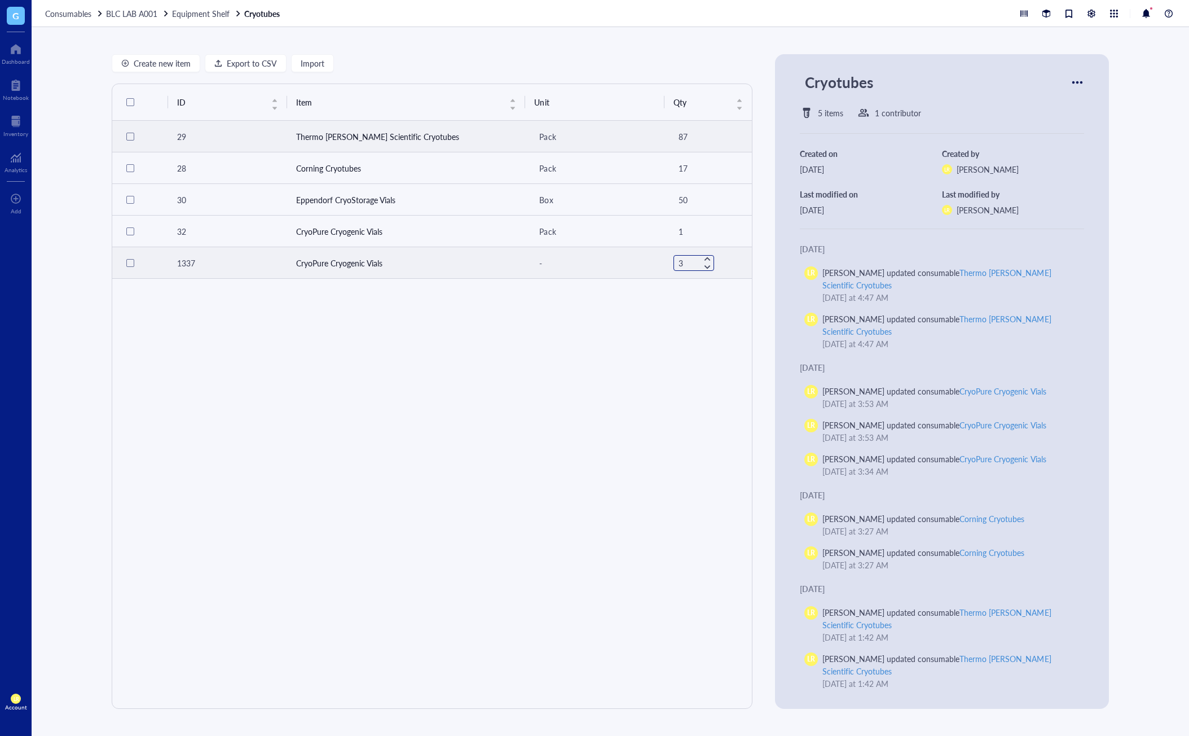
click at [704, 258] on div at bounding box center [708, 259] width 8 height 8
type input "4"
click at [707, 313] on div "ID Item Unit Qty 29 Thermo [PERSON_NAME] Scientific Cryotubes Pack 87 28 Cornin…" at bounding box center [432, 396] width 640 height 624
click at [688, 267] on input "4" at bounding box center [691, 263] width 34 height 15
click at [704, 267] on div at bounding box center [708, 267] width 8 height 8
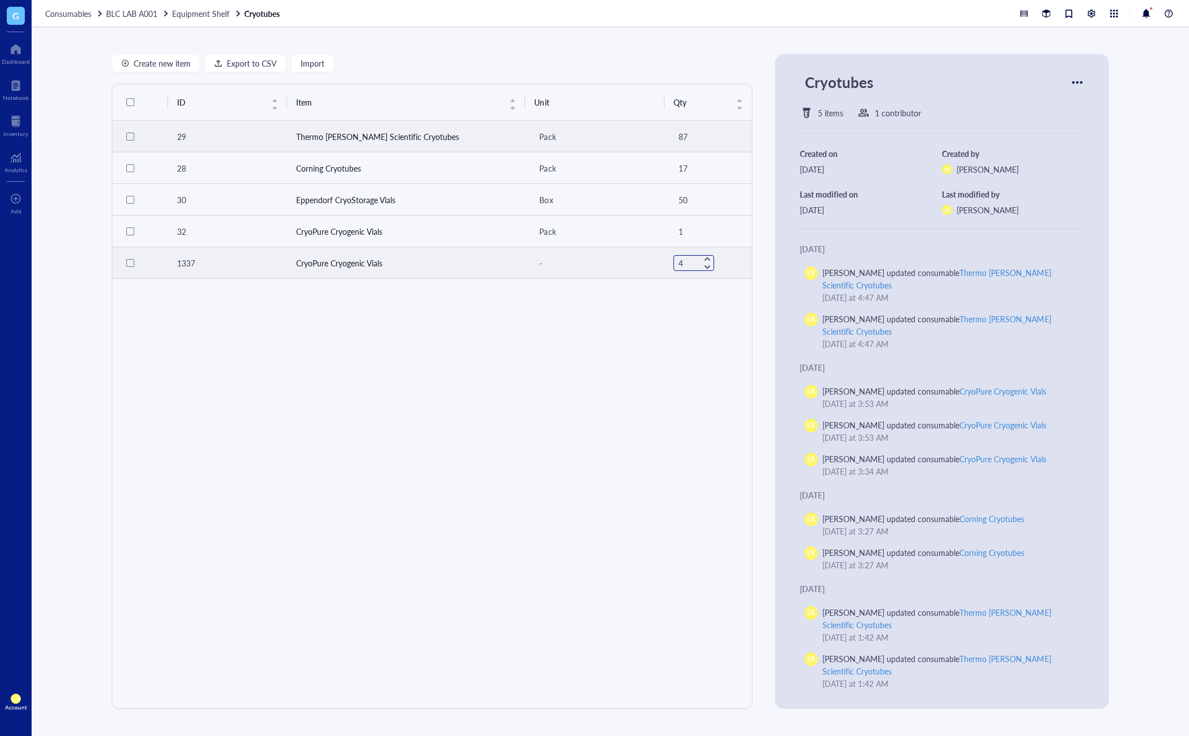
type input "3"
click at [695, 288] on div "ID Item Unit Qty 29 Thermo [PERSON_NAME] Scientific Cryotubes Pack 87 28 Cornin…" at bounding box center [432, 396] width 640 height 624
click at [692, 294] on div "ID Item Unit Qty 29 Thermo [PERSON_NAME] Scientific Cryotubes Pack 87 28 Cornin…" at bounding box center [432, 396] width 640 height 624
click at [631, 265] on div "-" at bounding box center [594, 263] width 121 height 16
click at [401, 252] on td "CryoPure Cryogenic Vials" at bounding box center [406, 263] width 239 height 32
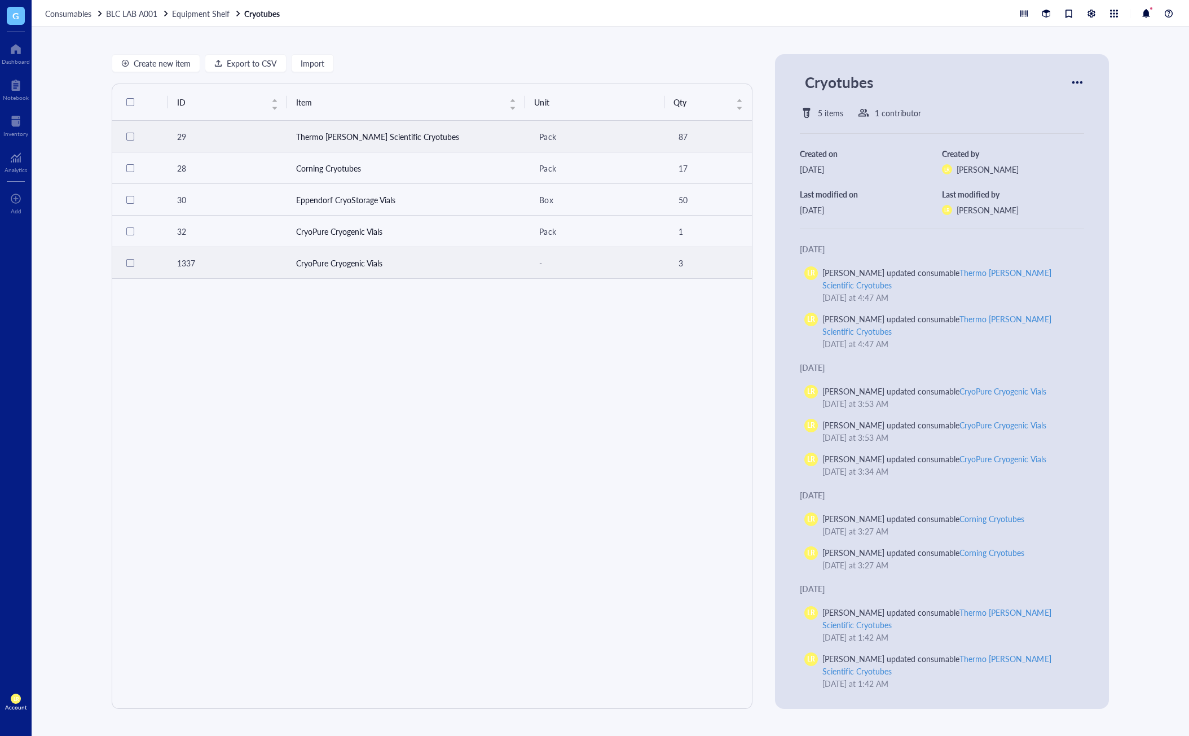
click at [375, 256] on td "CryoPure Cryogenic Vials" at bounding box center [406, 263] width 239 height 32
click at [256, 256] on td "1337" at bounding box center [227, 263] width 119 height 32
click at [328, 243] on td "CryoPure Cryogenic Vials" at bounding box center [406, 232] width 239 height 32
click at [129, 134] on div at bounding box center [130, 137] width 8 height 8
click at [440, 134] on td "Thermo [PERSON_NAME] Scientific Cryotubes" at bounding box center [406, 137] width 239 height 32
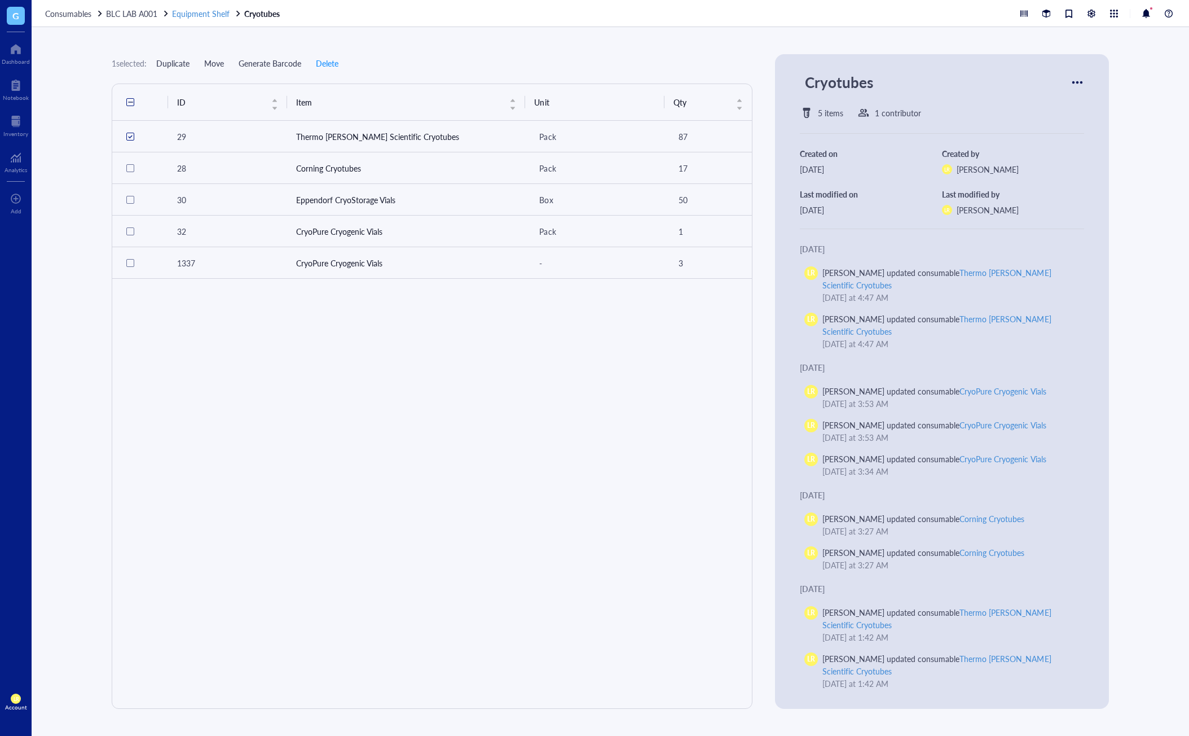
click at [198, 17] on span "Equipment Shelf" at bounding box center [201, 13] width 58 height 11
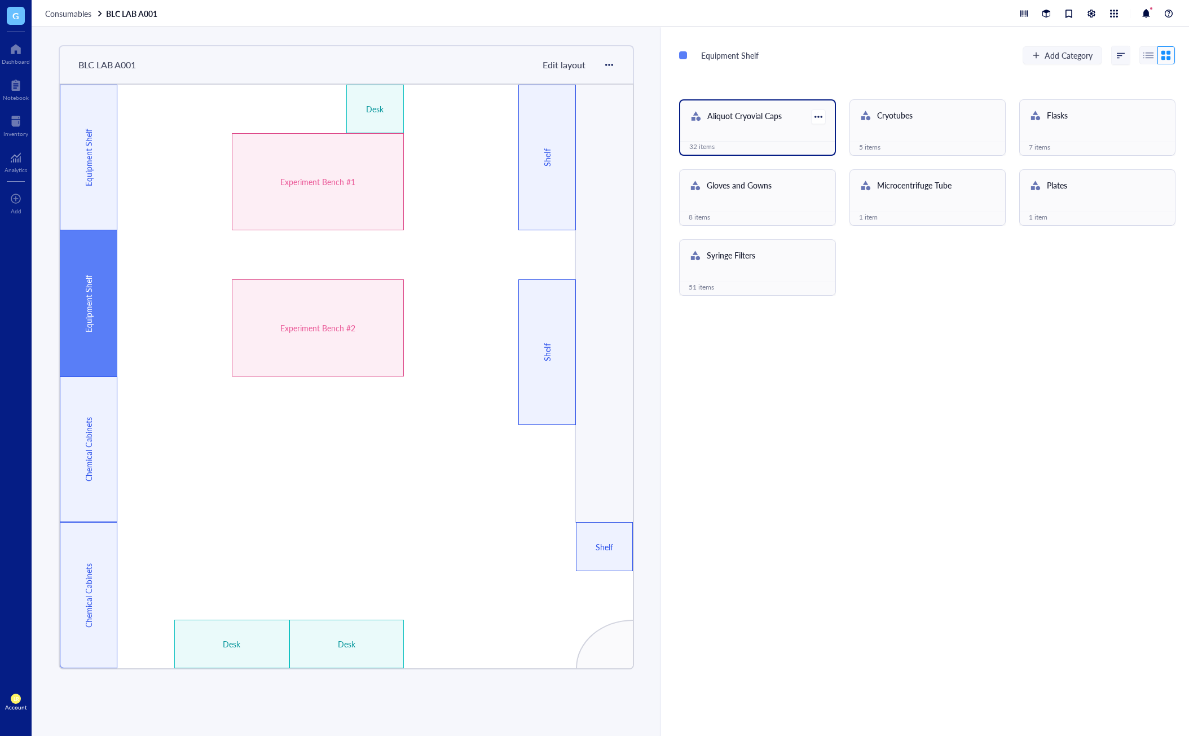
click at [716, 121] on div "Aliquot Cryovial Caps" at bounding box center [744, 116] width 74 height 15
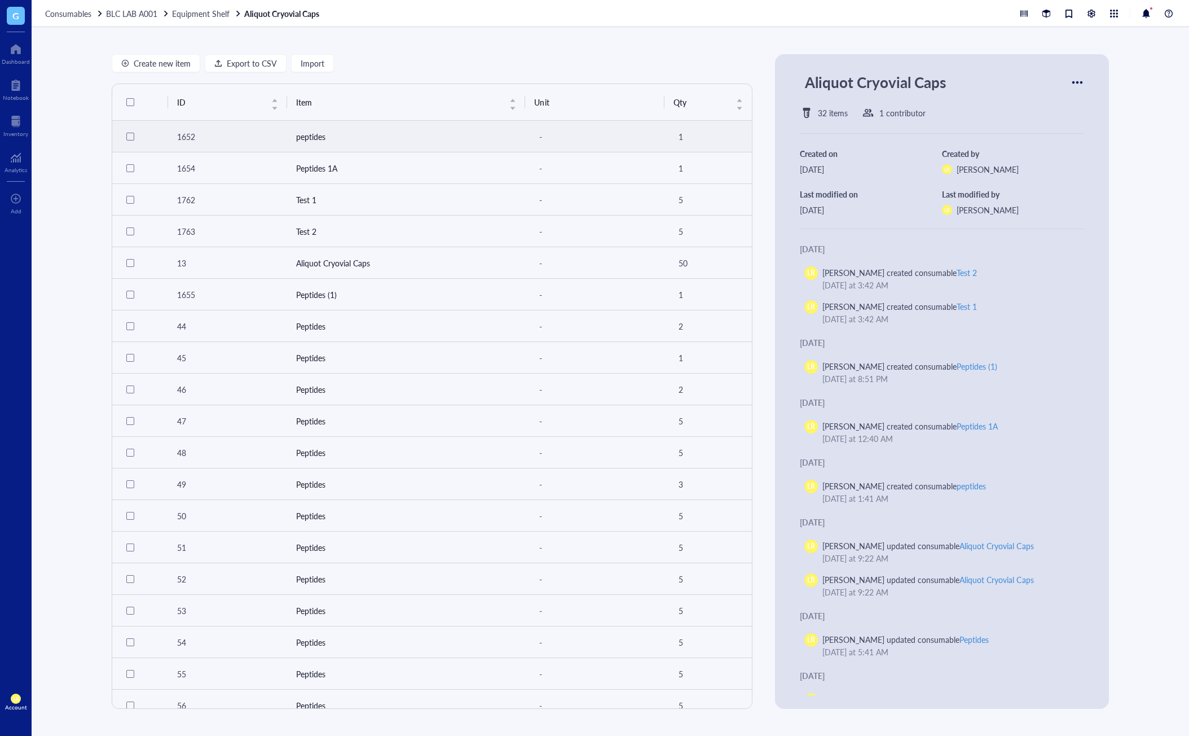
click at [407, 144] on td "peptides" at bounding box center [406, 137] width 239 height 32
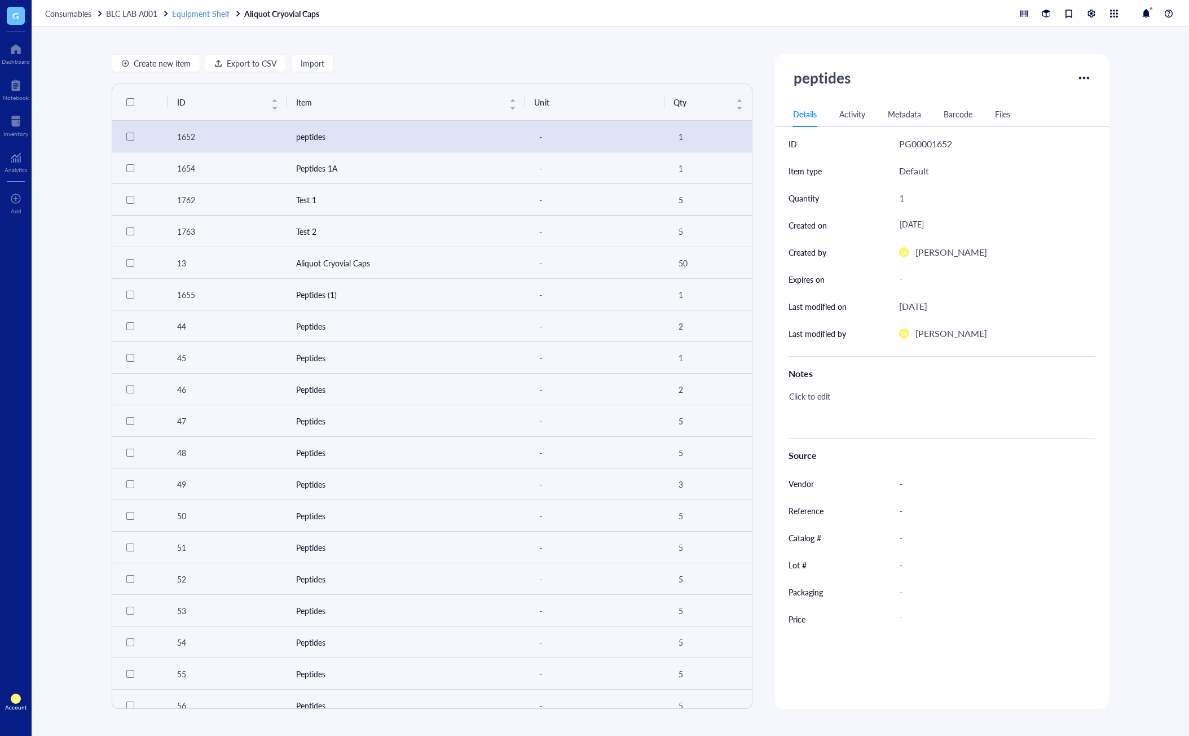
click at [228, 14] on span "Equipment Shelf" at bounding box center [201, 13] width 58 height 11
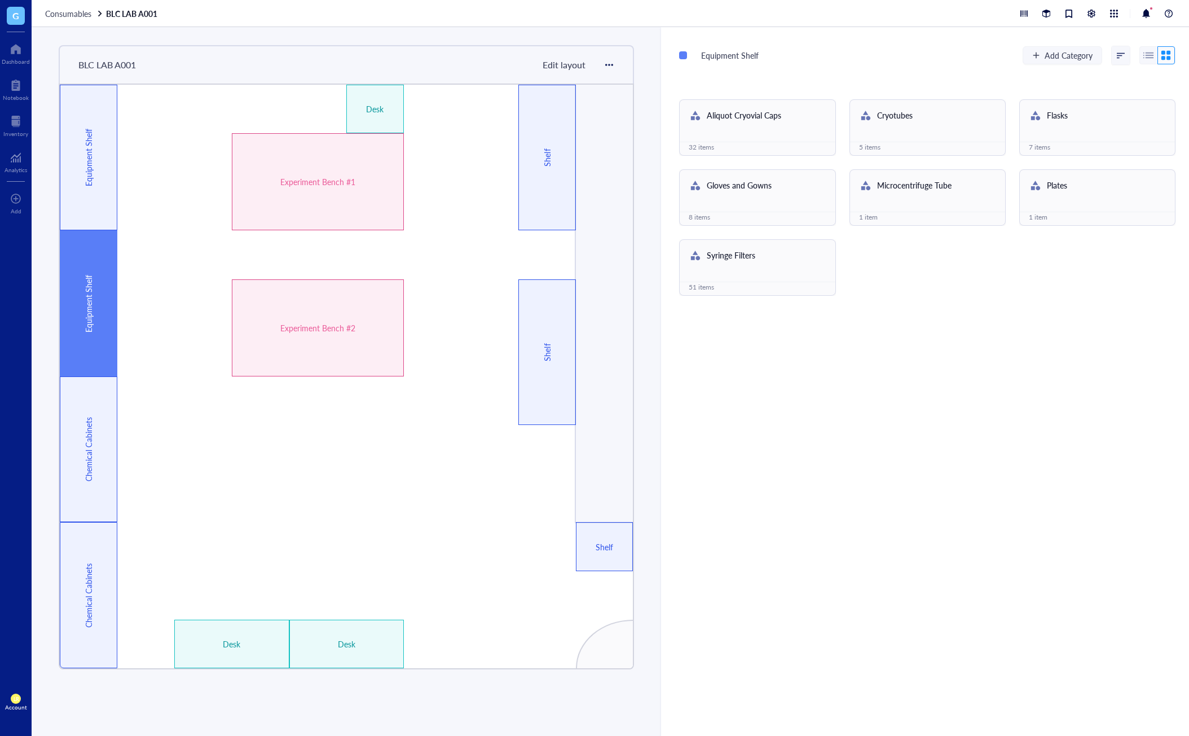
click at [71, 21] on div "Consumables BLC LAB A001" at bounding box center [611, 13] width 1158 height 27
click at [87, 15] on span "Consumables" at bounding box center [68, 13] width 46 height 11
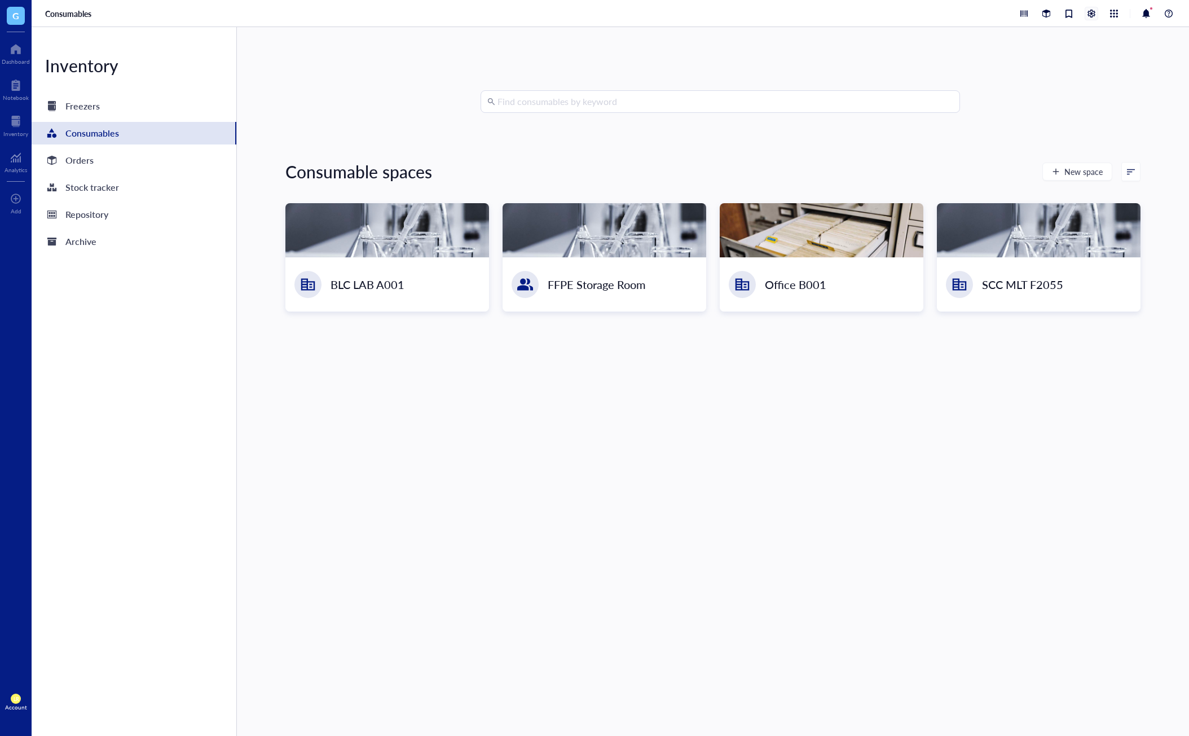
click at [1089, 16] on div at bounding box center [1091, 13] width 12 height 12
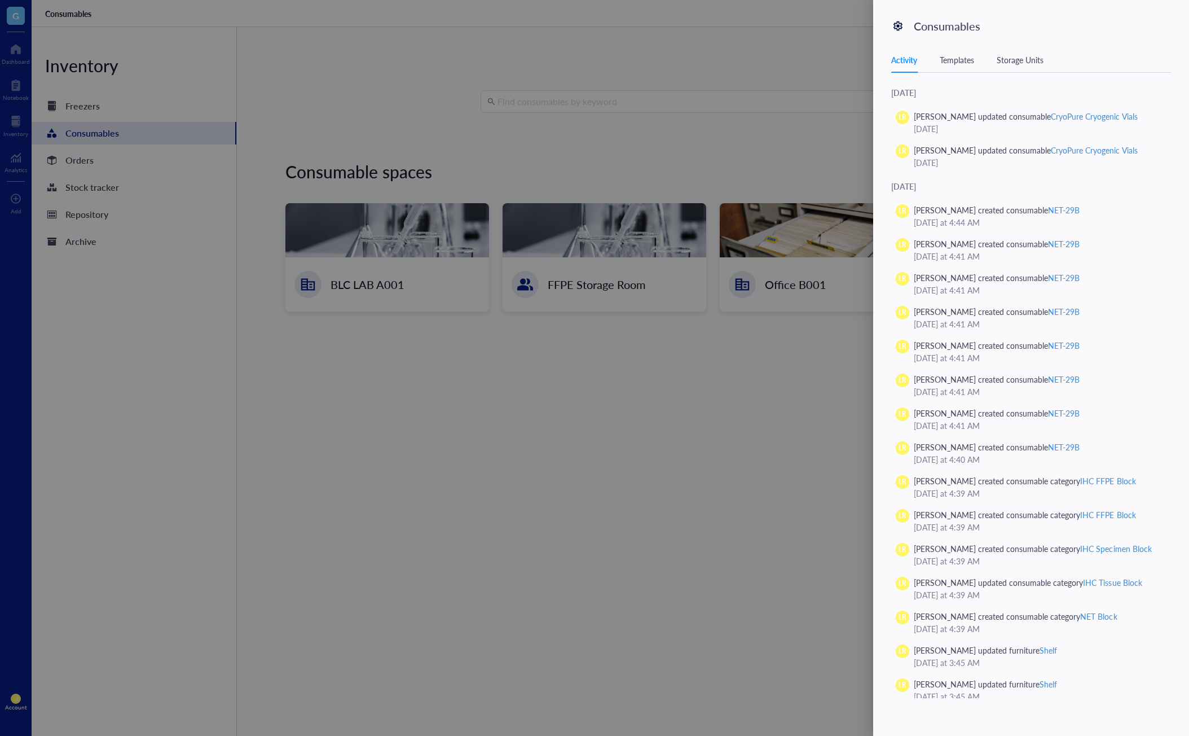
click at [974, 63] on div "Templates" at bounding box center [957, 60] width 34 height 12
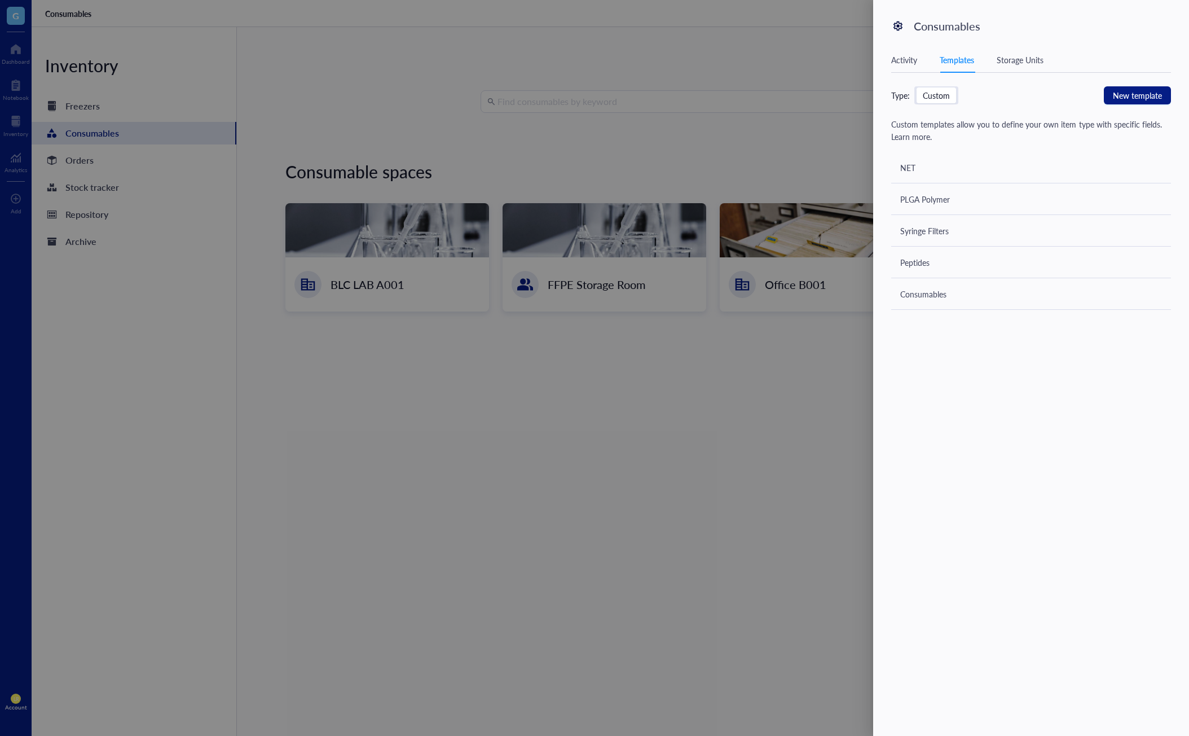
click at [1072, 378] on div "[DATE] LR [PERSON_NAME] updated consumable CryoPure Cryogenic Vials [DATE] LR […" at bounding box center [1037, 392] width 293 height 612
click at [606, 482] on div at bounding box center [594, 368] width 1189 height 736
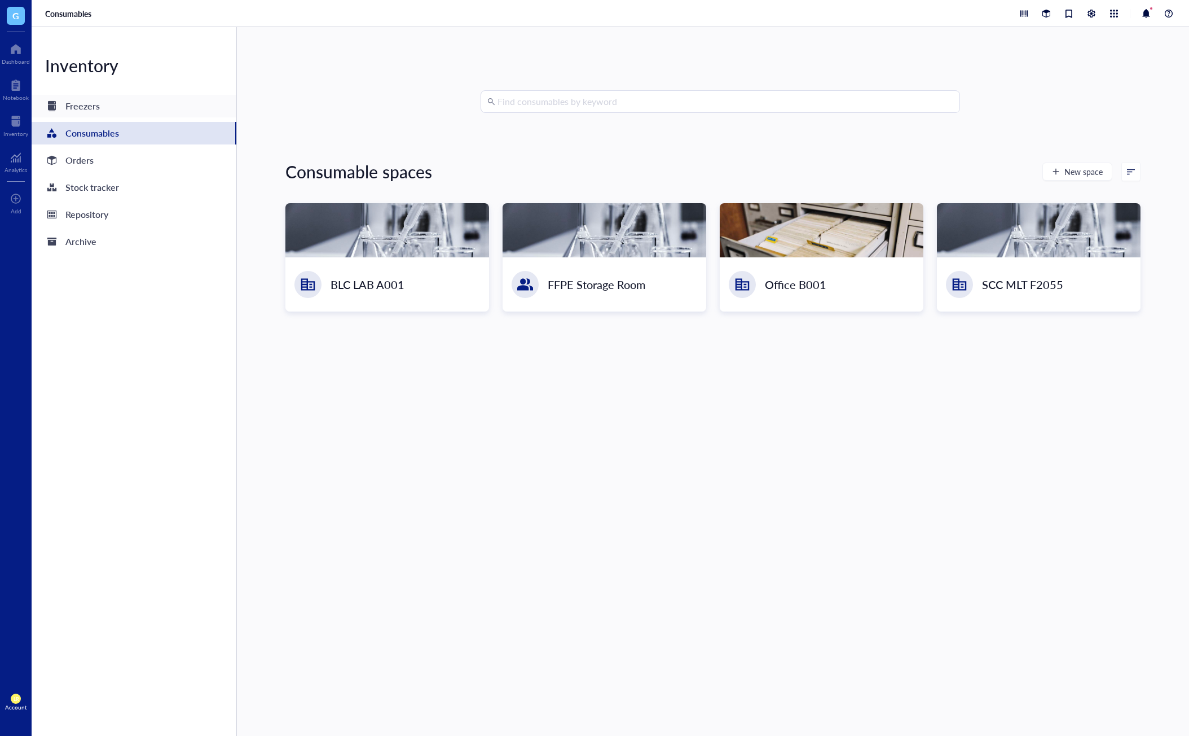
click at [138, 111] on div "Freezers" at bounding box center [134, 106] width 205 height 23
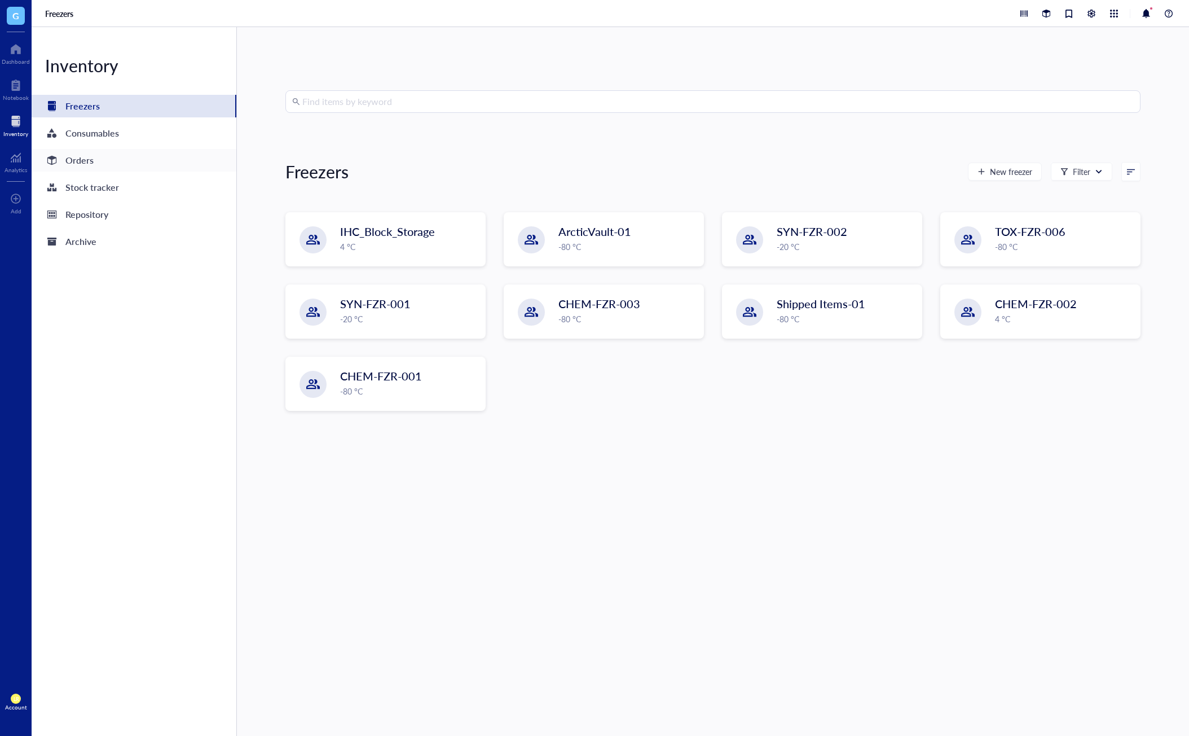
click at [158, 162] on div "Orders" at bounding box center [134, 160] width 205 height 23
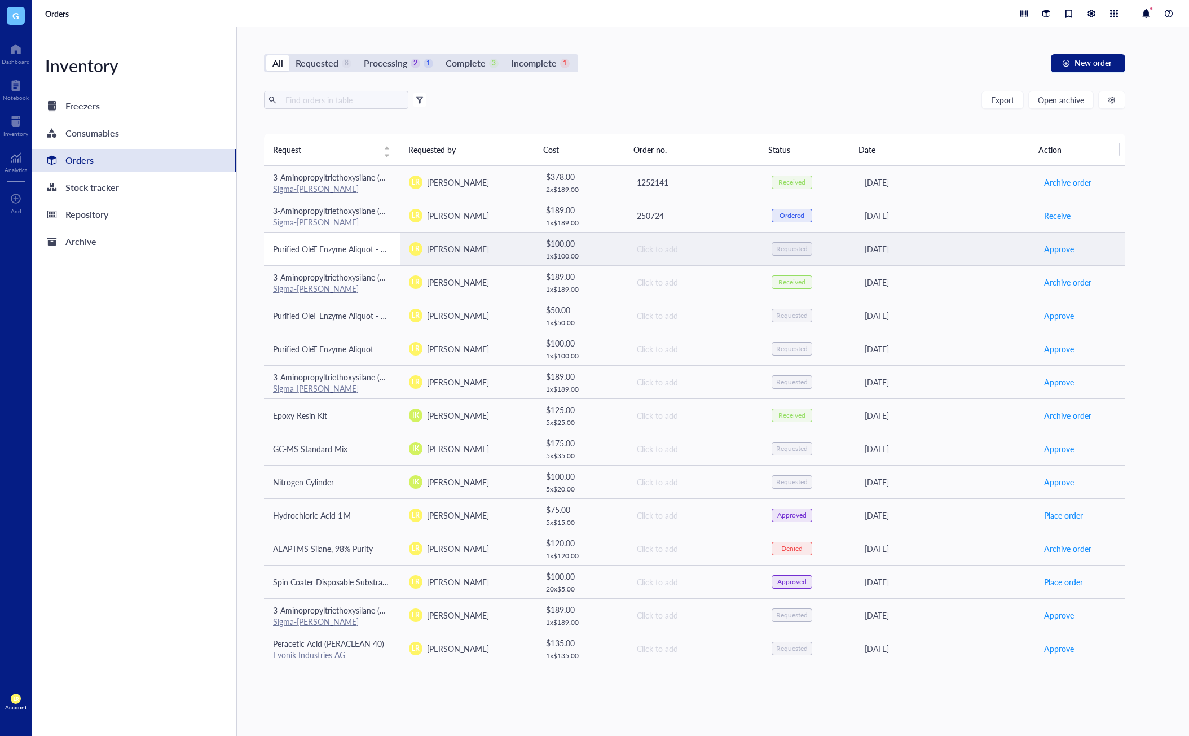
click at [379, 252] on span "Purified OleT Enzyme Aliquot - Cytochrome P450 OleT" at bounding box center [367, 248] width 189 height 11
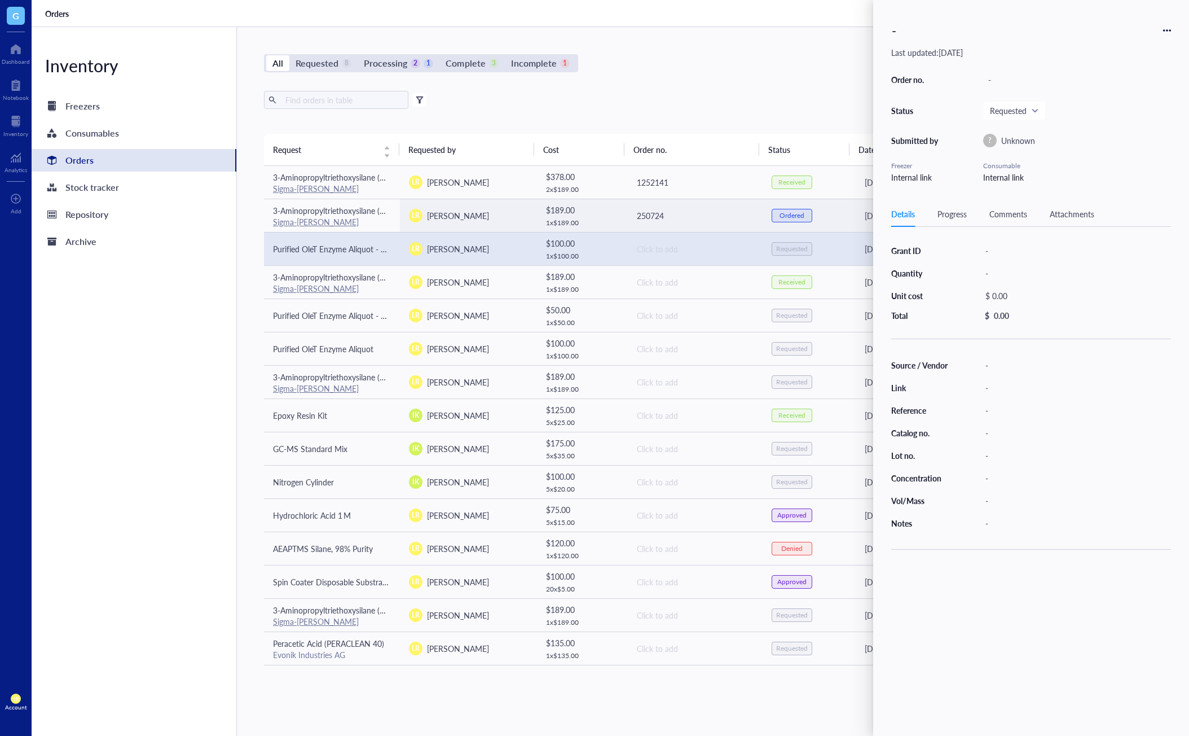
click at [732, 24] on div "Orders" at bounding box center [611, 13] width 1158 height 27
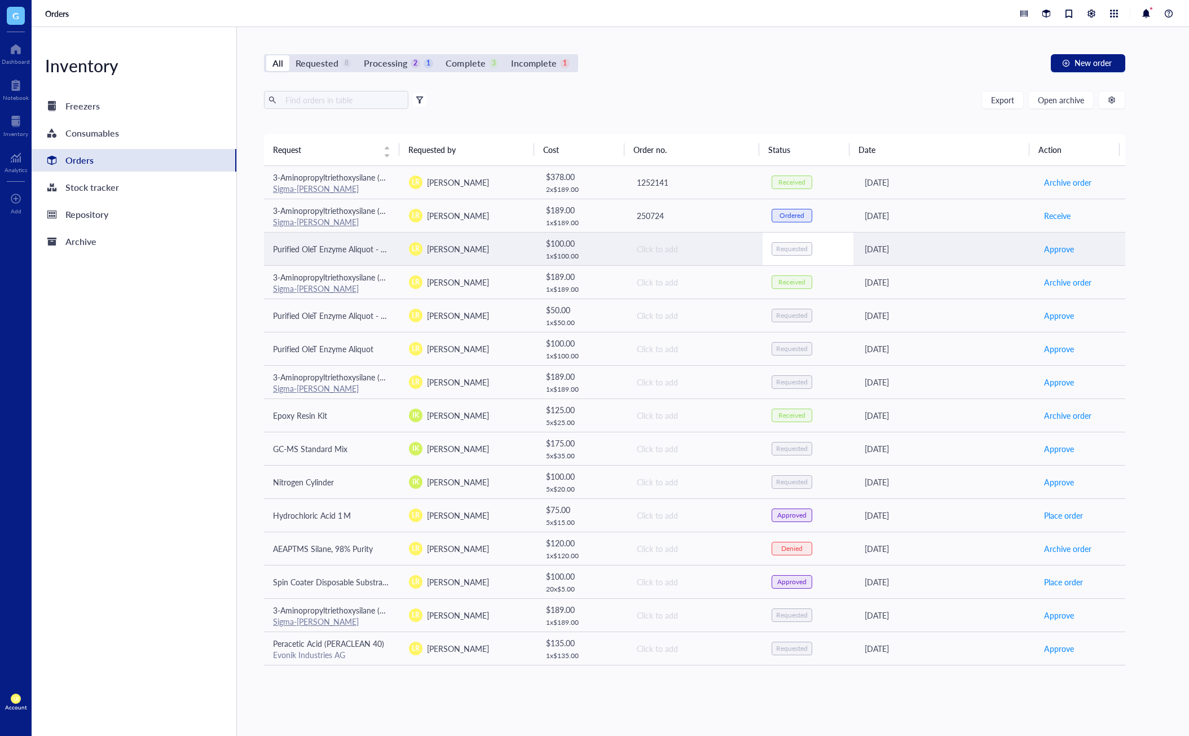
click at [793, 249] on div "Requested" at bounding box center [792, 248] width 32 height 9
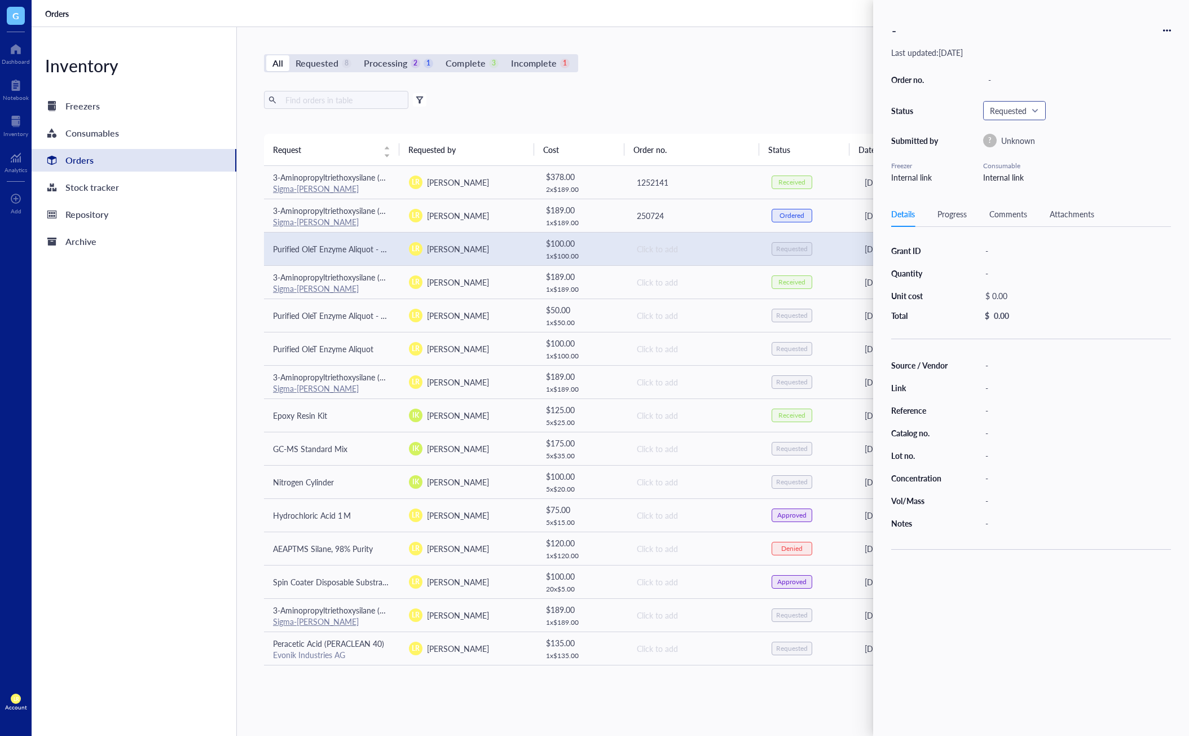
click at [1015, 106] on span "Requested" at bounding box center [1013, 111] width 47 height 10
click at [798, 93] on div "Export Open archive" at bounding box center [694, 100] width 861 height 18
click at [759, 39] on div "All Requested 8 Processing 2 1 Complete 3 Incomplete 1 New order Export Open ar…" at bounding box center [695, 381] width 916 height 709
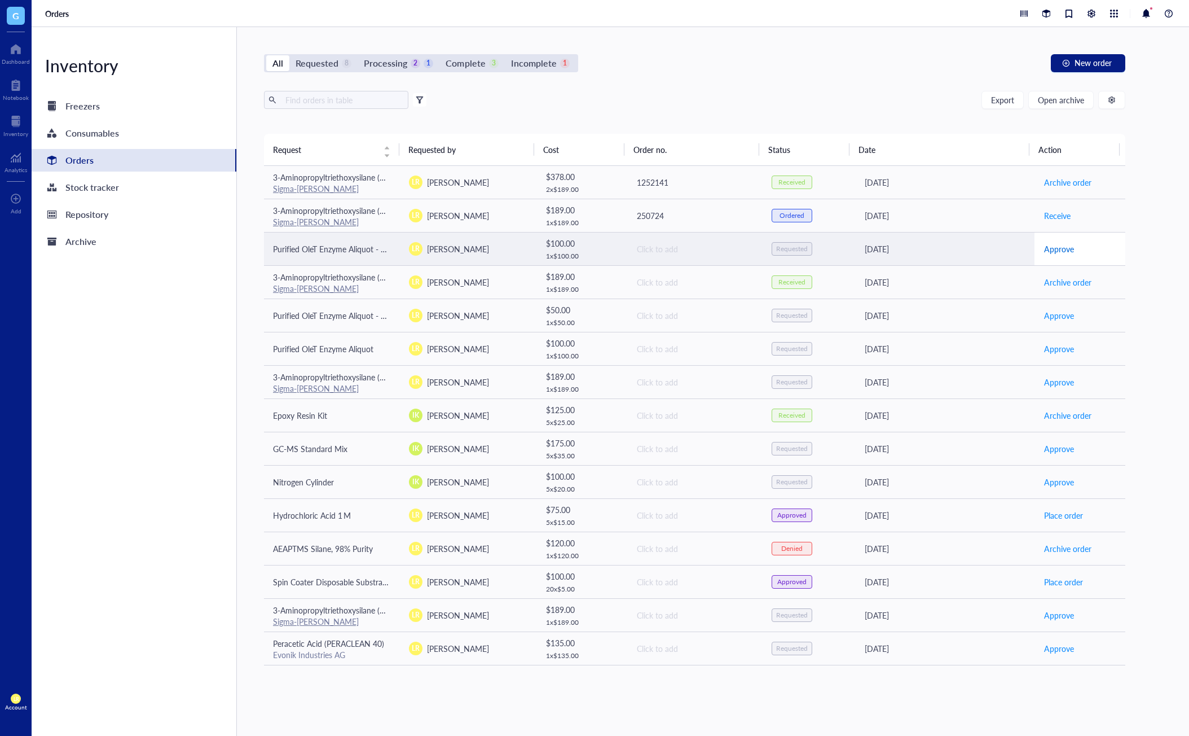
click at [1055, 252] on span "Approve" at bounding box center [1059, 249] width 30 height 12
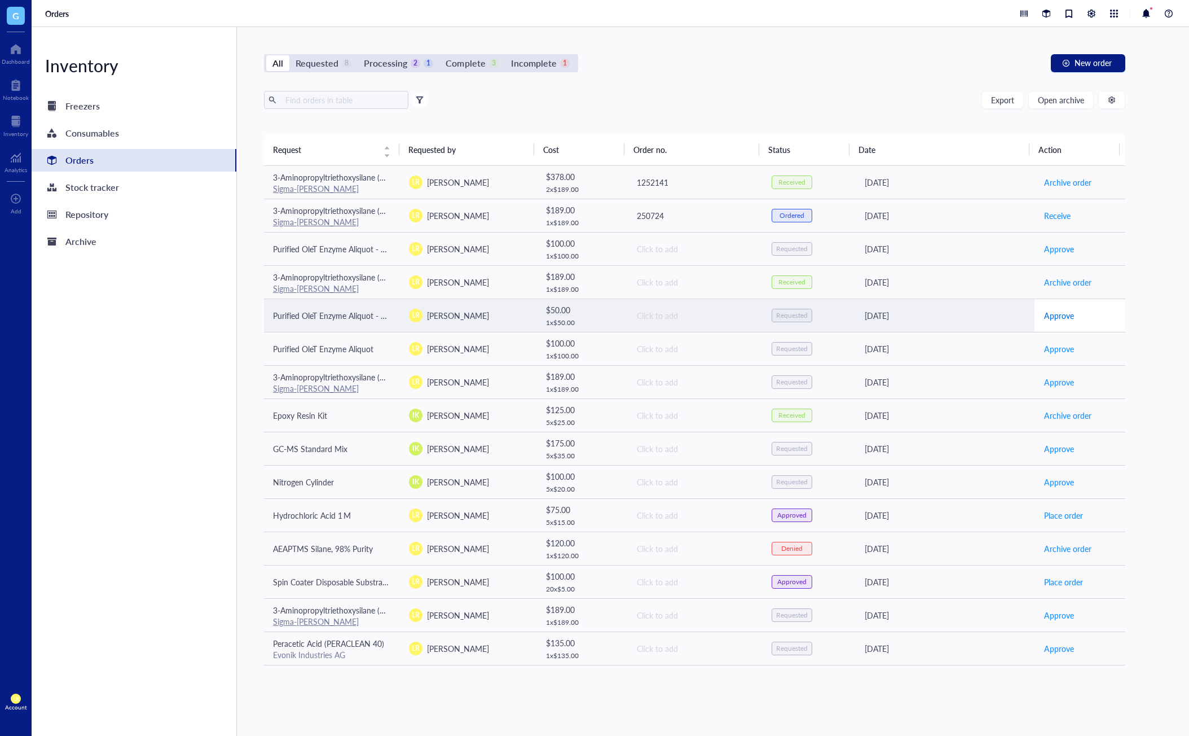
click at [1058, 320] on span "Approve" at bounding box center [1059, 315] width 30 height 12
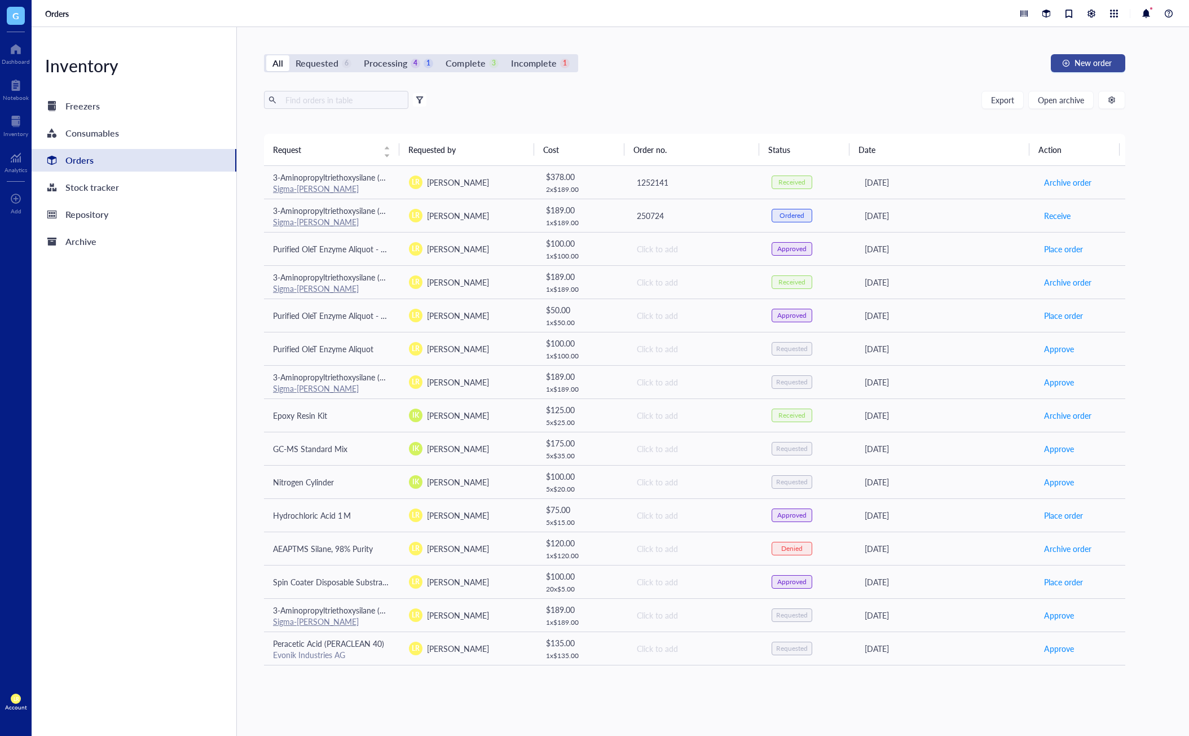
click at [1084, 61] on span "New order" at bounding box center [1093, 62] width 37 height 9
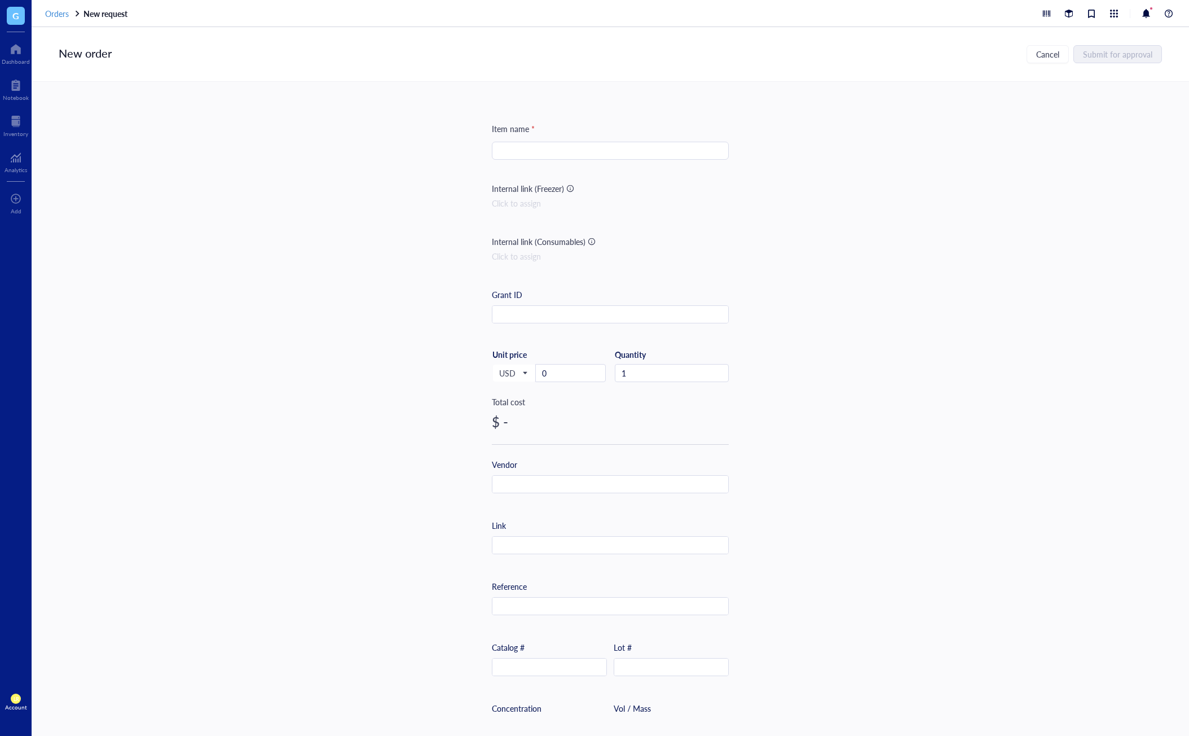
click at [63, 18] on span "Orders" at bounding box center [57, 13] width 24 height 11
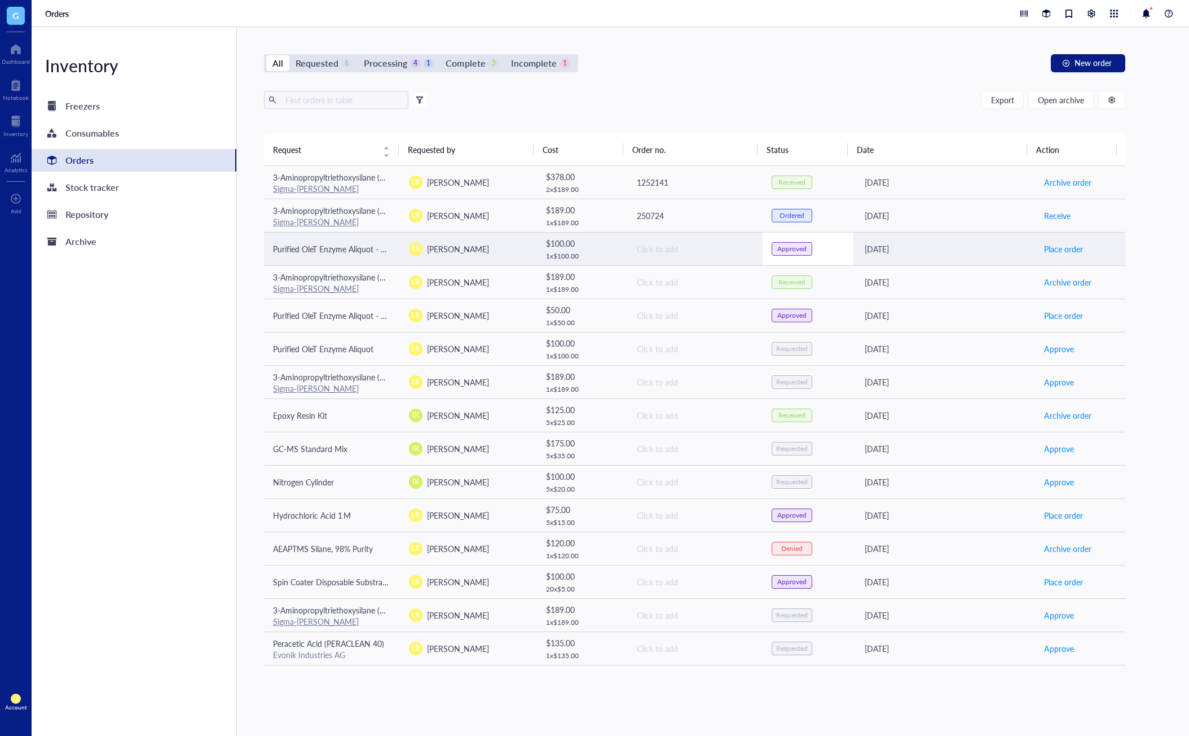
click at [831, 257] on td "Approved" at bounding box center [808, 248] width 91 height 33
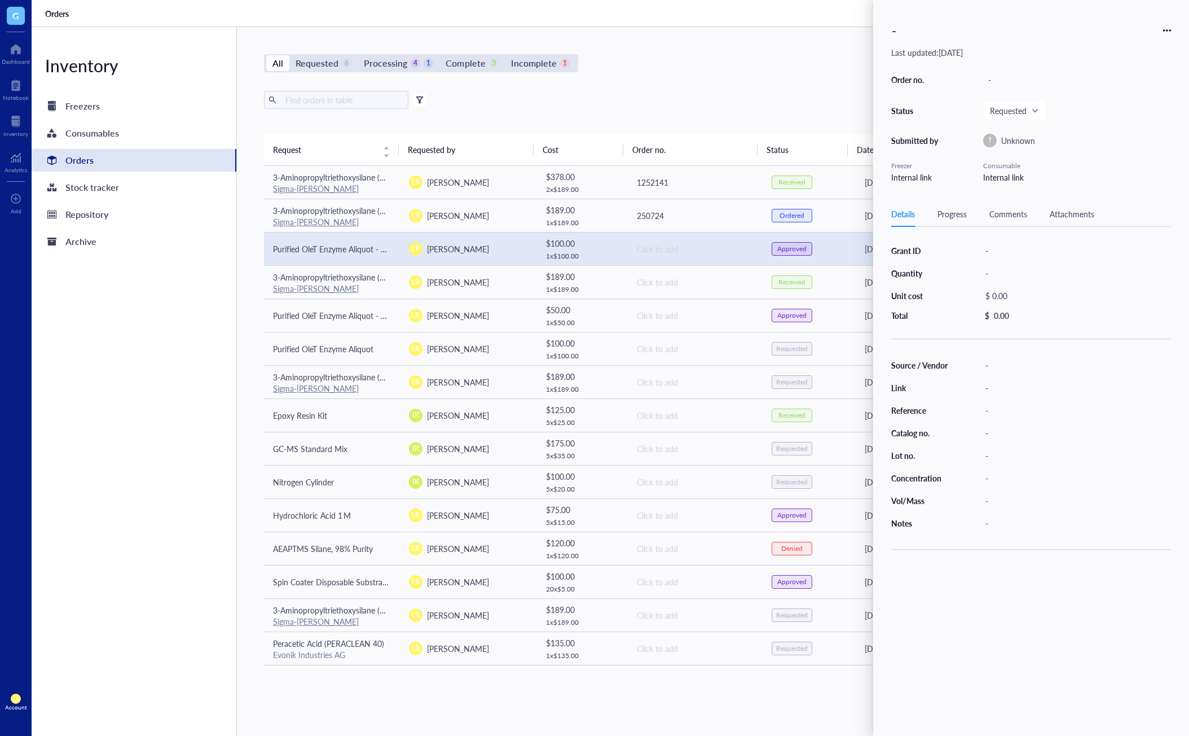
click at [773, 82] on div "All Requested 6 Processing 4 1 Complete 3 Incomplete 1 New order Export Open ar…" at bounding box center [695, 381] width 916 height 709
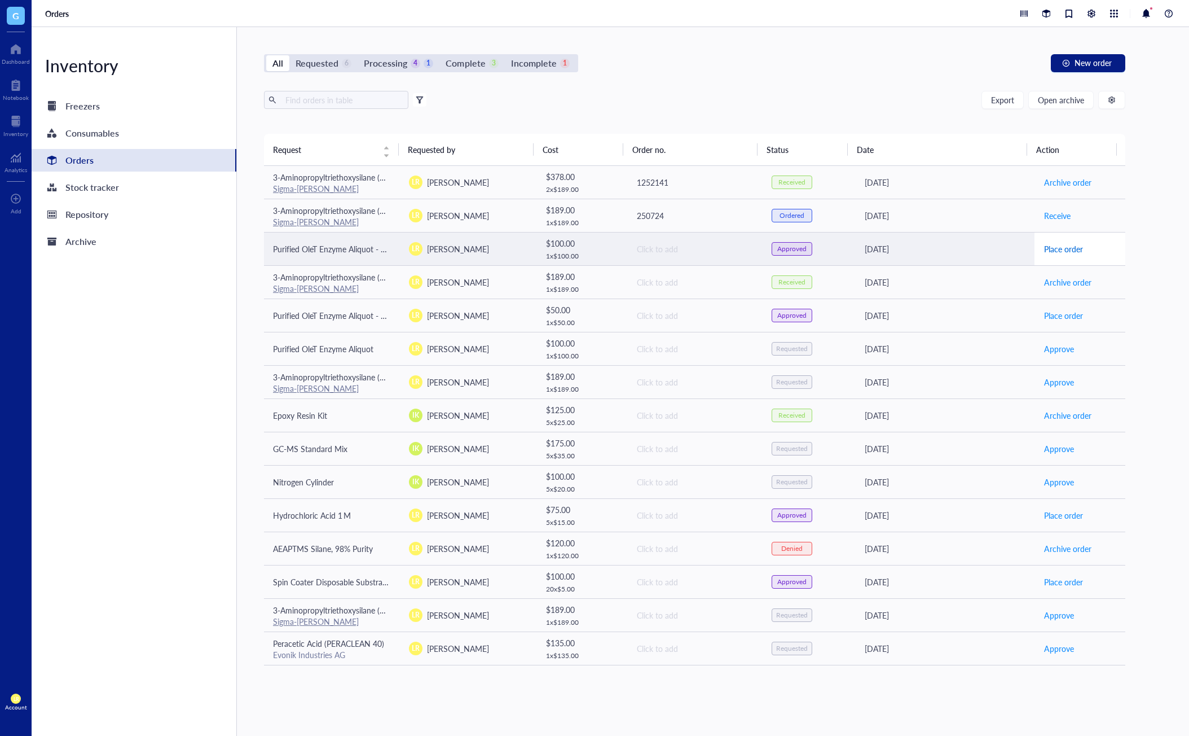
click at [1056, 247] on span "Place order" at bounding box center [1063, 249] width 39 height 12
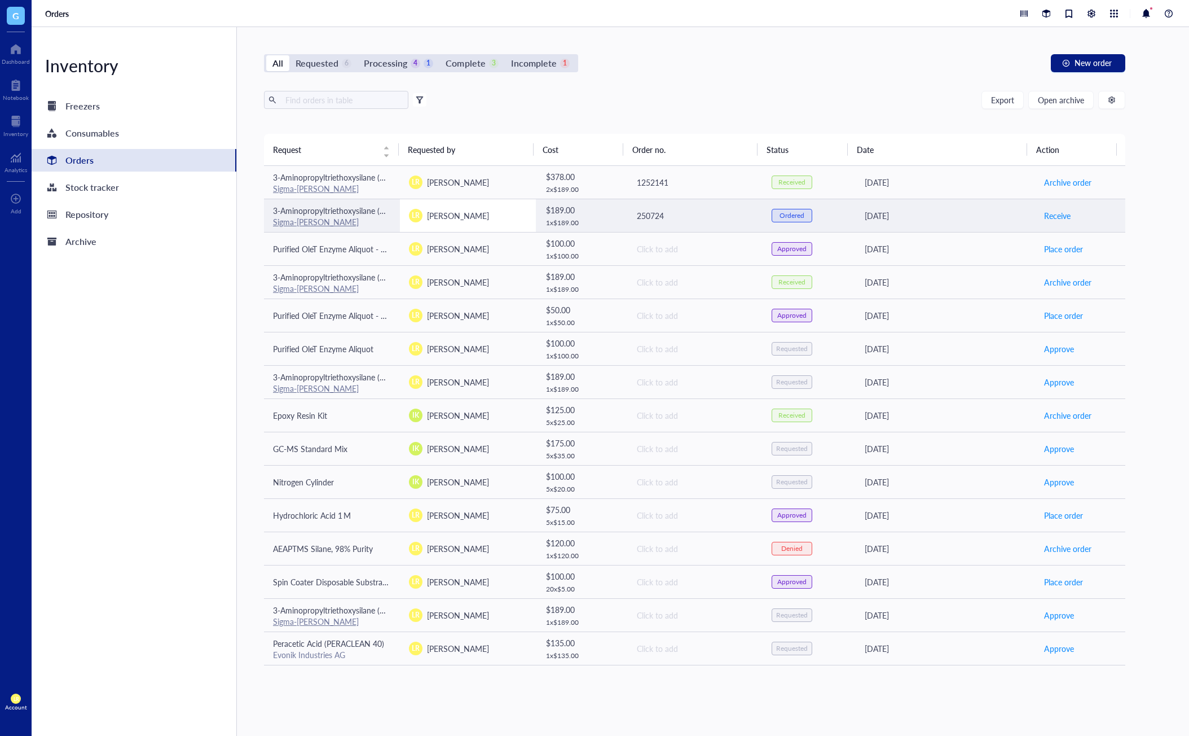
click at [470, 219] on span "[PERSON_NAME]" at bounding box center [458, 215] width 62 height 11
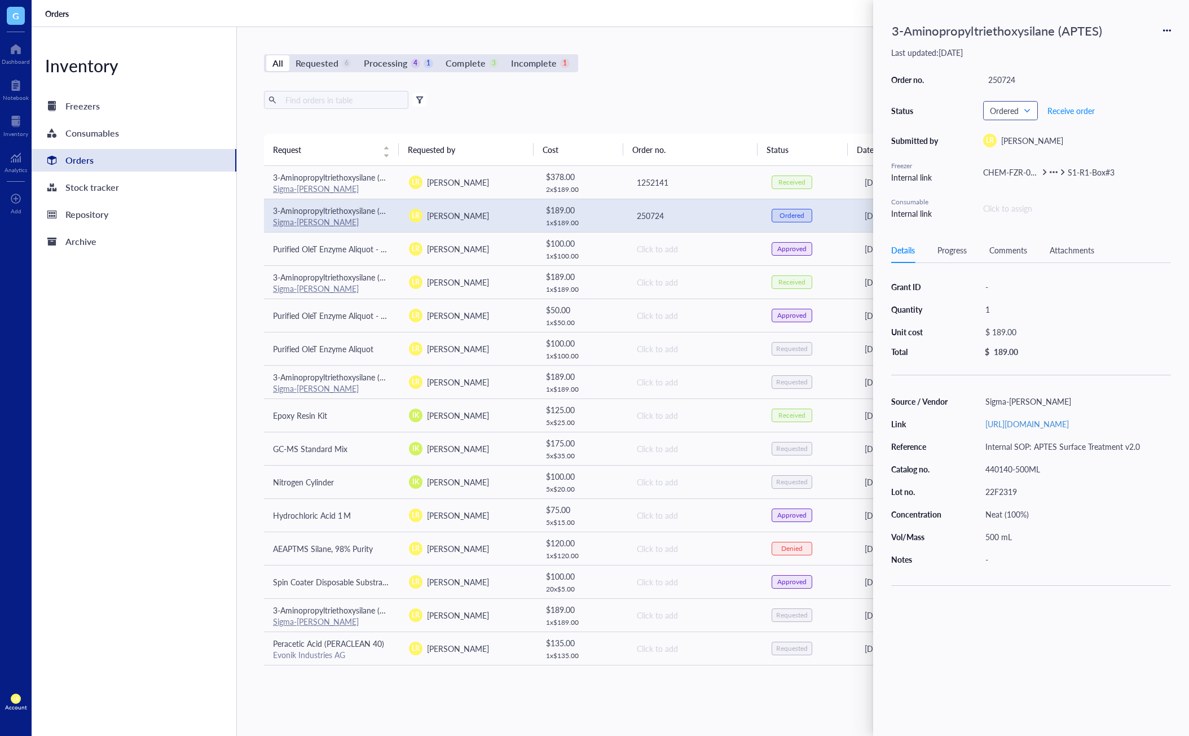
click at [1012, 111] on span "Ordered" at bounding box center [1009, 111] width 39 height 10
click at [1123, 79] on div "250724" at bounding box center [1077, 80] width 188 height 16
drag, startPoint x: 1044, startPoint y: 80, endPoint x: 1026, endPoint y: 79, distance: 17.5
click at [1011, 78] on div "250724" at bounding box center [1077, 80] width 188 height 16
click at [786, 115] on div "Export Open archive Filter by: Requester Requested on Source / Vendor Last upda…" at bounding box center [694, 112] width 861 height 43
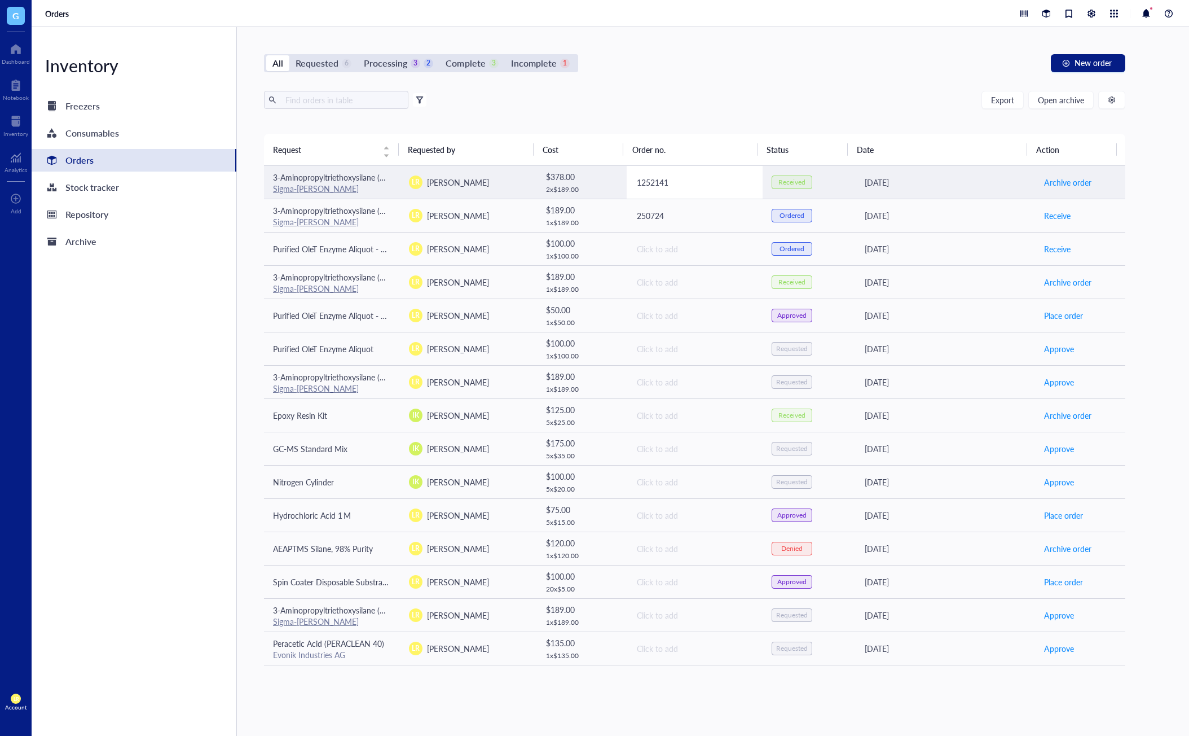
click at [700, 184] on div "1252141" at bounding box center [695, 182] width 117 height 12
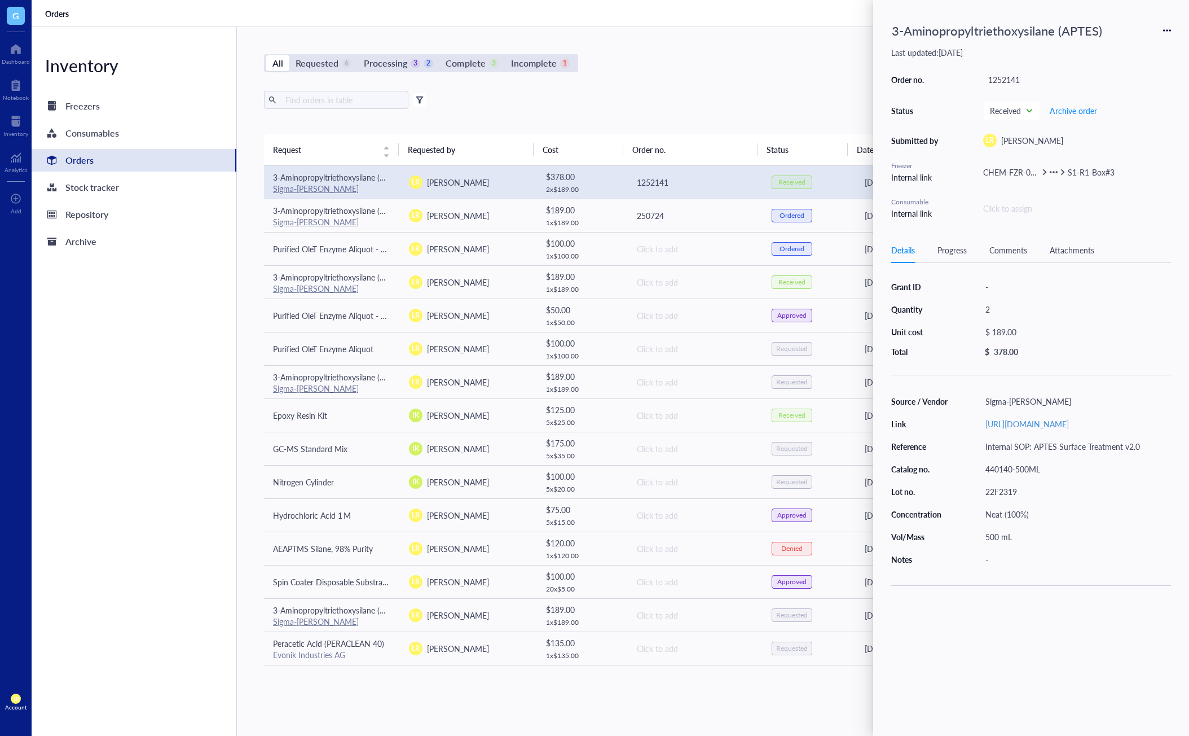
click at [850, 96] on div "Export Open archive" at bounding box center [694, 100] width 861 height 18
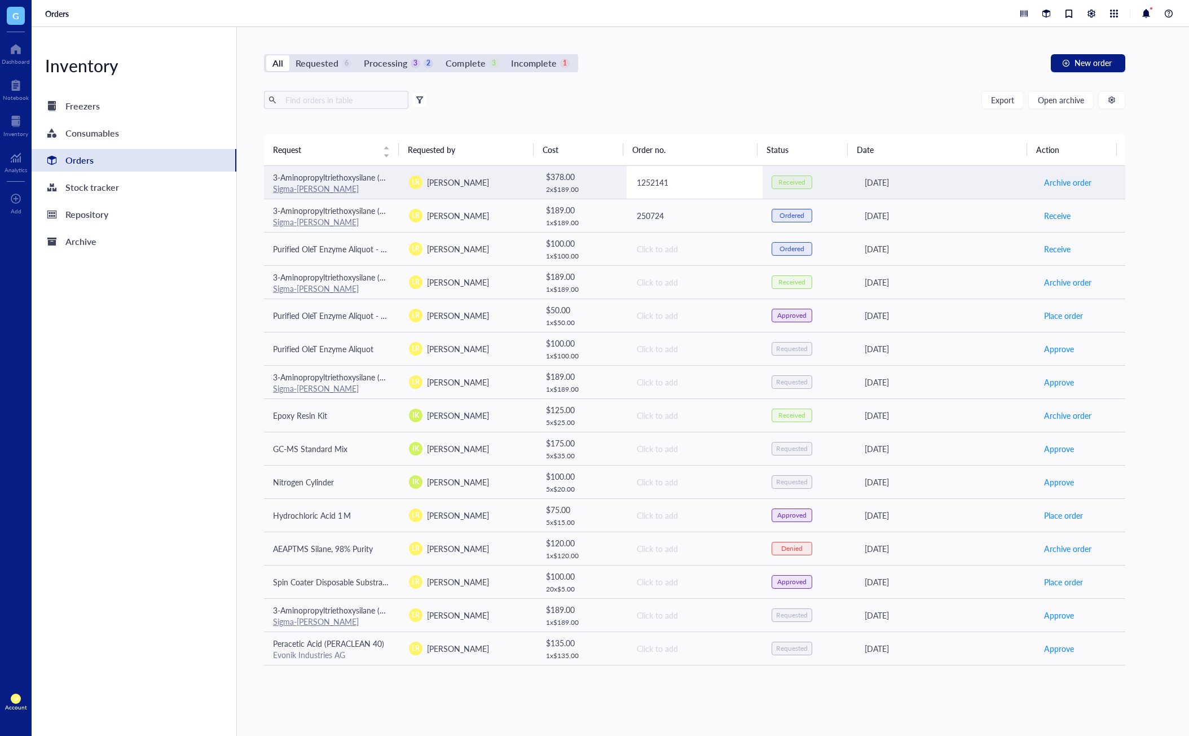
click at [727, 172] on td "1252141" at bounding box center [695, 182] width 136 height 33
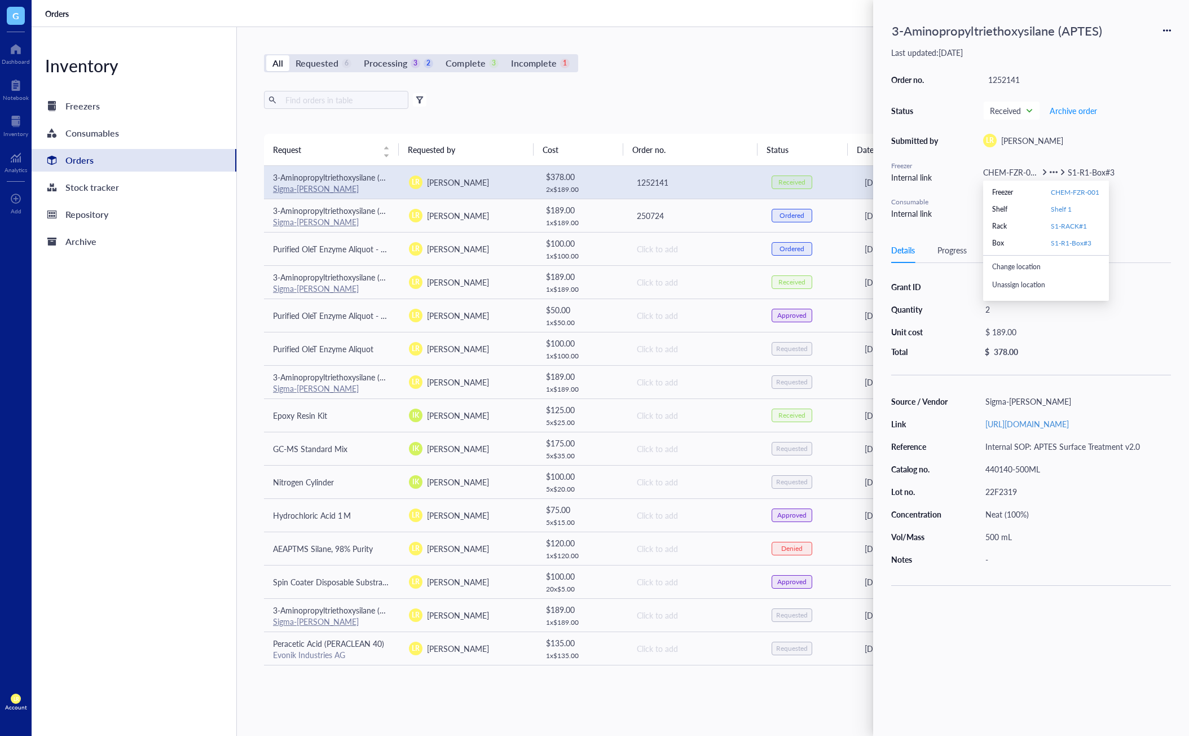
click at [1077, 241] on span "S1-R1-Box#3" at bounding box center [1071, 243] width 41 height 10
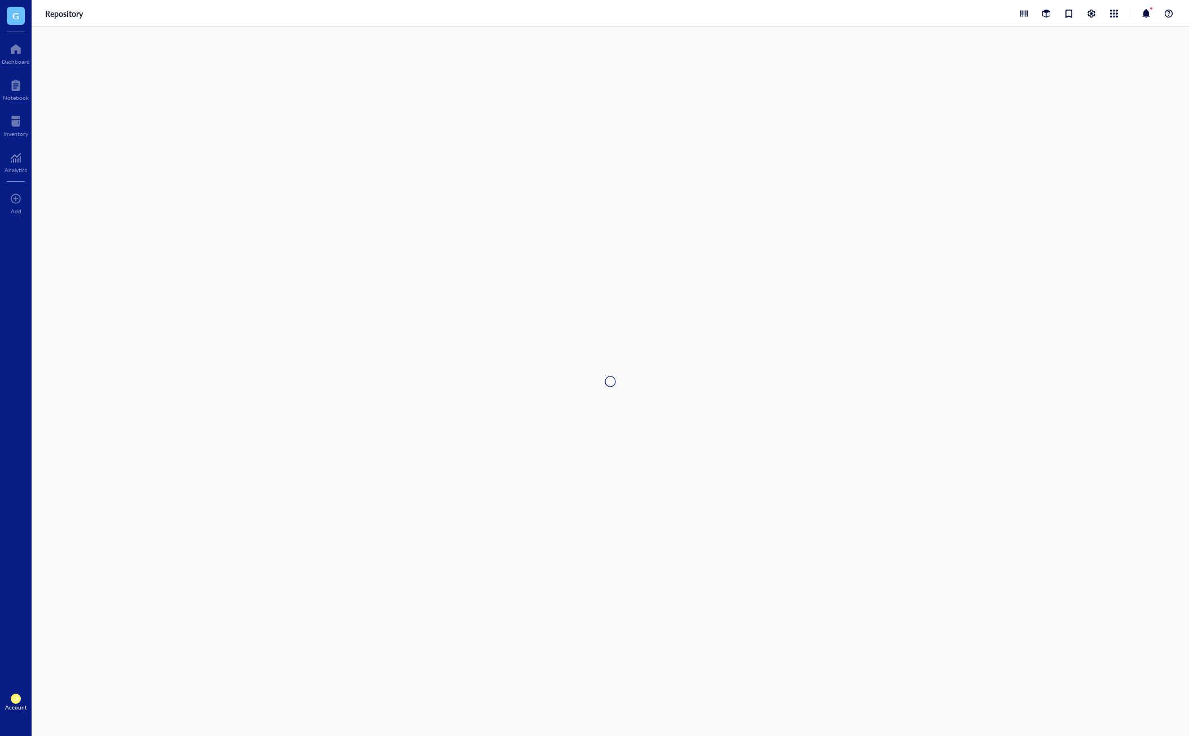
type textarea "Keep everyone on the same page…"
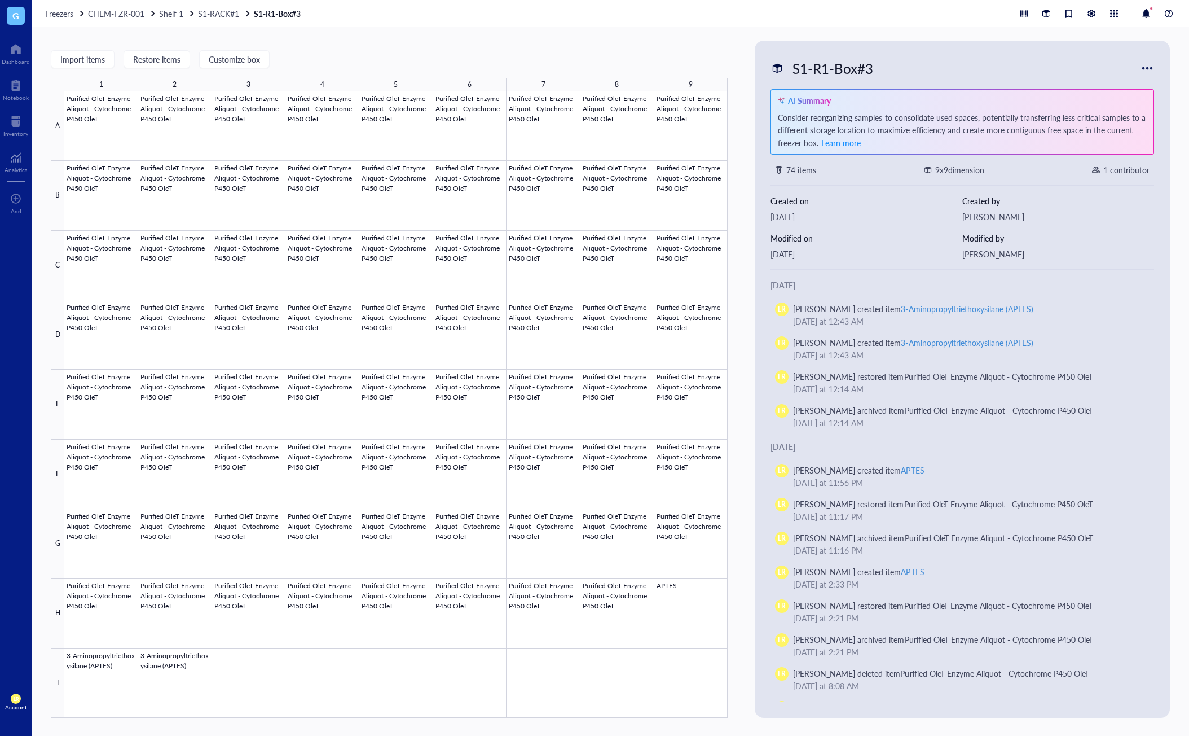
click at [527, 33] on div "Import items Restore items Customize box 1 2 3 4 5 6 7 8 9 A B C D E F G H I Pu…" at bounding box center [611, 381] width 1158 height 709
click at [29, 172] on div "Analytics" at bounding box center [16, 161] width 32 height 32
click at [13, 172] on div "Analytics" at bounding box center [16, 169] width 23 height 7
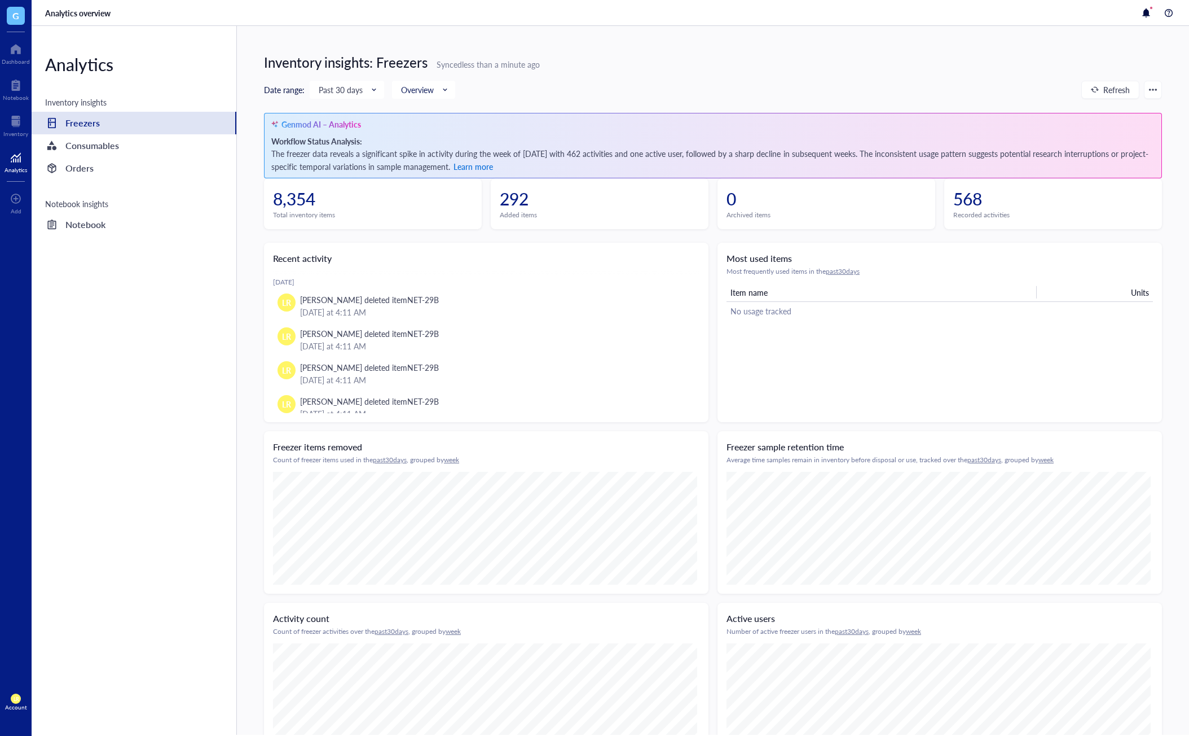
click at [493, 171] on span "Learn more" at bounding box center [473, 166] width 39 height 11
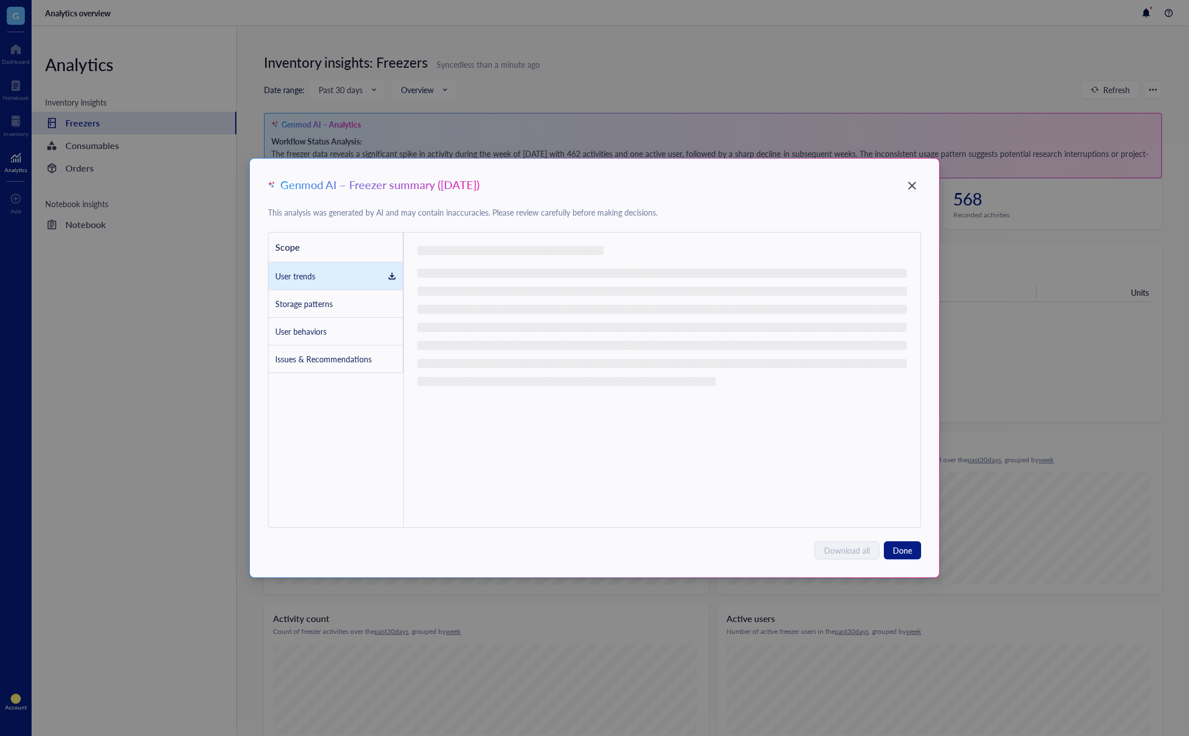
click at [779, 550] on div "Download all Done" at bounding box center [594, 550] width 653 height 18
click at [909, 194] on div "Close" at bounding box center [912, 186] width 18 height 18
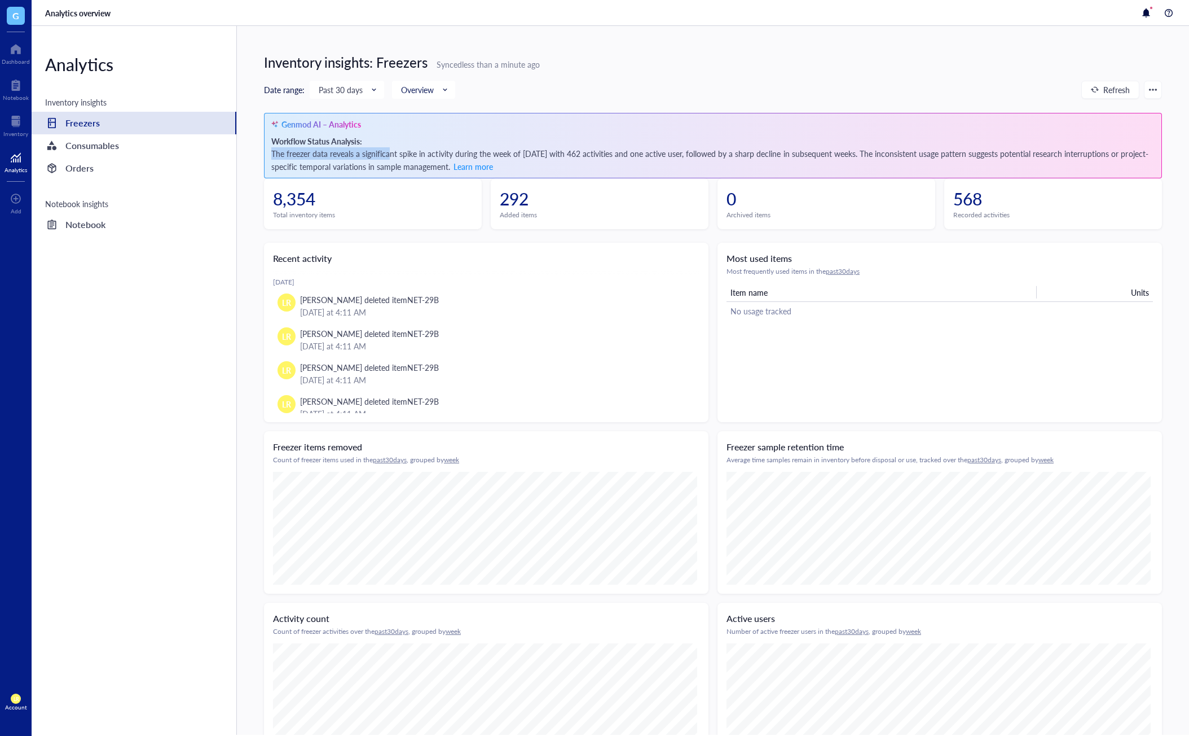
drag, startPoint x: 375, startPoint y: 146, endPoint x: 393, endPoint y: 151, distance: 18.9
click at [393, 151] on div "Workflow Status Analysis: The freezer data reveals a significant spike in activ…" at bounding box center [712, 154] width 883 height 38
click at [393, 152] on div "Workflow Status Analysis: The freezer data reveals a significant spike in activ…" at bounding box center [712, 154] width 883 height 38
click at [493, 164] on span "Learn more" at bounding box center [473, 166] width 39 height 11
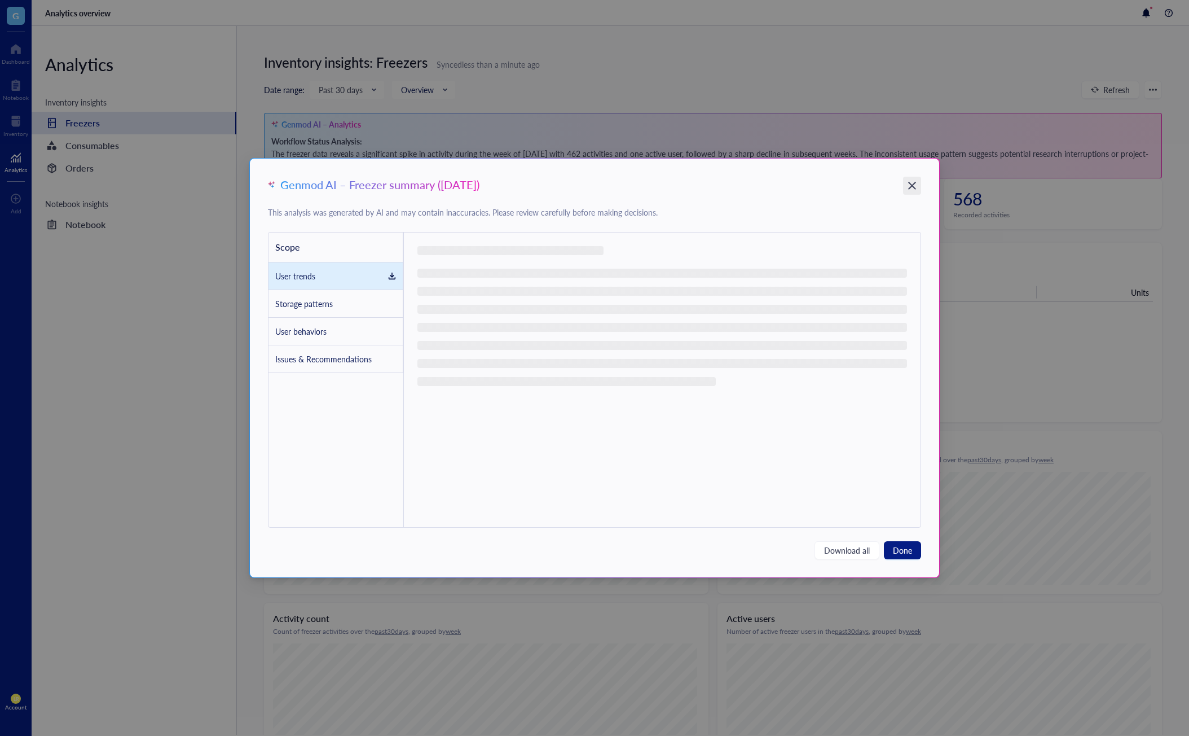
click at [910, 183] on icon "Close" at bounding box center [912, 186] width 8 height 8
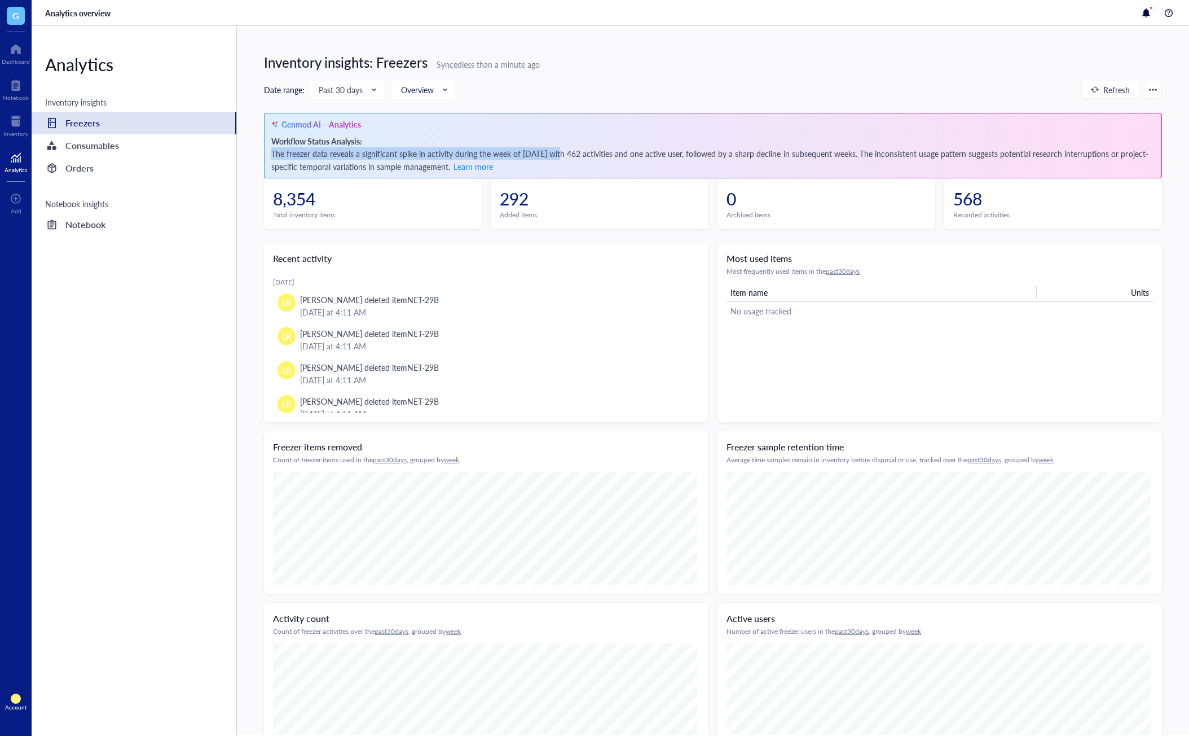
drag, startPoint x: 274, startPoint y: 154, endPoint x: 564, endPoint y: 153, distance: 289.4
click at [564, 153] on div "Genmod AI – Analytics Workflow Status Analysis: The freezer data reveals a sign…" at bounding box center [713, 145] width 898 height 65
click at [564, 153] on div "Workflow Status Analysis: The freezer data reveals a significant spike in activ…" at bounding box center [712, 154] width 883 height 38
click at [80, 147] on div "Consumables" at bounding box center [92, 146] width 54 height 16
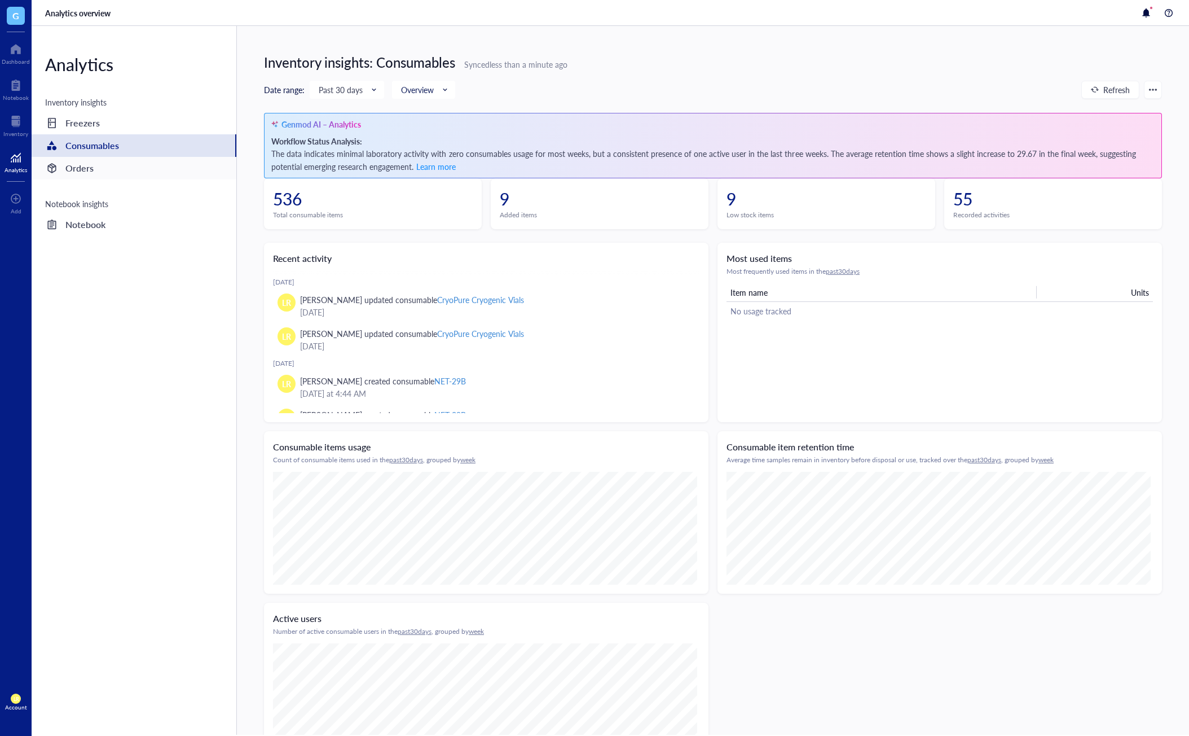
click at [75, 174] on div "Orders" at bounding box center [79, 168] width 28 height 16
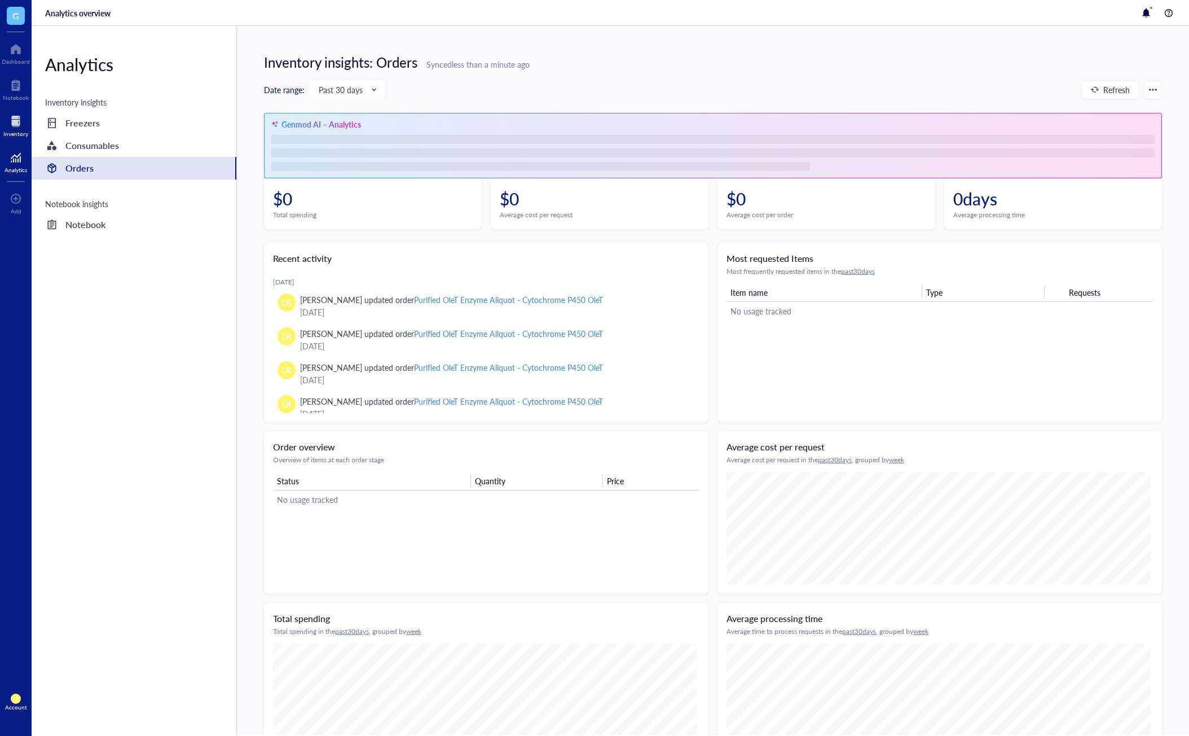
click at [12, 113] on div at bounding box center [15, 121] width 25 height 18
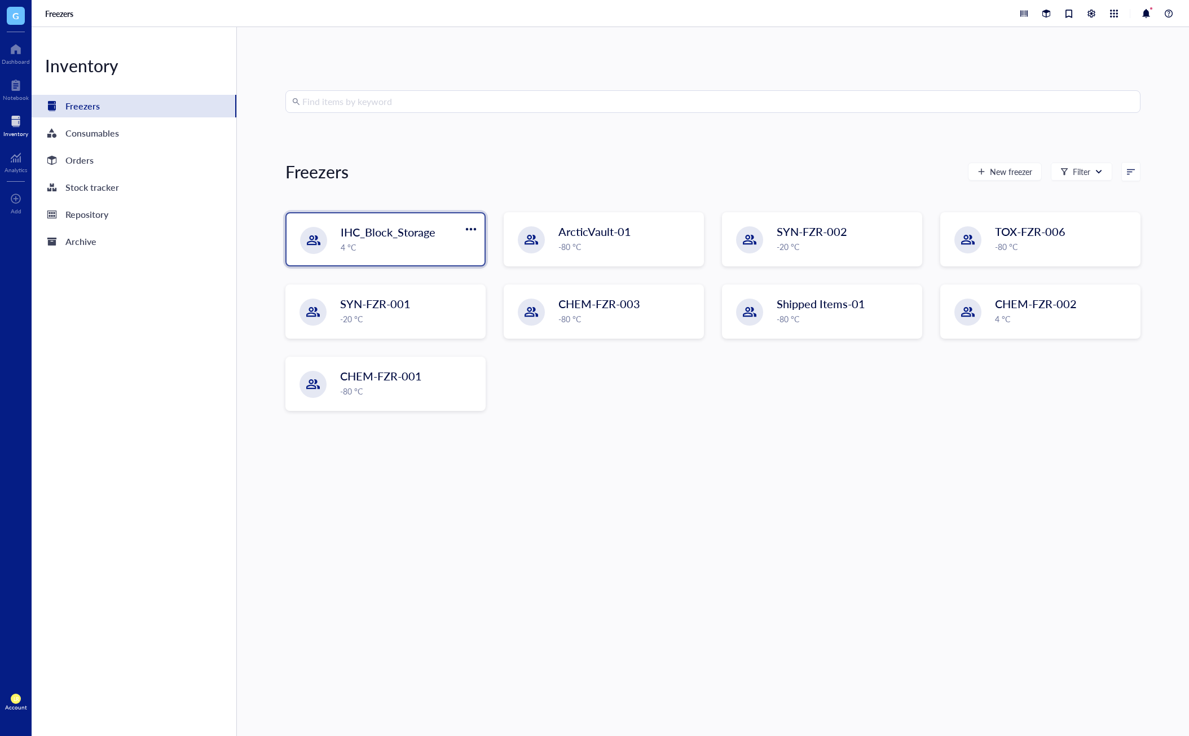
click at [402, 243] on div "4 °C" at bounding box center [409, 247] width 137 height 12
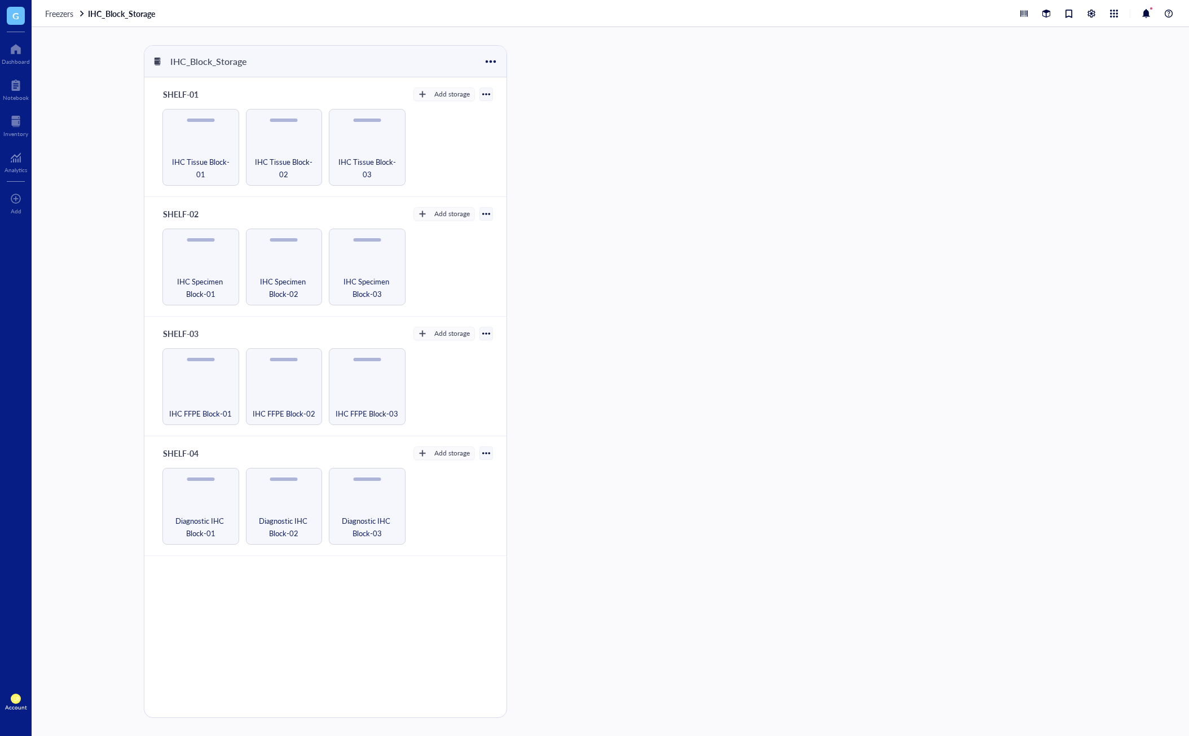
drag, startPoint x: 181, startPoint y: 155, endPoint x: 451, endPoint y: 141, distance: 271.2
click at [181, 156] on div "IHC Tissue Block-01" at bounding box center [201, 168] width 67 height 25
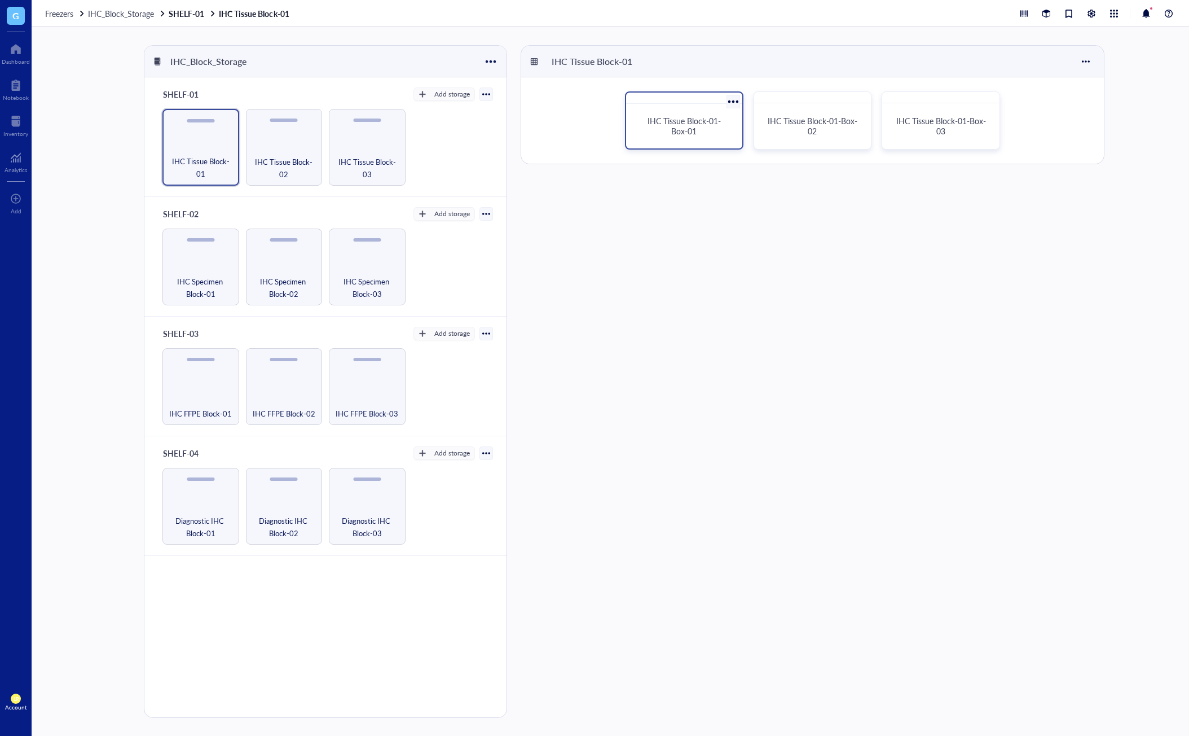
click at [696, 134] on span "IHC Tissue Block-01-Box-01" at bounding box center [684, 125] width 73 height 21
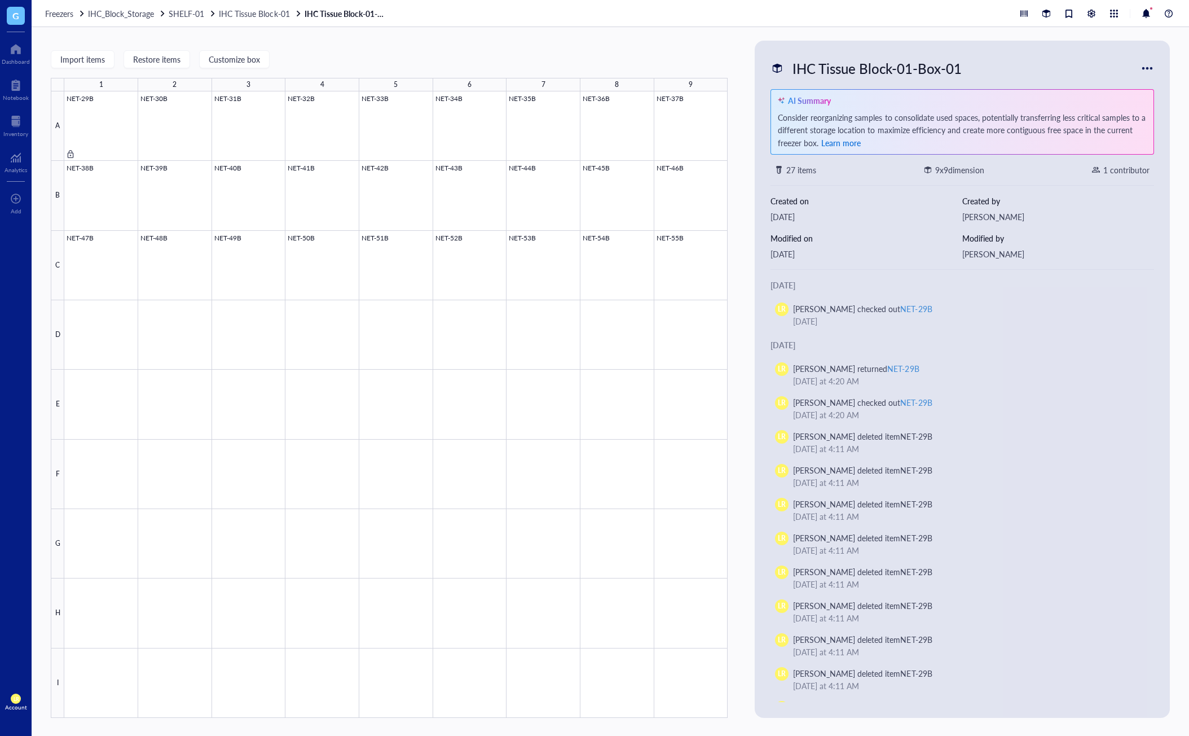
click at [842, 140] on span "Learn more" at bounding box center [840, 142] width 39 height 11
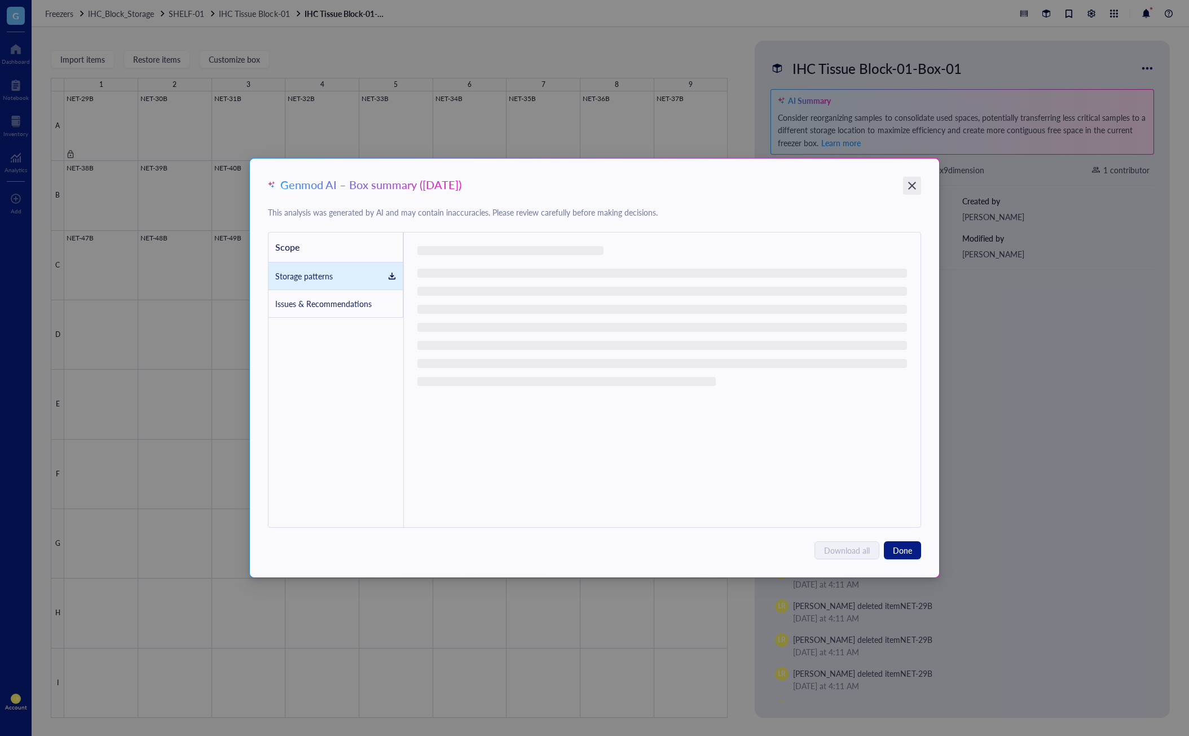
click at [917, 178] on div "Close" at bounding box center [912, 186] width 18 height 18
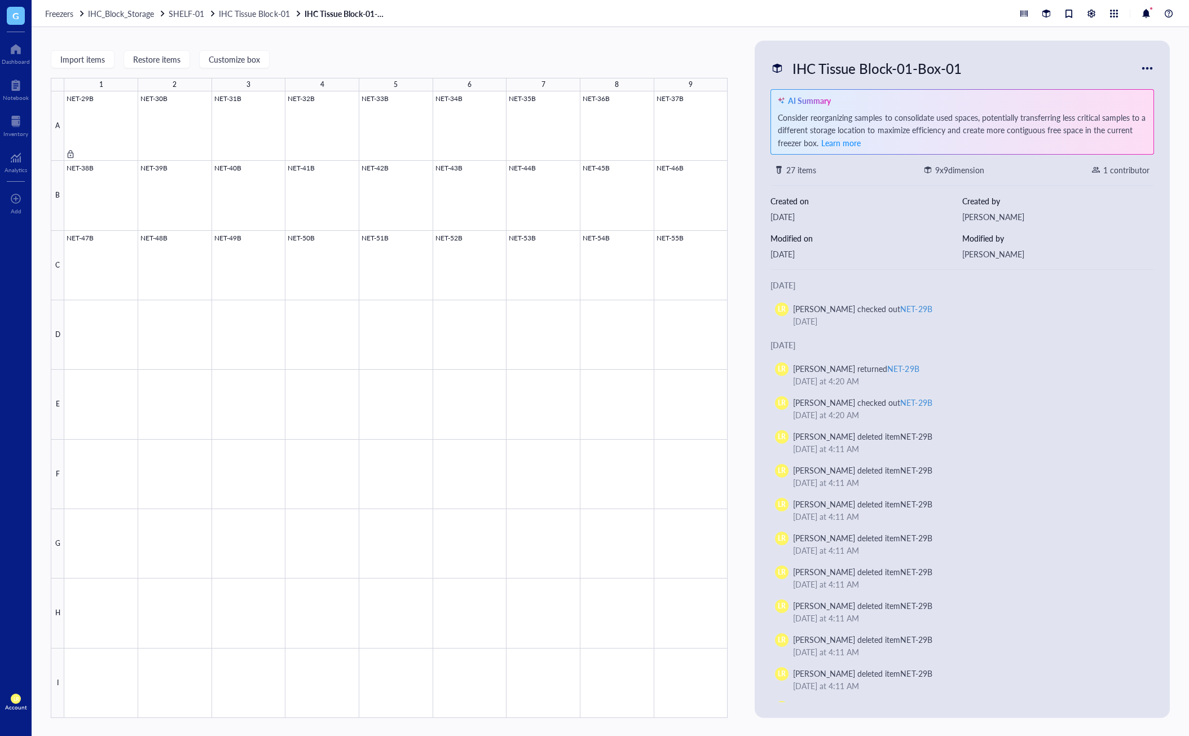
click at [779, 116] on div "Consider reorganizing samples to consolidate used spaces, potentially transferr…" at bounding box center [962, 130] width 369 height 38
drag, startPoint x: 942, startPoint y: 118, endPoint x: 983, endPoint y: 120, distance: 41.2
click at [983, 120] on div "Consider reorganizing samples to consolidate used spaces, potentially transferr…" at bounding box center [962, 130] width 369 height 38
drag, startPoint x: 856, startPoint y: 130, endPoint x: 887, endPoint y: 129, distance: 30.5
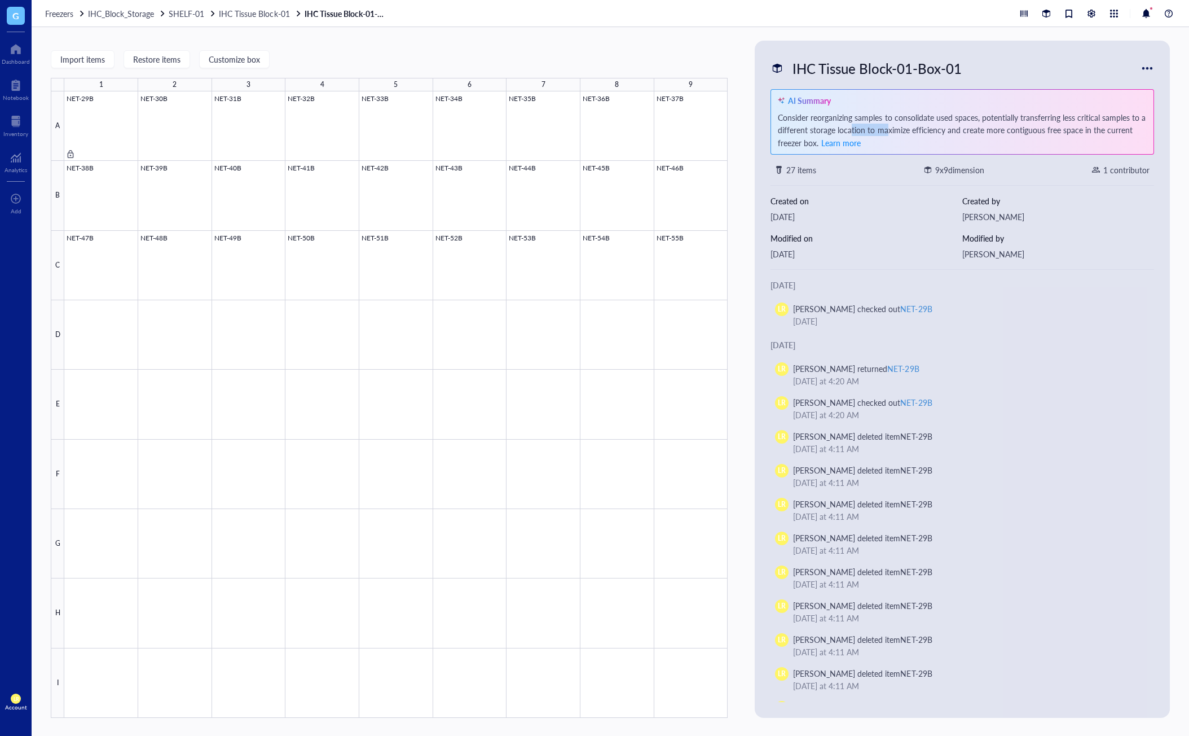
click at [887, 129] on div "Consider reorganizing samples to consolidate used spaces, potentially transferr…" at bounding box center [962, 130] width 369 height 38
click at [909, 127] on div "Consider reorganizing samples to consolidate used spaces, potentially transferr…" at bounding box center [962, 130] width 369 height 38
click at [1066, 136] on div "Consider reorganizing samples to consolidate used spaces, potentially transferr…" at bounding box center [962, 130] width 369 height 38
click at [846, 143] on span "Learn more" at bounding box center [840, 142] width 39 height 11
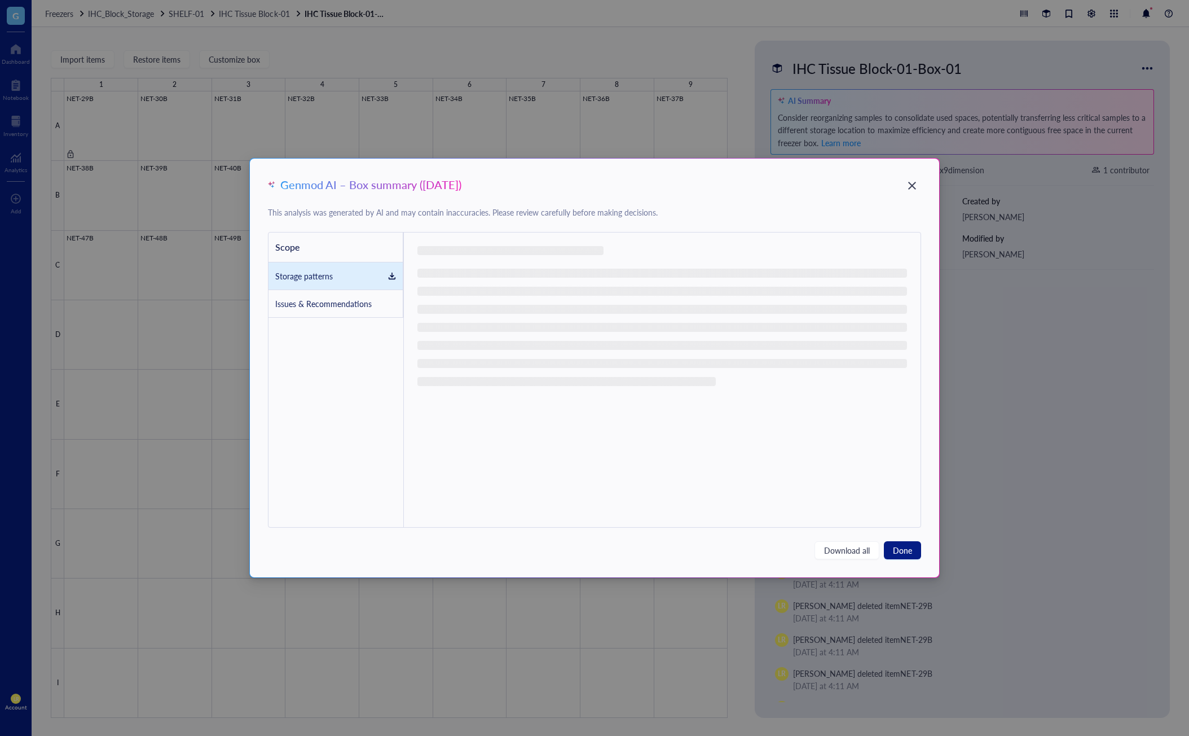
click at [322, 304] on div "Issues & Recommendations" at bounding box center [323, 303] width 96 height 12
click at [341, 251] on div "Scope" at bounding box center [336, 247] width 135 height 30
click at [920, 187] on div "Close" at bounding box center [912, 186] width 18 height 18
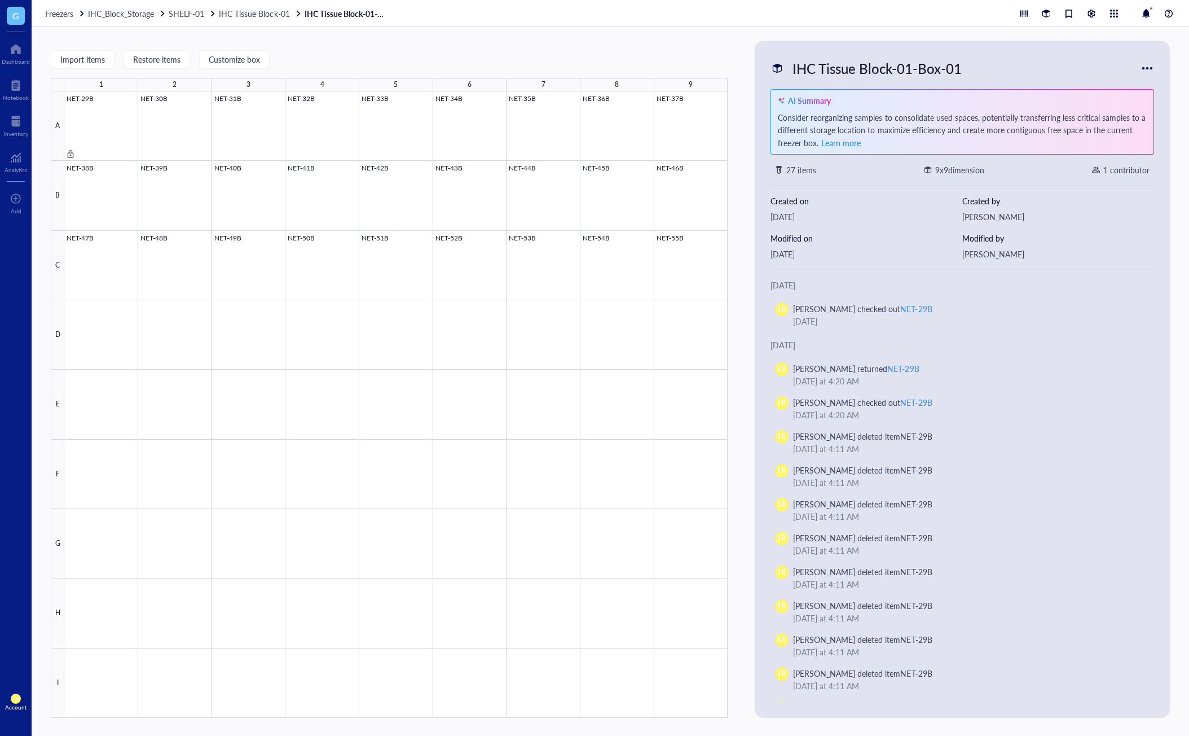
click at [421, 57] on div "Import items Restore items Customize box" at bounding box center [389, 59] width 677 height 10
click at [93, 60] on span "Import items" at bounding box center [82, 59] width 45 height 9
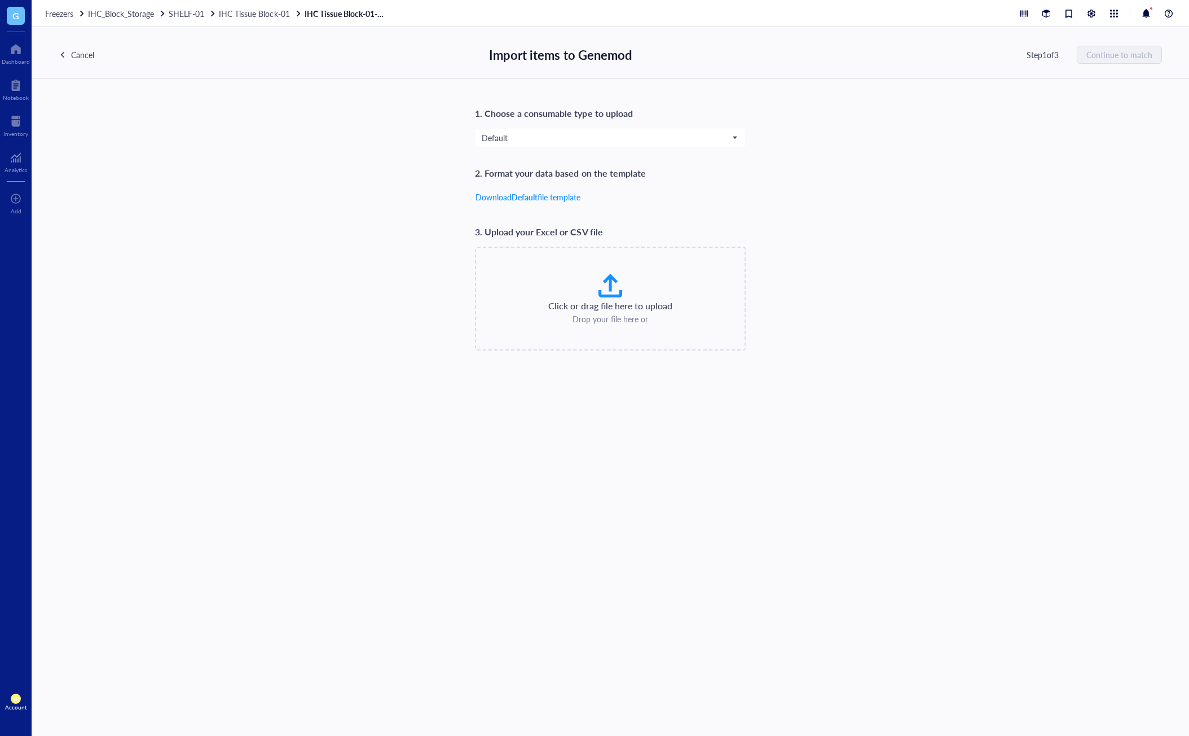
click at [473, 434] on div "1. Choose a consumable type to upload Default 2. Format your data based on the …" at bounding box center [611, 406] width 1158 height 657
click at [605, 134] on span "Default" at bounding box center [609, 138] width 255 height 10
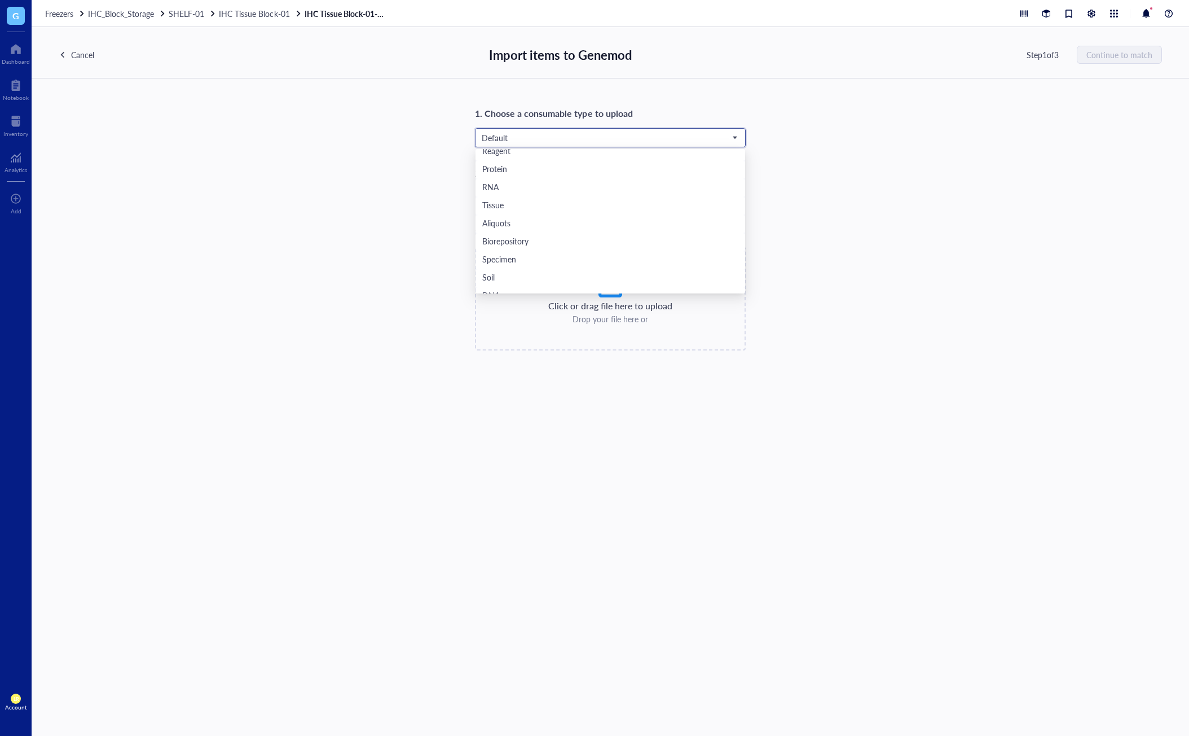
scroll to position [282, 0]
click at [554, 196] on div "[MEDICAL_DATA]" at bounding box center [610, 201] width 256 height 12
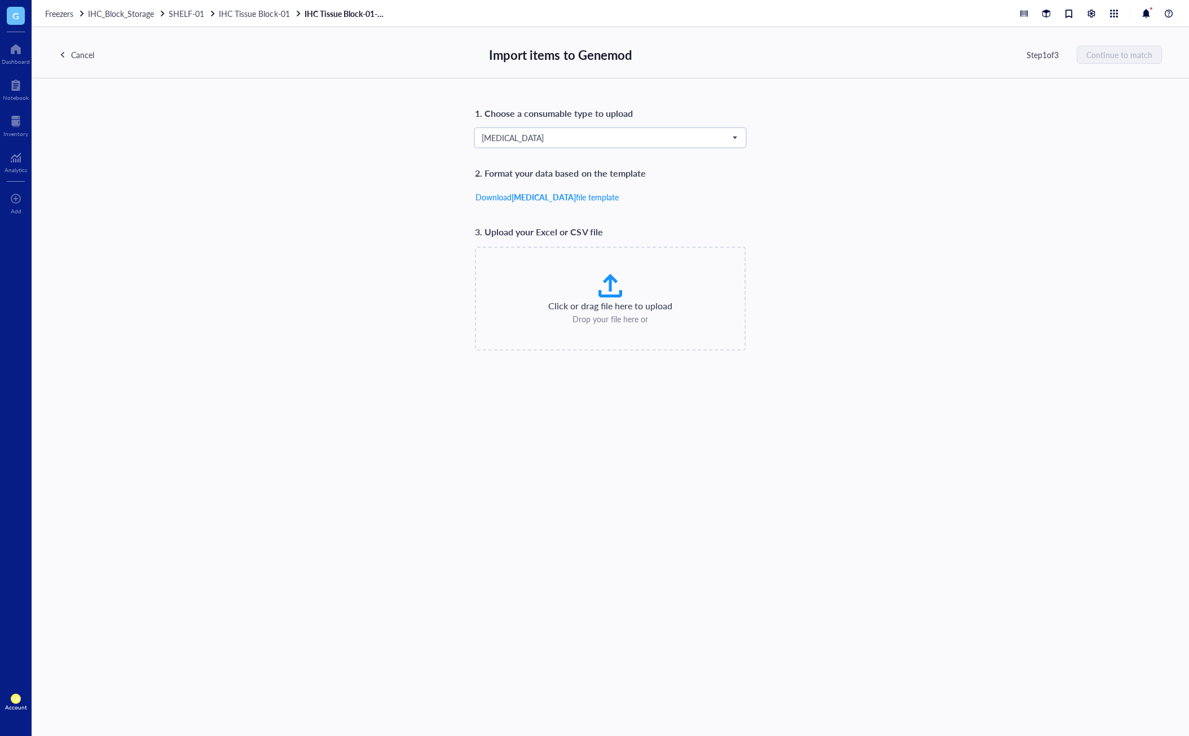
click at [594, 300] on div "Click or drag file here to upload" at bounding box center [610, 306] width 124 height 14
type input "C:\fakepath\NTM19.xlsx"
click at [732, 282] on div at bounding box center [732, 285] width 8 height 8
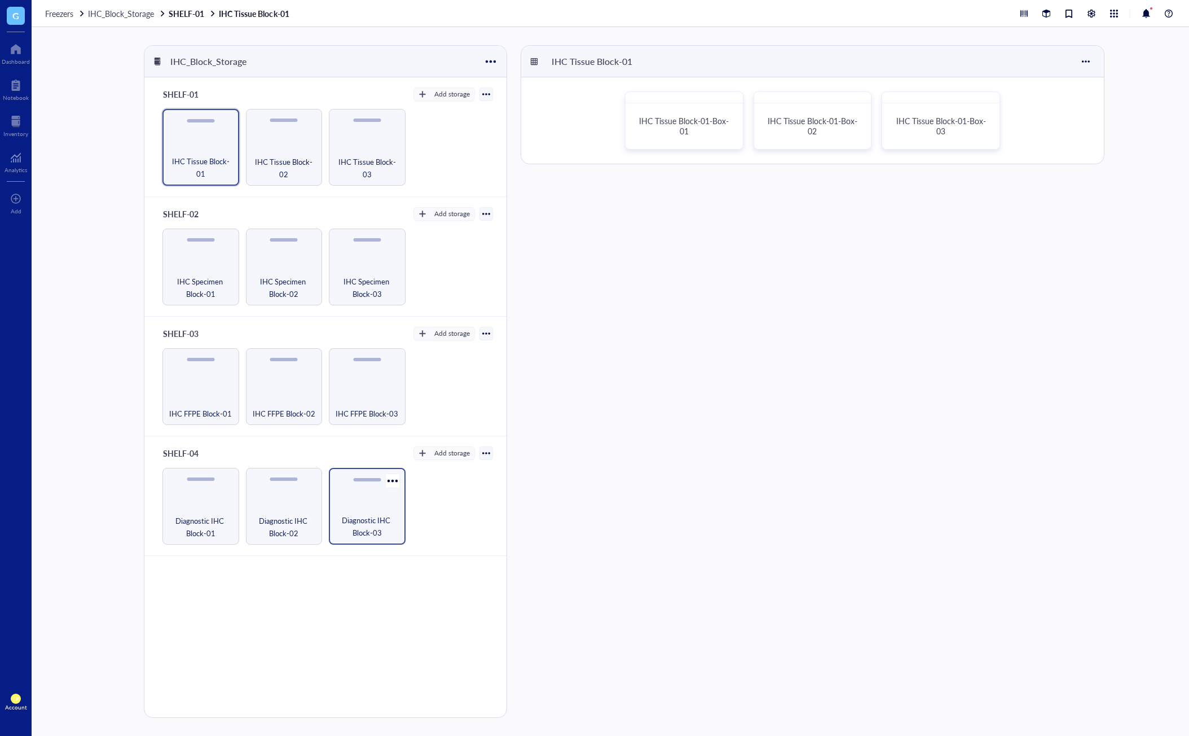
click at [372, 529] on span "Diagnostic IHC Block-03" at bounding box center [367, 526] width 65 height 25
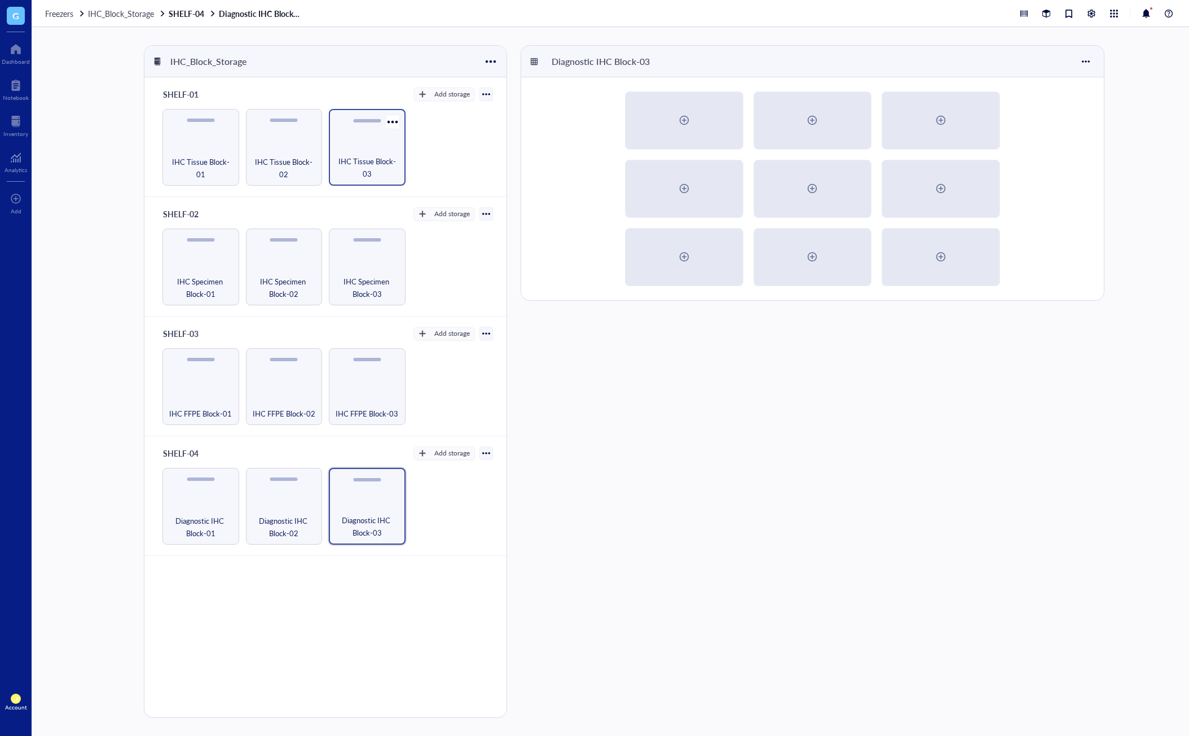
click at [359, 122] on div "IHC Tissue Block-03" at bounding box center [367, 147] width 77 height 77
click at [194, 173] on span "IHC Tissue Block-01" at bounding box center [200, 167] width 65 height 25
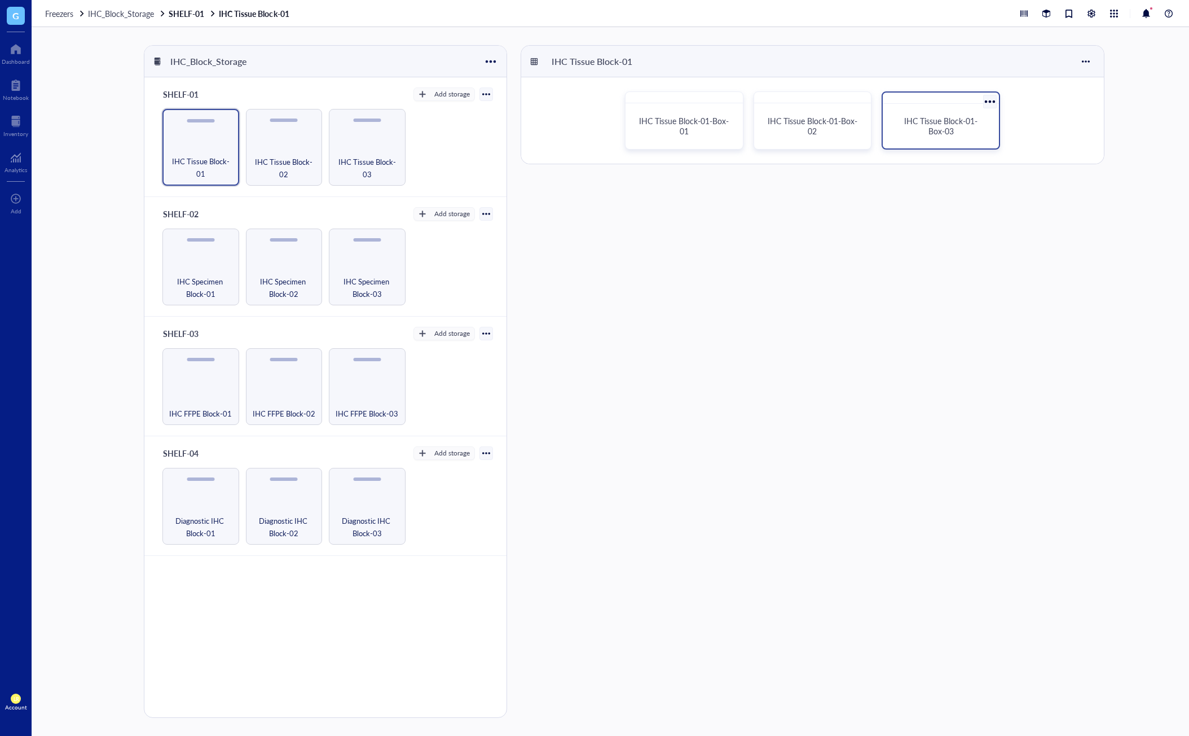
click at [923, 125] on span "IHC Tissue Block-01-Box-03" at bounding box center [940, 125] width 73 height 21
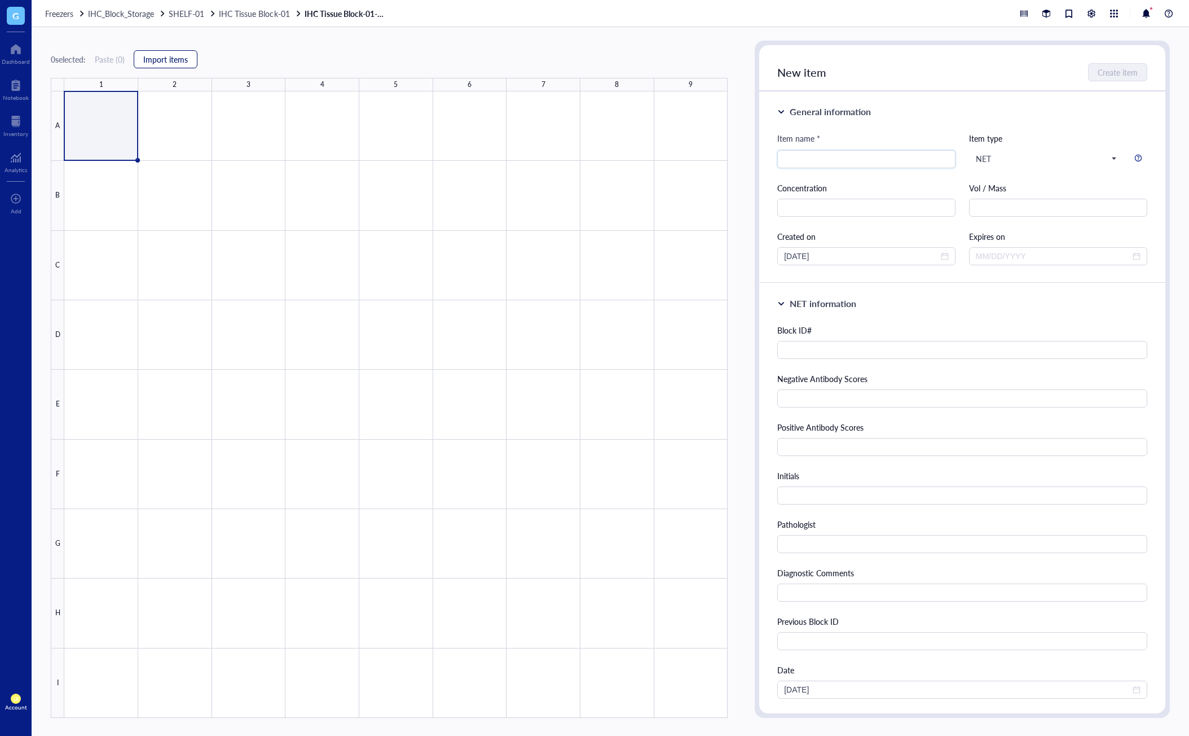
click at [168, 61] on span "Import items" at bounding box center [165, 59] width 45 height 9
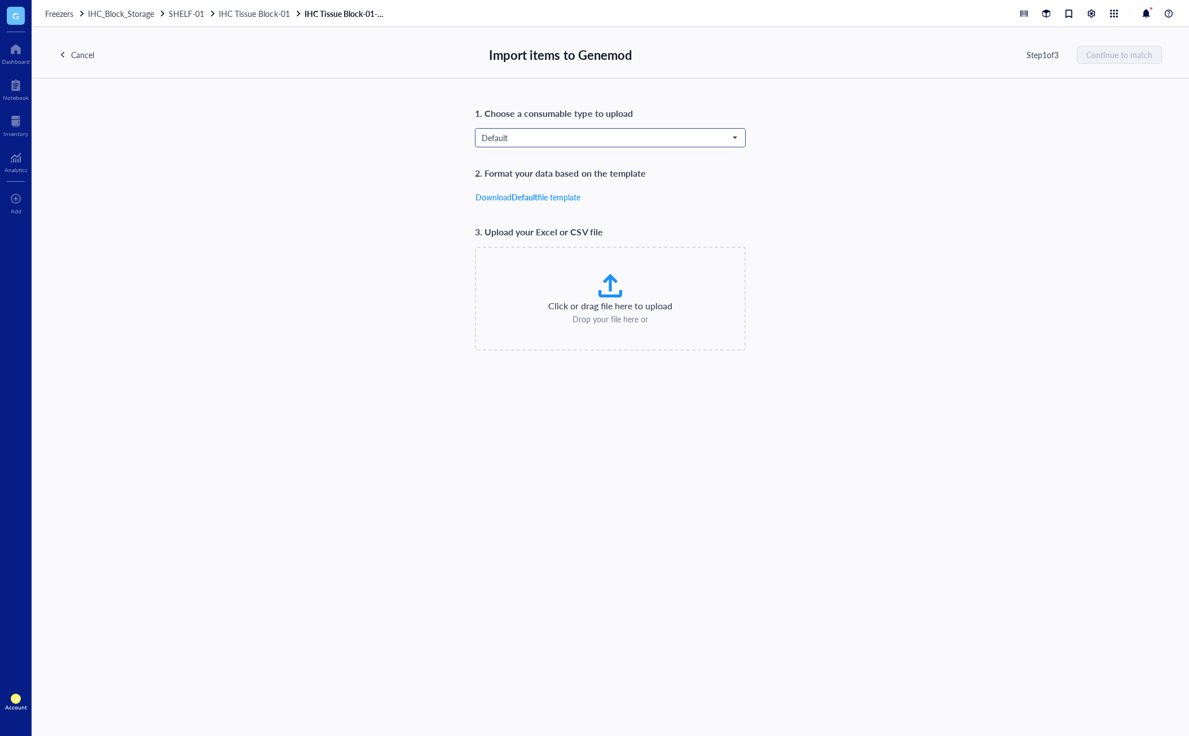
click at [569, 135] on span "Default" at bounding box center [609, 138] width 255 height 10
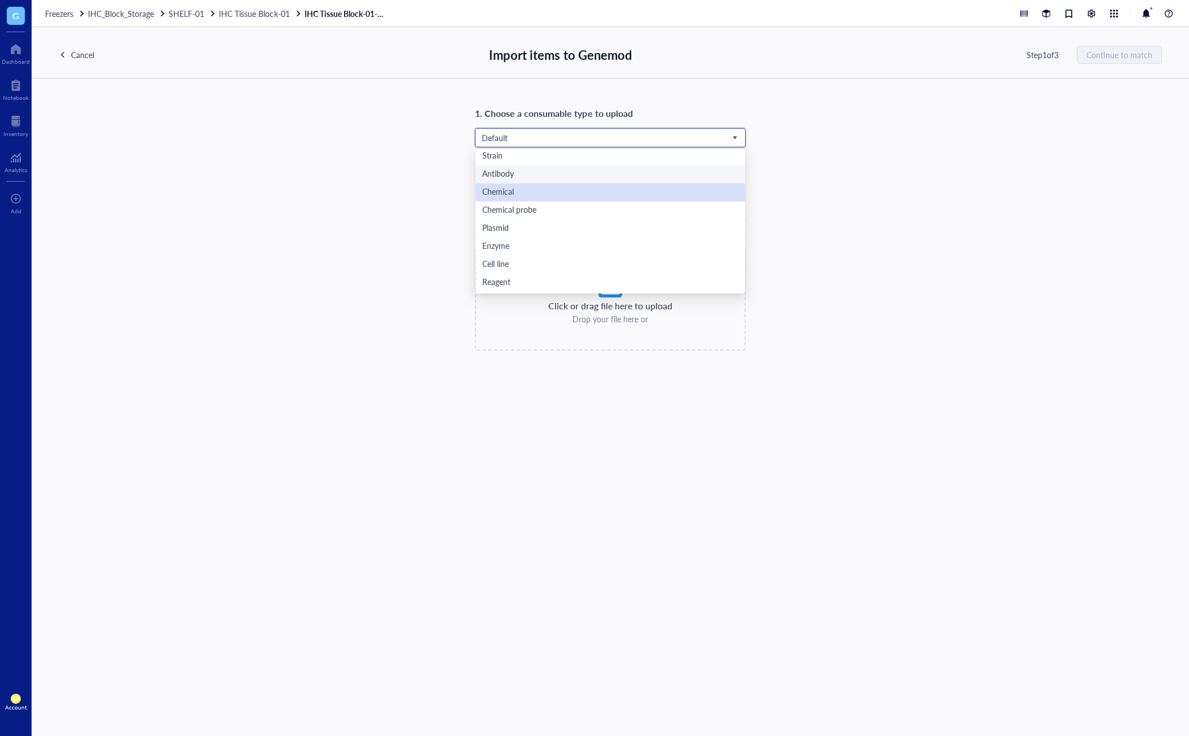
scroll to position [226, 0]
click at [553, 236] on div "DNA" at bounding box center [610, 239] width 256 height 12
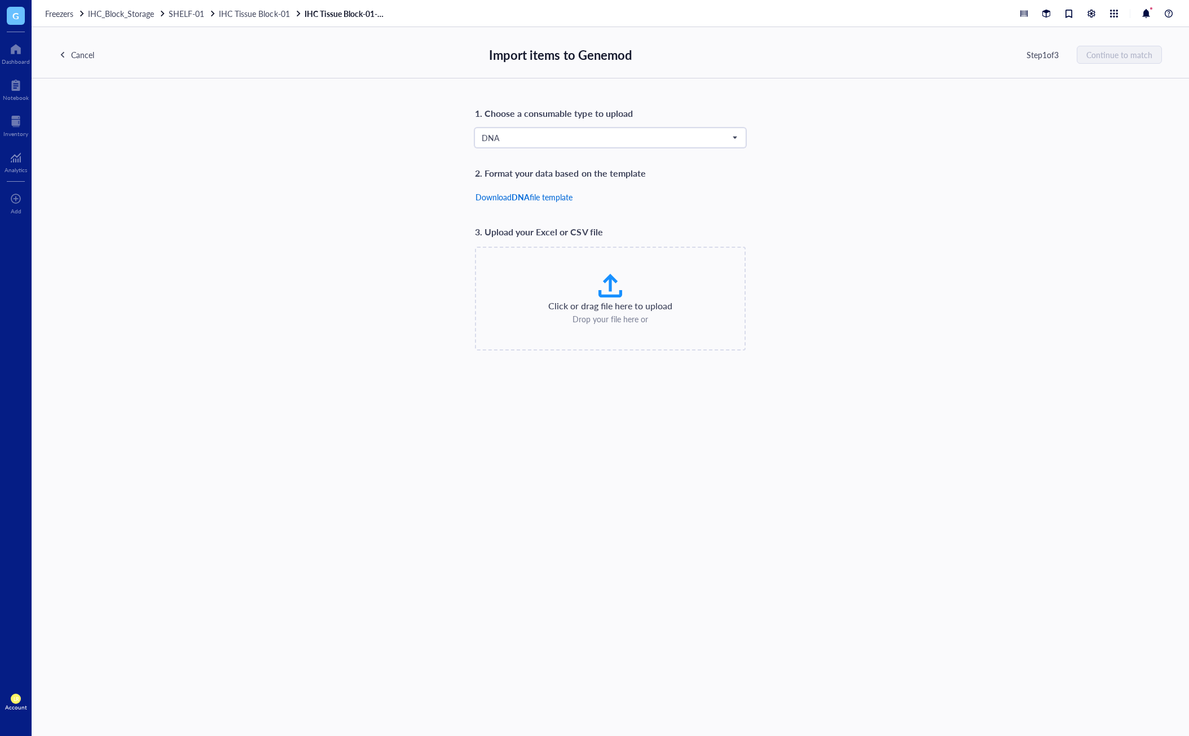
click at [560, 195] on span "file template" at bounding box center [551, 196] width 43 height 11
click at [595, 284] on div "Click or drag file here to upload Drop your file here or" at bounding box center [610, 298] width 250 height 53
type input "C:\fakepath\NTM19.xlsx"
click at [551, 148] on div "1. Choose a consumable type to upload DNA Default Primer Strain Antibody Chemic…" at bounding box center [611, 228] width 1104 height 245
click at [559, 139] on span "DNA" at bounding box center [609, 138] width 255 height 10
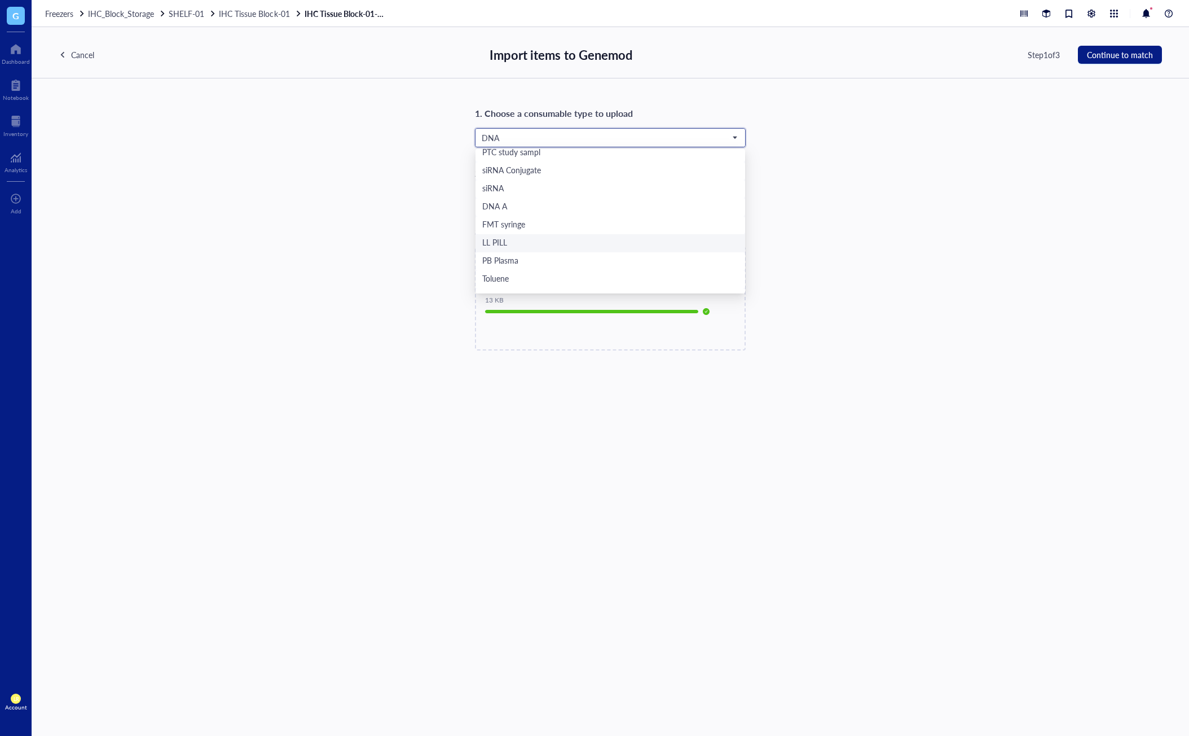
scroll to position [339, 0]
click at [547, 199] on div "siRNA Conjugate" at bounding box center [610, 198] width 256 height 12
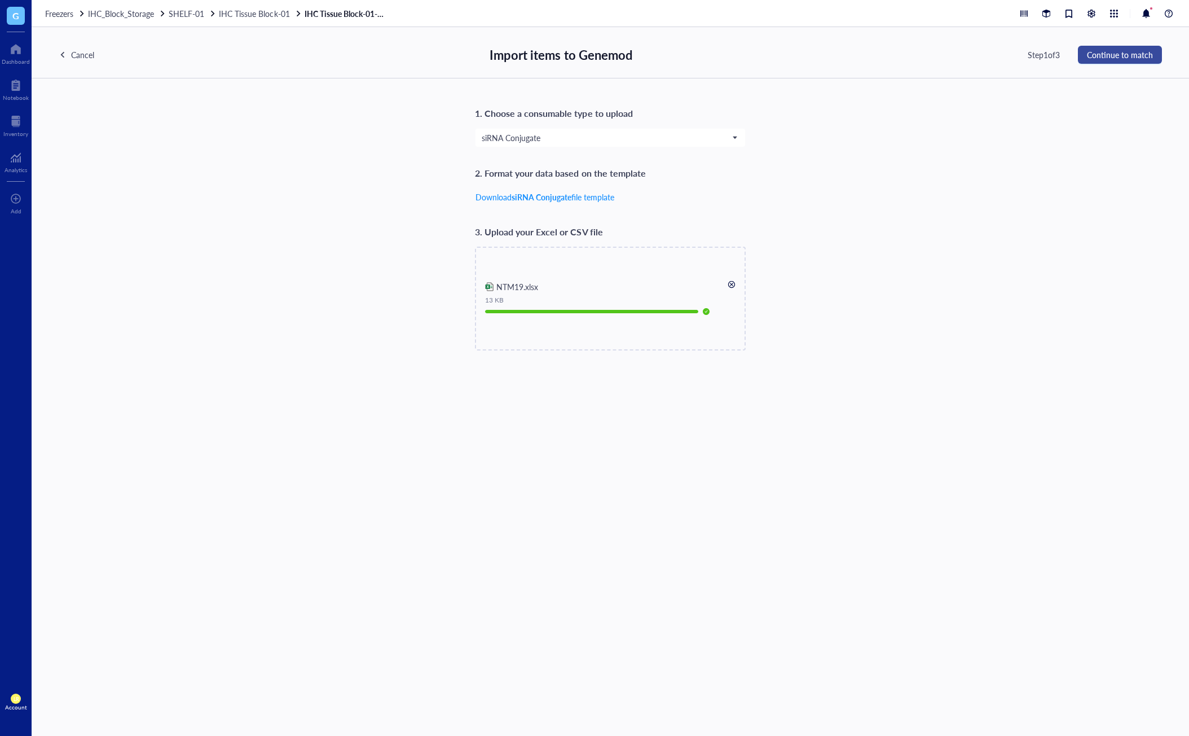
click at [1117, 50] on span "Continue to match" at bounding box center [1120, 54] width 66 height 9
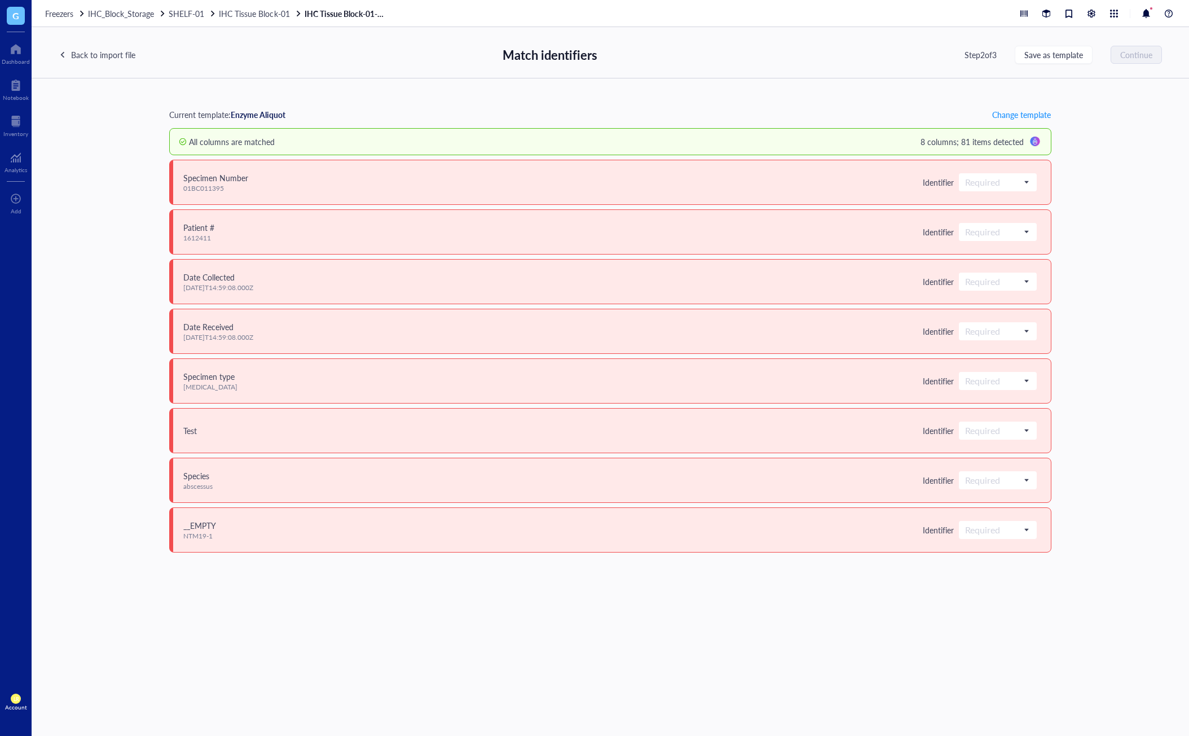
click at [1032, 143] on div at bounding box center [1035, 142] width 18 height 18
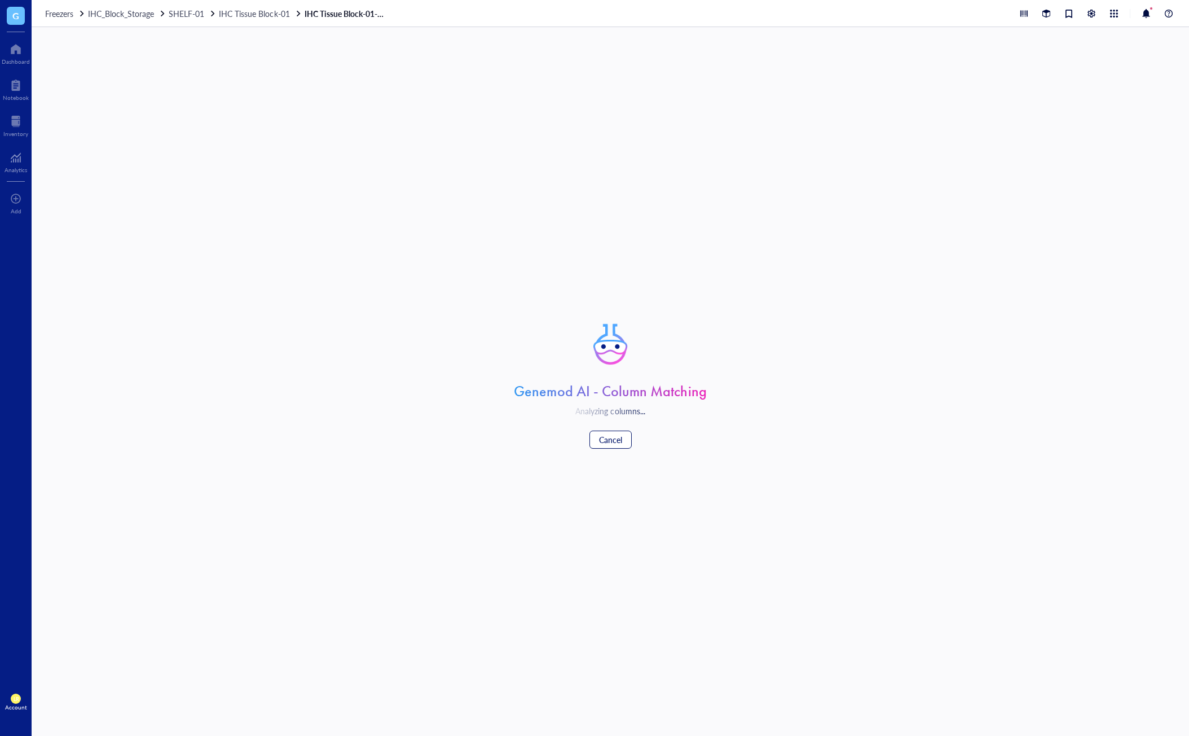
click at [599, 442] on span "Cancel" at bounding box center [610, 439] width 23 height 9
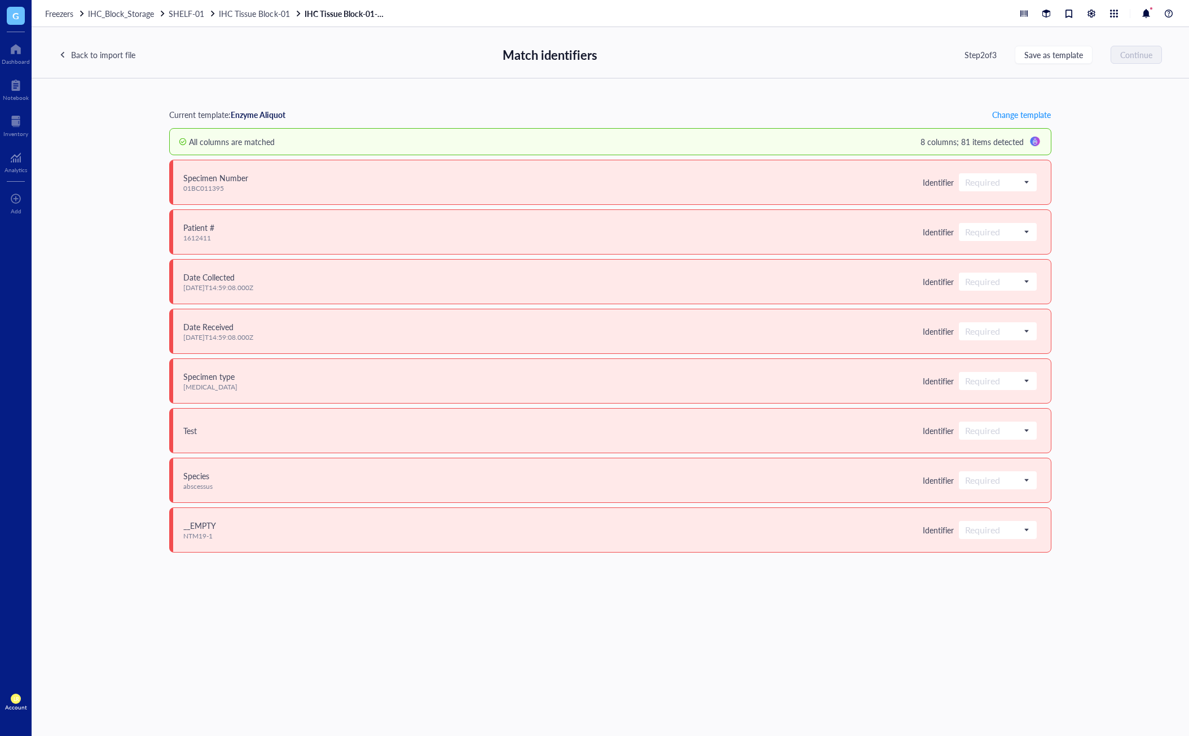
click at [891, 601] on div "Current template: Enzyme Aliquot Change template All columns are matched 8 colu…" at bounding box center [611, 406] width 1158 height 657
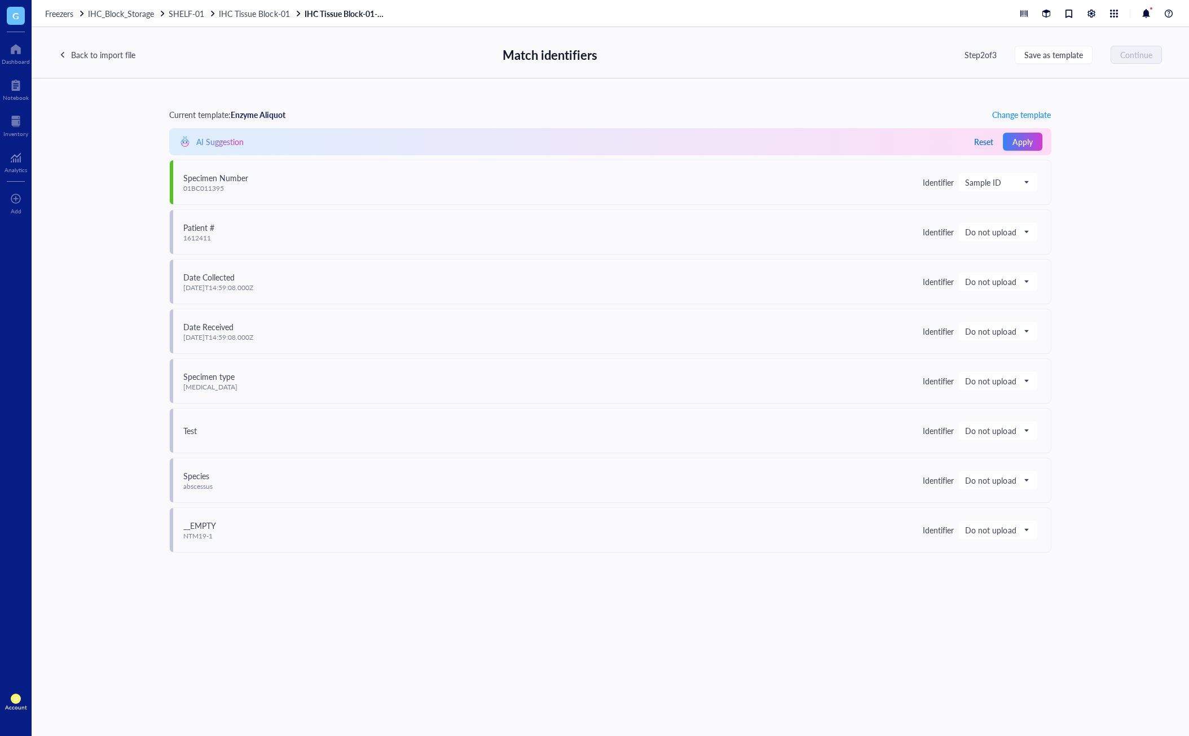
click at [994, 146] on span "Reset" at bounding box center [983, 141] width 19 height 9
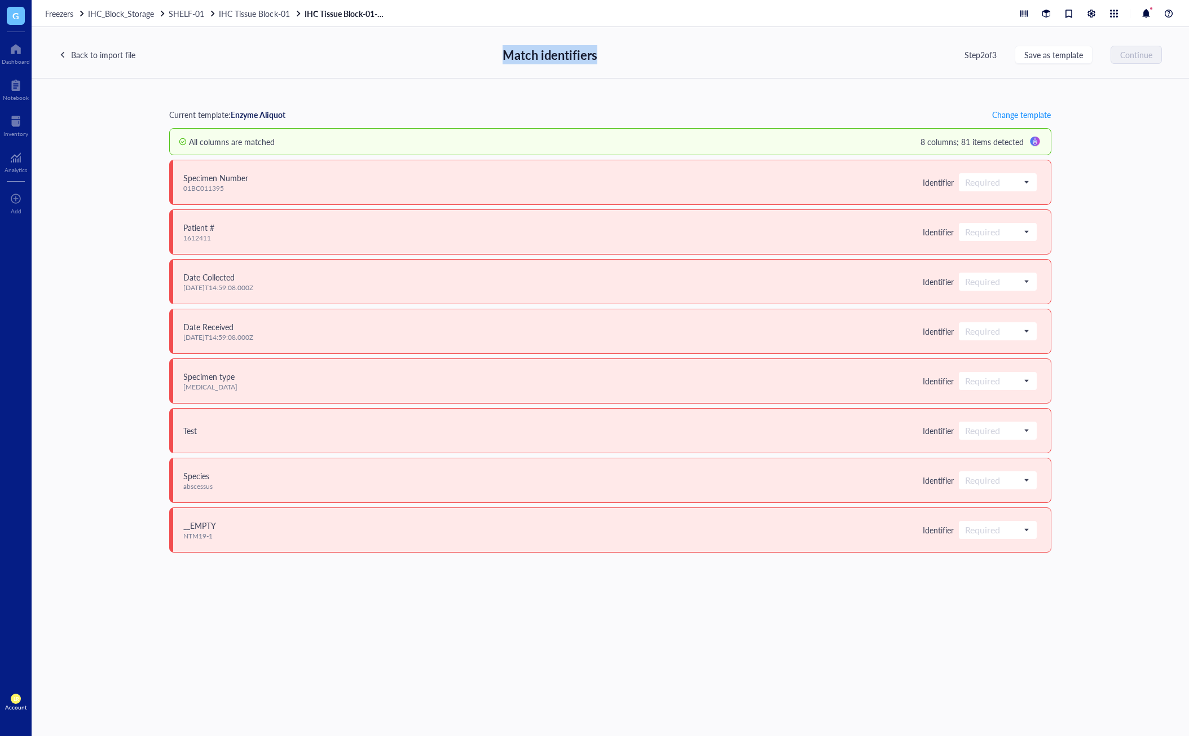
drag, startPoint x: 498, startPoint y: 56, endPoint x: 618, endPoint y: 56, distance: 120.2
click at [618, 56] on div "Back to import file Match identifiers Step 2 of 3 Save as template Continue" at bounding box center [611, 52] width 1158 height 51
drag, startPoint x: 184, startPoint y: 180, endPoint x: 253, endPoint y: 178, distance: 69.4
click at [253, 178] on div "Specimen Number 01BC011395 Identifier Required" at bounding box center [610, 182] width 883 height 45
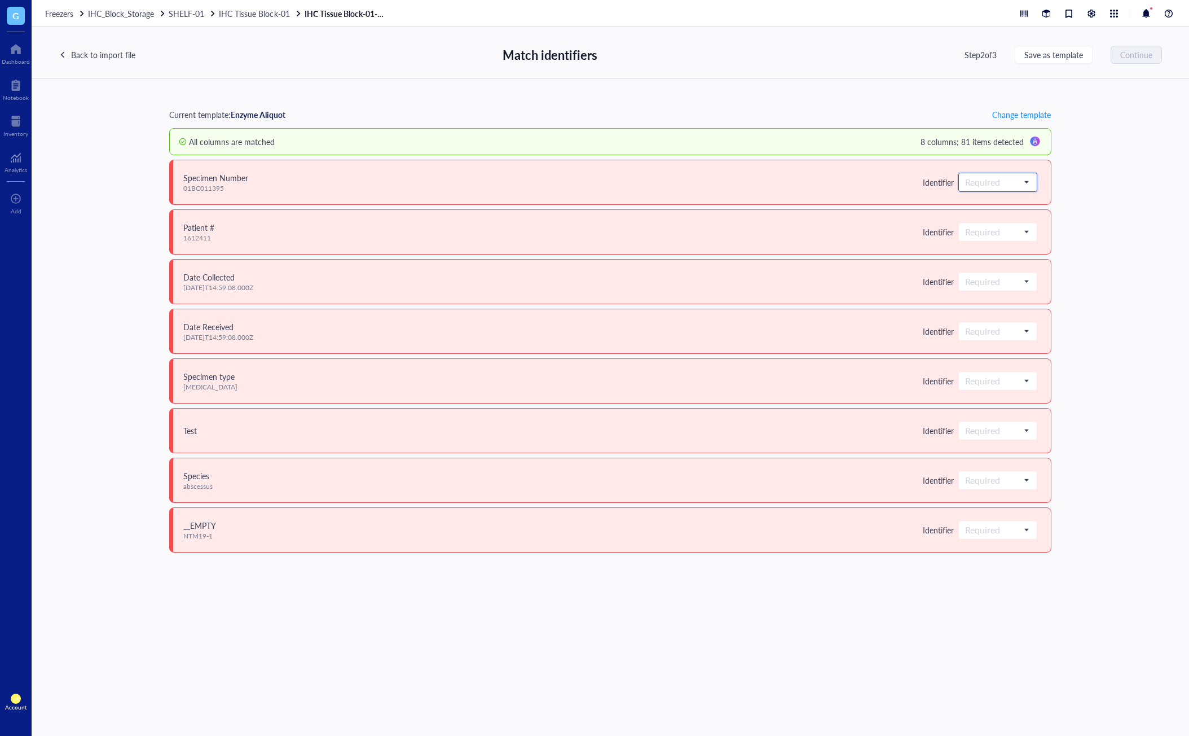
click at [981, 188] on input "search" at bounding box center [992, 182] width 55 height 17
click at [1006, 234] on div "Item name" at bounding box center [999, 238] width 66 height 12
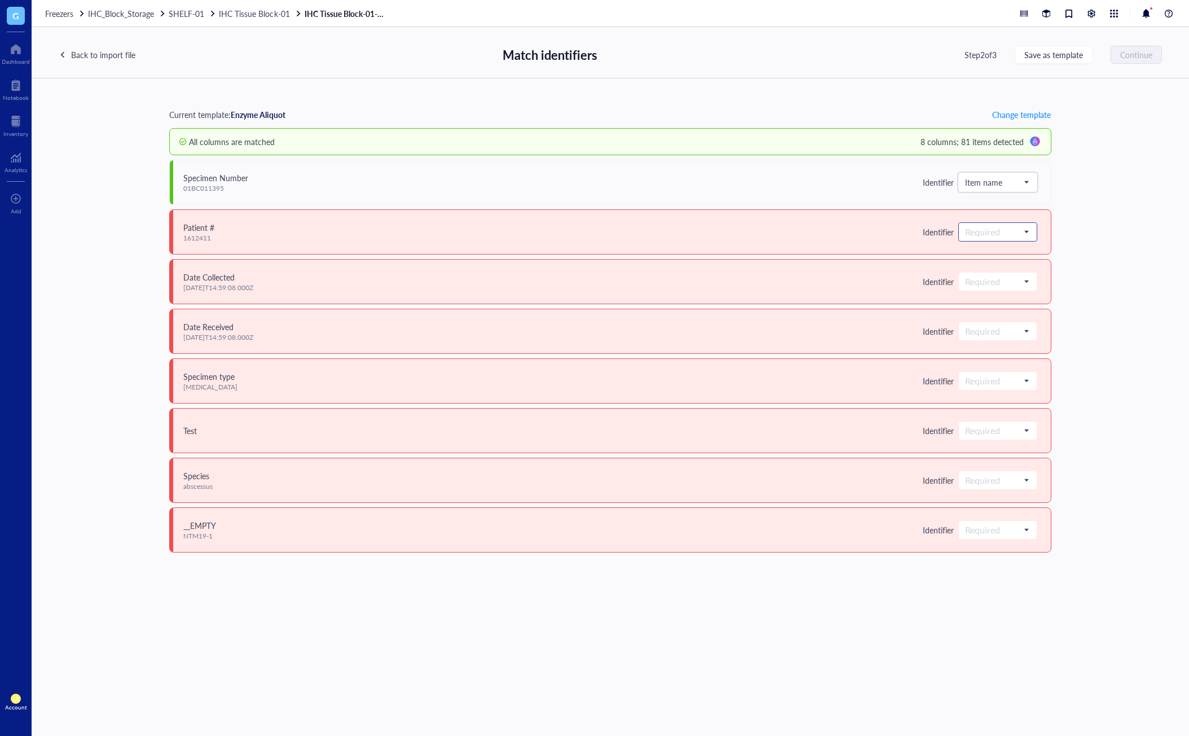
click at [1013, 231] on input "search" at bounding box center [992, 231] width 55 height 17
click at [1003, 322] on div "Catalog #" at bounding box center [999, 320] width 66 height 12
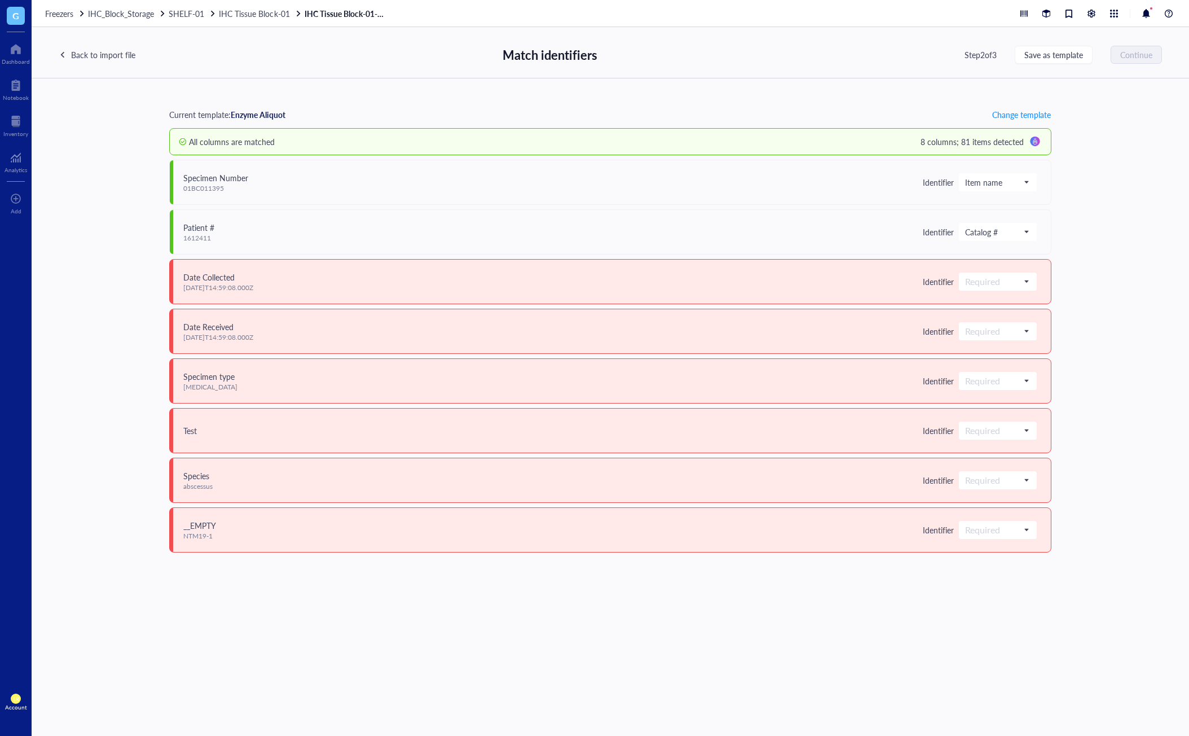
drag, startPoint x: 184, startPoint y: 283, endPoint x: 416, endPoint y: 277, distance: 232.5
click at [253, 289] on div "[DATE]T14:59:08.000Z" at bounding box center [218, 287] width 70 height 9
drag, startPoint x: 972, startPoint y: 286, endPoint x: 978, endPoint y: 285, distance: 6.3
click at [978, 285] on input "search" at bounding box center [992, 281] width 55 height 17
click at [994, 425] on div "Created on" at bounding box center [999, 428] width 66 height 12
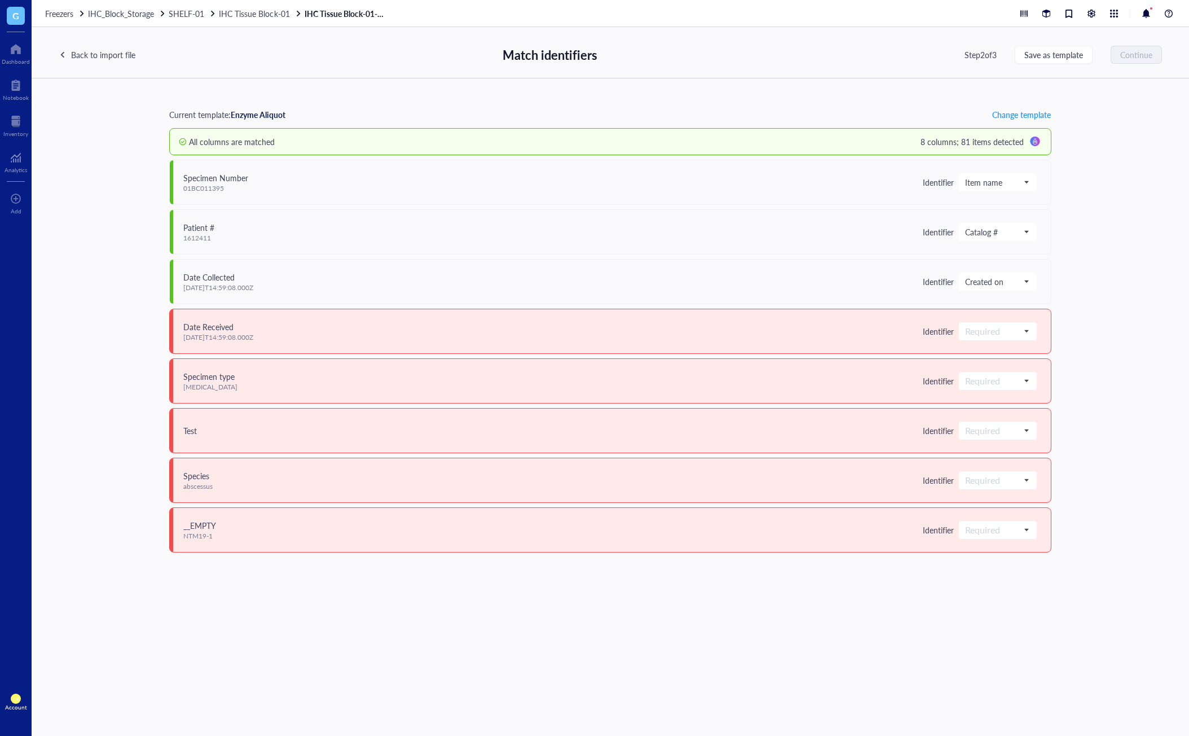
click at [1109, 306] on div "Current template: Enzyme Aliquot Change template All columns are matched 8 colu…" at bounding box center [611, 406] width 1158 height 657
click at [1036, 142] on div at bounding box center [1035, 142] width 18 height 18
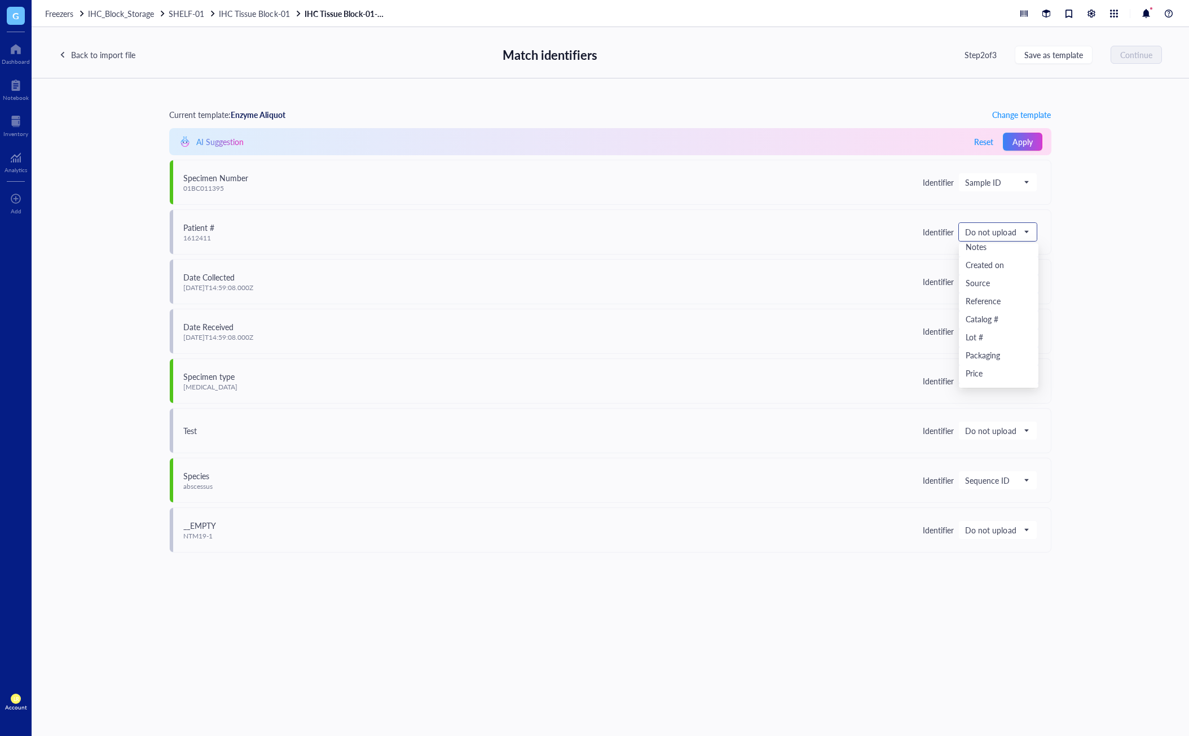
click at [1000, 235] on span "Do not upload" at bounding box center [996, 232] width 63 height 10
click at [1120, 222] on div "Current template: Enzyme Aliquot Change template AI Suggestion Reset Apply Spec…" at bounding box center [611, 406] width 1158 height 657
drag, startPoint x: 184, startPoint y: 174, endPoint x: 260, endPoint y: 174, distance: 76.2
click at [260, 174] on div "Specimen Number 01BC011395 Identifier Sample ID Do not upload Save as notes Ite…" at bounding box center [610, 182] width 883 height 45
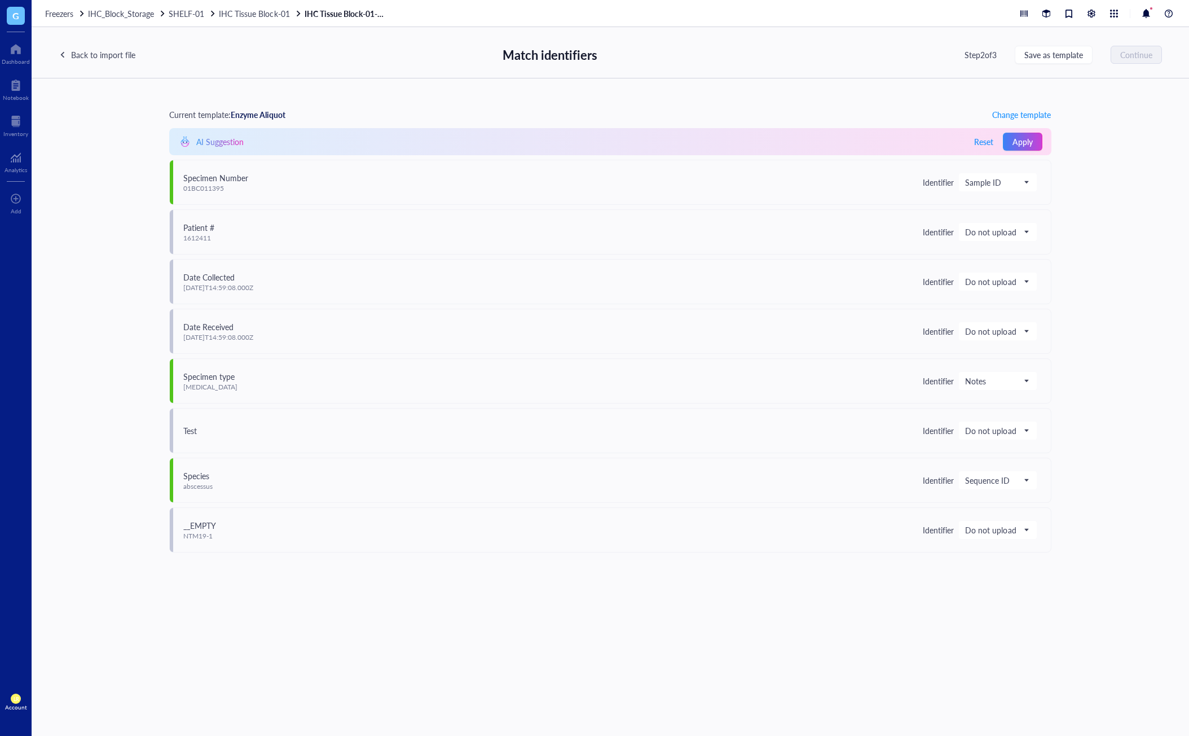
click at [1024, 198] on div "Specimen Number 01BC011395 Identifier Sample ID Do not upload Save as notes Ite…" at bounding box center [610, 182] width 883 height 45
click at [298, 625] on div "Current template: Enzyme Aliquot Change template AI Suggestion Reset Apply Spec…" at bounding box center [611, 406] width 1158 height 657
click at [2, 128] on div "Inventory" at bounding box center [16, 125] width 32 height 32
click at [1126, 323] on div "Current template: Enzyme Aliquot Change template AI Suggestion Reset Apply Spec…" at bounding box center [611, 406] width 1158 height 657
click at [24, 61] on div "Dashboard" at bounding box center [16, 61] width 28 height 7
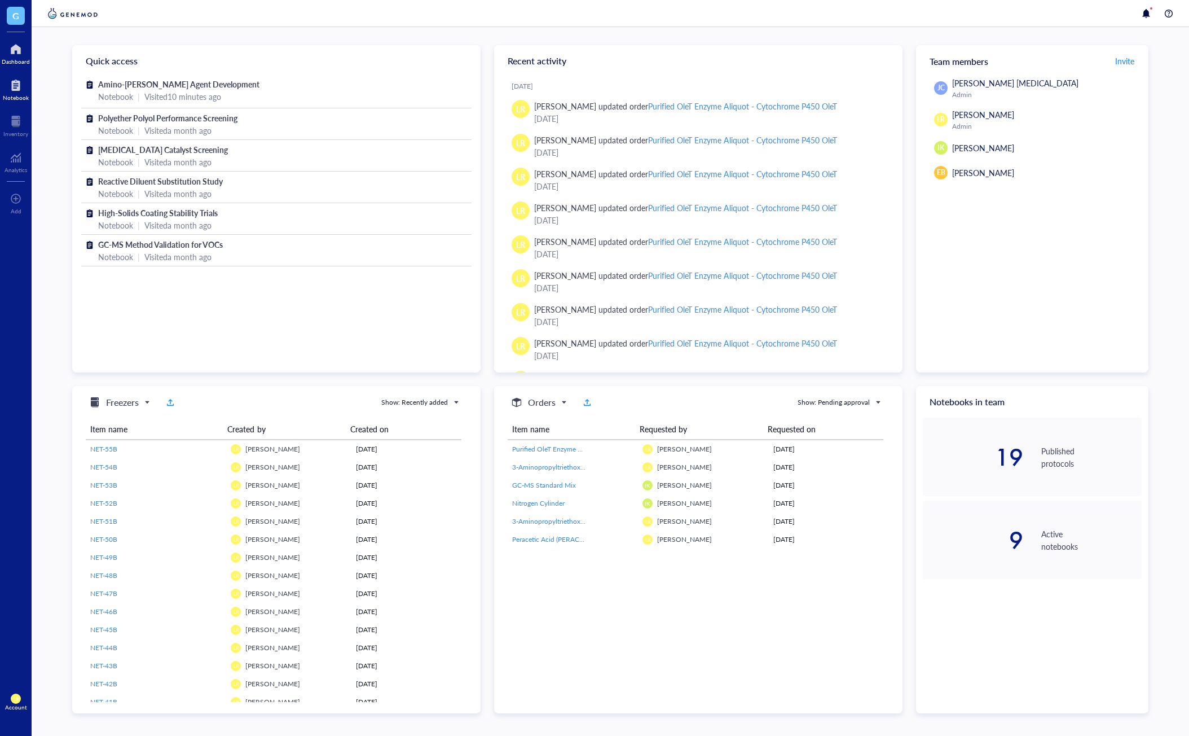
click at [17, 96] on div "Notebook" at bounding box center [16, 97] width 26 height 7
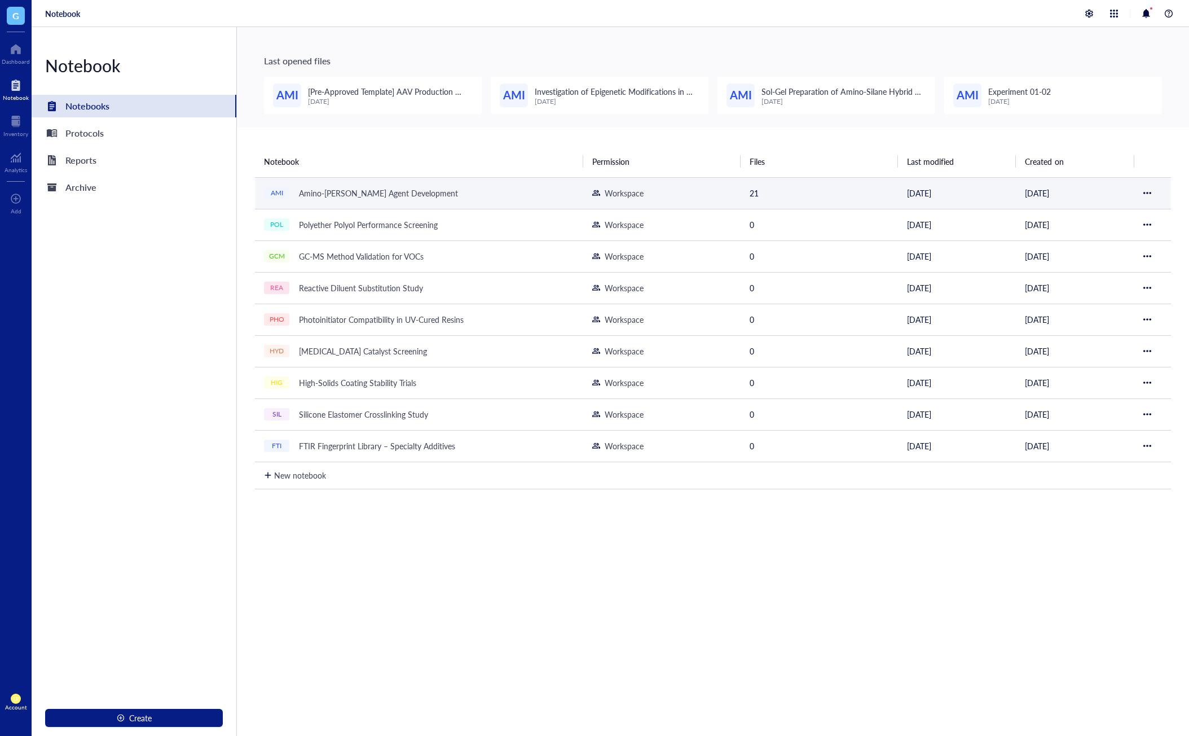
click at [489, 192] on div "AMI Amino-[PERSON_NAME] Agent Development" at bounding box center [405, 193] width 282 height 16
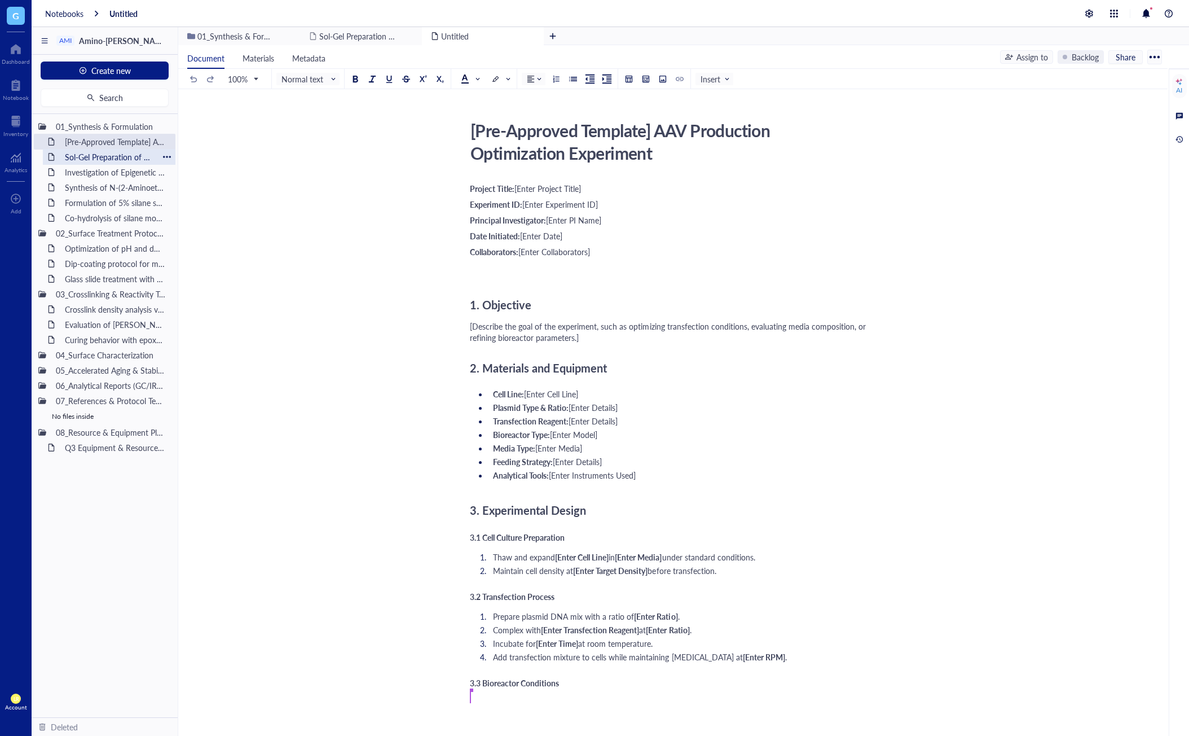
click at [118, 156] on div "Sol-Gel Preparation of Amino-Silane Hybrid Coating" at bounding box center [109, 157] width 99 height 16
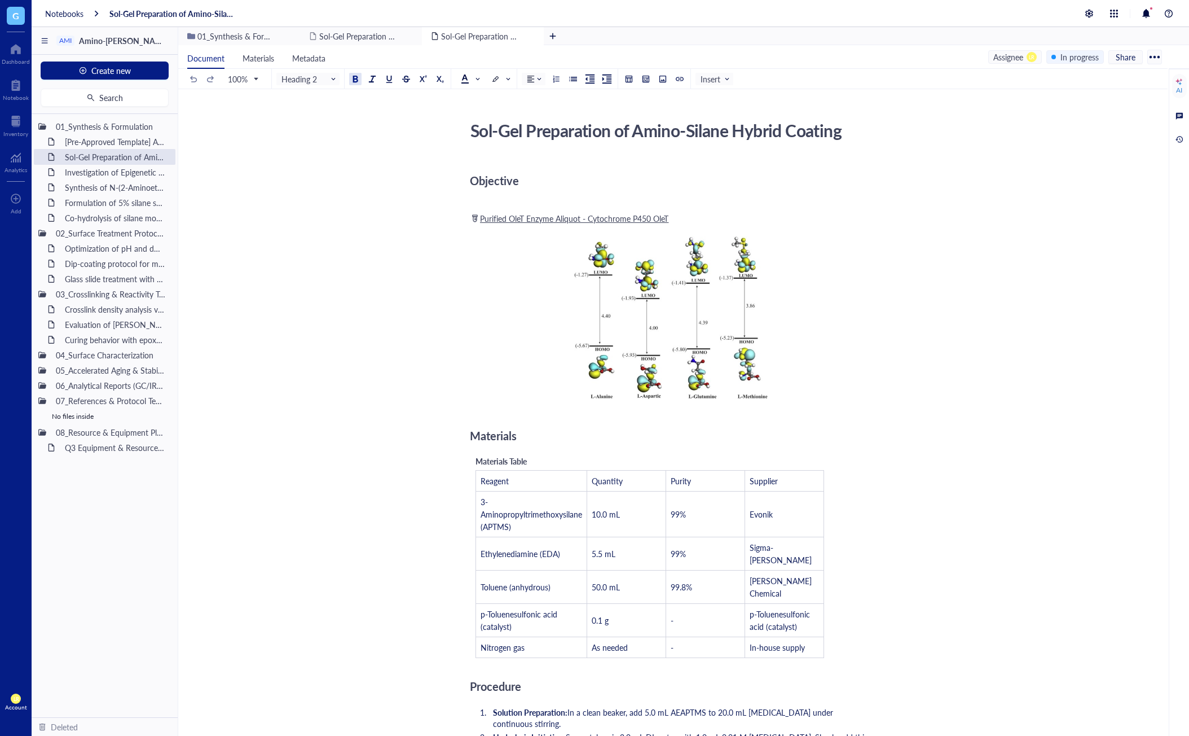
click at [886, 415] on div "Sol-Gel Preparation of Amino-Silane Hybrid Coating Sol-Gel Preparation of Amino…" at bounding box center [670, 748] width 985 height 1265
click at [757, 198] on div "﻿" at bounding box center [671, 201] width 402 height 11
click at [1177, 89] on div "AI" at bounding box center [1179, 90] width 6 height 9
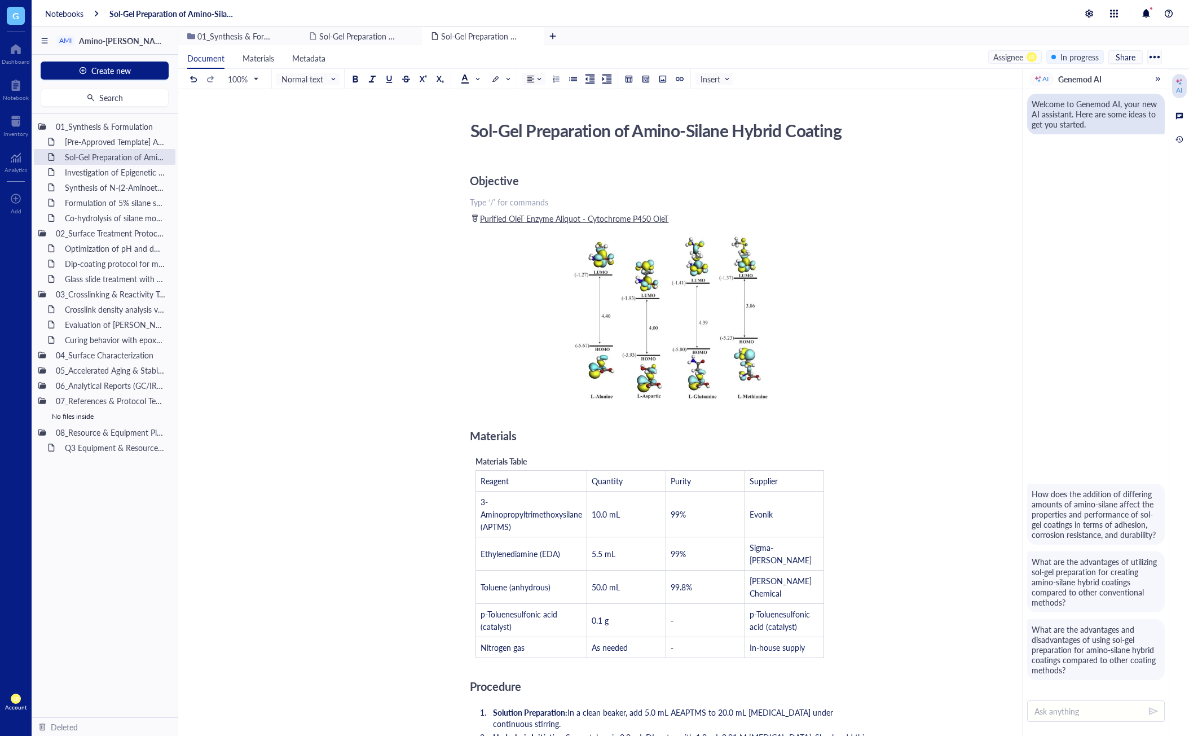
click at [1090, 723] on div at bounding box center [1096, 713] width 146 height 44
click at [928, 356] on div "Sol-Gel Preparation of Amino-Silane Hybrid Coating Sol-Gel Preparation of Amino…" at bounding box center [670, 748] width 985 height 1265
click at [665, 178] on div "Objective" at bounding box center [671, 180] width 402 height 23
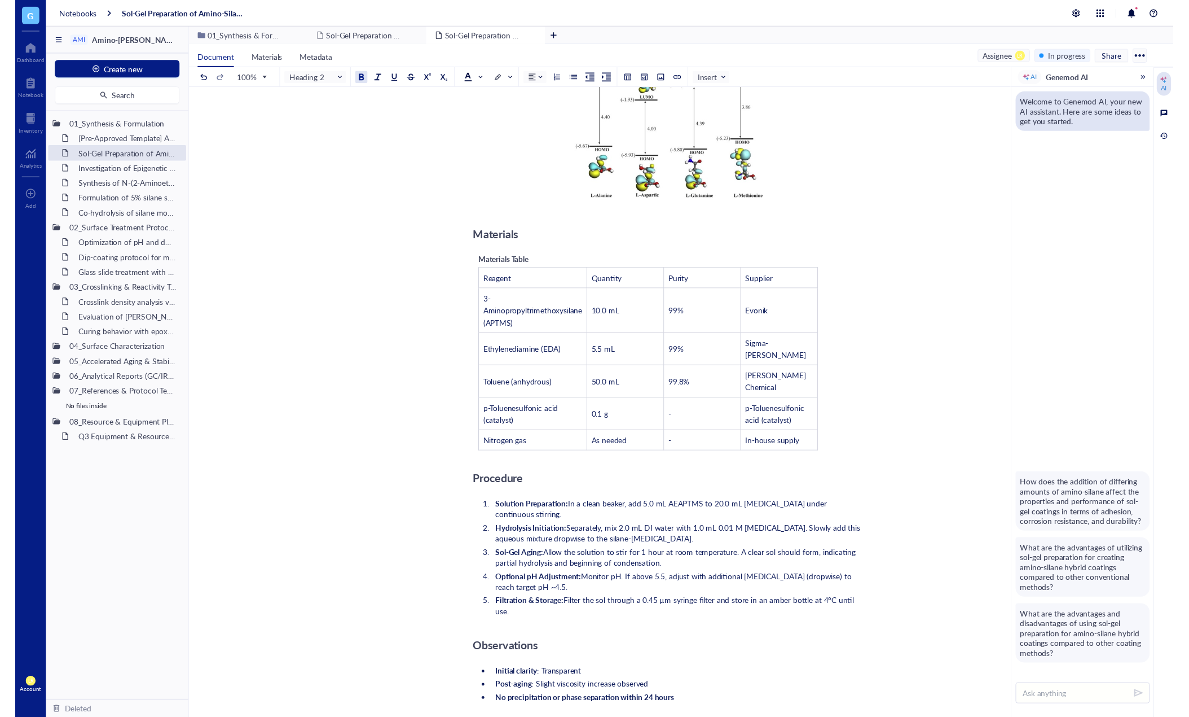
scroll to position [226, 0]
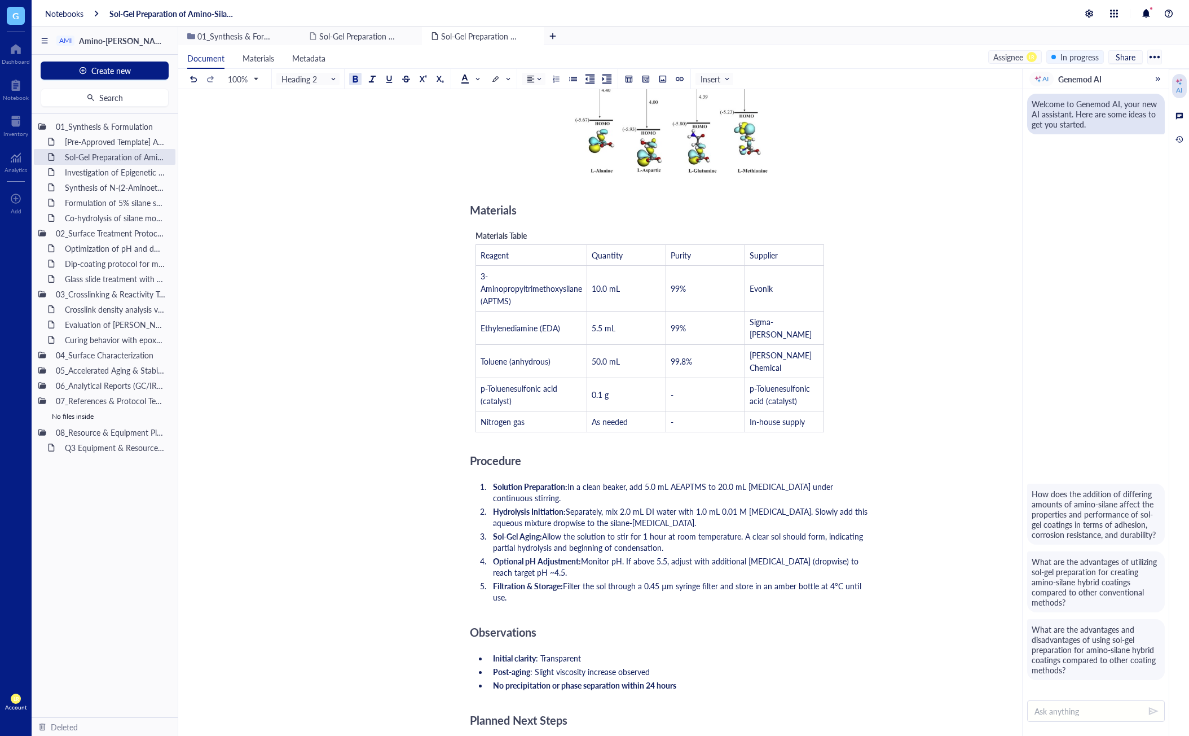
click at [653, 506] on span "Separately, mix 2.0 mL DI water with 1.0 mL 0.01 M [MEDICAL_DATA]. Slowly add t…" at bounding box center [681, 517] width 377 height 23
click at [1181, 83] on div at bounding box center [1180, 82] width 8 height 8
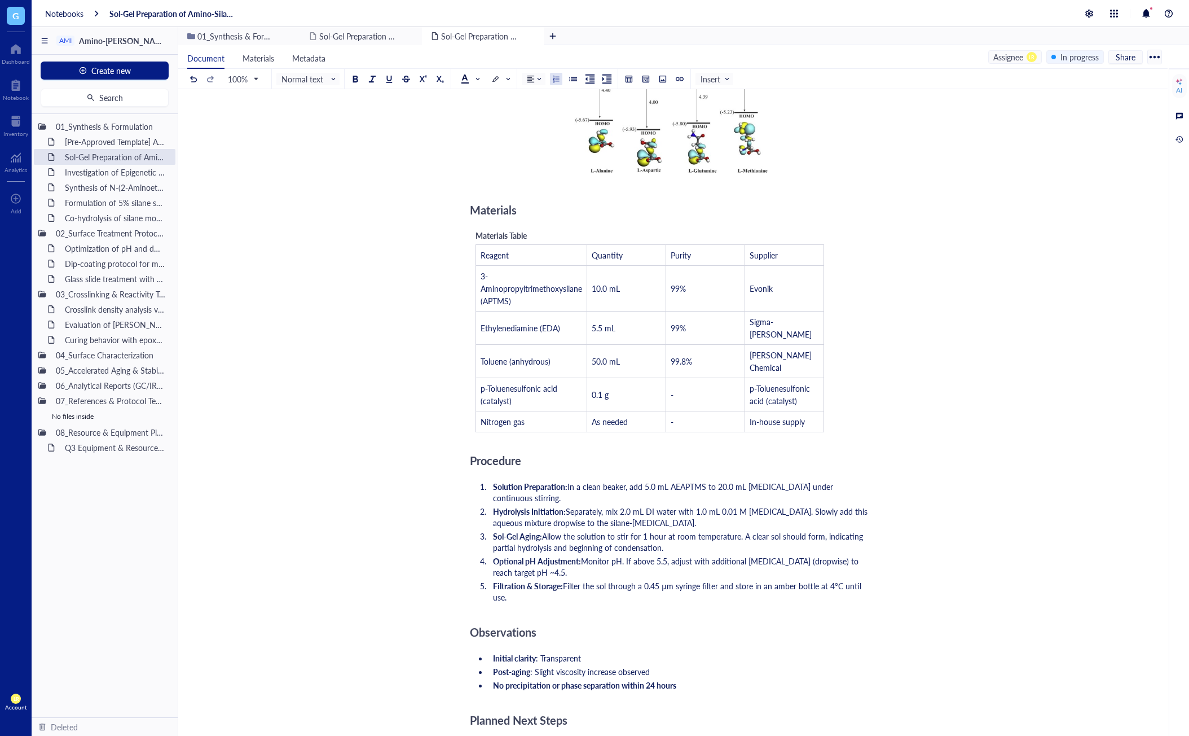
click at [641, 530] on span "Allow the solution to stir for 1 hour at room temperature. A clear sol should f…" at bounding box center [679, 541] width 372 height 23
click at [671, 530] on li "Sol-Gel Aging: Allow the solution to stir for 1 hour at room temperature. A cle…" at bounding box center [680, 541] width 383 height 23
click at [1003, 493] on div "Sol-Gel Preparation of Amino-Silane Hybrid Coating Sol-Gel Preparation of Amino…" at bounding box center [670, 523] width 985 height 1265
